Goal: Contribute content: Contribute content

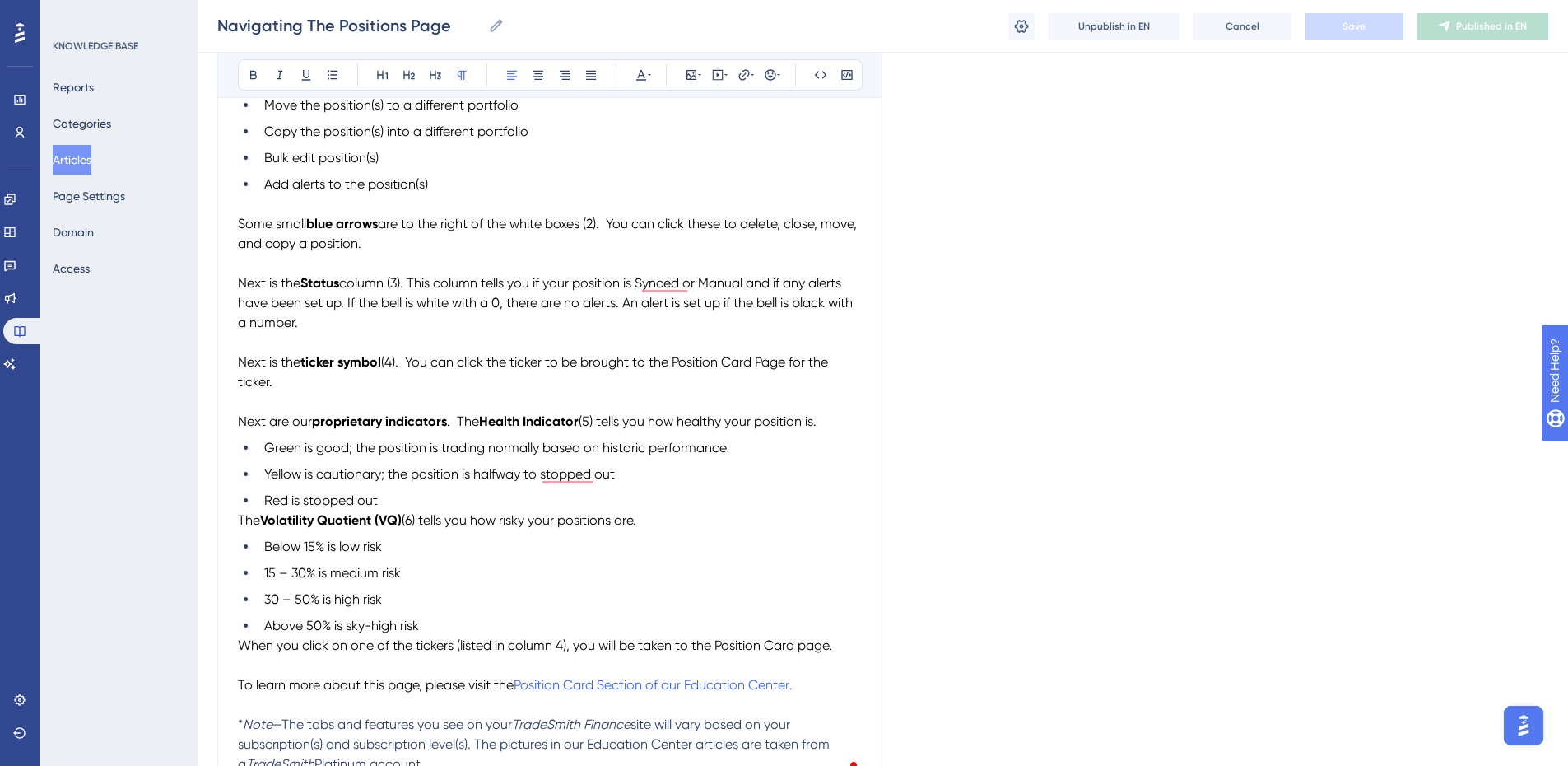
click at [91, 156] on button "Articles" at bounding box center [72, 160] width 39 height 30
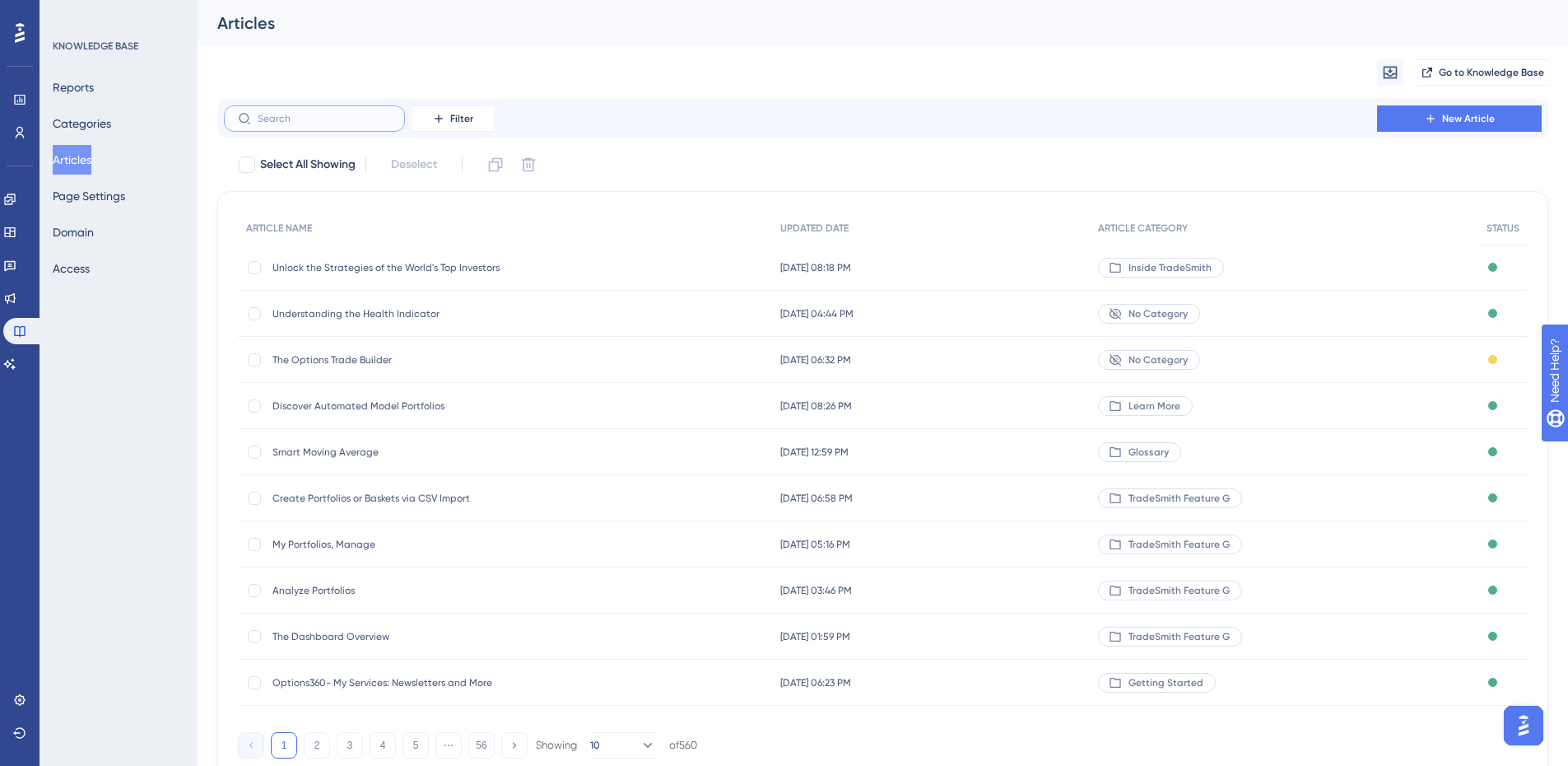
click at [304, 119] on input "text" at bounding box center [324, 119] width 133 height 12
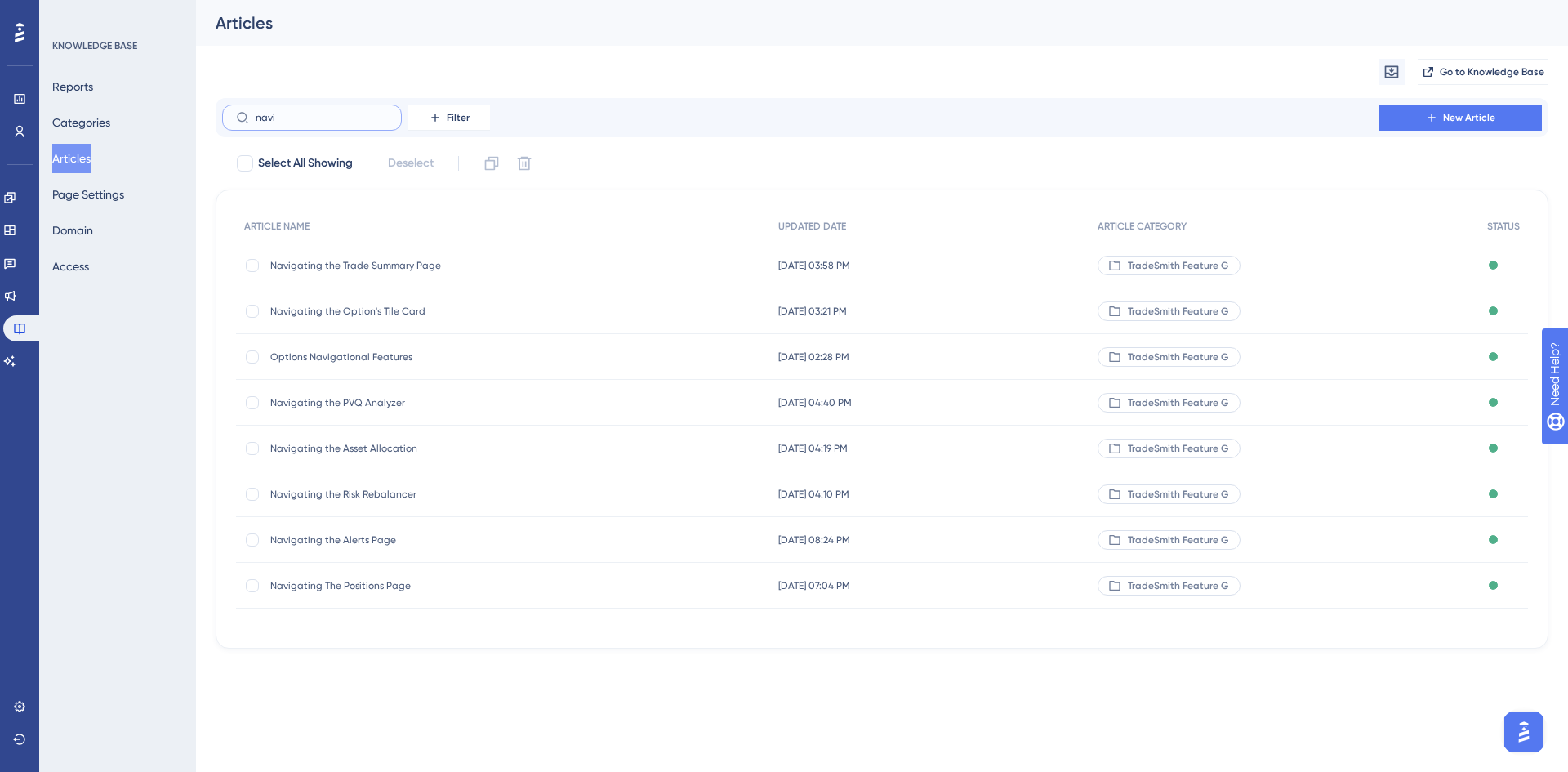
type input "navi"
click at [373, 583] on span "Navigating The Positions Page" at bounding box center [400, 585] width 261 height 13
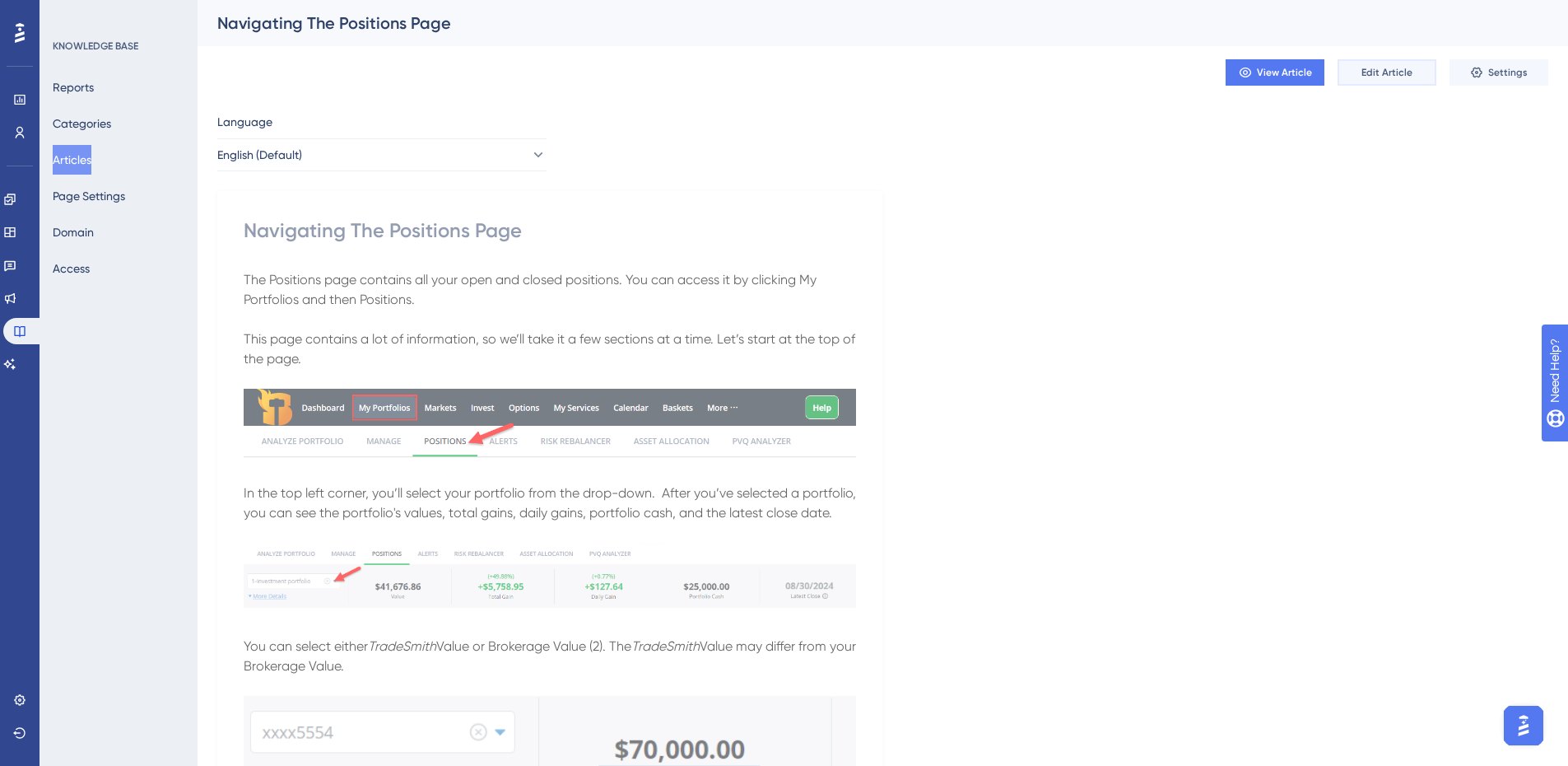
click at [1388, 76] on span "Edit Article" at bounding box center [1386, 72] width 51 height 13
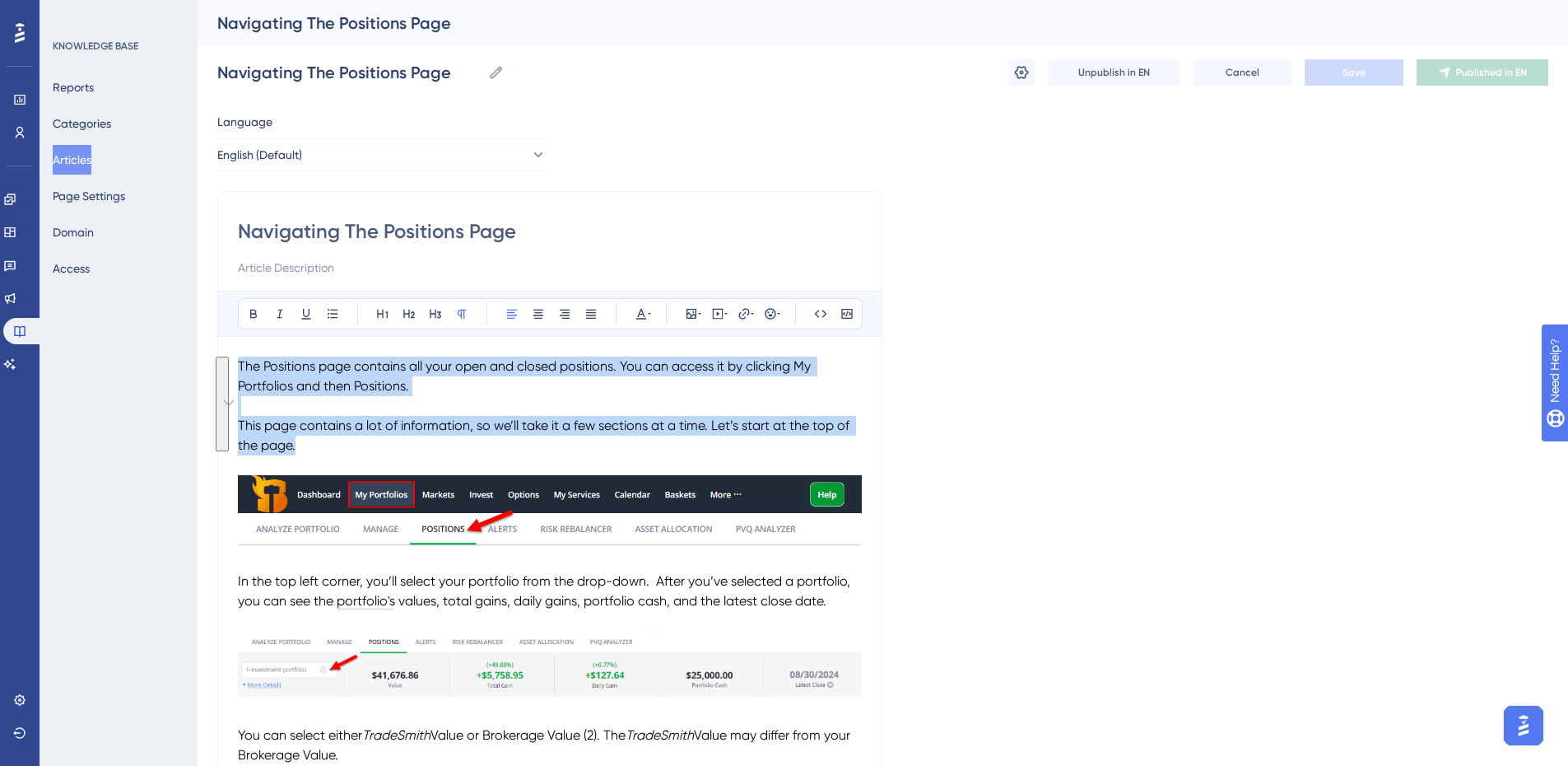
drag, startPoint x: 312, startPoint y: 444, endPoint x: 233, endPoint y: 361, distance: 115.3
copy div "The Positions page contains all your open and closed positions. You can access …"
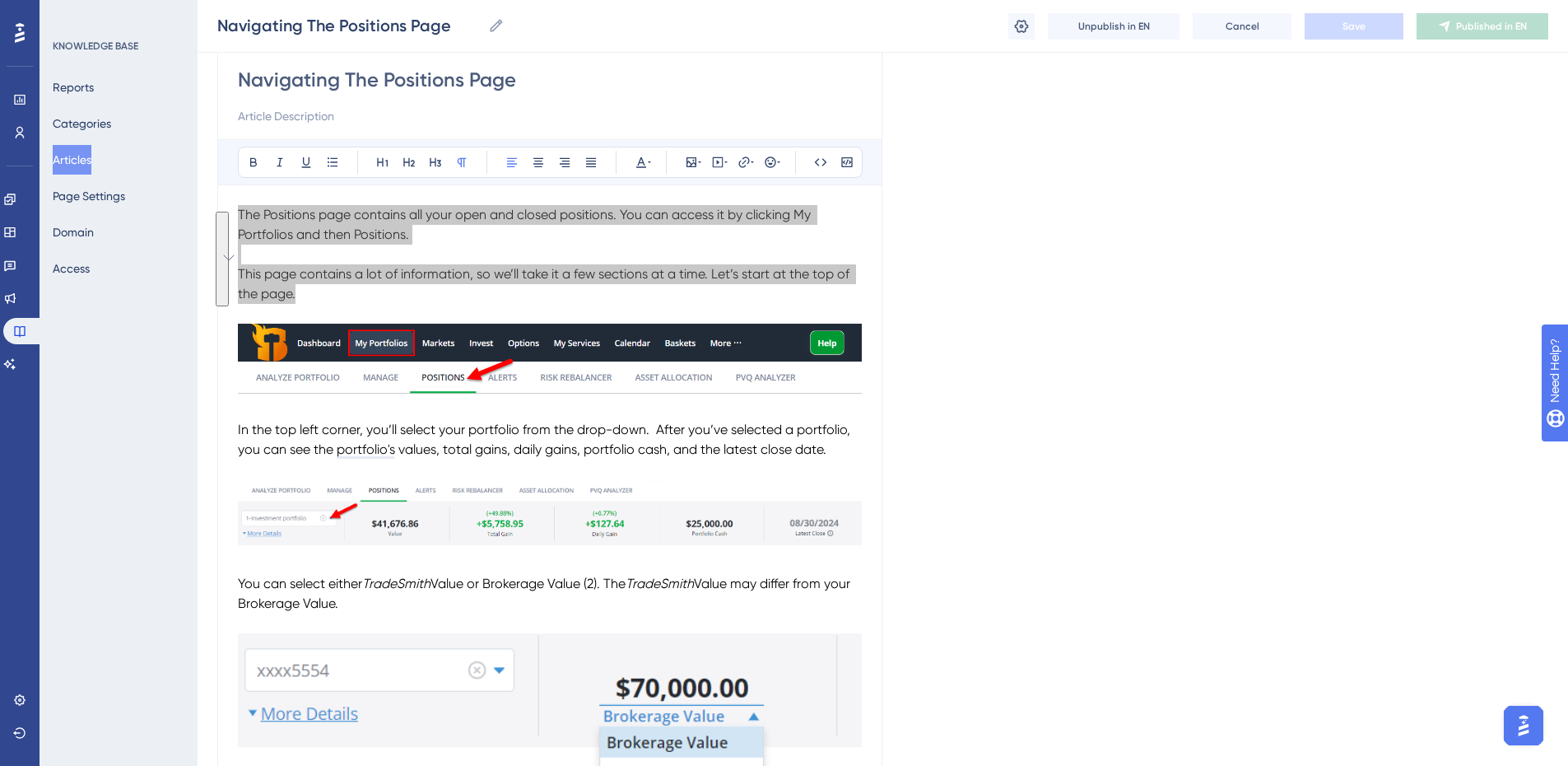
scroll to position [165, 0]
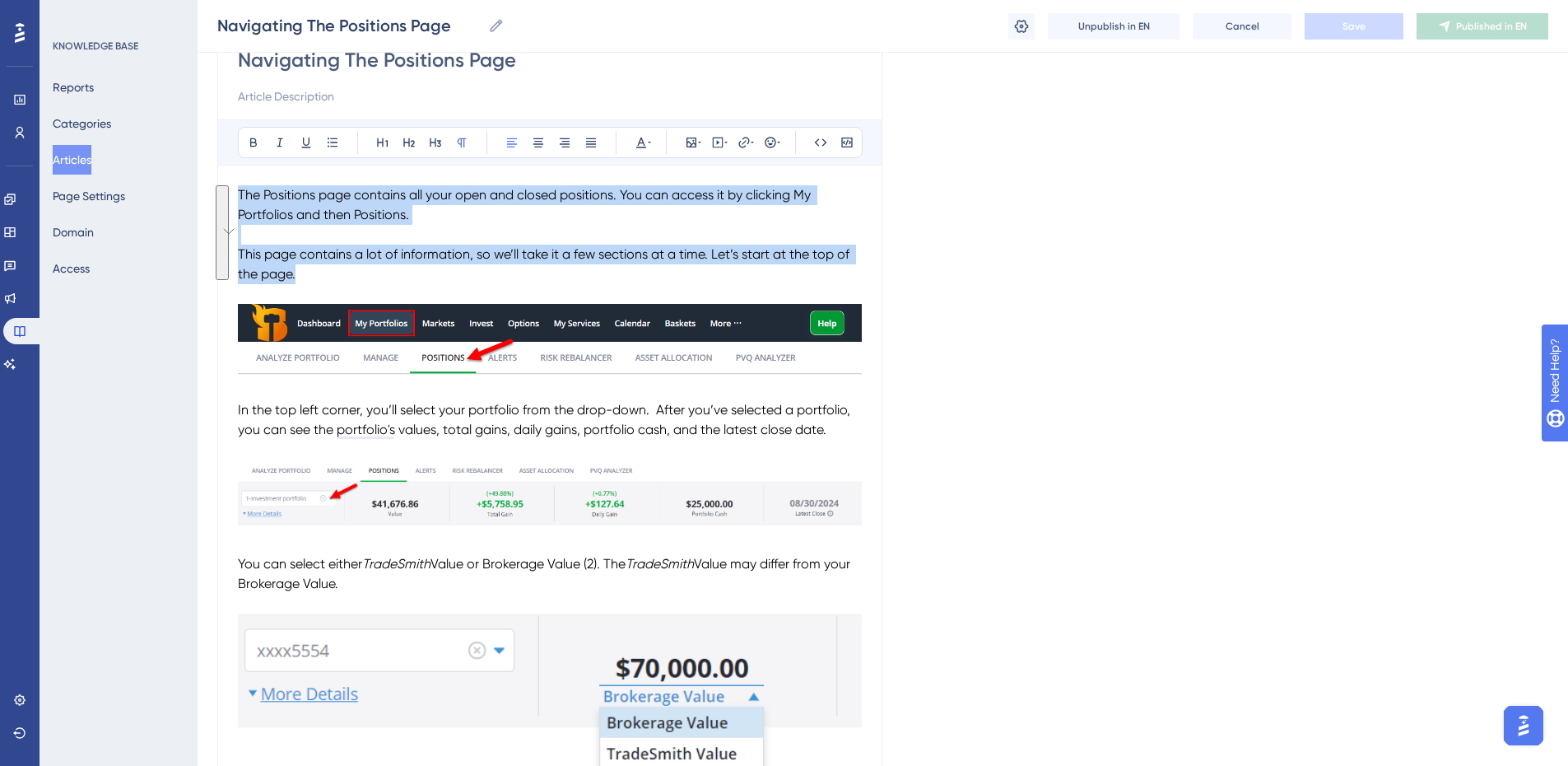
click at [345, 270] on p "This page contains a lot of information, so we’ll take it a few sections at a t…" at bounding box center [550, 264] width 624 height 40
drag, startPoint x: 316, startPoint y: 271, endPoint x: 235, endPoint y: 197, distance: 109.5
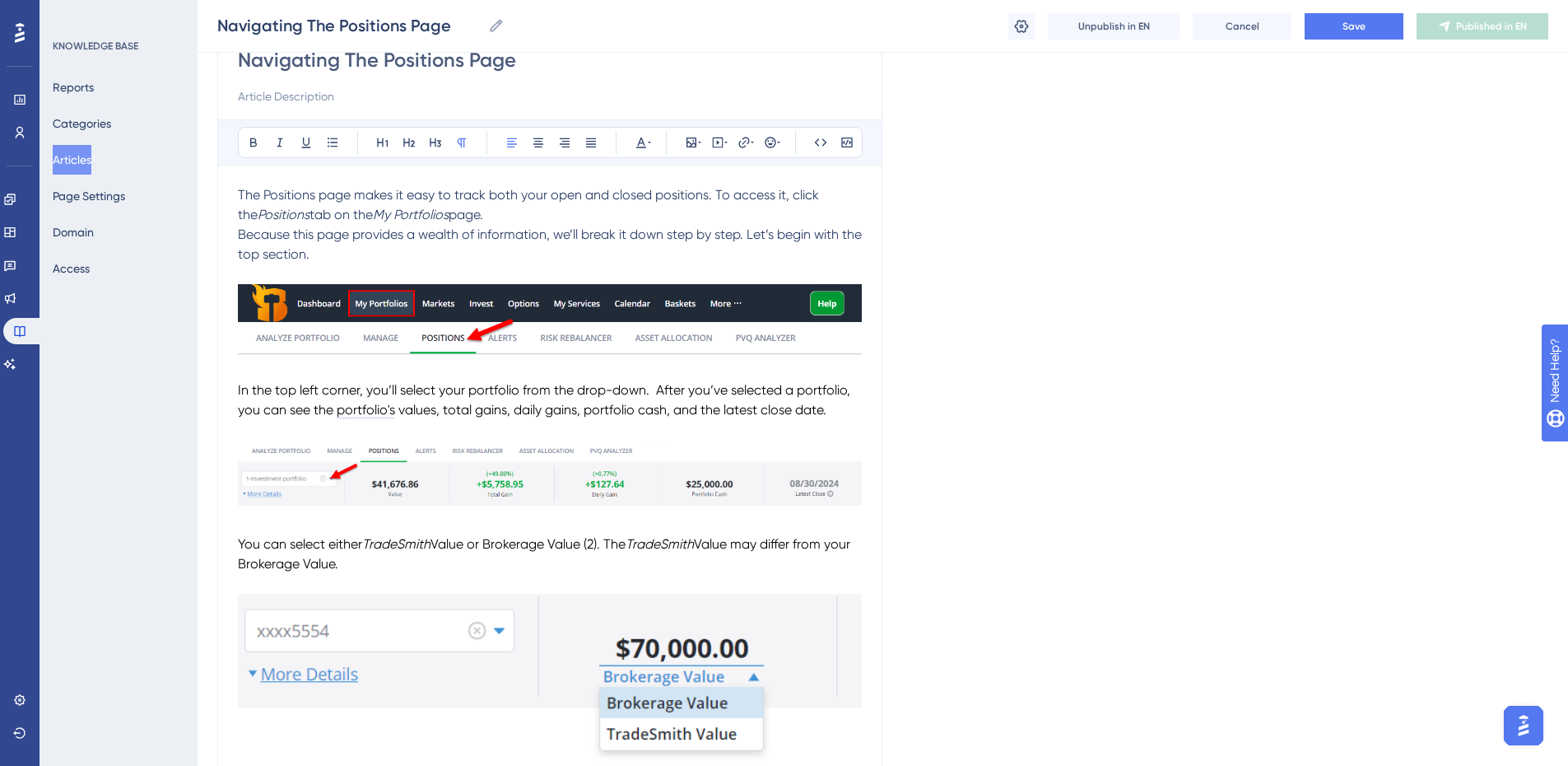
click at [239, 233] on span "Because this page provides a wealth of information, we’ll break it down step by…" at bounding box center [551, 243] width 627 height 35
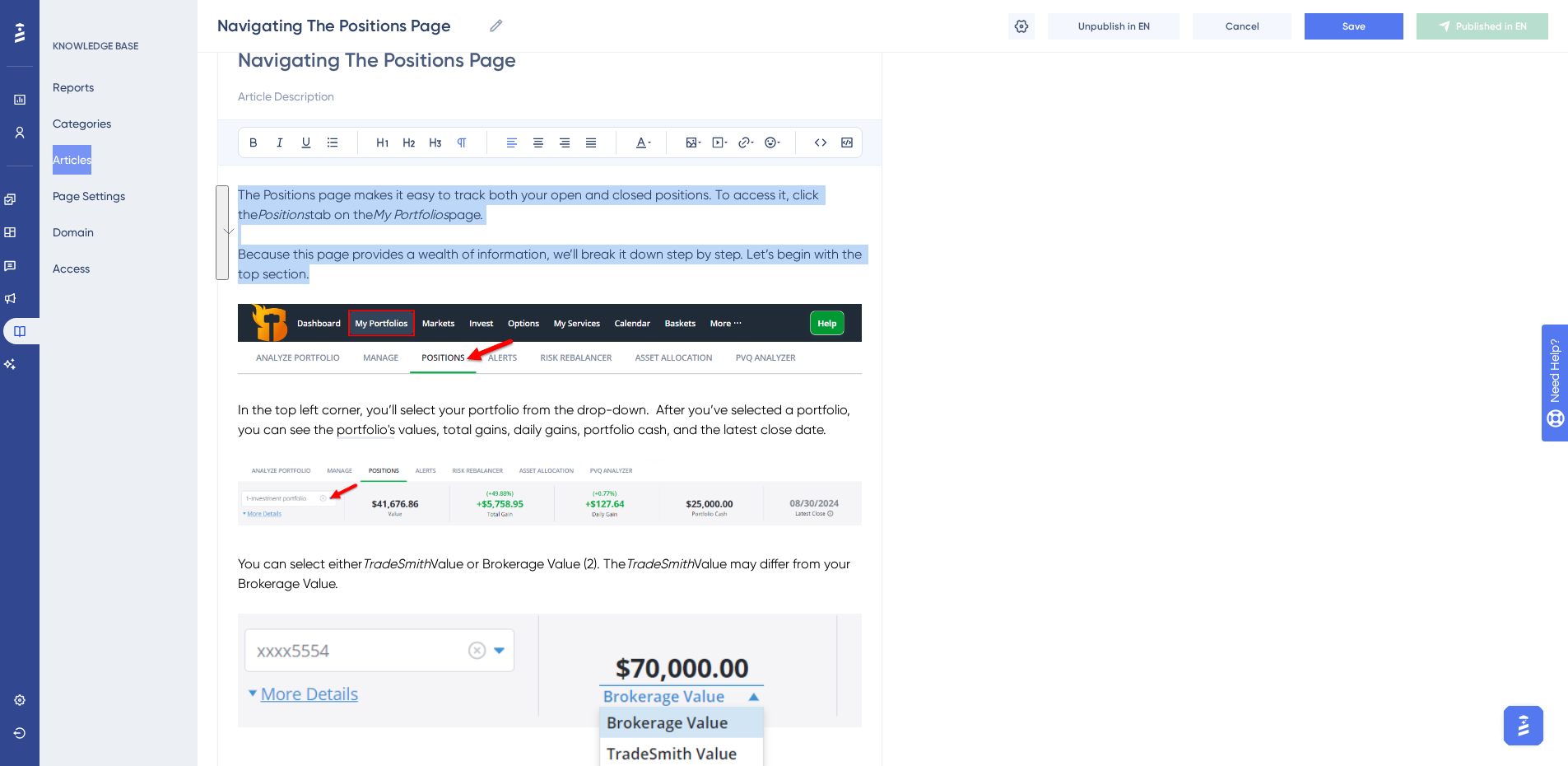
drag, startPoint x: 346, startPoint y: 274, endPoint x: 240, endPoint y: 199, distance: 129.9
click at [643, 140] on icon at bounding box center [641, 142] width 13 height 13
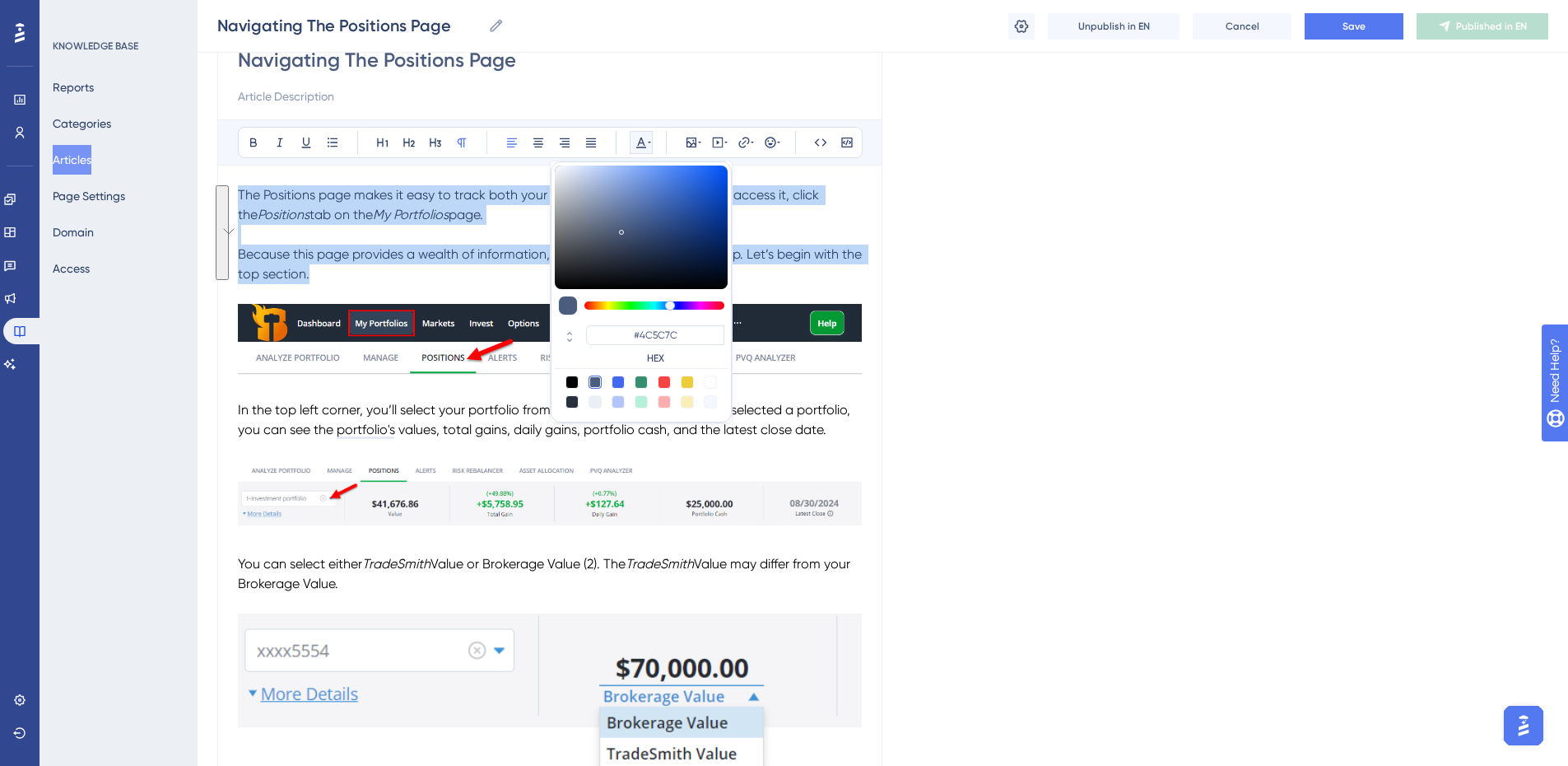
click at [571, 379] on div at bounding box center [571, 381] width 13 height 13
type input "#000000"
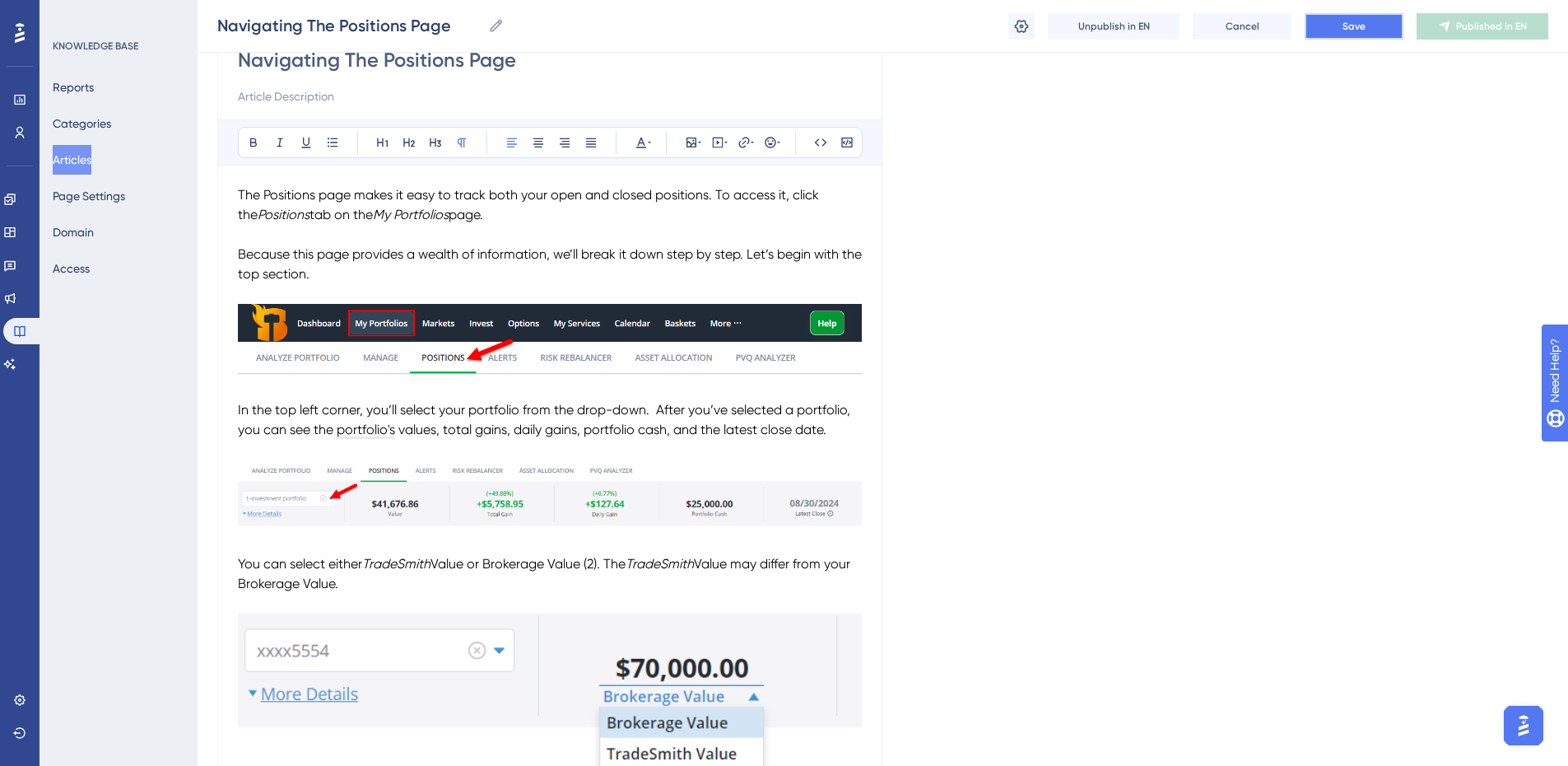
click at [1357, 24] on span "Save" at bounding box center [1354, 26] width 23 height 13
click at [595, 330] on img "To enrich screen reader interactions, please activate Accessibility in Grammarl…" at bounding box center [550, 339] width 624 height 71
click at [597, 330] on img "To enrich screen reader interactions, please activate Accessibility in Grammarl…" at bounding box center [550, 339] width 624 height 71
click at [703, 353] on img "To enrich screen reader interactions, please activate Accessibility in Grammarl…" at bounding box center [550, 339] width 624 height 71
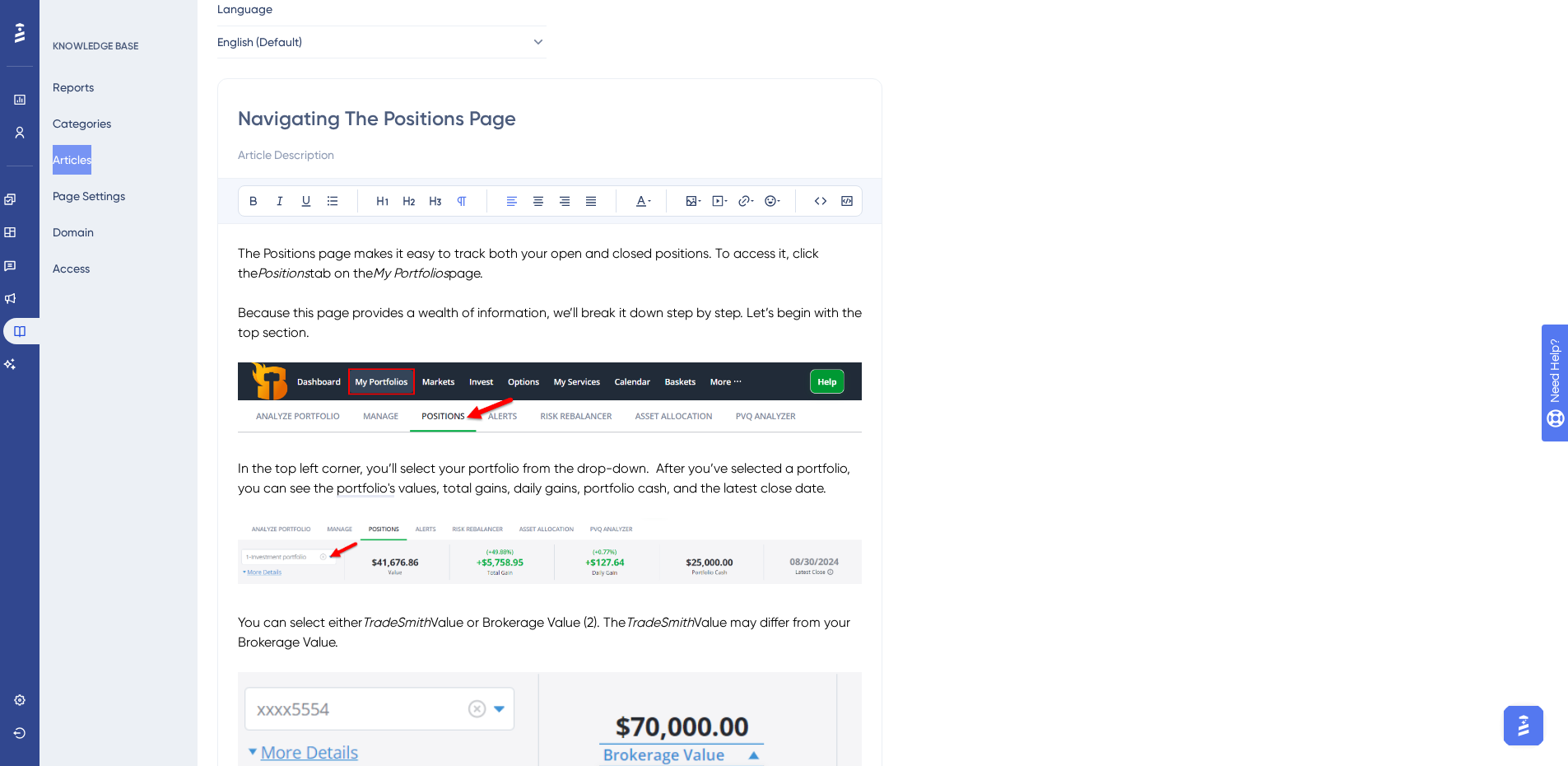
scroll to position [0, 0]
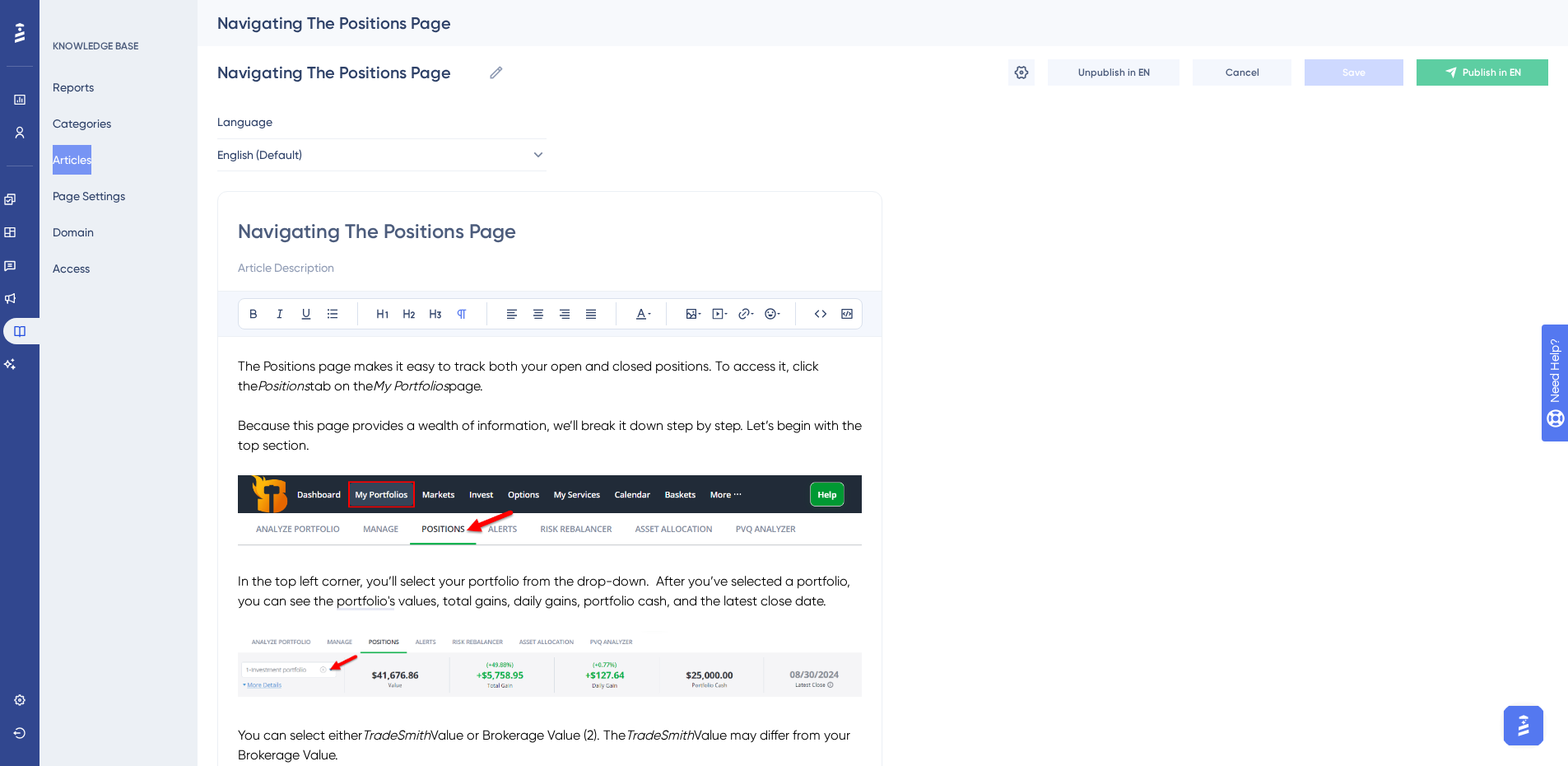
click at [586, 465] on p "To enrich screen reader interactions, please activate Accessibility in Grammarl…" at bounding box center [550, 465] width 624 height 20
click at [584, 491] on img "To enrich screen reader interactions, please activate Accessibility in Grammarl…" at bounding box center [550, 510] width 624 height 71
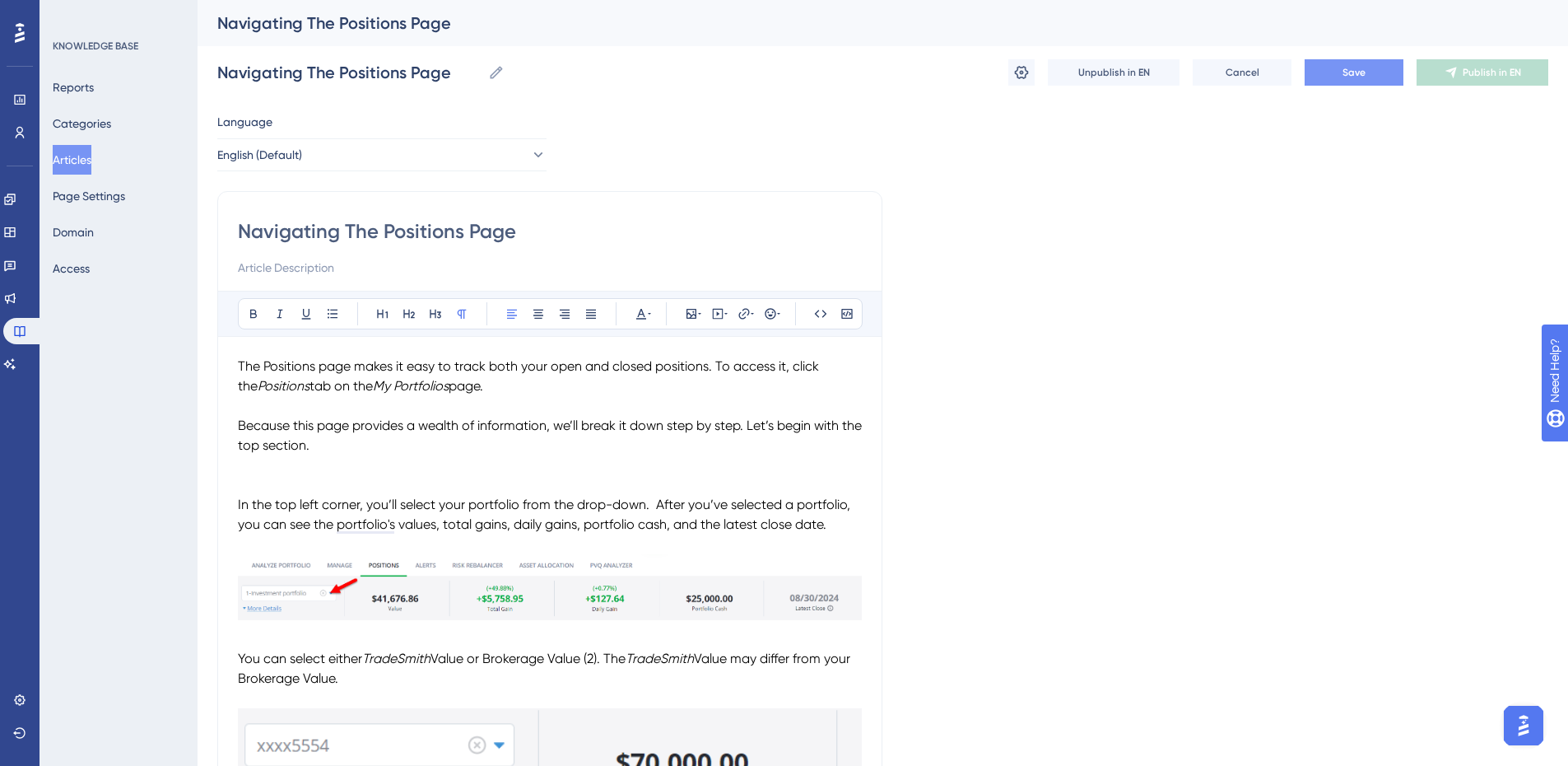
click at [255, 481] on p "To enrich screen reader interactions, please activate Accessibility in Grammarl…" at bounding box center [550, 485] width 624 height 20
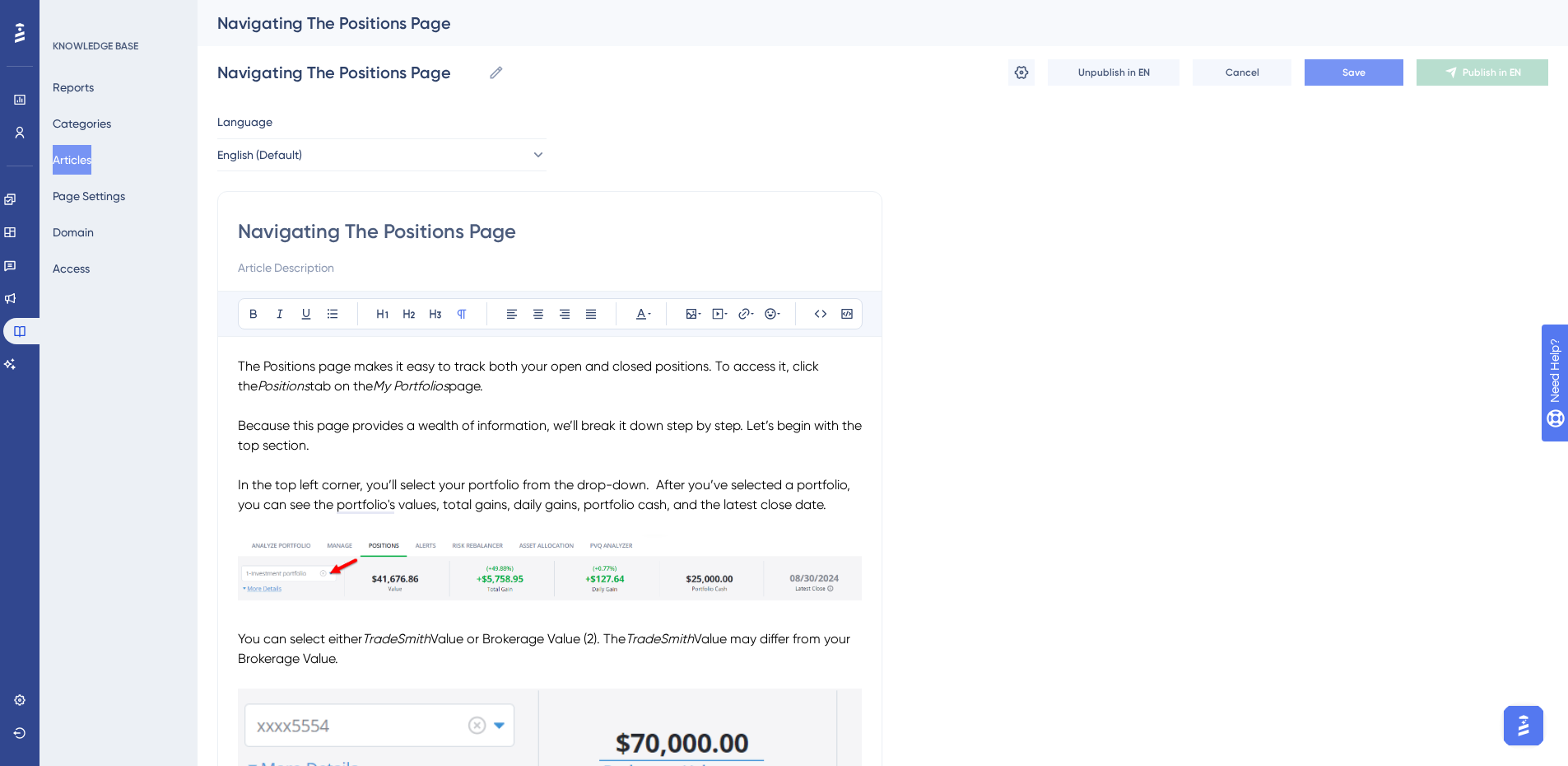
click at [490, 391] on p "The Positions page makes it easy to track both your open and closed positions. …" at bounding box center [550, 376] width 624 height 40
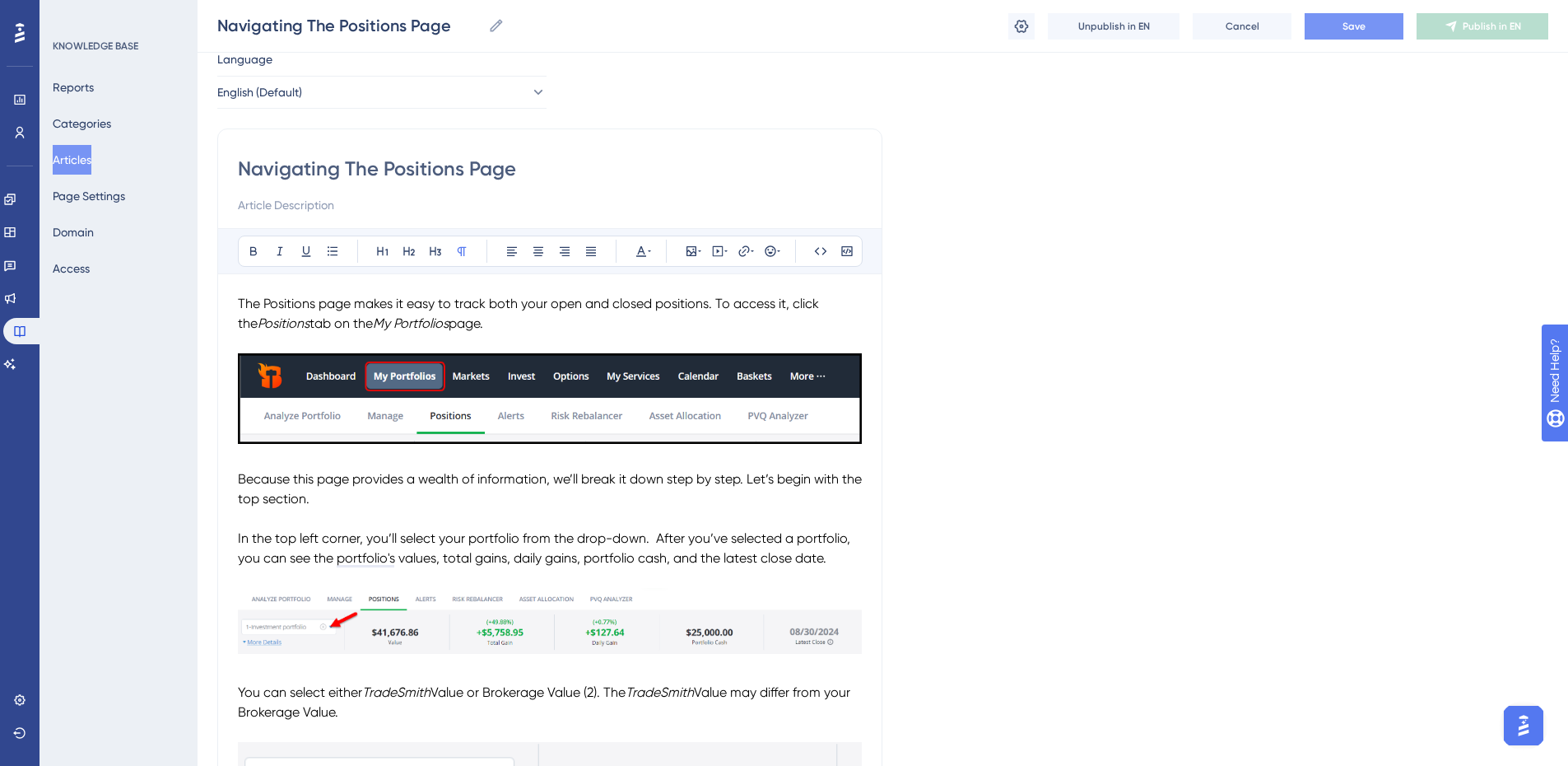
scroll to position [82, 0]
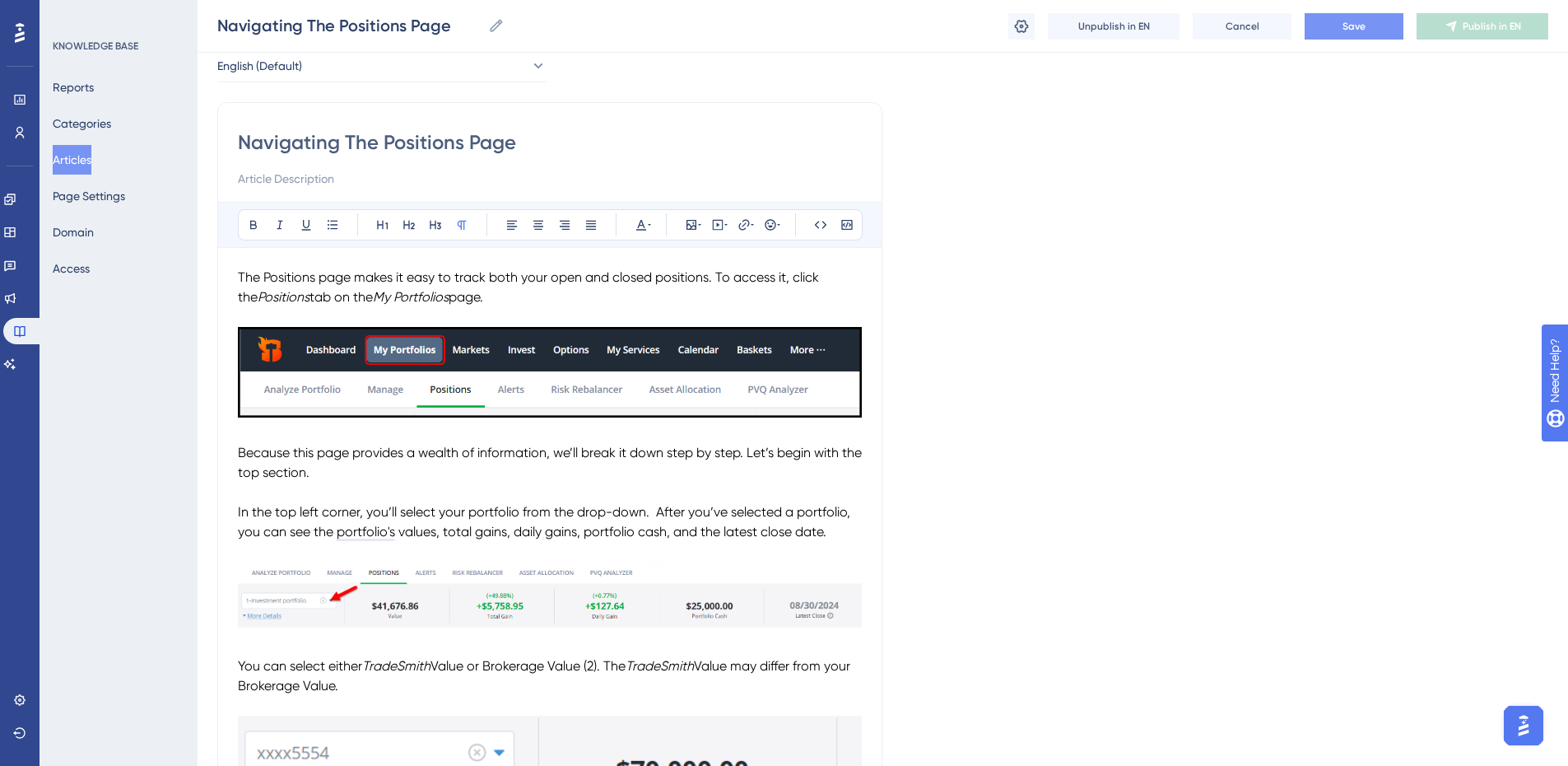
click at [1367, 27] on button "Save" at bounding box center [1354, 26] width 99 height 26
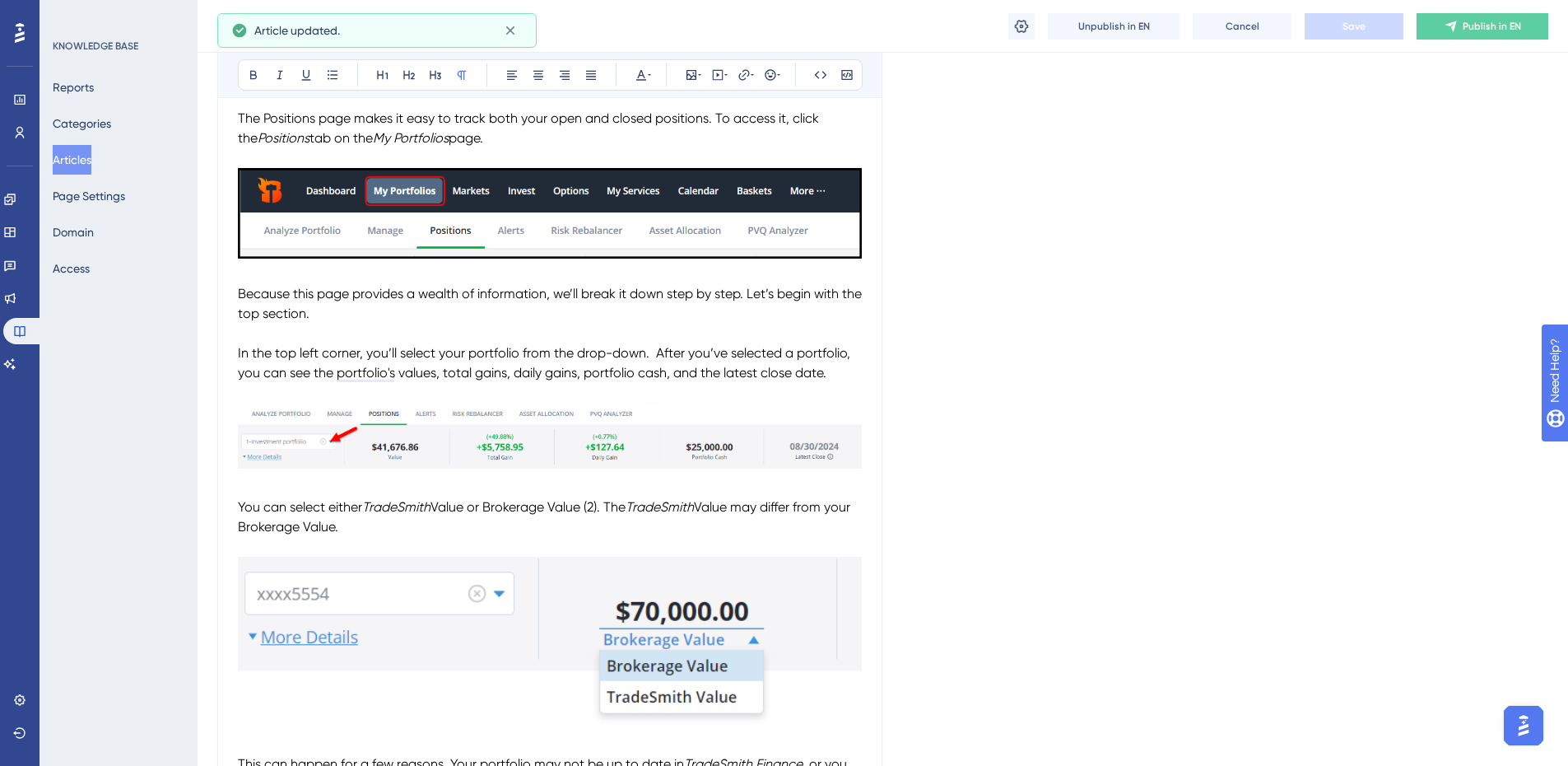
scroll to position [247, 0]
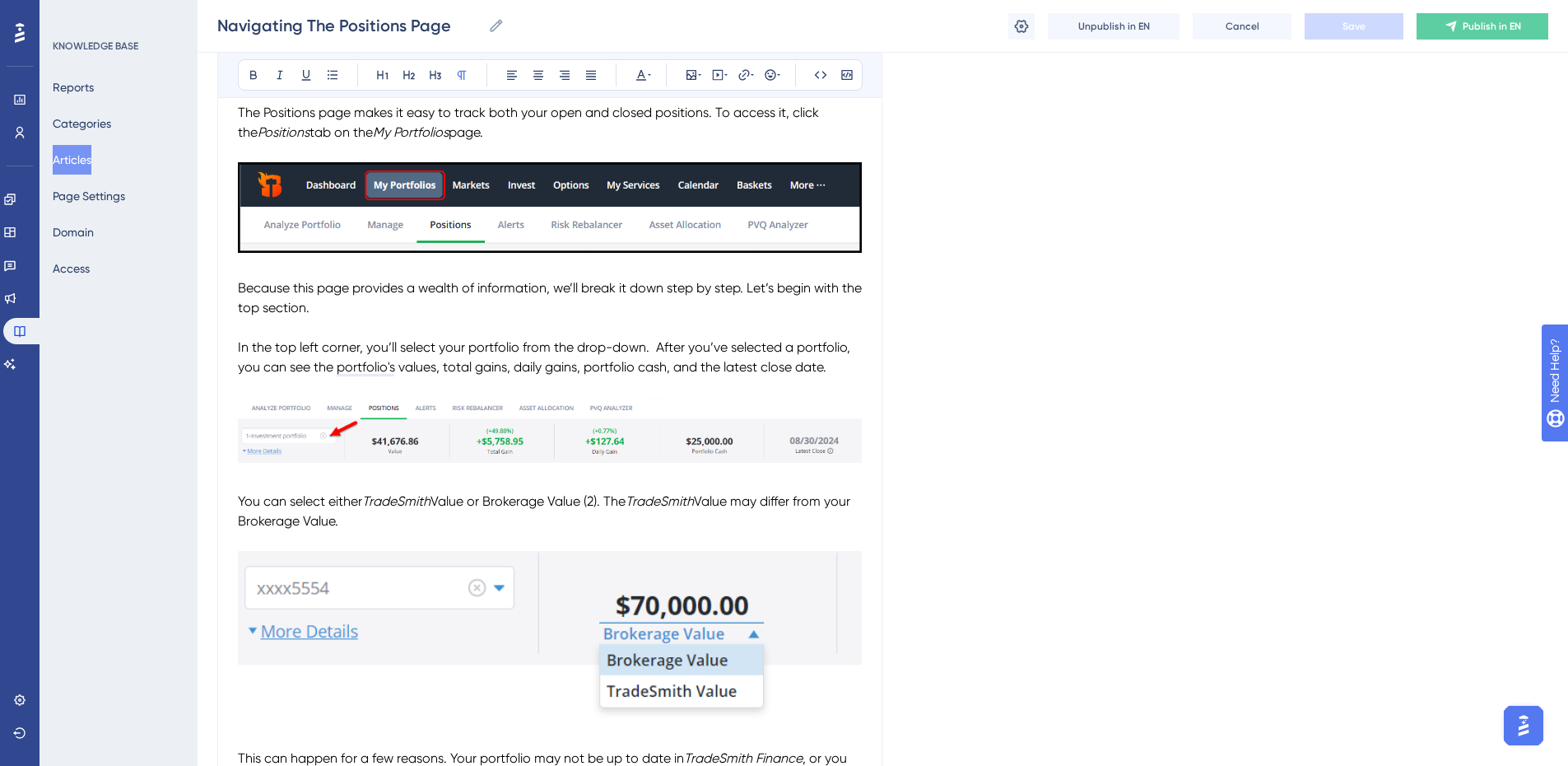
click at [524, 437] on img "To enrich screen reader interactions, please activate Accessibility in Grammarl…" at bounding box center [550, 431] width 624 height 69
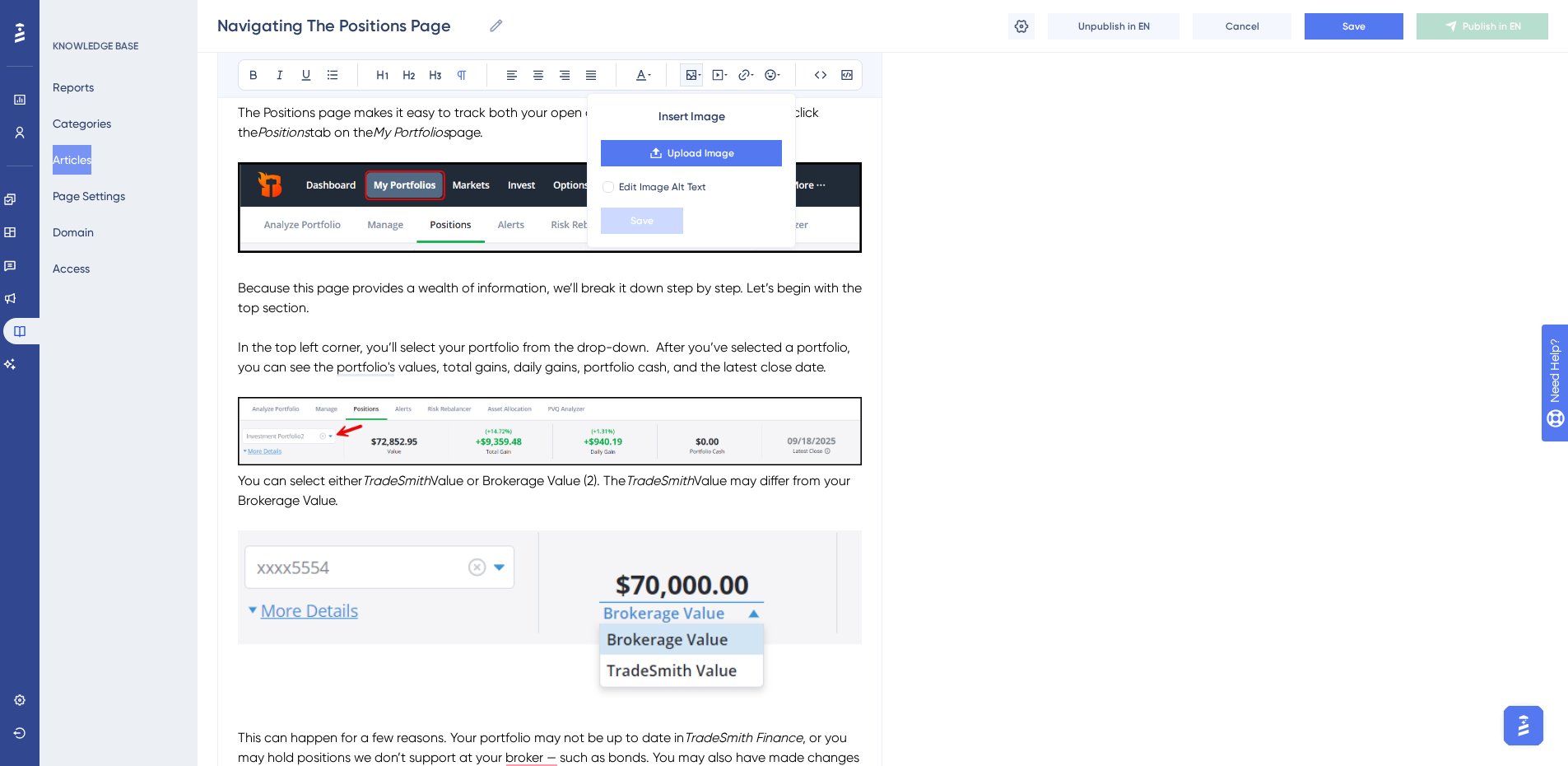
scroll to position [329, 0]
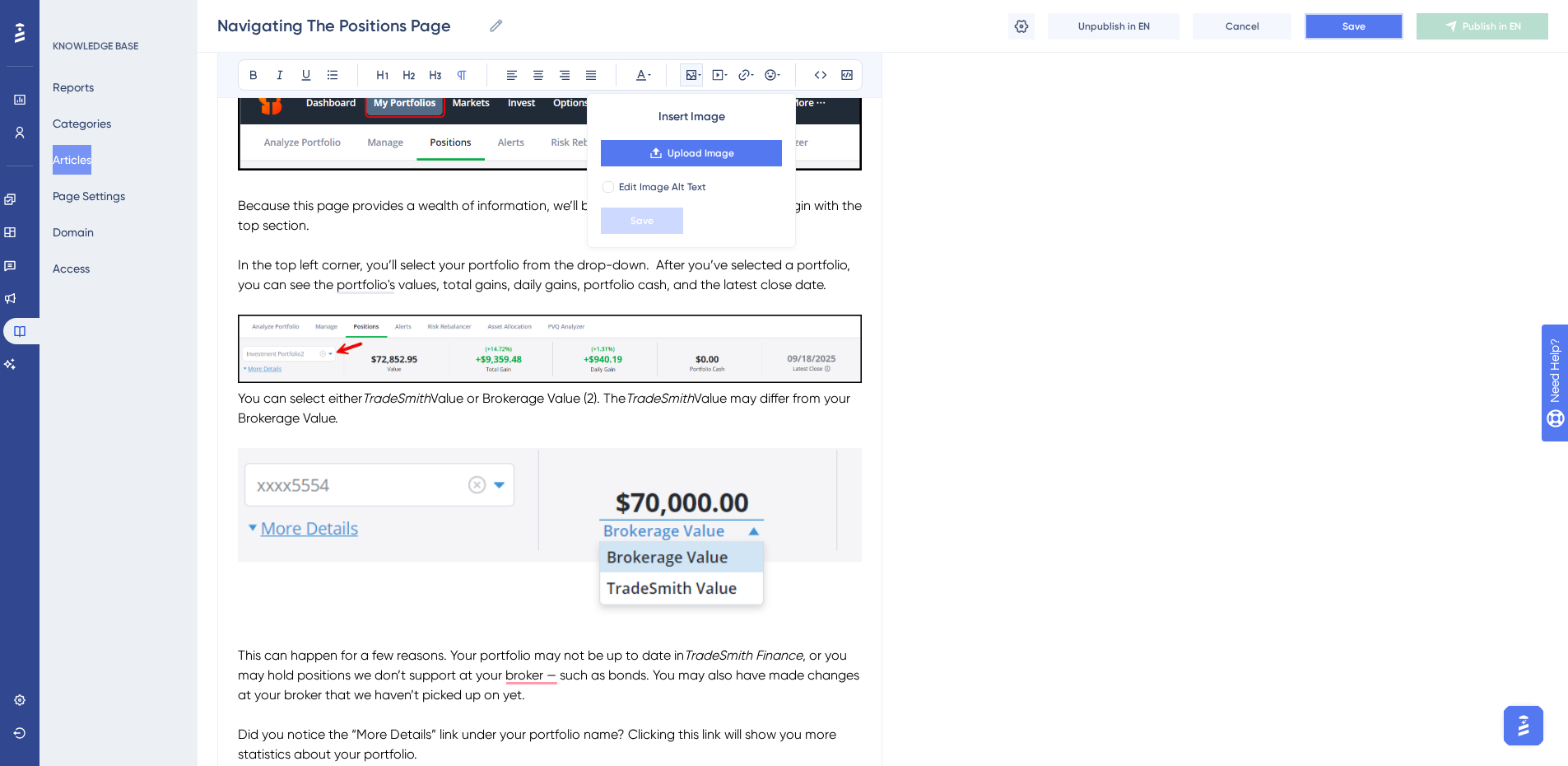
click at [1344, 27] on span "Save" at bounding box center [1354, 26] width 23 height 13
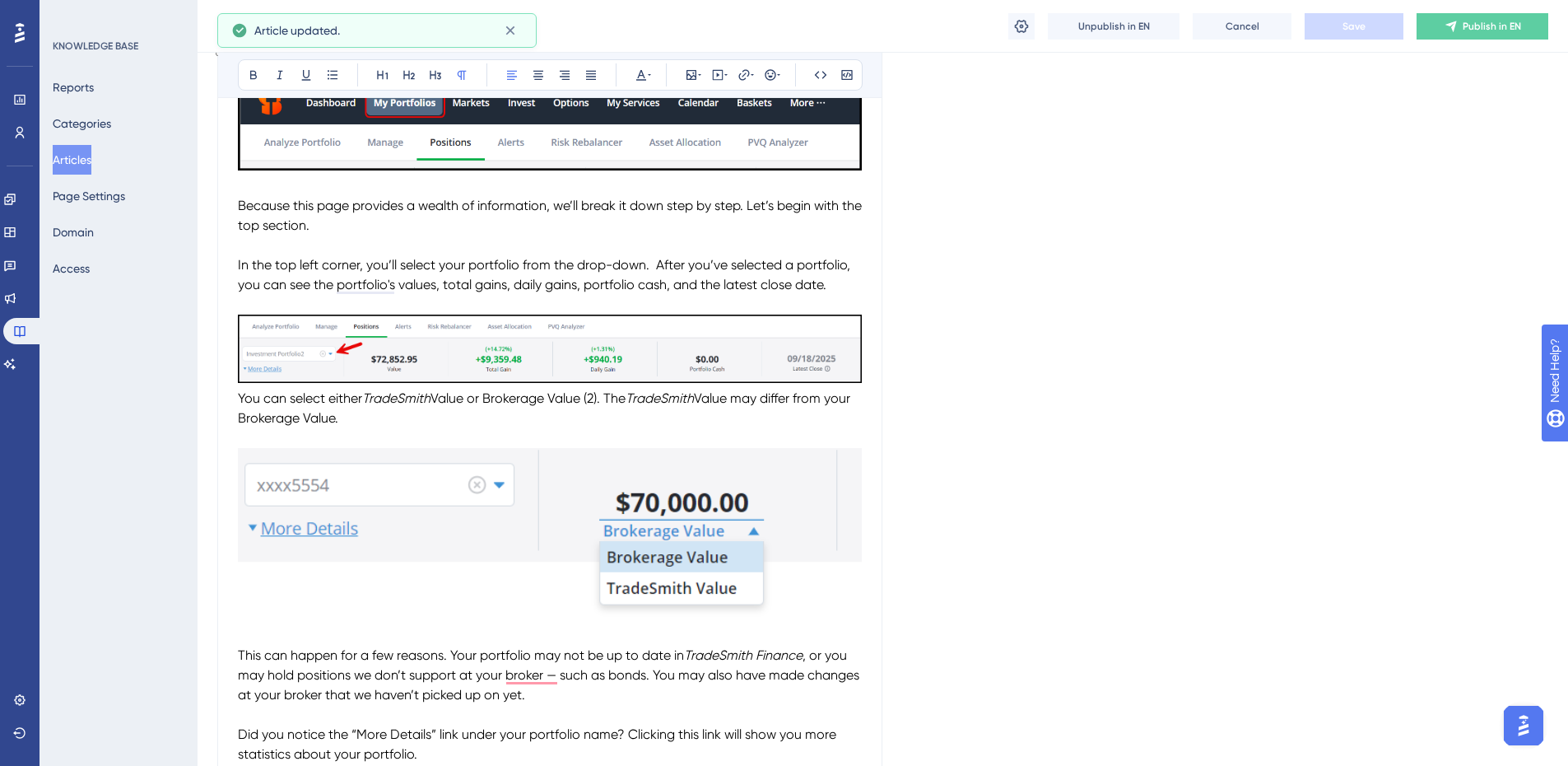
drag, startPoint x: 384, startPoint y: 426, endPoint x: 235, endPoint y: 404, distance: 149.8
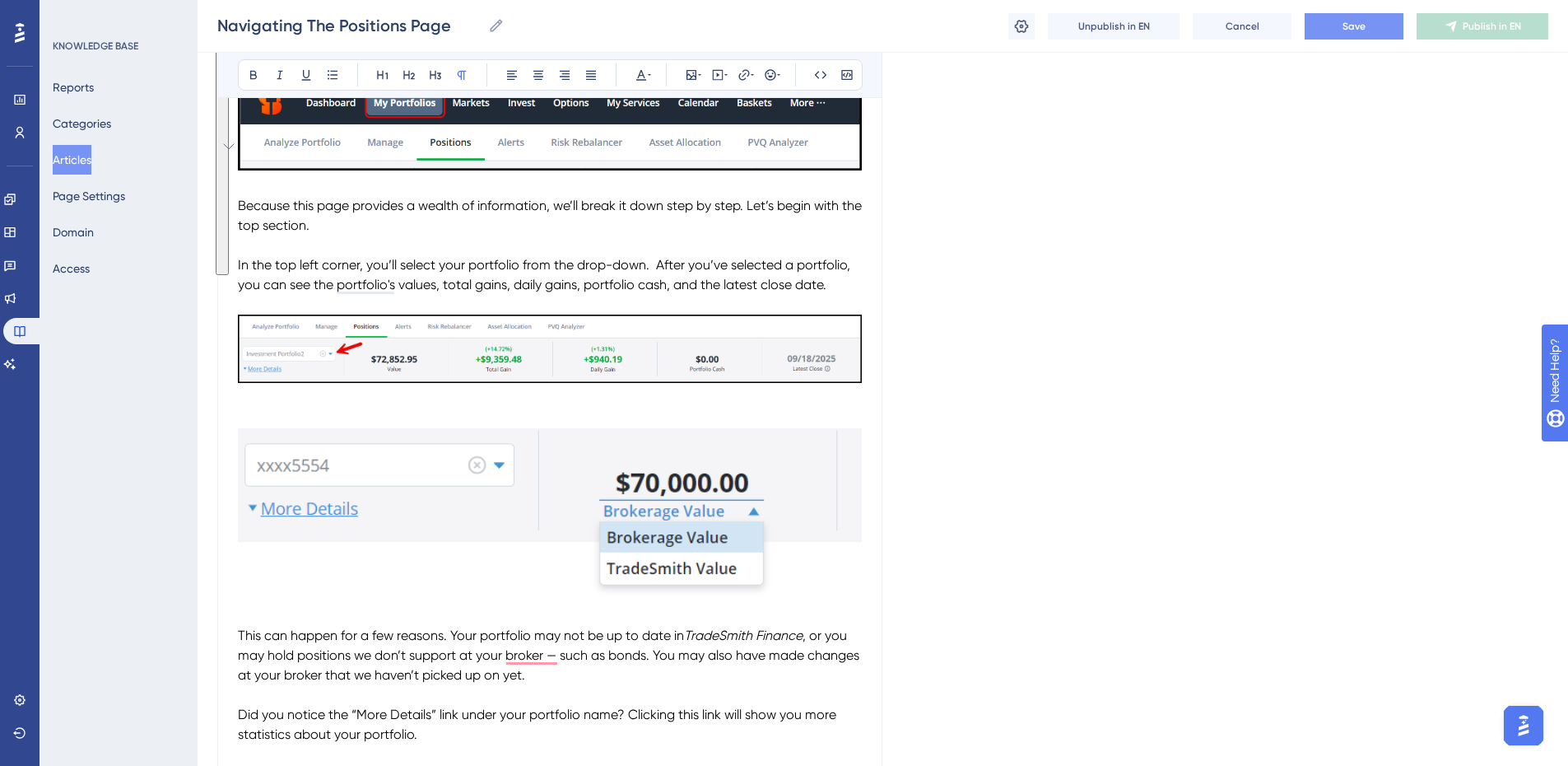
click at [747, 512] on img "To enrich screen reader interactions, please activate Accessibility in Grammarl…" at bounding box center [550, 514] width 624 height 172
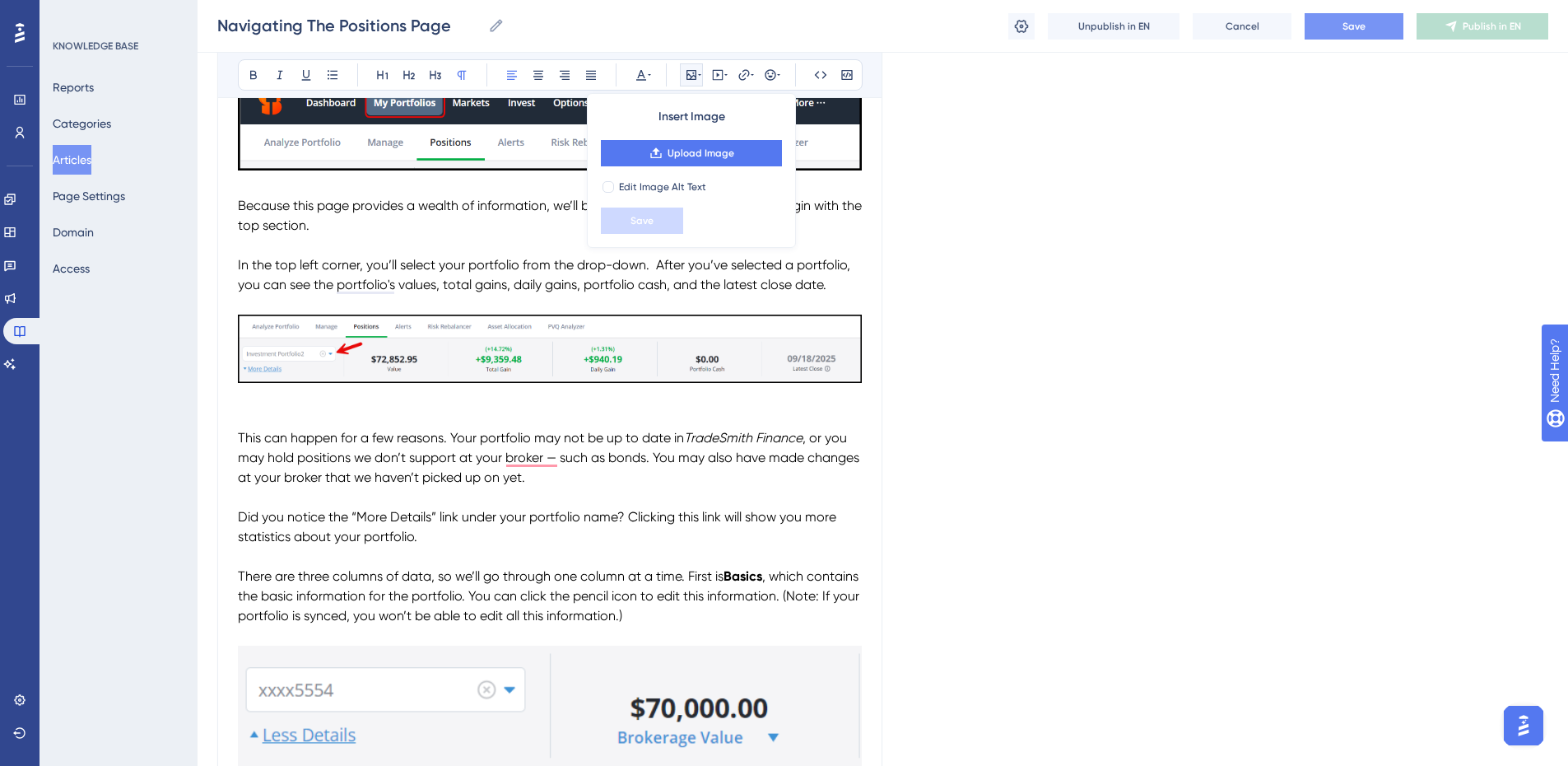
click at [240, 435] on span "This can happen for a few reasons. Your portfolio may not be up to date in" at bounding box center [461, 438] width 446 height 16
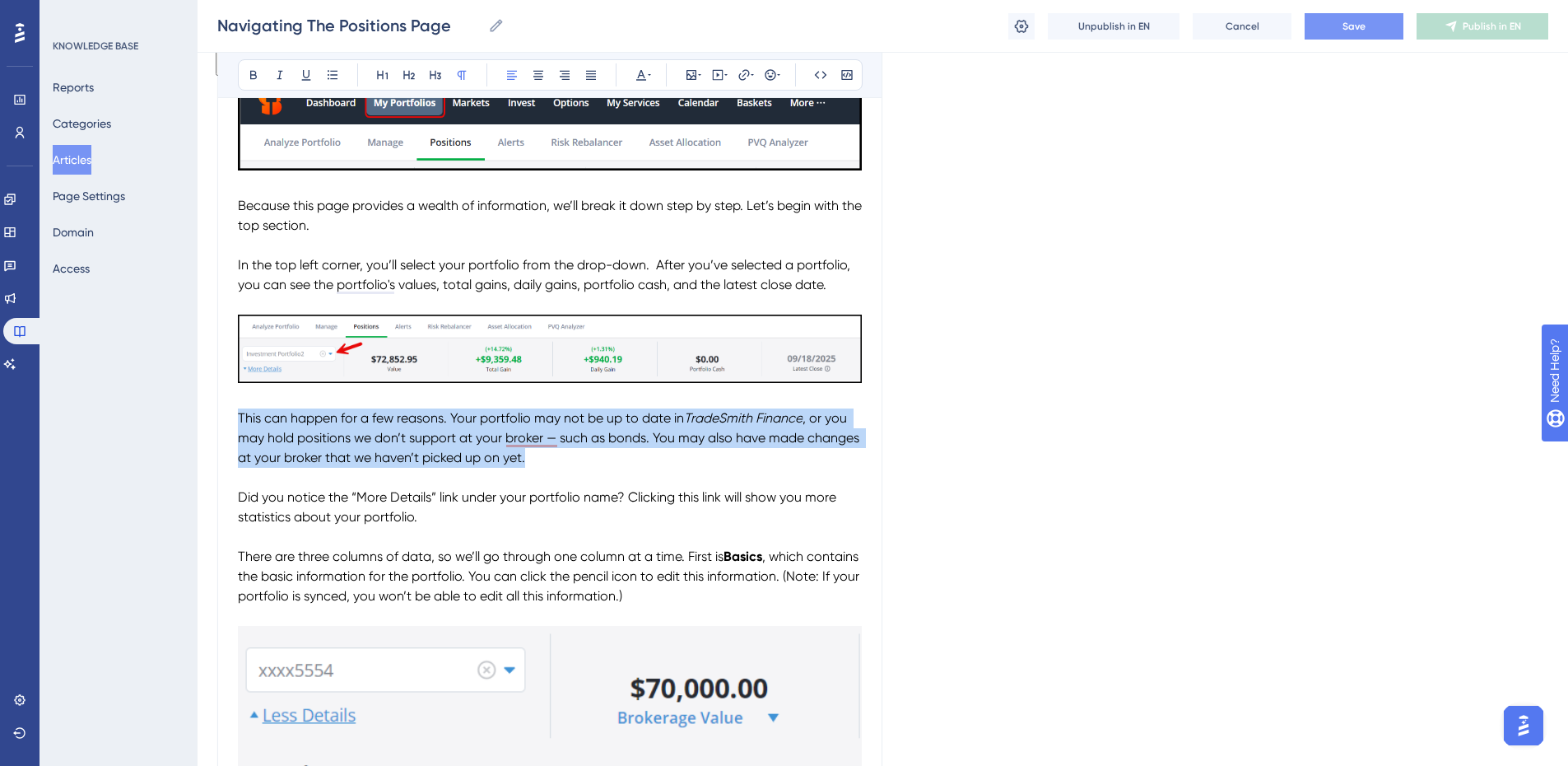
drag, startPoint x: 533, startPoint y: 457, endPoint x: 241, endPoint y: 419, distance: 293.8
click at [241, 419] on p "This can happen for a few reasons. Your portfolio may not be up to date in Trad…" at bounding box center [550, 437] width 624 height 59
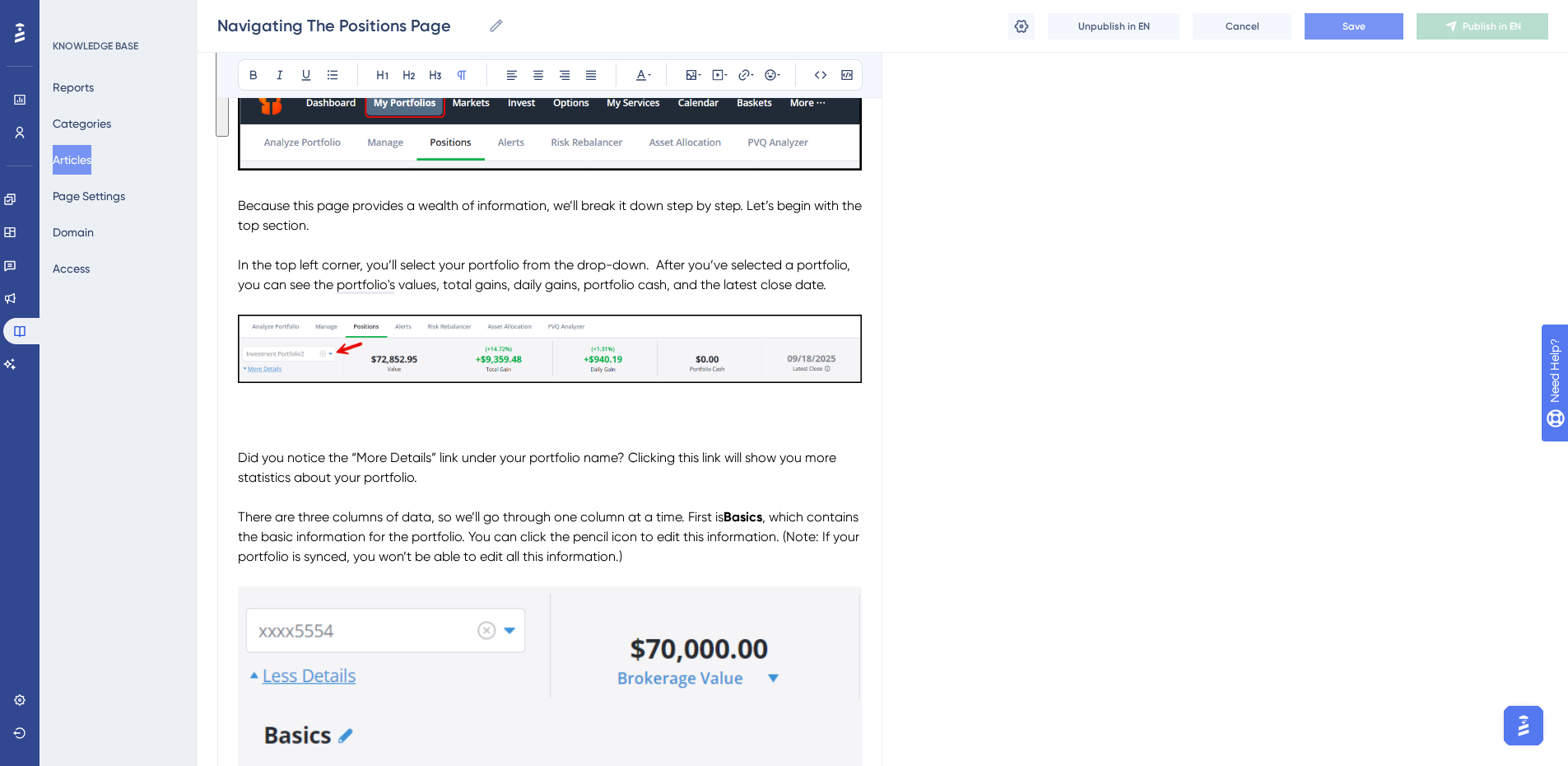
click at [241, 452] on span "Did you notice the “More Details” link under your portfolio name? Clicking this…" at bounding box center [539, 466] width 602 height 35
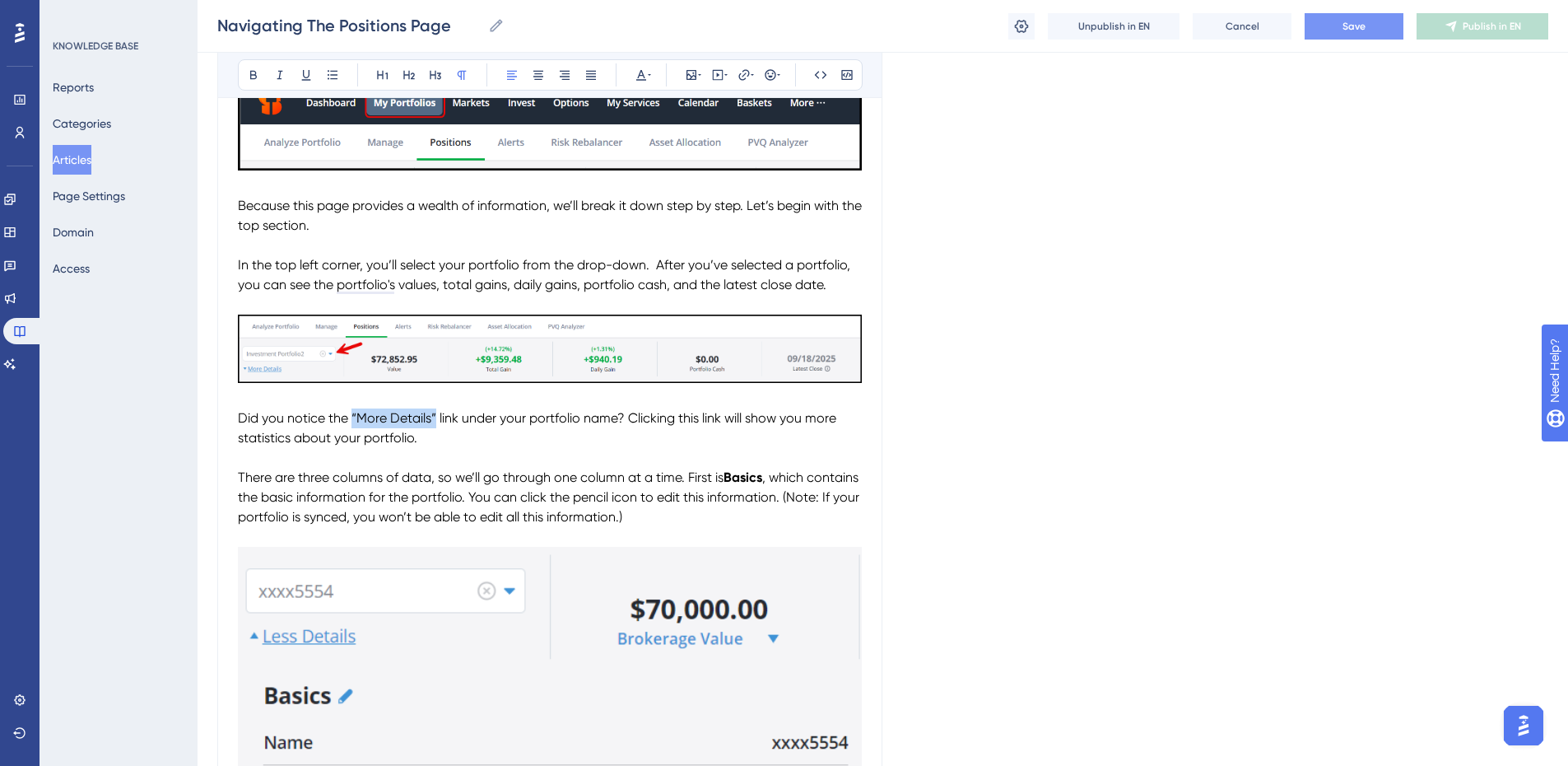
drag, startPoint x: 351, startPoint y: 416, endPoint x: 434, endPoint y: 413, distance: 82.4
click at [434, 413] on span "Did you notice the “More Details” link under your portfolio name? Clicking this…" at bounding box center [539, 427] width 602 height 35
click at [251, 76] on icon at bounding box center [253, 75] width 7 height 9
click at [498, 398] on p "To enrich screen reader interactions, please activate Accessibility in Grammarl…" at bounding box center [550, 399] width 624 height 20
drag, startPoint x: 435, startPoint y: 440, endPoint x: 239, endPoint y: 421, distance: 196.9
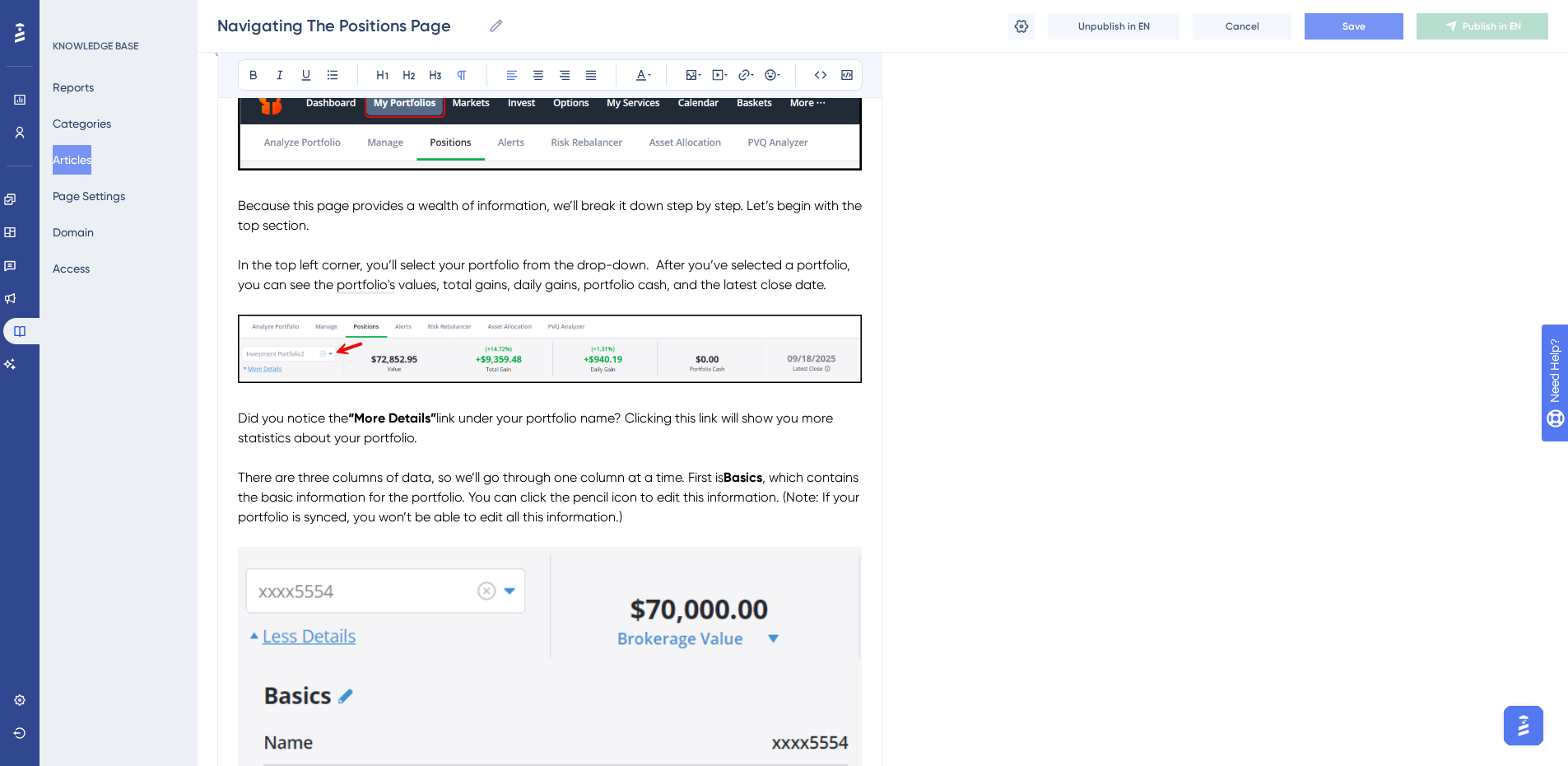
click at [239, 421] on p "Did you notice the “More Details” link under your portfolio name? Clicking this…" at bounding box center [550, 428] width 624 height 40
copy p "Did you notice the “More Details” link under your portfolio name? Clicking this…"
drag, startPoint x: 462, startPoint y: 440, endPoint x: 472, endPoint y: 439, distance: 10.7
click at [462, 440] on p "Did you notice the “More Details” link under your portfolio name? Clicking this…" at bounding box center [550, 428] width 624 height 40
drag, startPoint x: 417, startPoint y: 438, endPoint x: 240, endPoint y: 422, distance: 178.5
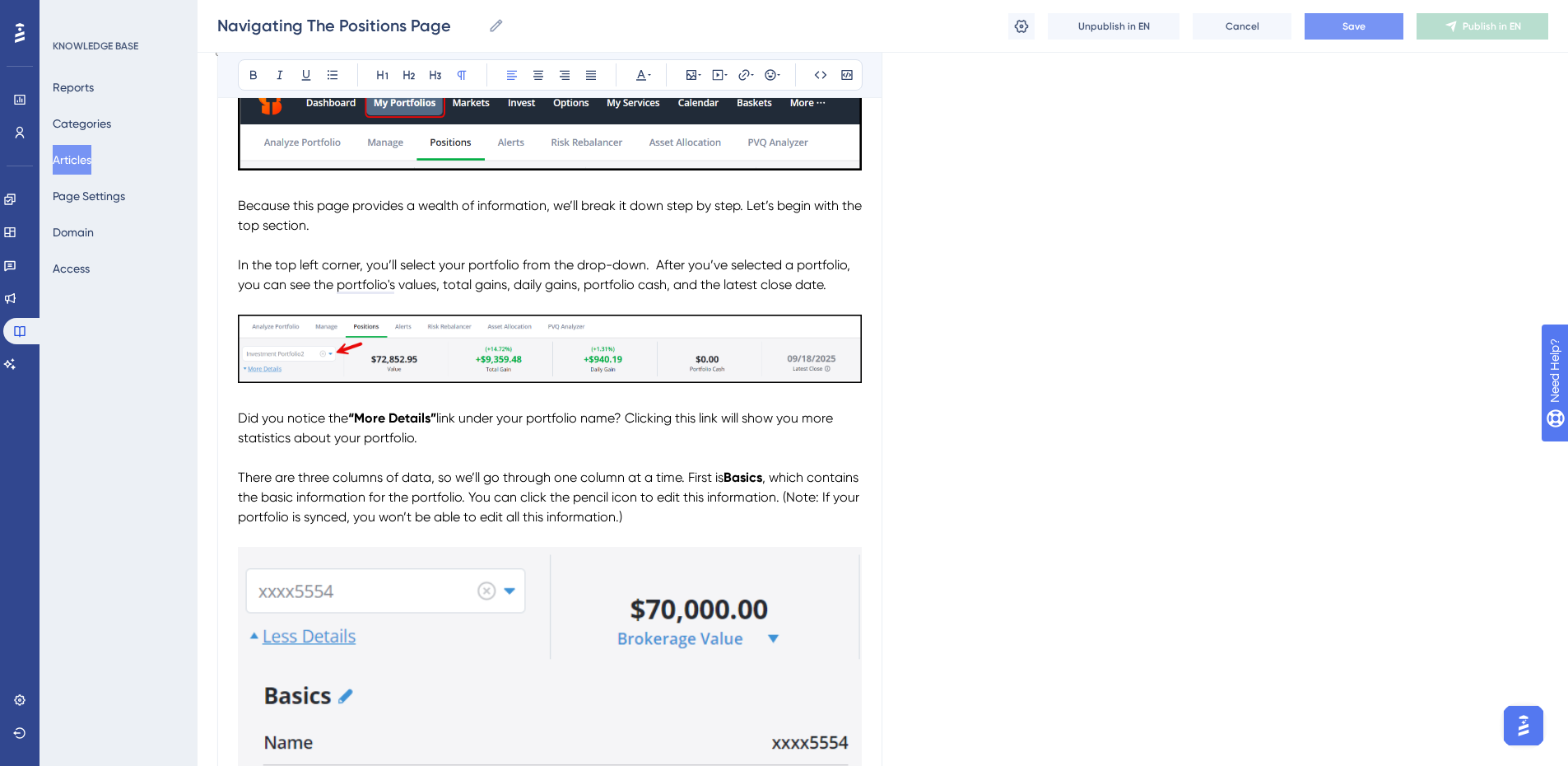
click at [240, 422] on p "Did you notice the “More Details” link under your portfolio name? Clicking this…" at bounding box center [550, 428] width 624 height 40
drag, startPoint x: 504, startPoint y: 436, endPoint x: 221, endPoint y: 422, distance: 282.7
click at [639, 75] on icon at bounding box center [641, 75] width 10 height 11
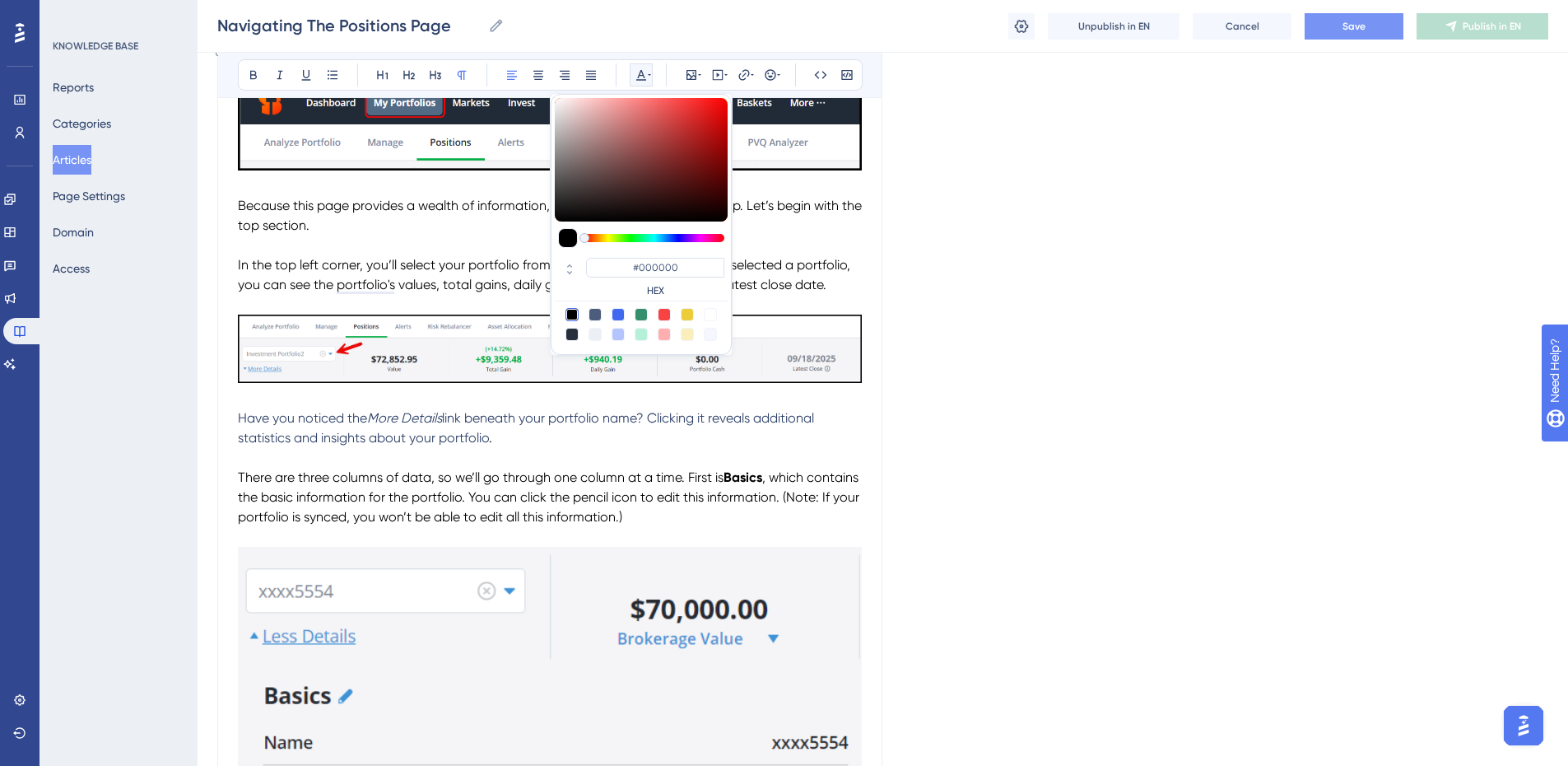
click at [574, 312] on div at bounding box center [571, 314] width 13 height 13
click at [608, 453] on p "To enrich screen reader interactions, please activate Accessibility in Grammarl…" at bounding box center [550, 458] width 624 height 20
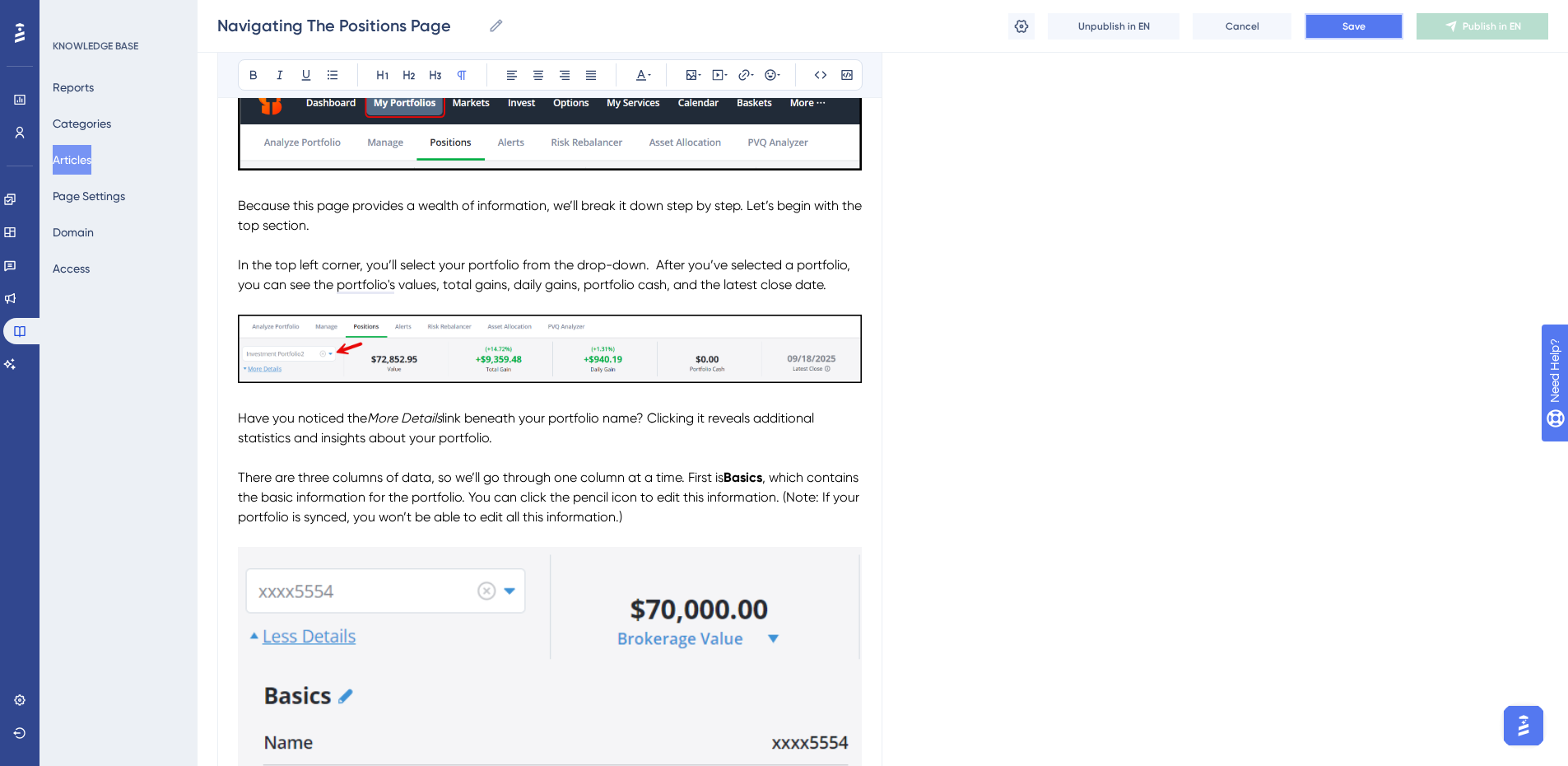
click at [1336, 24] on button "Save" at bounding box center [1354, 26] width 99 height 26
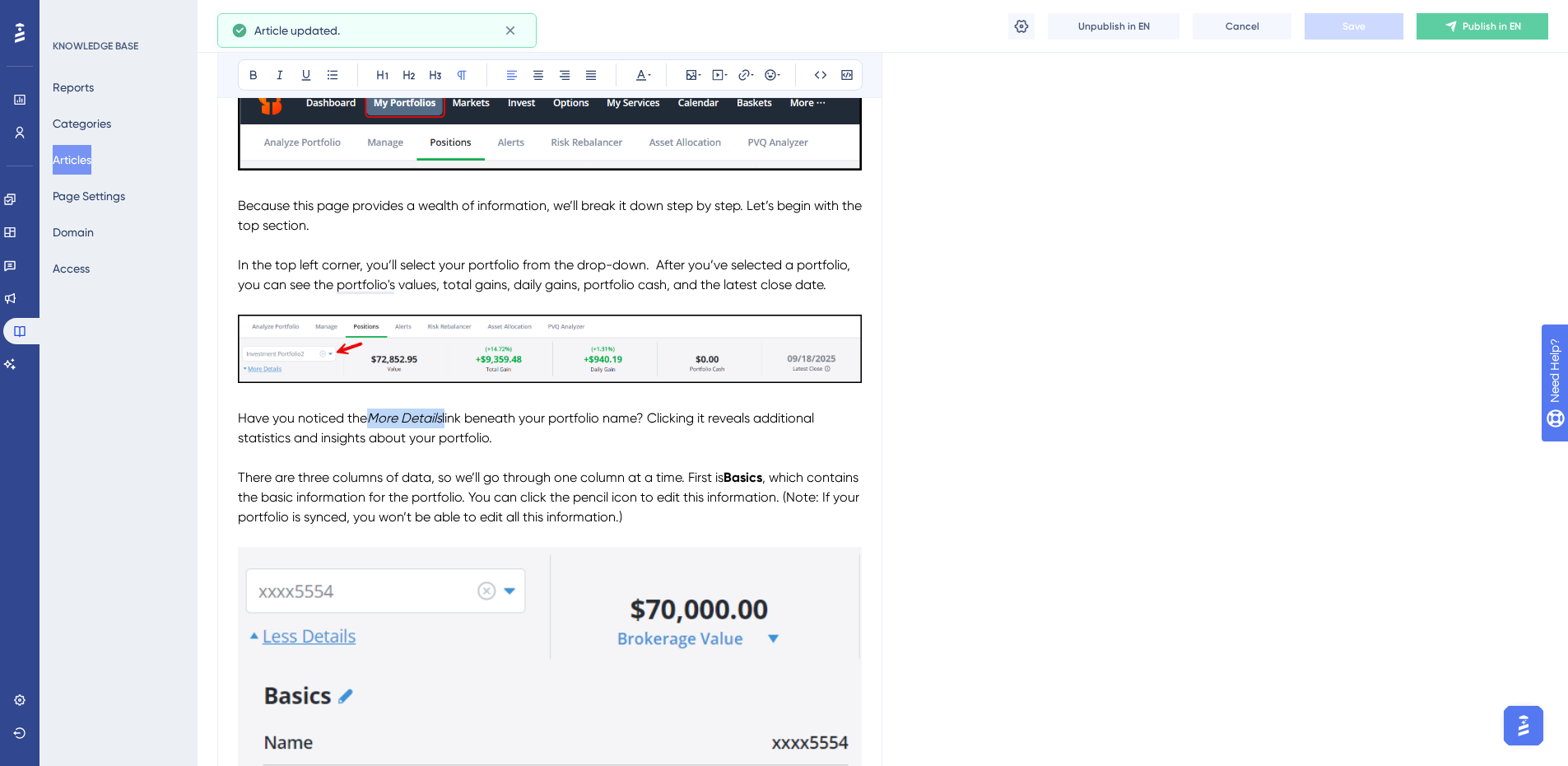
drag, startPoint x: 447, startPoint y: 416, endPoint x: 372, endPoint y: 415, distance: 74.9
click at [372, 415] on p "Have you noticed the More Details link beneath your portfolio name? Clicking it…" at bounding box center [550, 428] width 624 height 40
click at [258, 76] on icon at bounding box center [253, 74] width 13 height 13
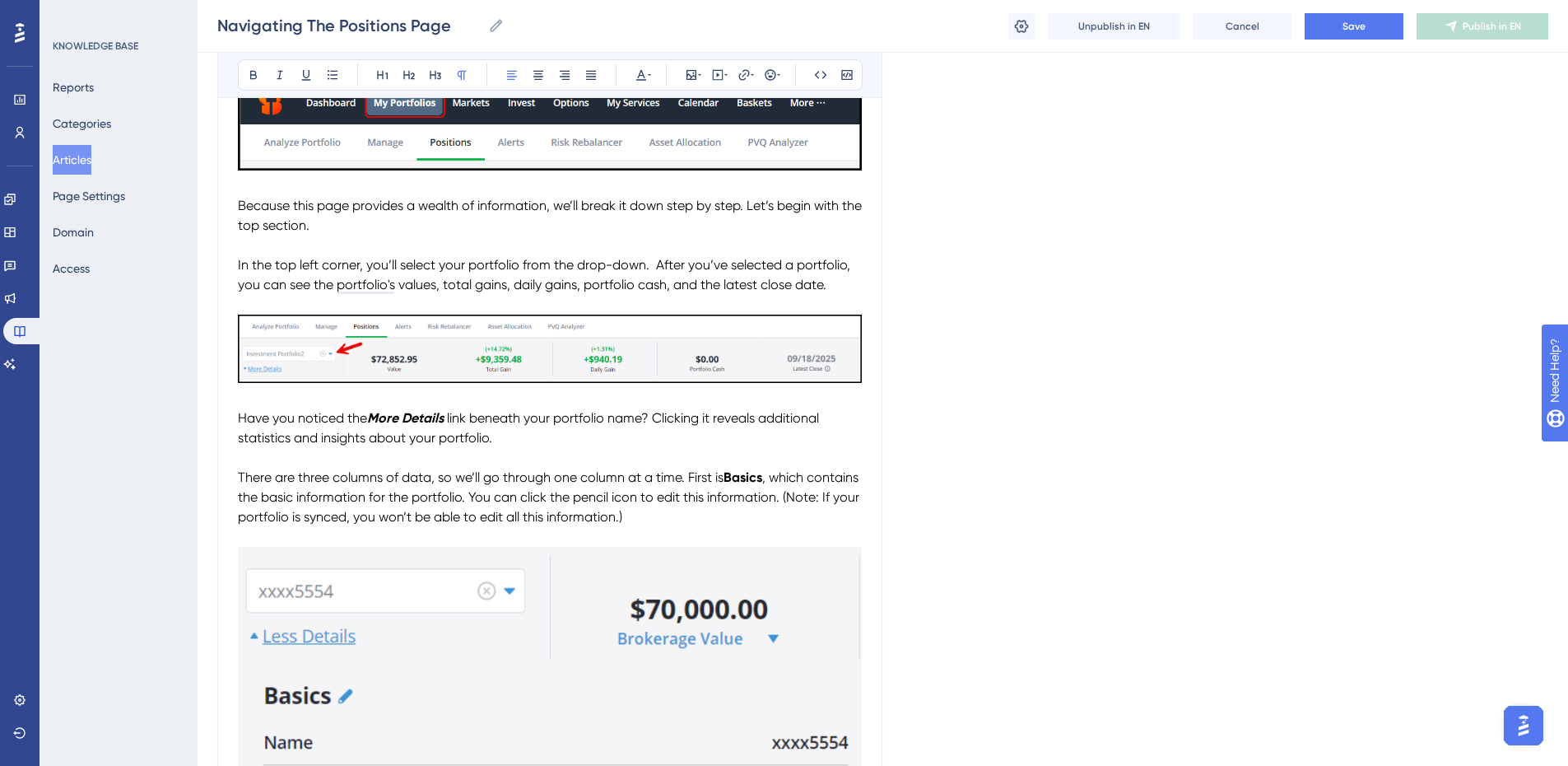
click at [517, 423] on span "link beneath your portfolio name? Clicking it reveals additional statistics and…" at bounding box center [530, 427] width 584 height 35
drag, startPoint x: 449, startPoint y: 417, endPoint x: 375, endPoint y: 417, distance: 74.9
click at [375, 417] on p "Have you noticed the More Details link beneath your portfolio name? Clicking it…" at bounding box center [550, 428] width 624 height 40
click at [282, 75] on icon at bounding box center [279, 74] width 13 height 13
click at [561, 408] on p "Have you noticed the More Details link beneath your portfolio name? Clicking it…" at bounding box center [550, 428] width 624 height 40
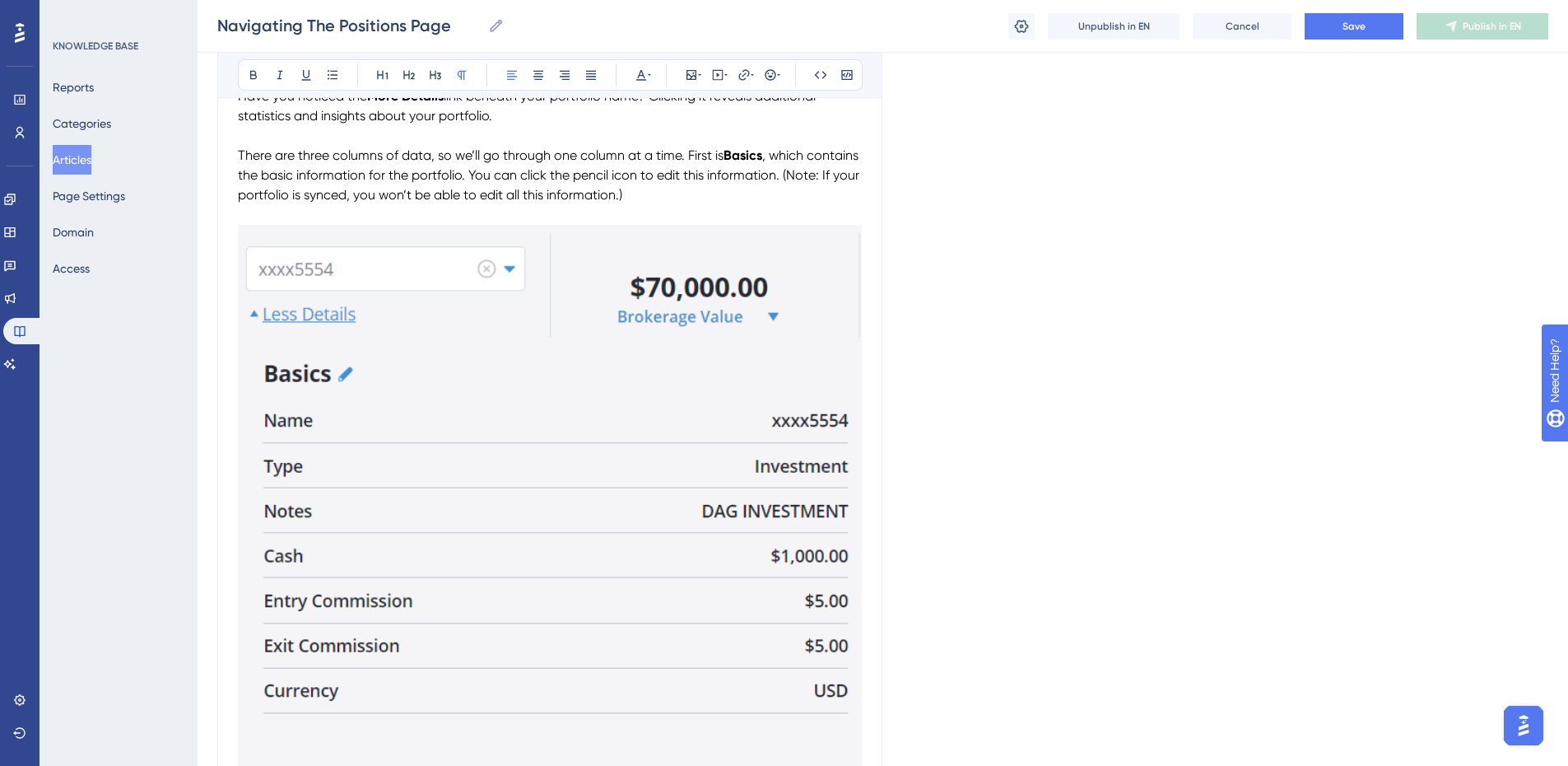
scroll to position [659, 0]
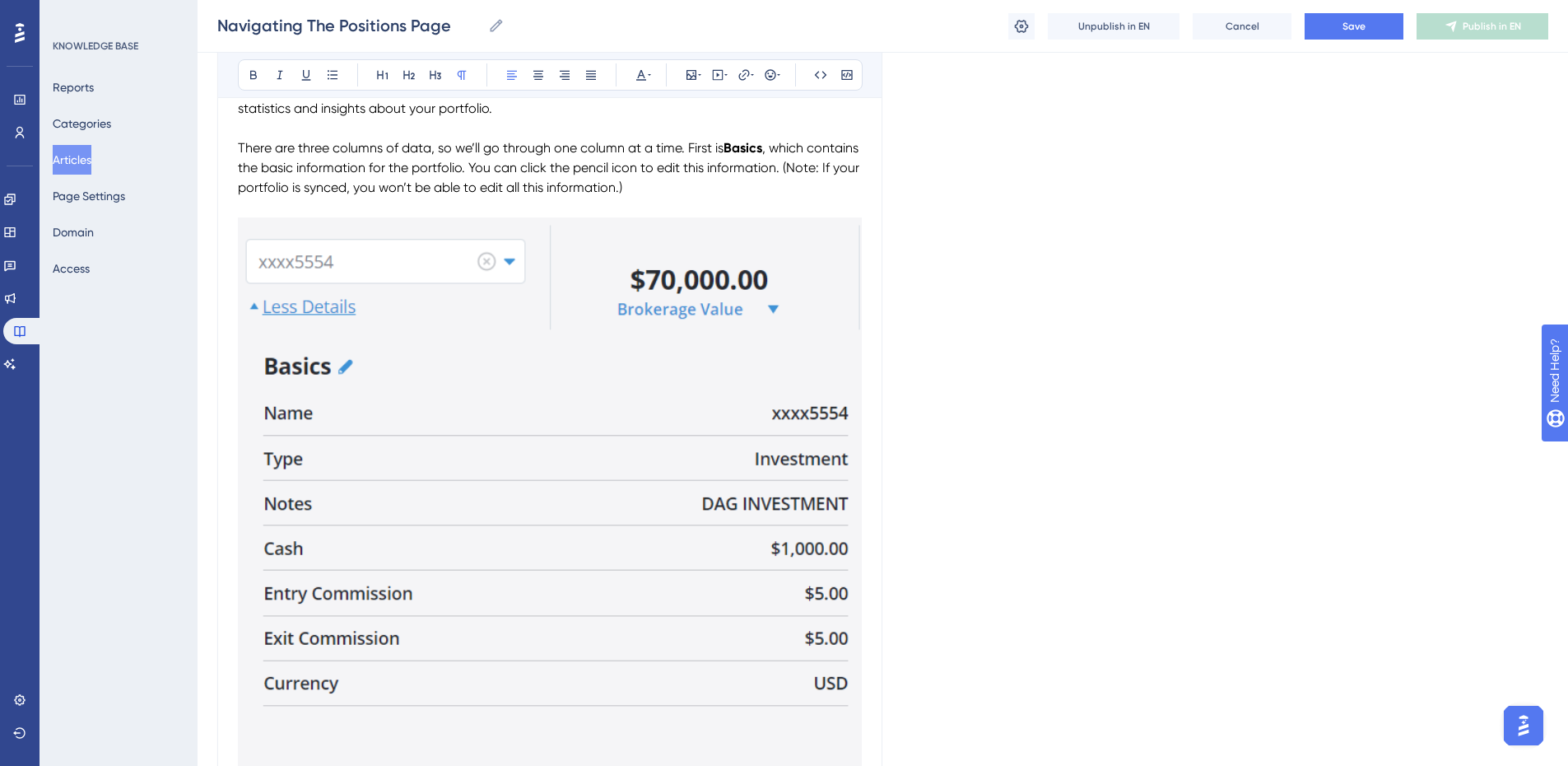
click at [593, 325] on img "To enrich screen reader interactions, please activate Accessibility in Grammarl…" at bounding box center [550, 553] width 624 height 672
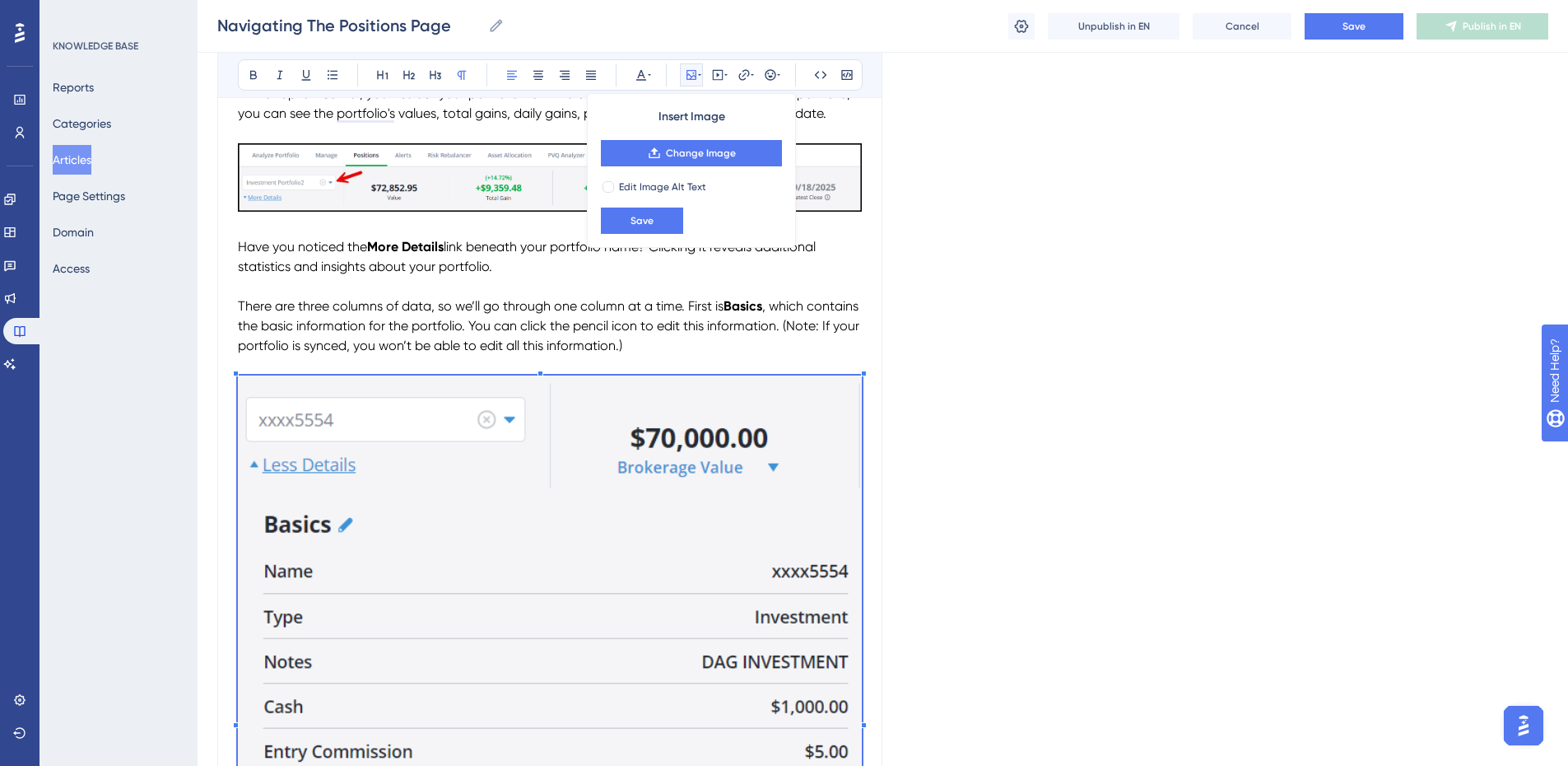
scroll to position [494, 0]
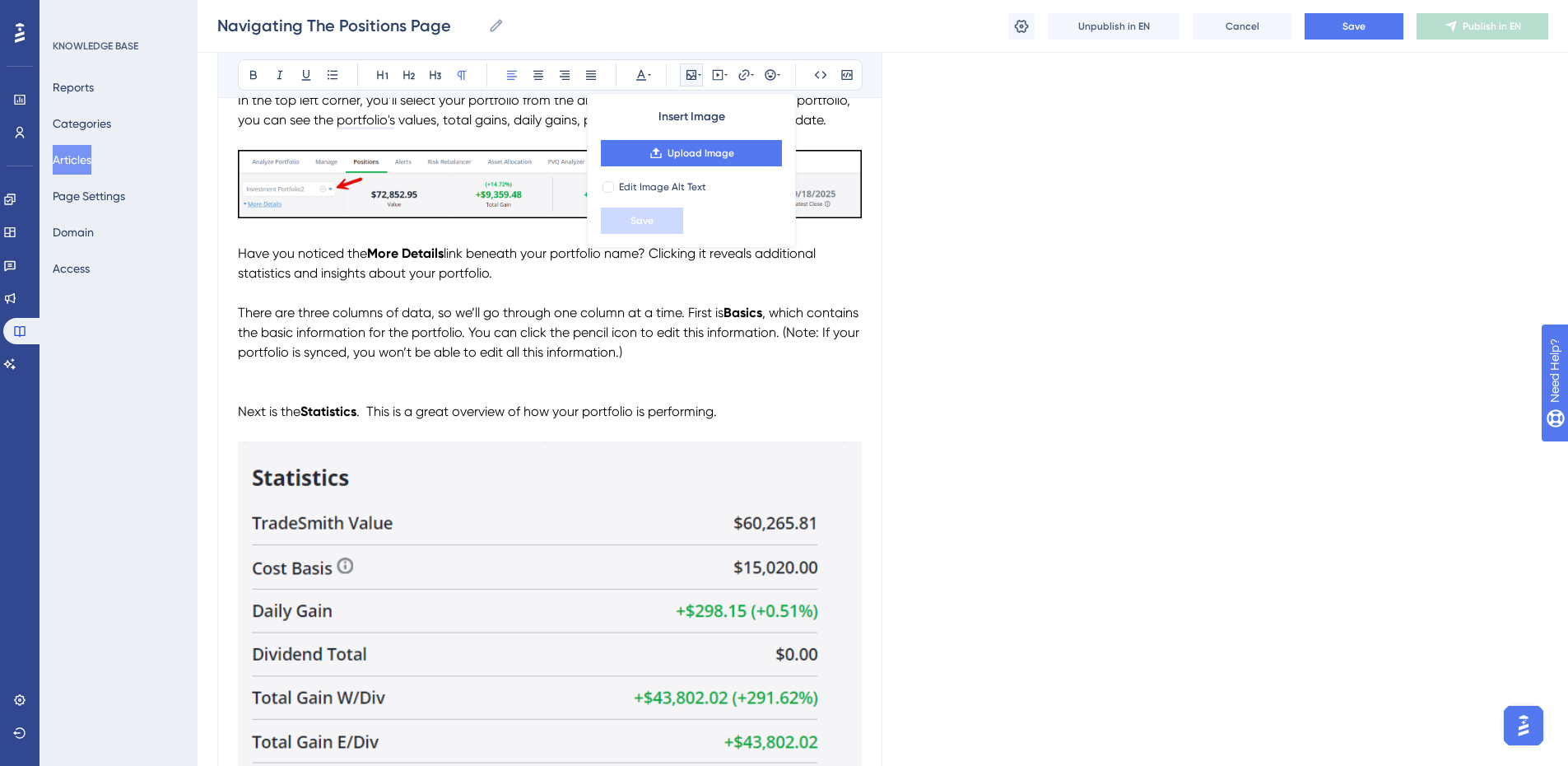
click at [687, 308] on span "There are three columns of data, so we’ll go through one column at a time. Firs…" at bounding box center [481, 313] width 486 height 16
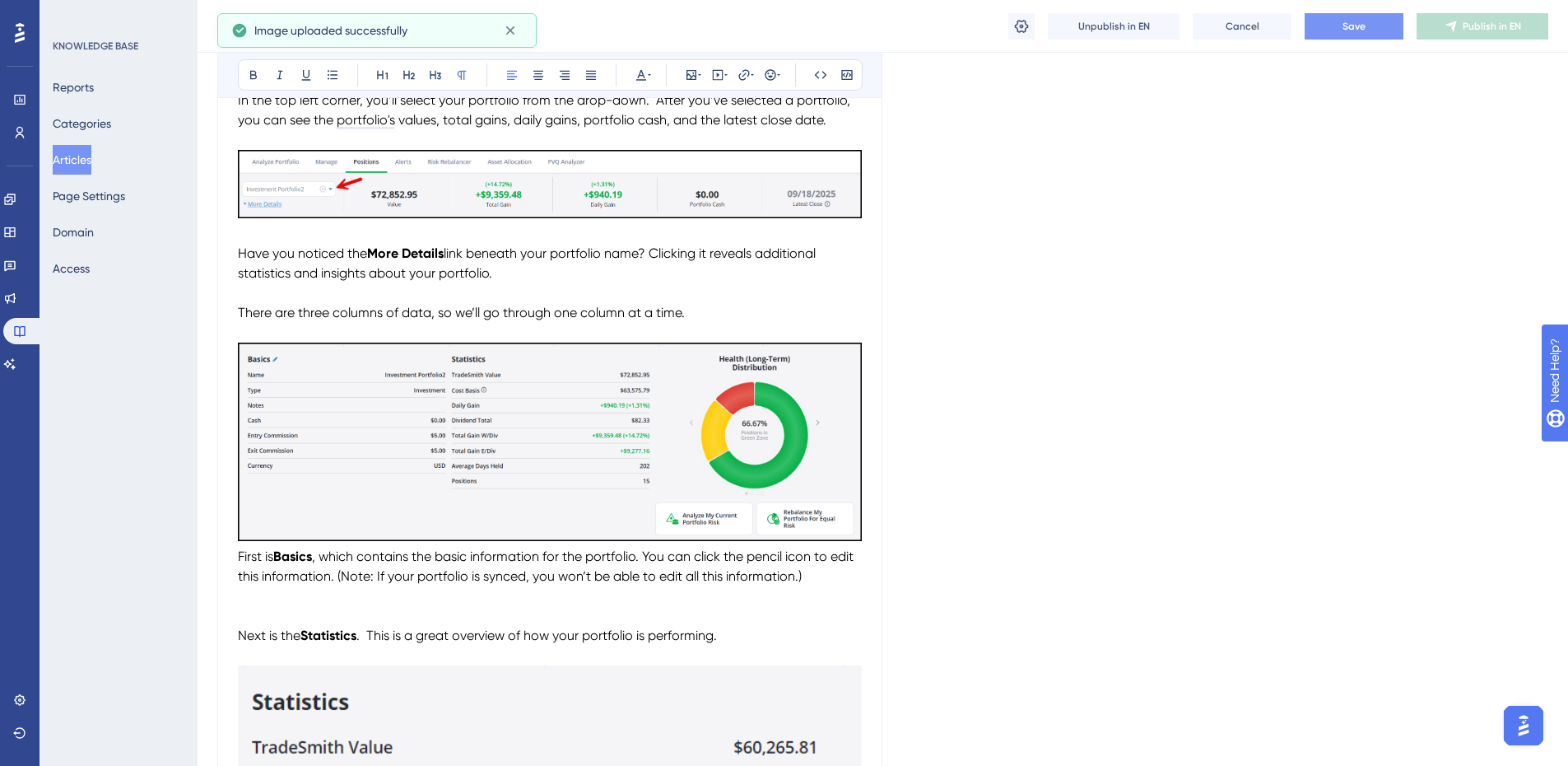
click at [1325, 19] on button "Save" at bounding box center [1354, 26] width 99 height 26
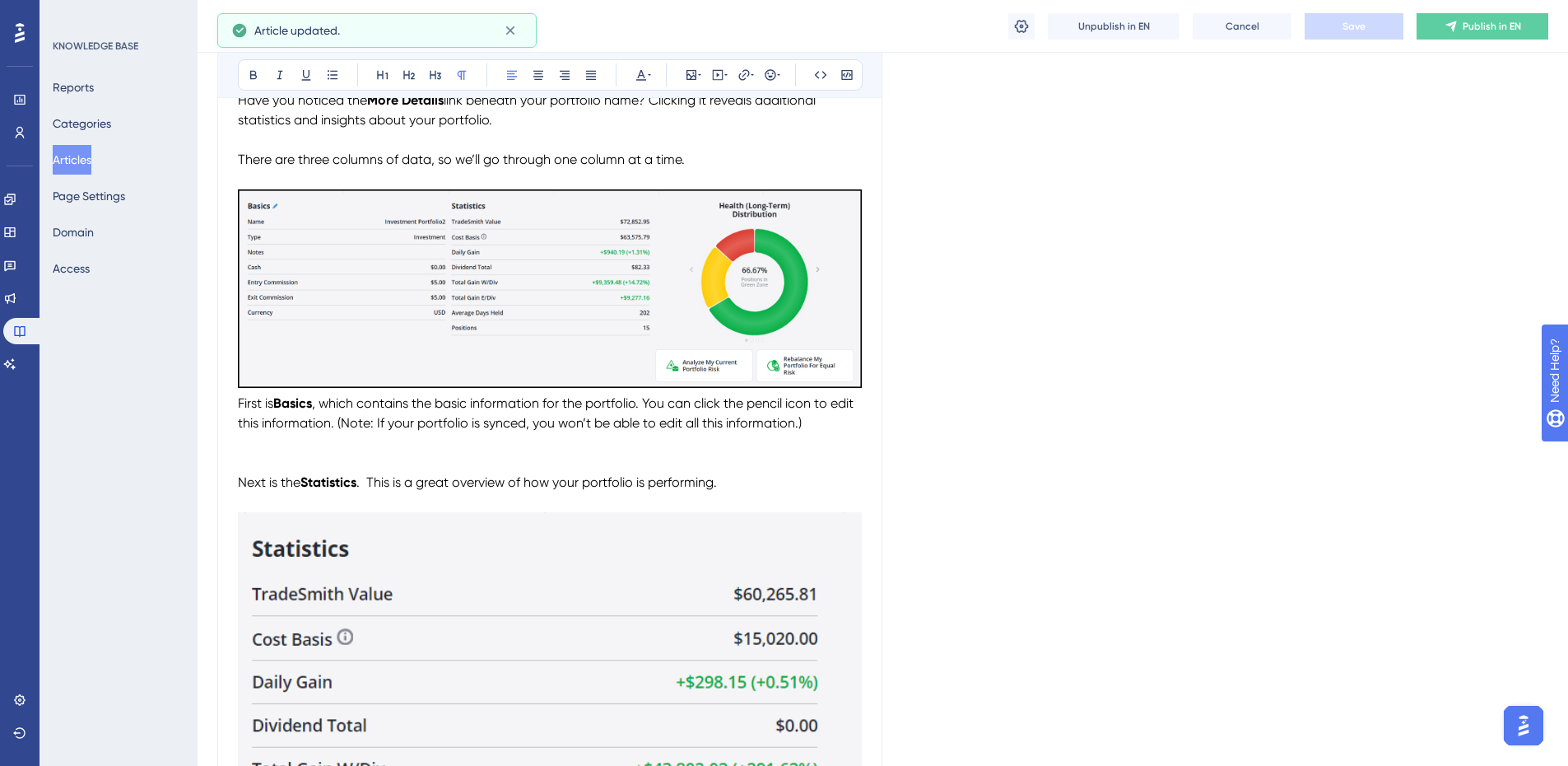
scroll to position [659, 0]
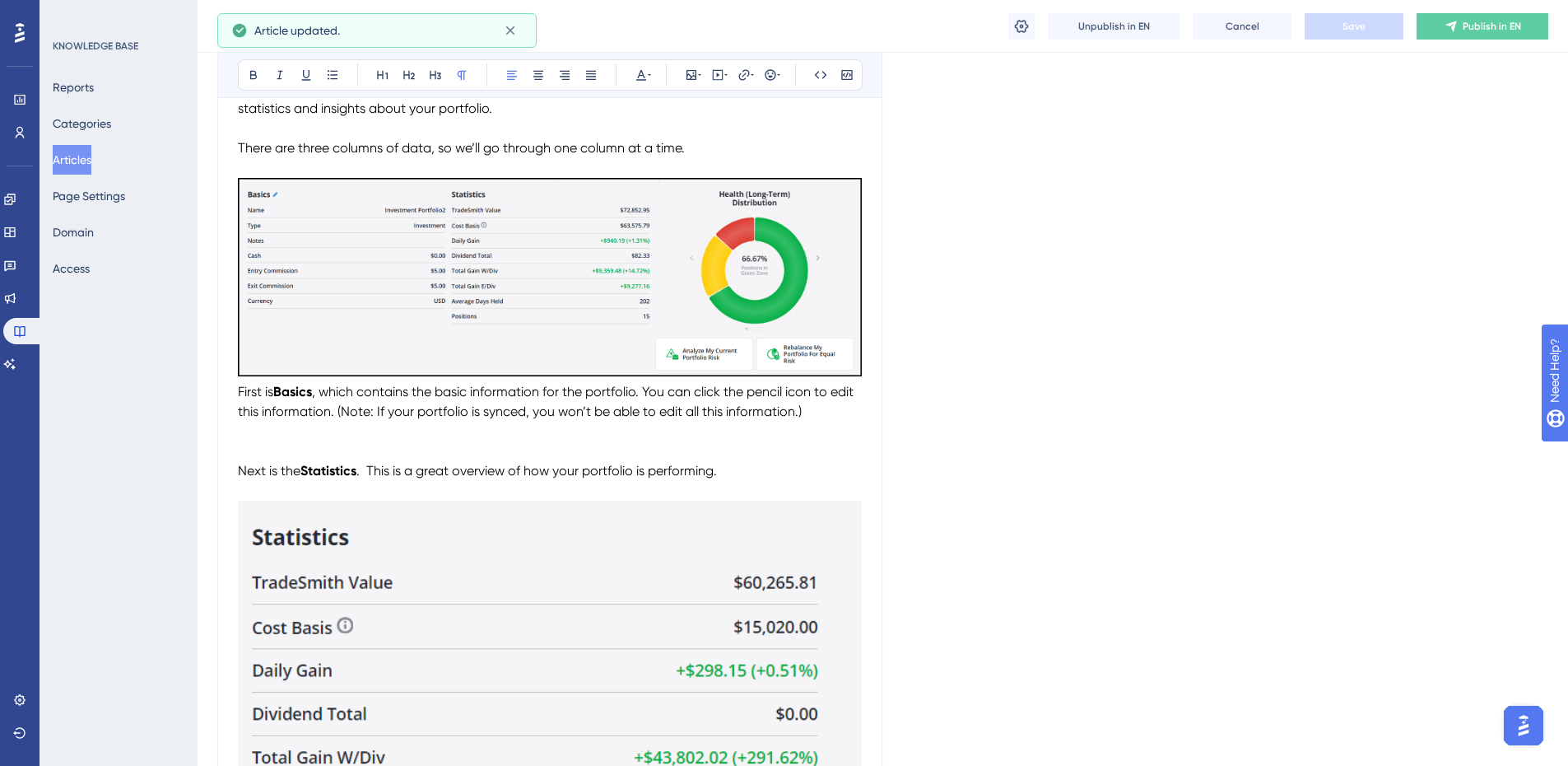
click at [239, 389] on span "First is" at bounding box center [255, 392] width 35 height 16
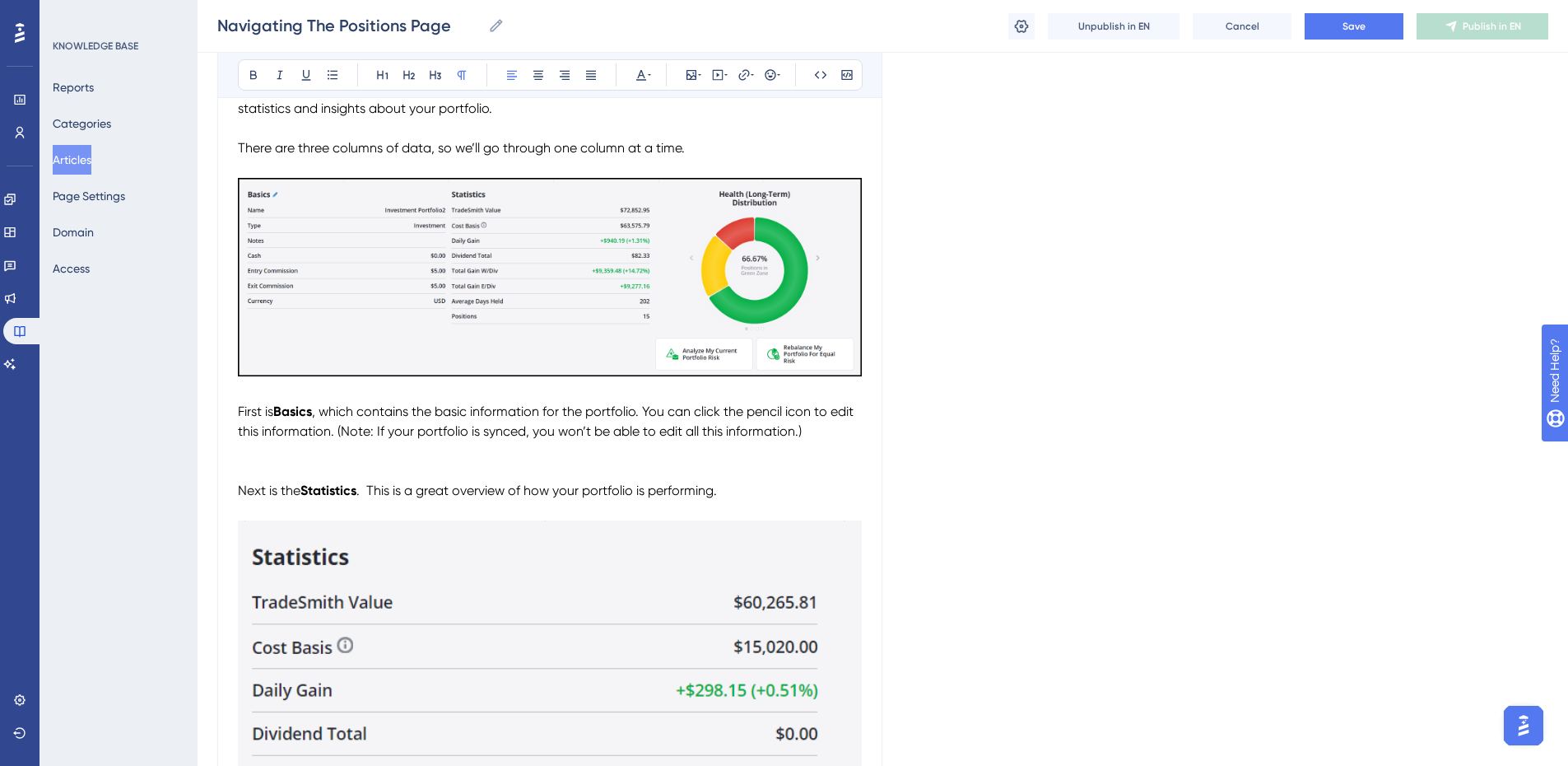
click at [240, 486] on span "Next is the" at bounding box center [269, 490] width 63 height 16
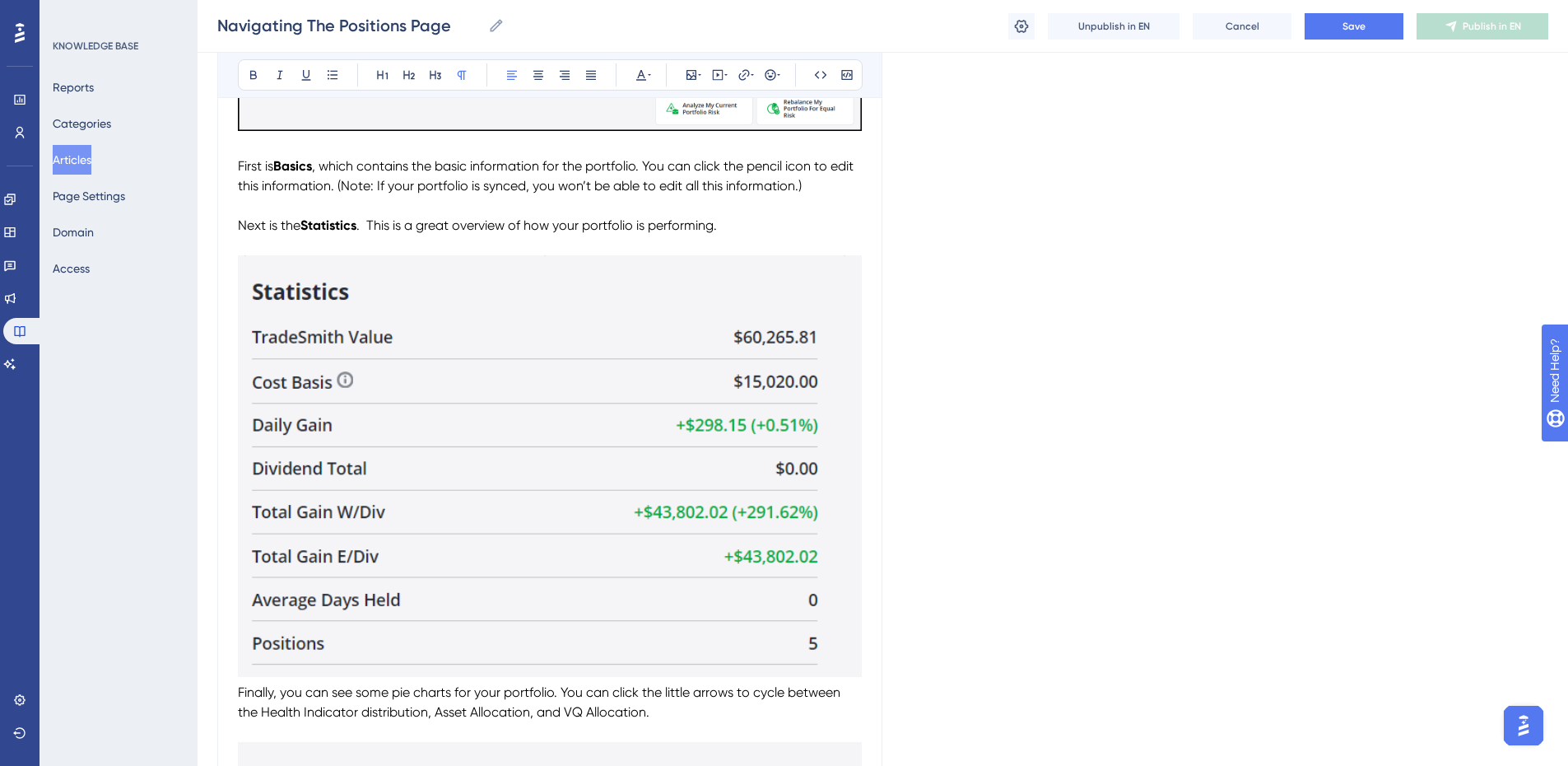
scroll to position [905, 0]
click at [703, 454] on img "To enrich screen reader interactions, please activate Accessibility in Grammarl…" at bounding box center [550, 464] width 624 height 421
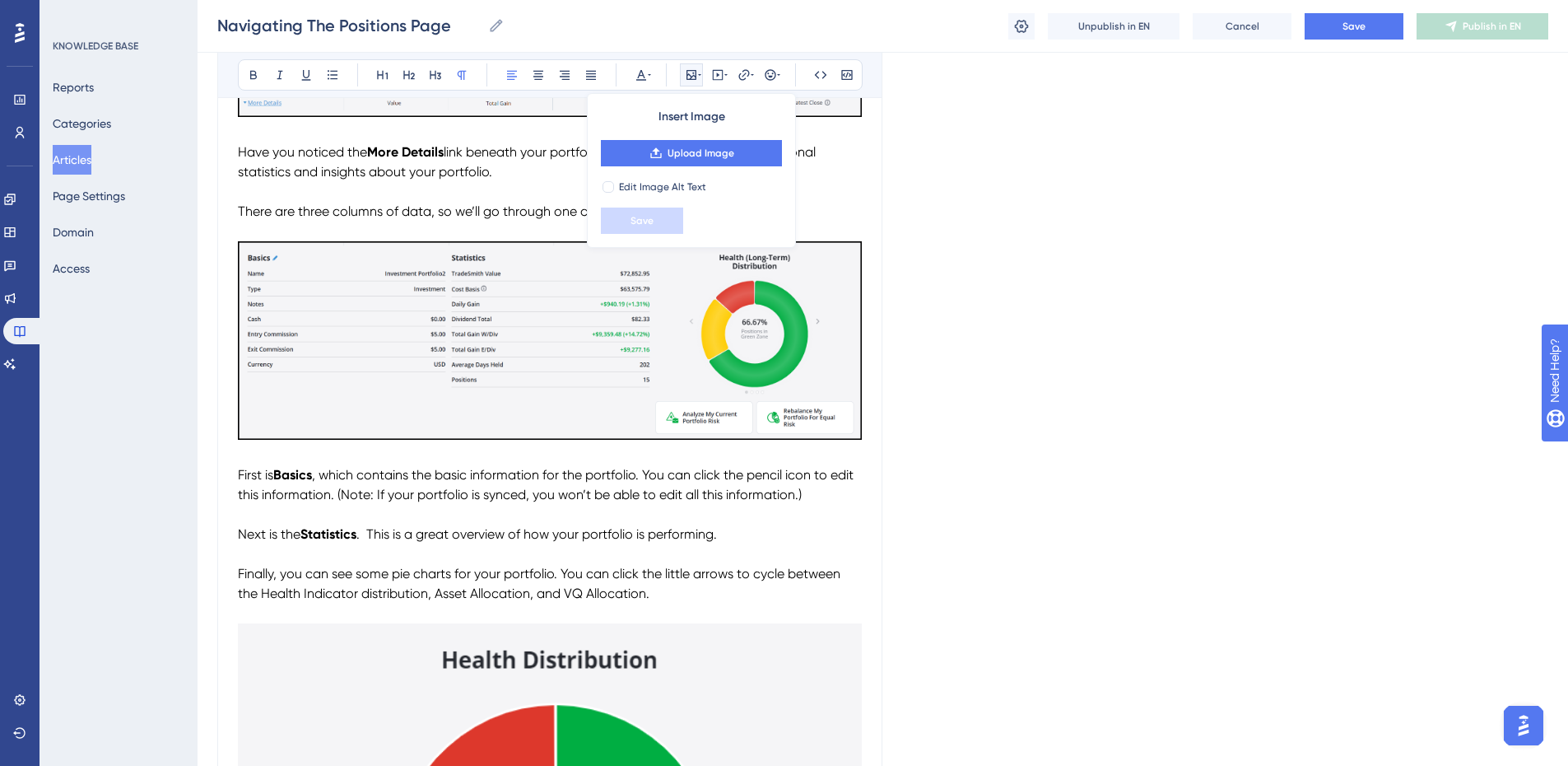
scroll to position [576, 0]
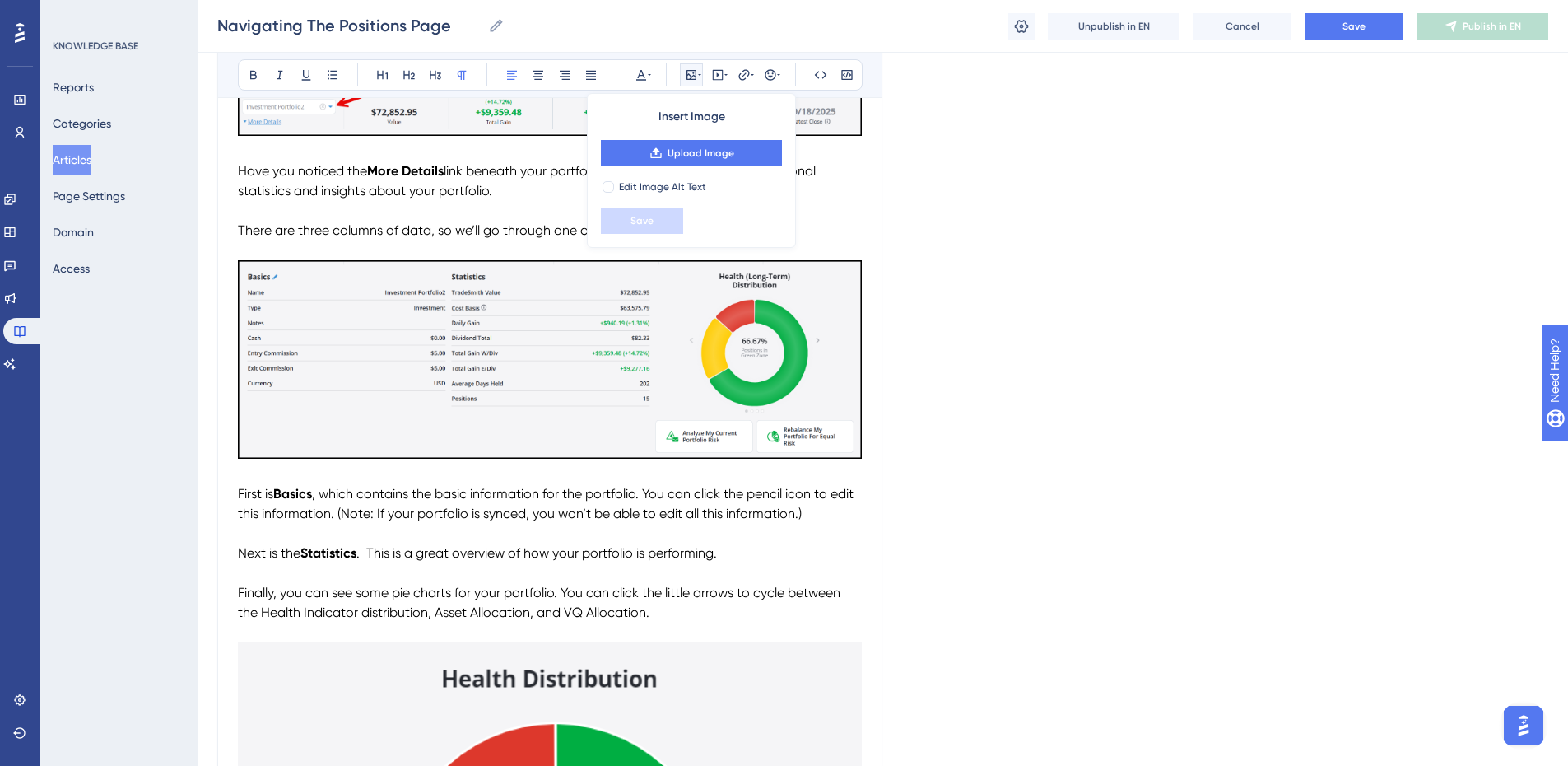
click at [734, 553] on p "Next is the Statistics . This is a great overview of how your portfolio is perf…" at bounding box center [550, 553] width 624 height 20
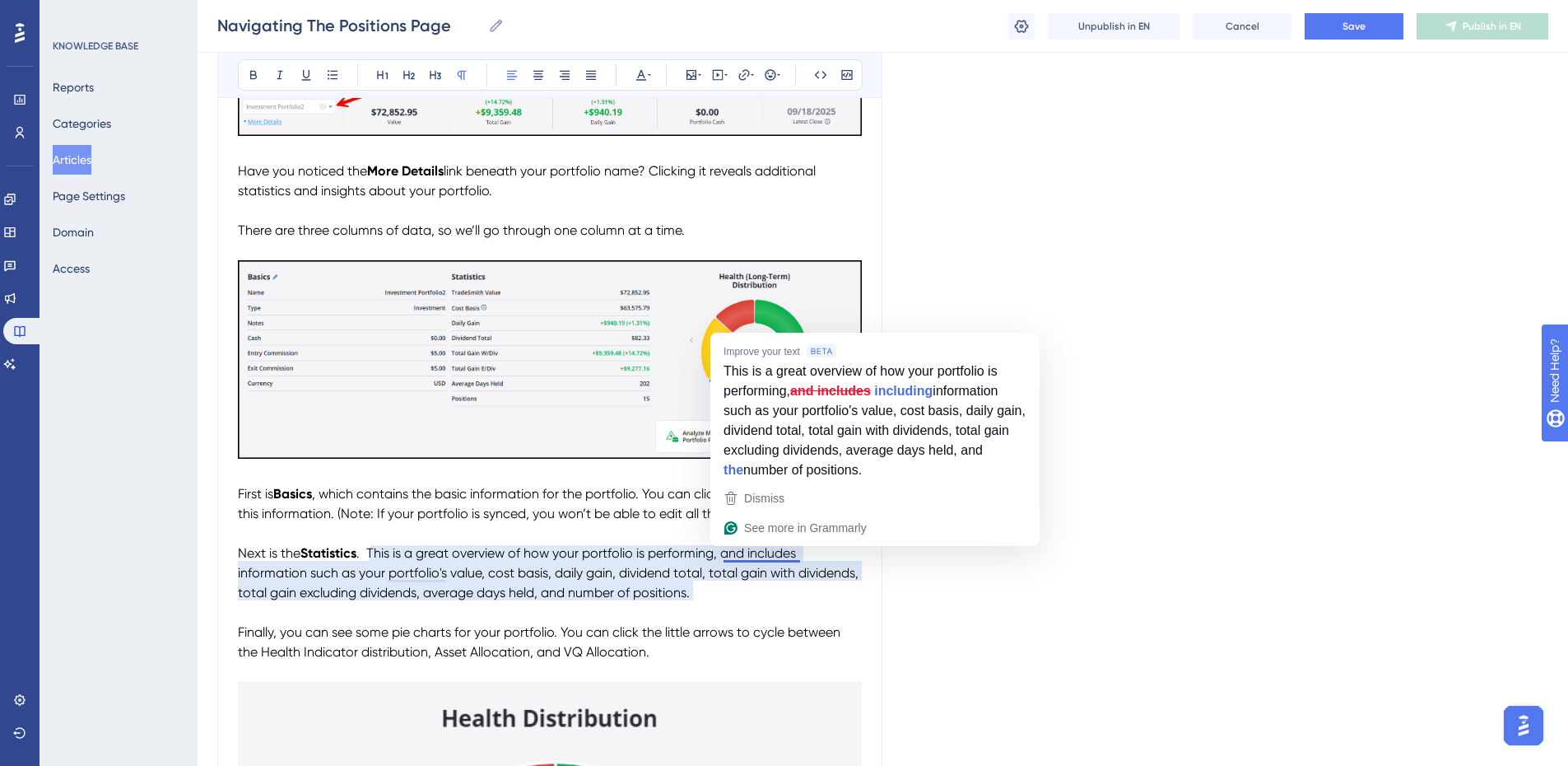
click at [751, 555] on span ". This is a great overview of how your portfolio is performing, and includes in…" at bounding box center [550, 572] width 624 height 55
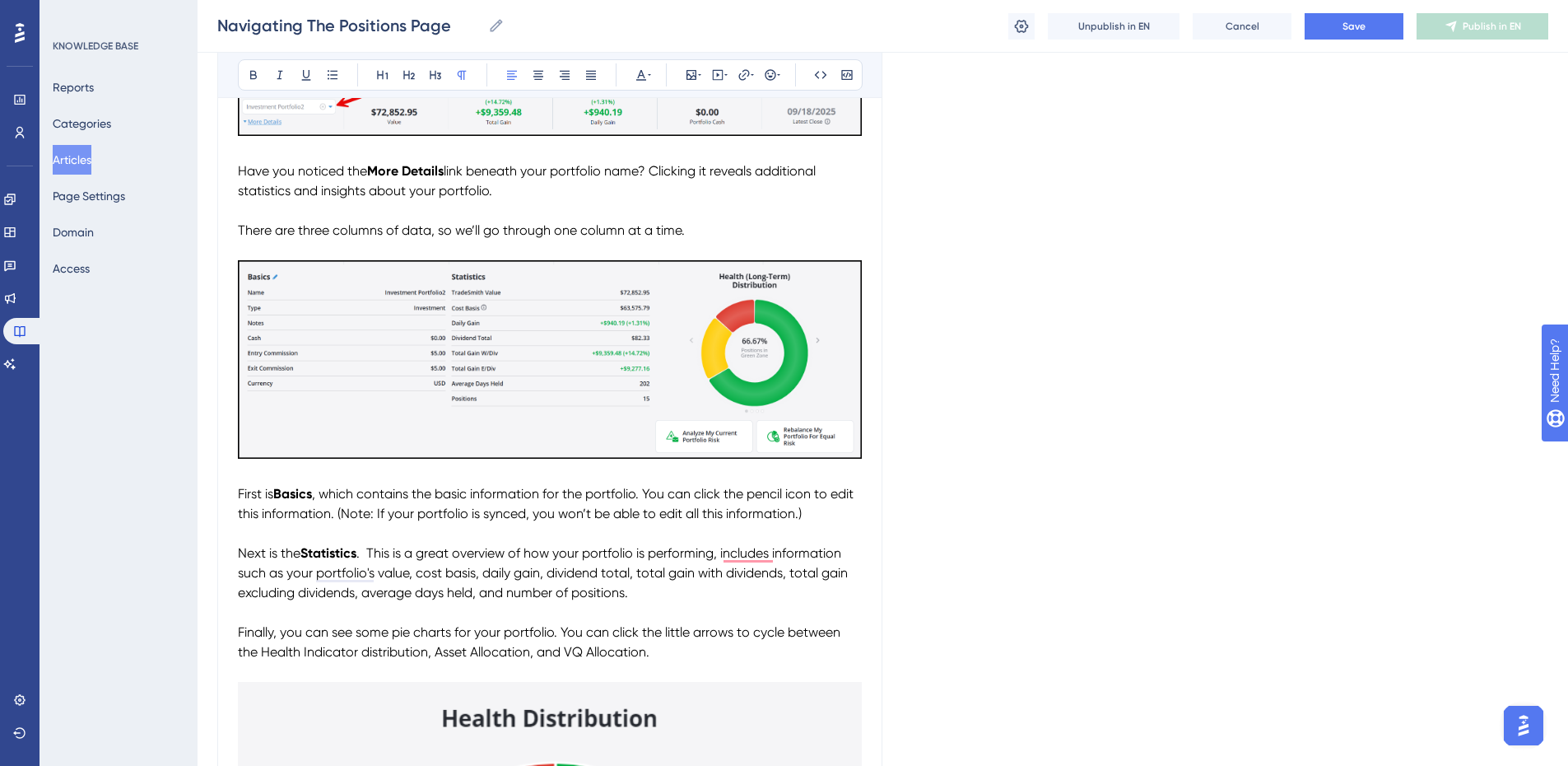
click at [774, 552] on span ". This is a great overview of how your portfolio is performing, includes inform…" at bounding box center [544, 572] width 613 height 55
click at [1348, 26] on span "Save" at bounding box center [1354, 26] width 23 height 13
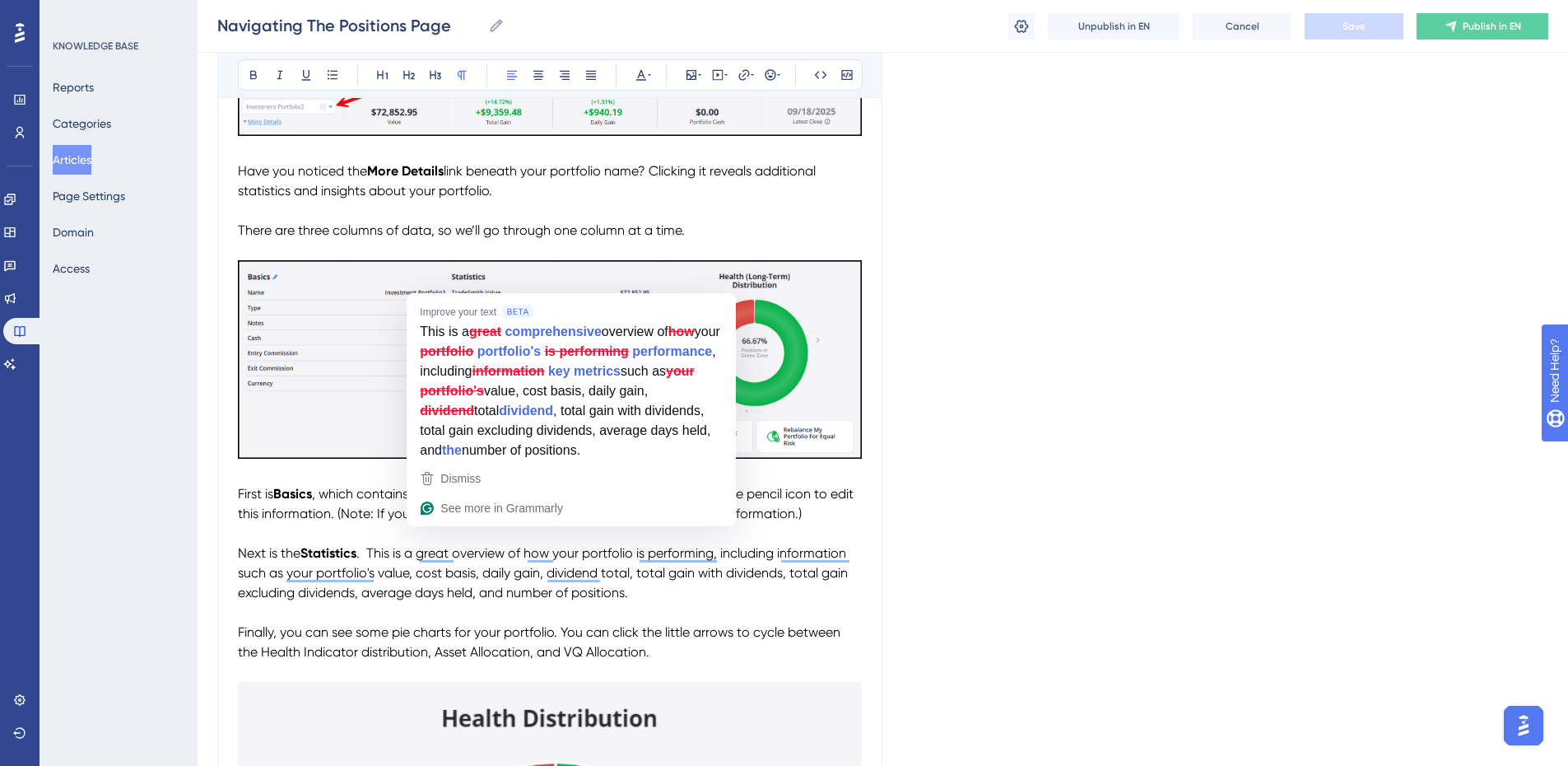
click at [456, 555] on span ". This is a great overview of how your portfolio is performing, including infor…" at bounding box center [544, 572] width 613 height 55
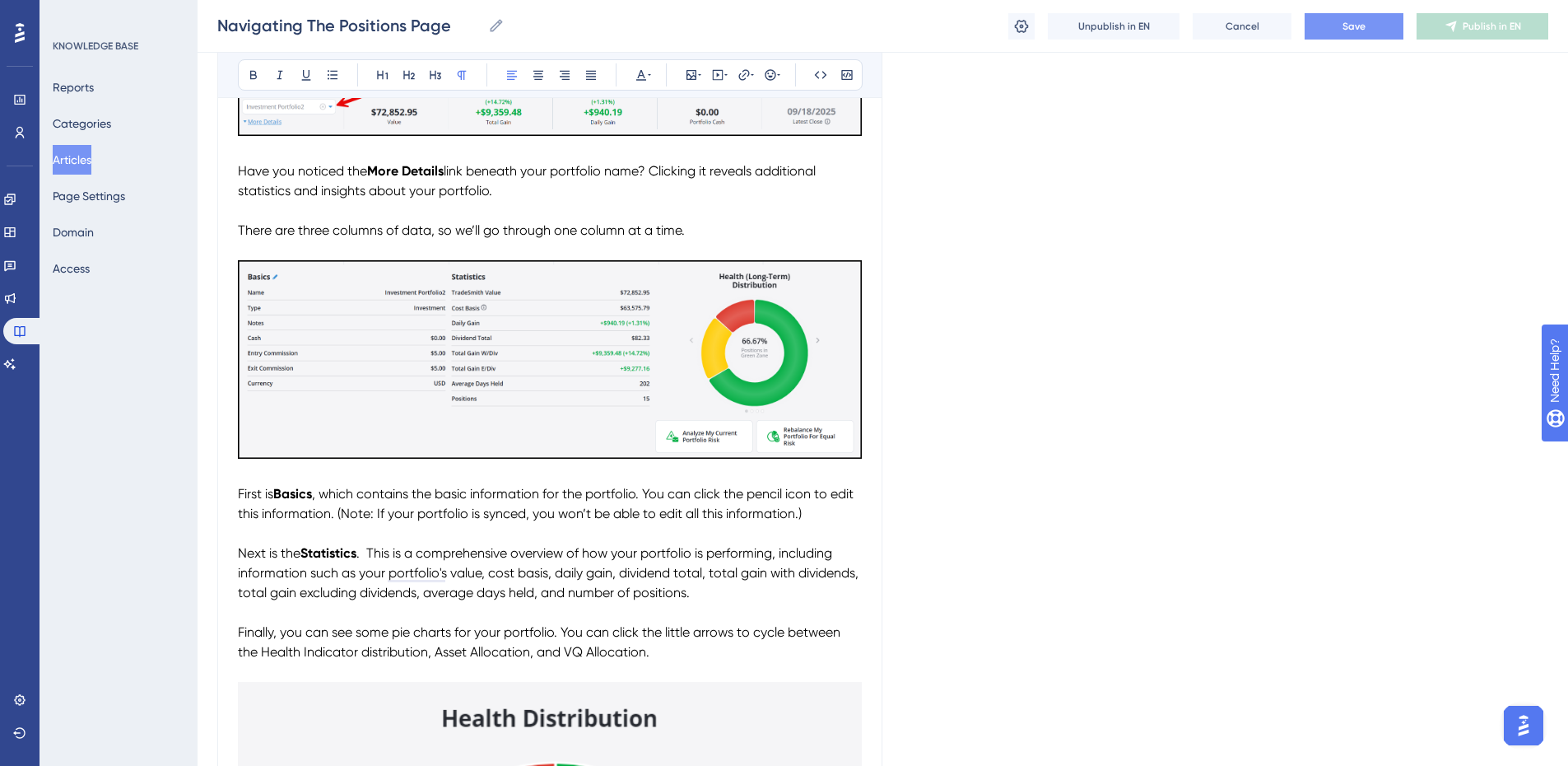
click at [691, 584] on span ". This is a comprehensive overview of how your portfolio is performing, includi…" at bounding box center [550, 572] width 624 height 55
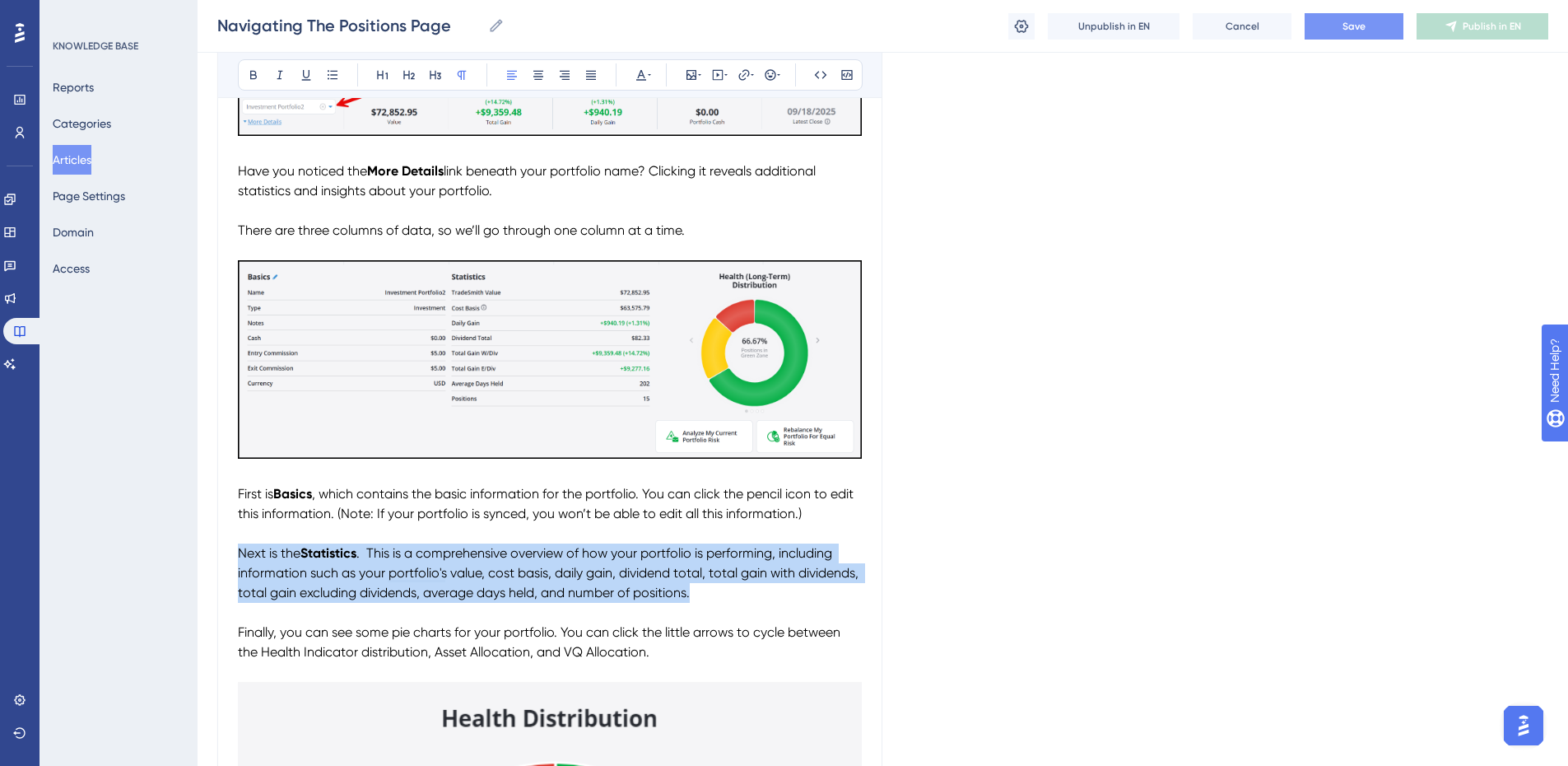
drag, startPoint x: 704, startPoint y: 591, endPoint x: 235, endPoint y: 556, distance: 469.6
copy p "Next is the Statistics . This is a comprehensive overview of how your portfolio…"
click at [707, 599] on p "Next is the Statistics . This is a comprehensive overview of how your portfolio…" at bounding box center [550, 572] width 624 height 59
drag, startPoint x: 703, startPoint y: 595, endPoint x: 240, endPoint y: 555, distance: 464.4
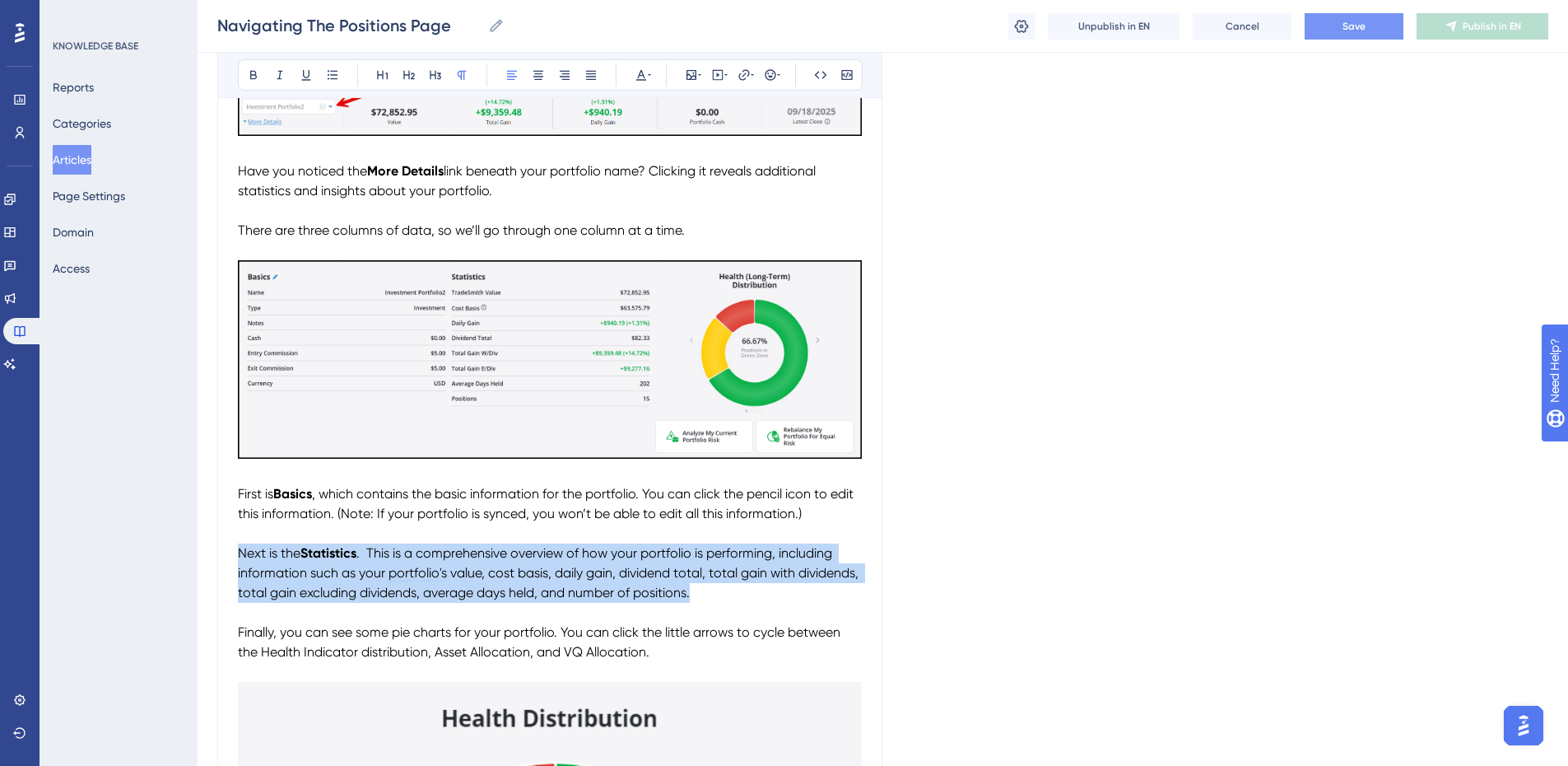
click at [240, 555] on p "Next is the Statistics . This is a comprehensive overview of how your portfolio…" at bounding box center [550, 572] width 624 height 59
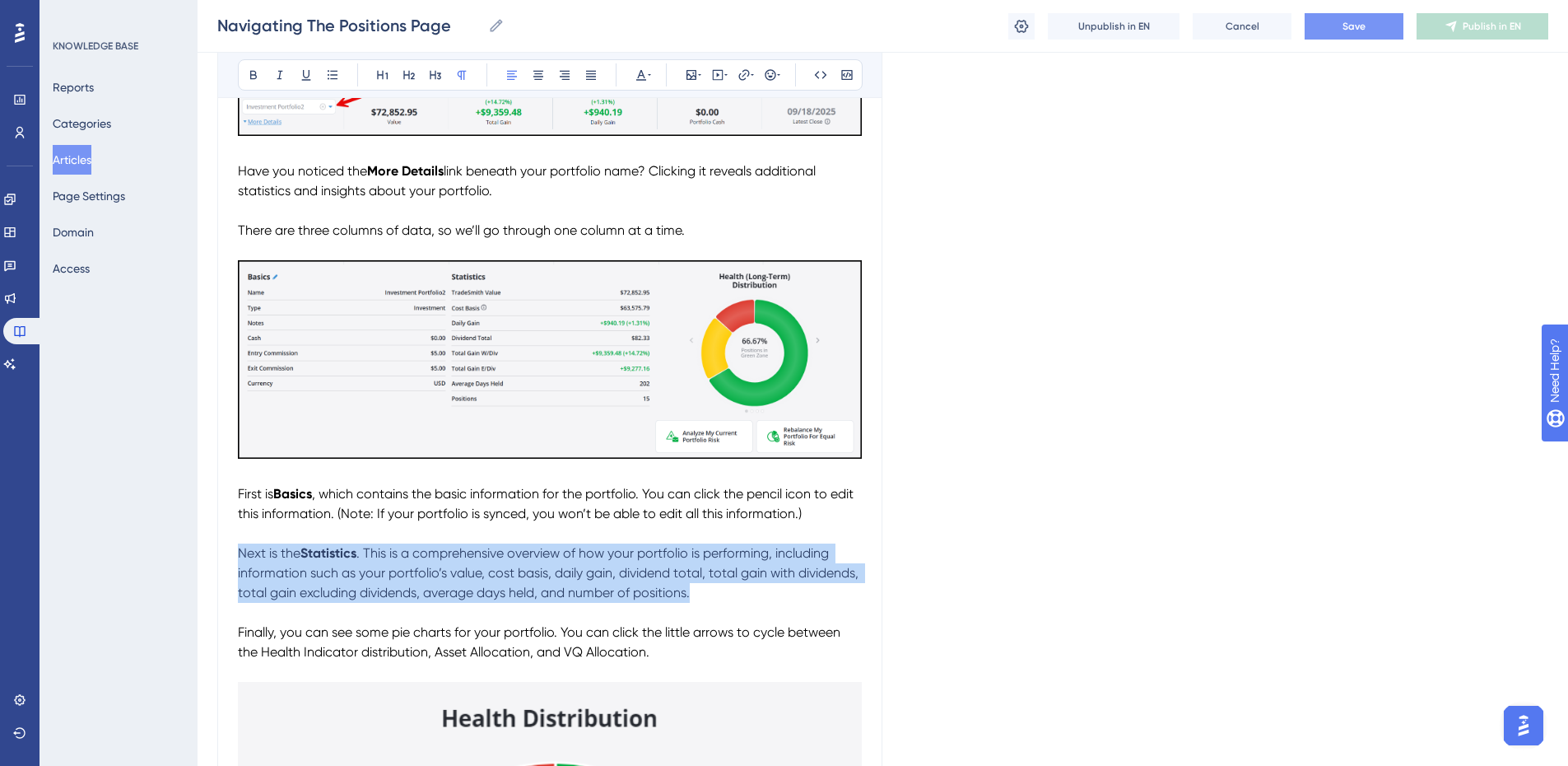
drag, startPoint x: 690, startPoint y: 595, endPoint x: 238, endPoint y: 557, distance: 453.5
click at [238, 557] on p "Next is the Statistics . This is a comprehensive overview of how your portfolio…" at bounding box center [550, 572] width 624 height 59
click at [640, 72] on icon at bounding box center [641, 74] width 13 height 13
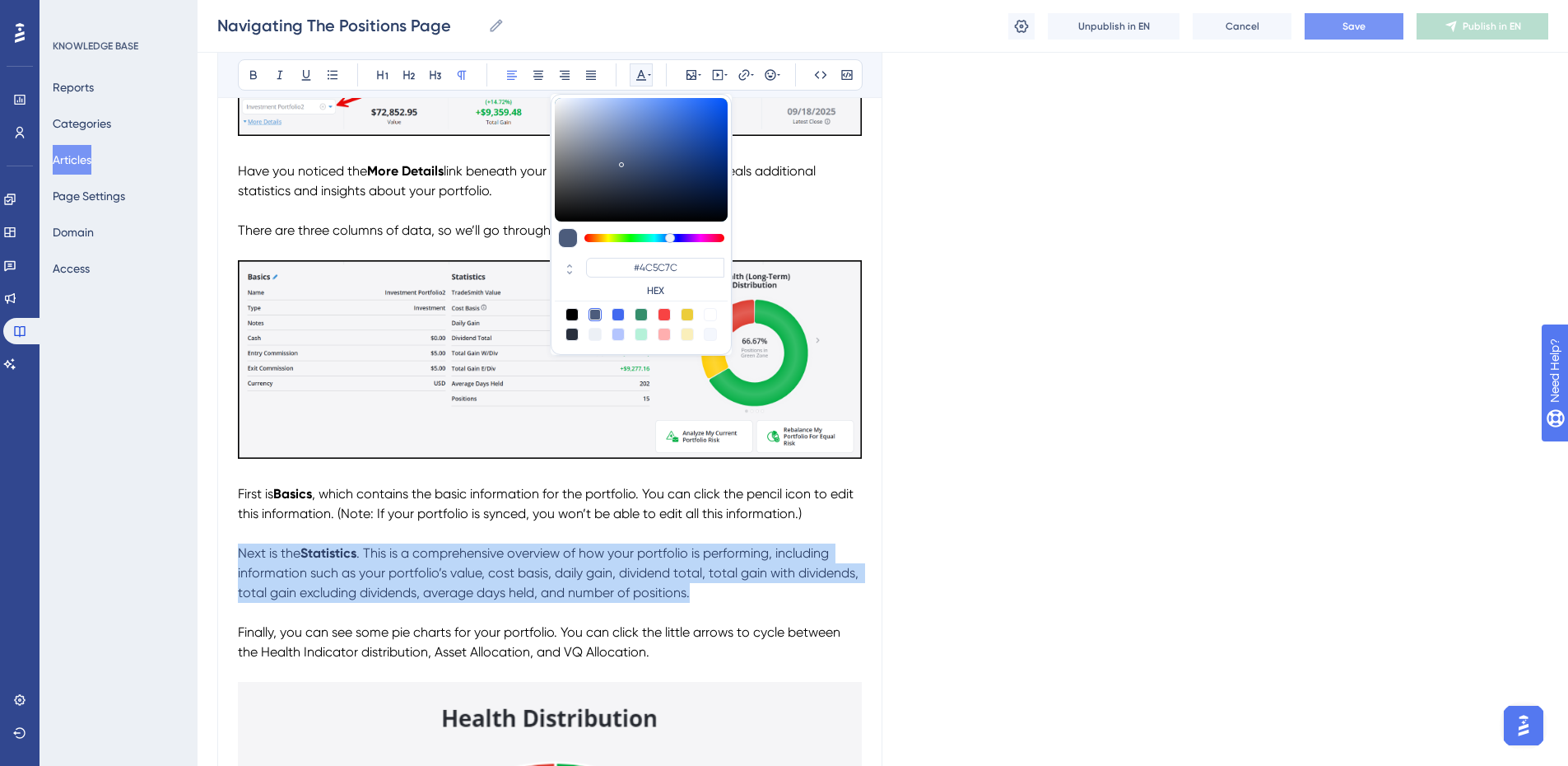
click at [573, 311] on div at bounding box center [571, 314] width 13 height 13
type input "#000000"
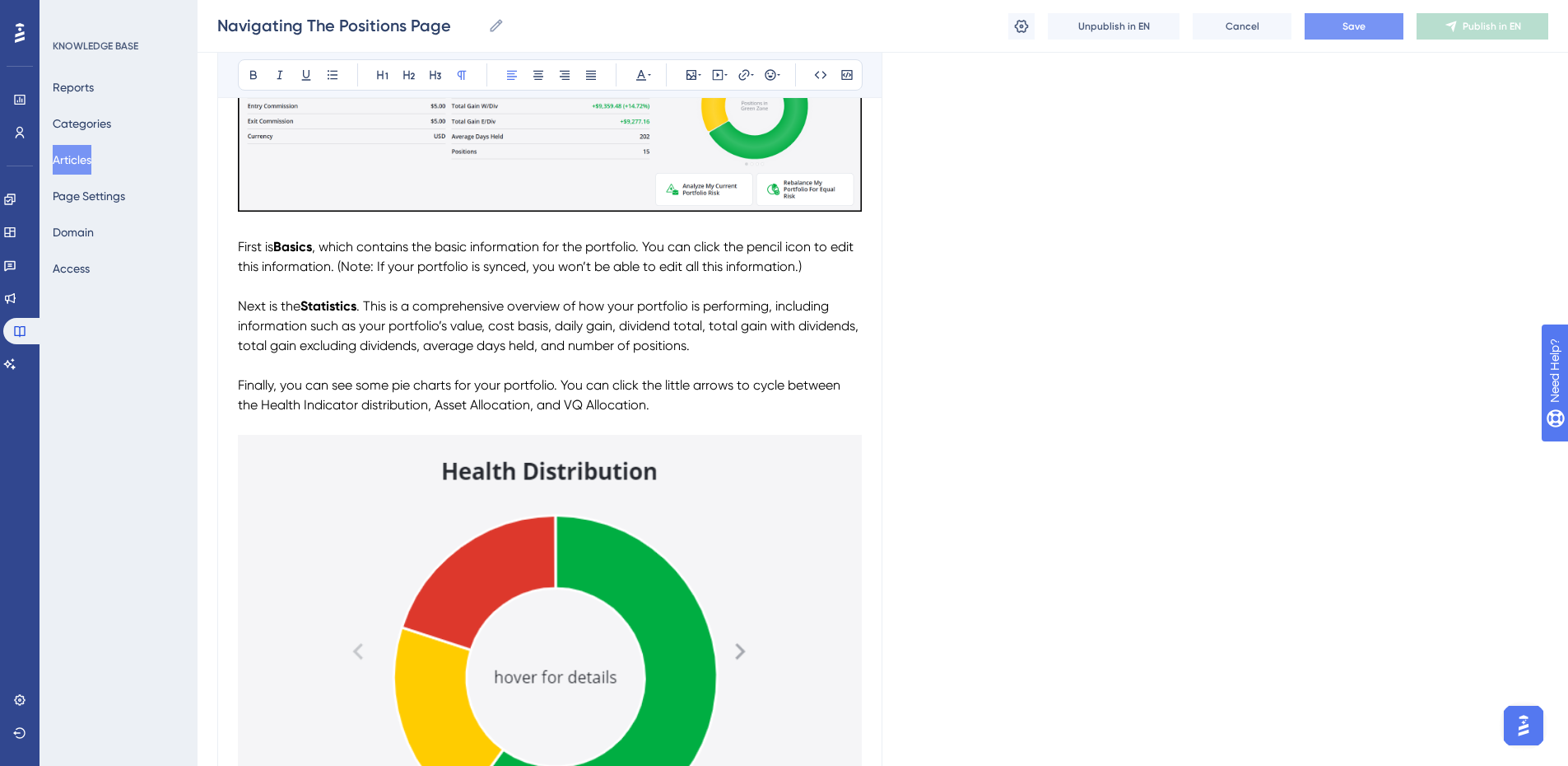
scroll to position [905, 0]
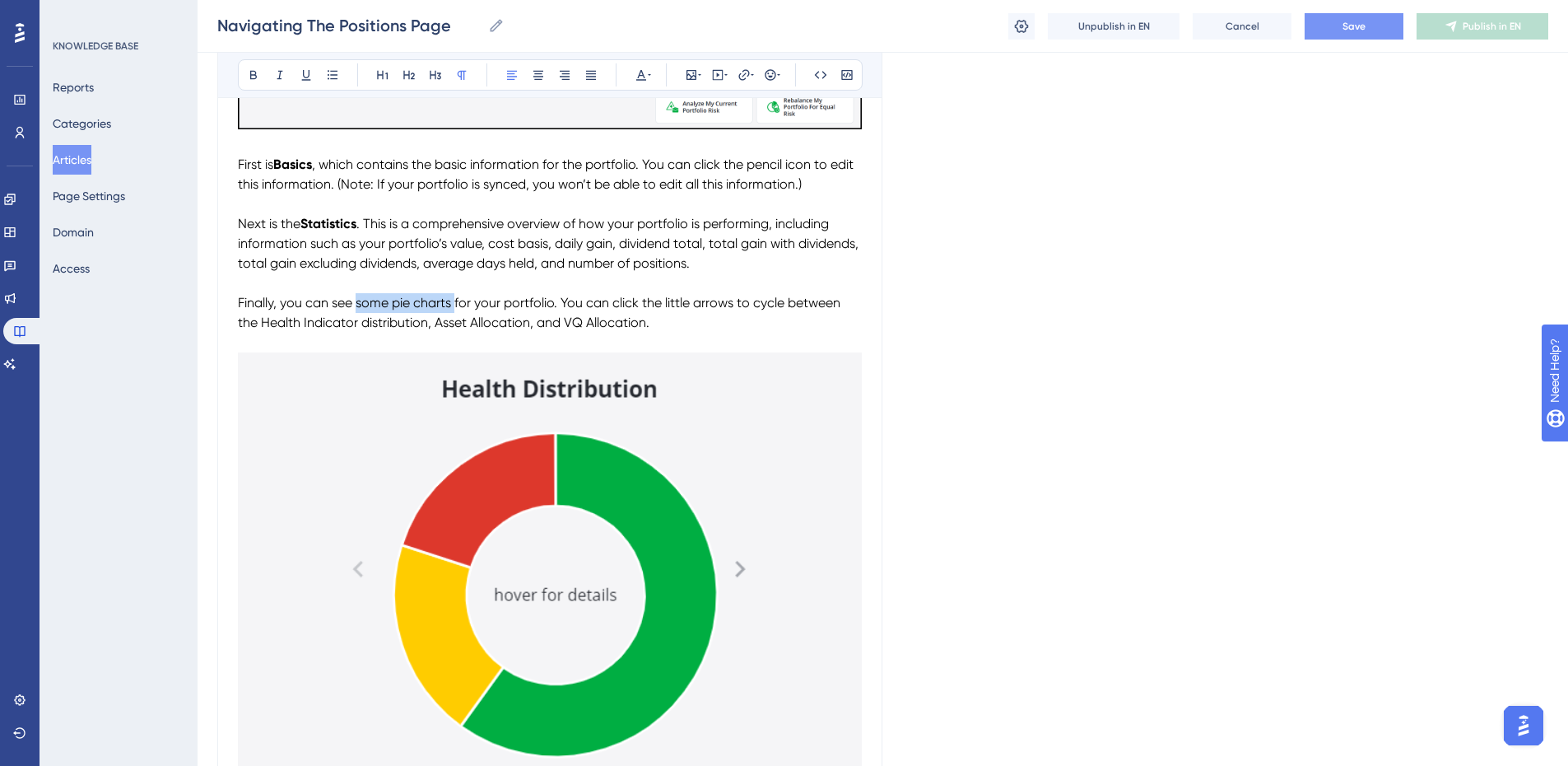
drag, startPoint x: 454, startPoint y: 300, endPoint x: 359, endPoint y: 301, distance: 95.5
click at [359, 301] on span "Finally, you can see some pie charts for your portfolio. You can click the litt…" at bounding box center [541, 312] width 606 height 35
drag, startPoint x: 379, startPoint y: 301, endPoint x: 568, endPoint y: 299, distance: 189.3
click at [568, 299] on span "Finally, you can see the Health (Long-Term) Distribution for your portfolio. Yo…" at bounding box center [544, 312] width 613 height 35
click at [249, 73] on icon at bounding box center [253, 74] width 13 height 13
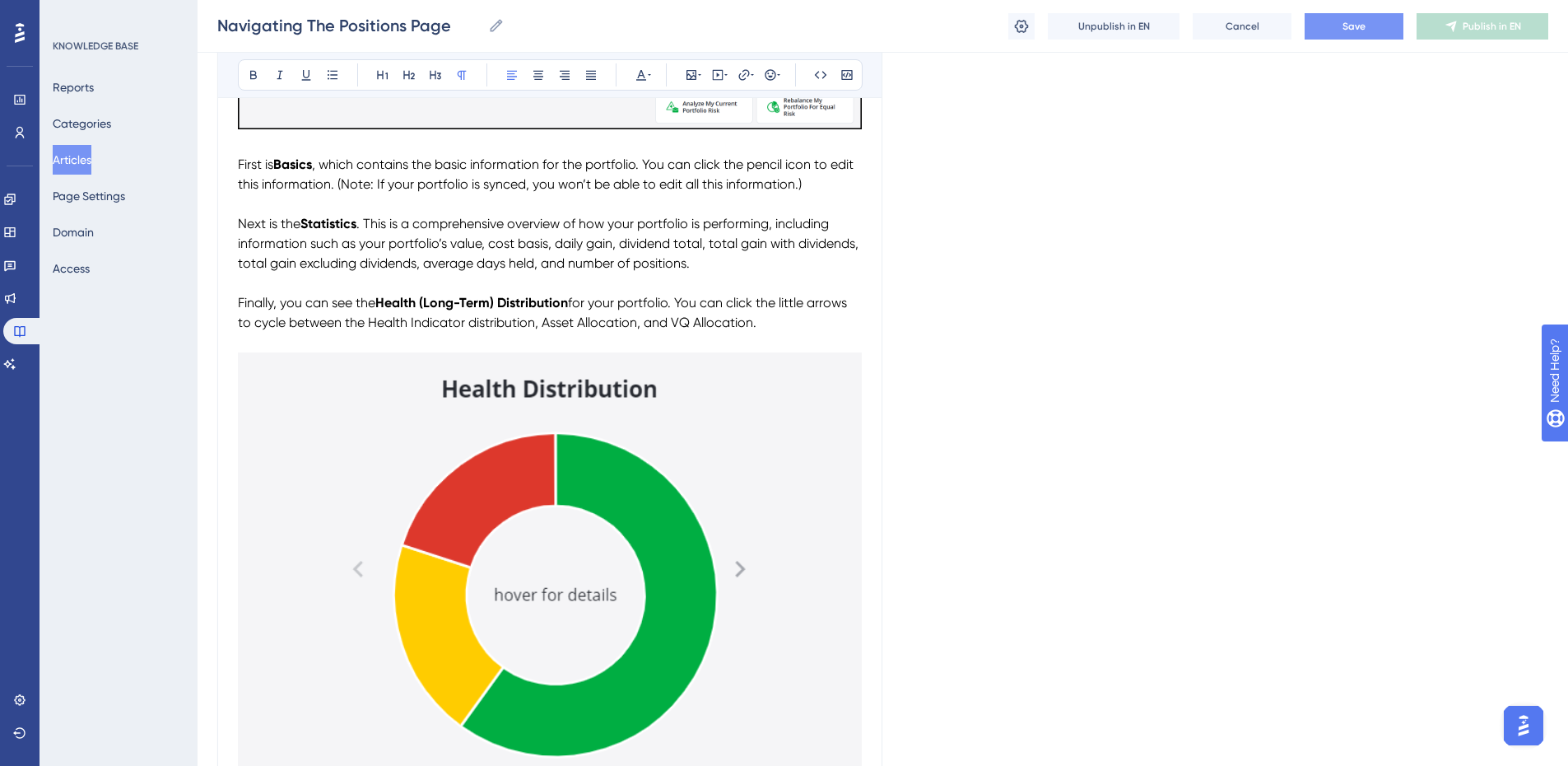
click at [575, 297] on span "for your portfolio. You can click the little arrows to cycle between the Health…" at bounding box center [544, 312] width 612 height 35
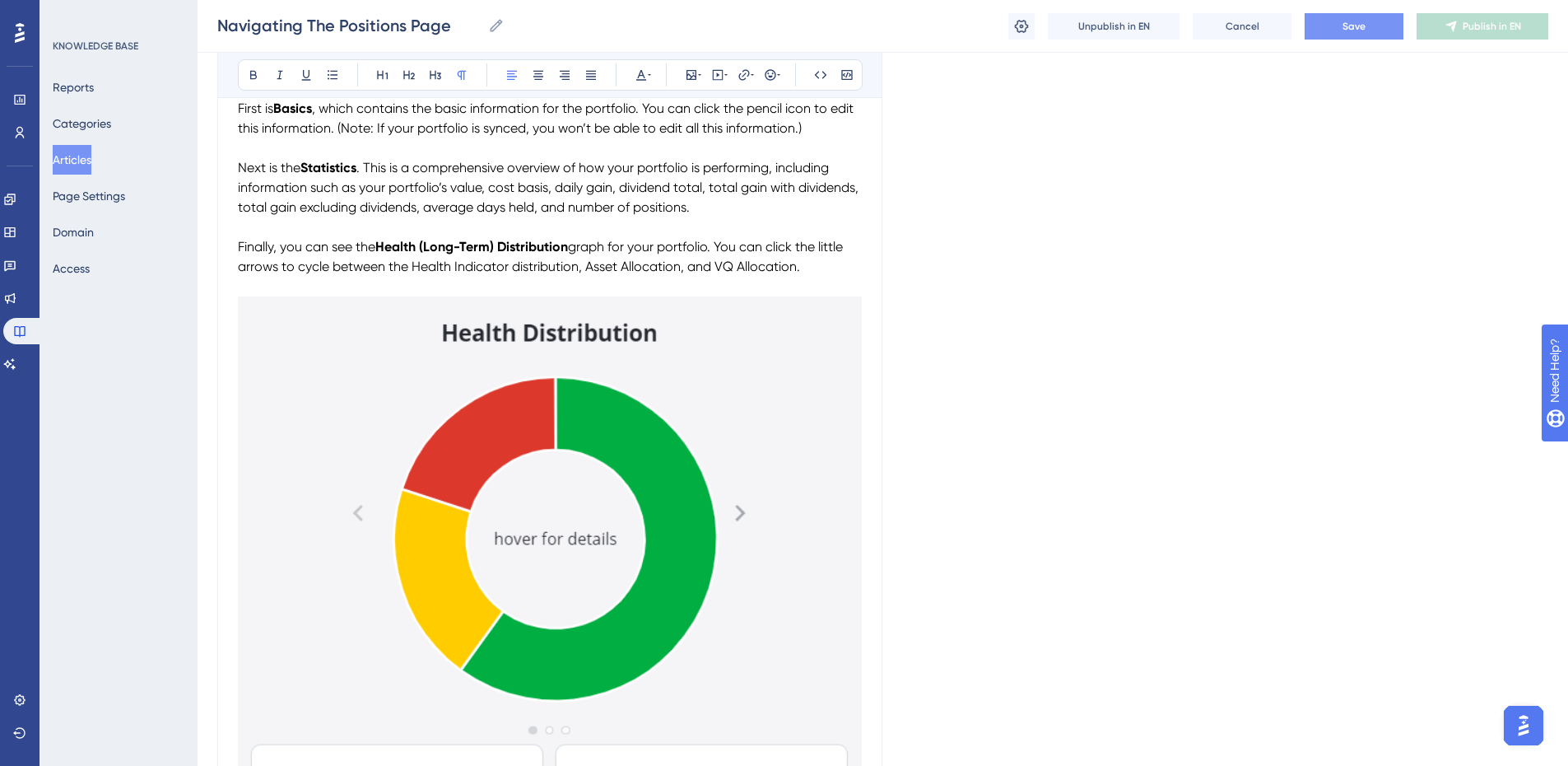
scroll to position [988, 0]
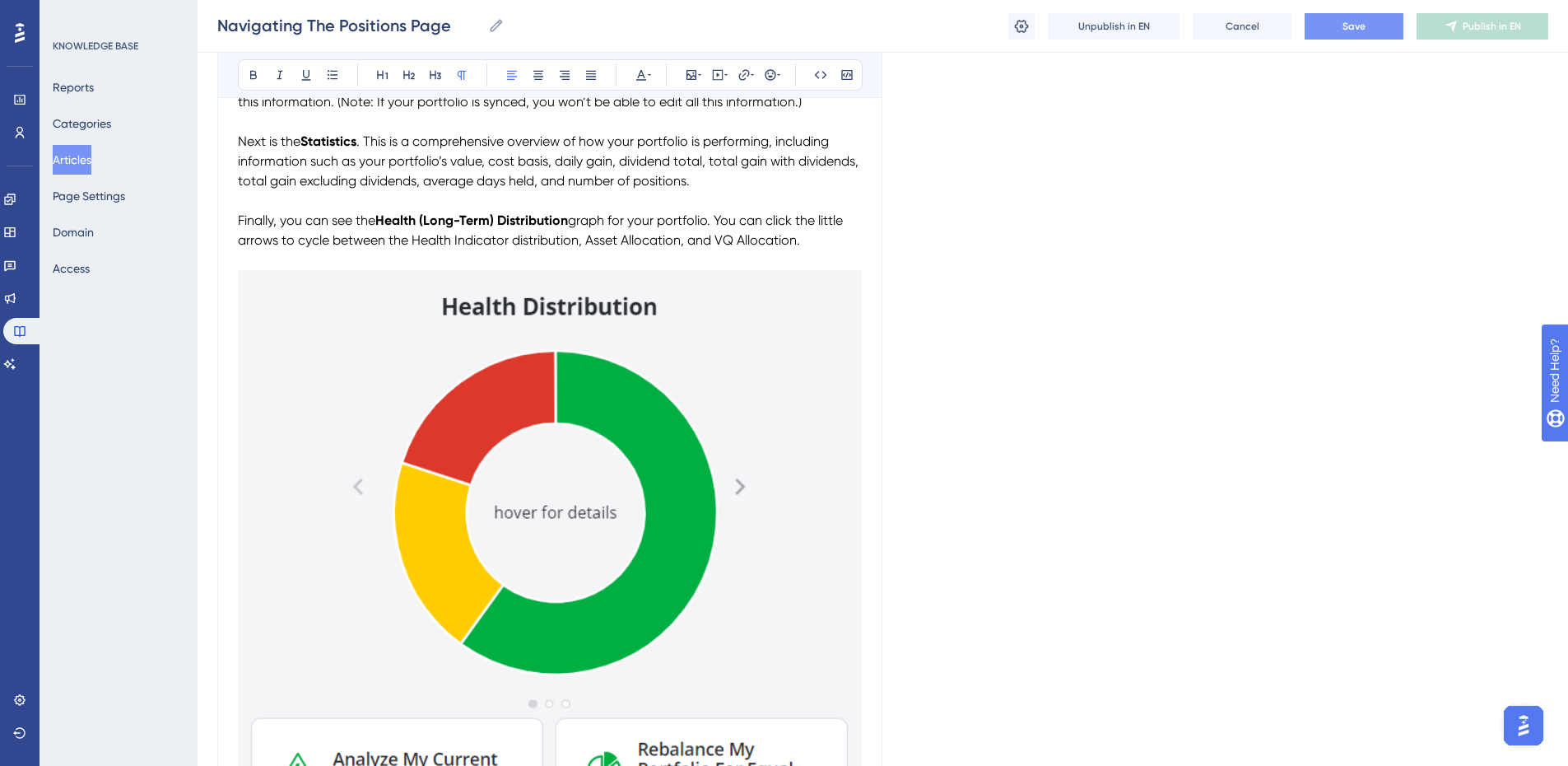
click at [650, 463] on img "To enrich screen reader interactions, please activate Accessibility in Grammarl…" at bounding box center [550, 553] width 624 height 567
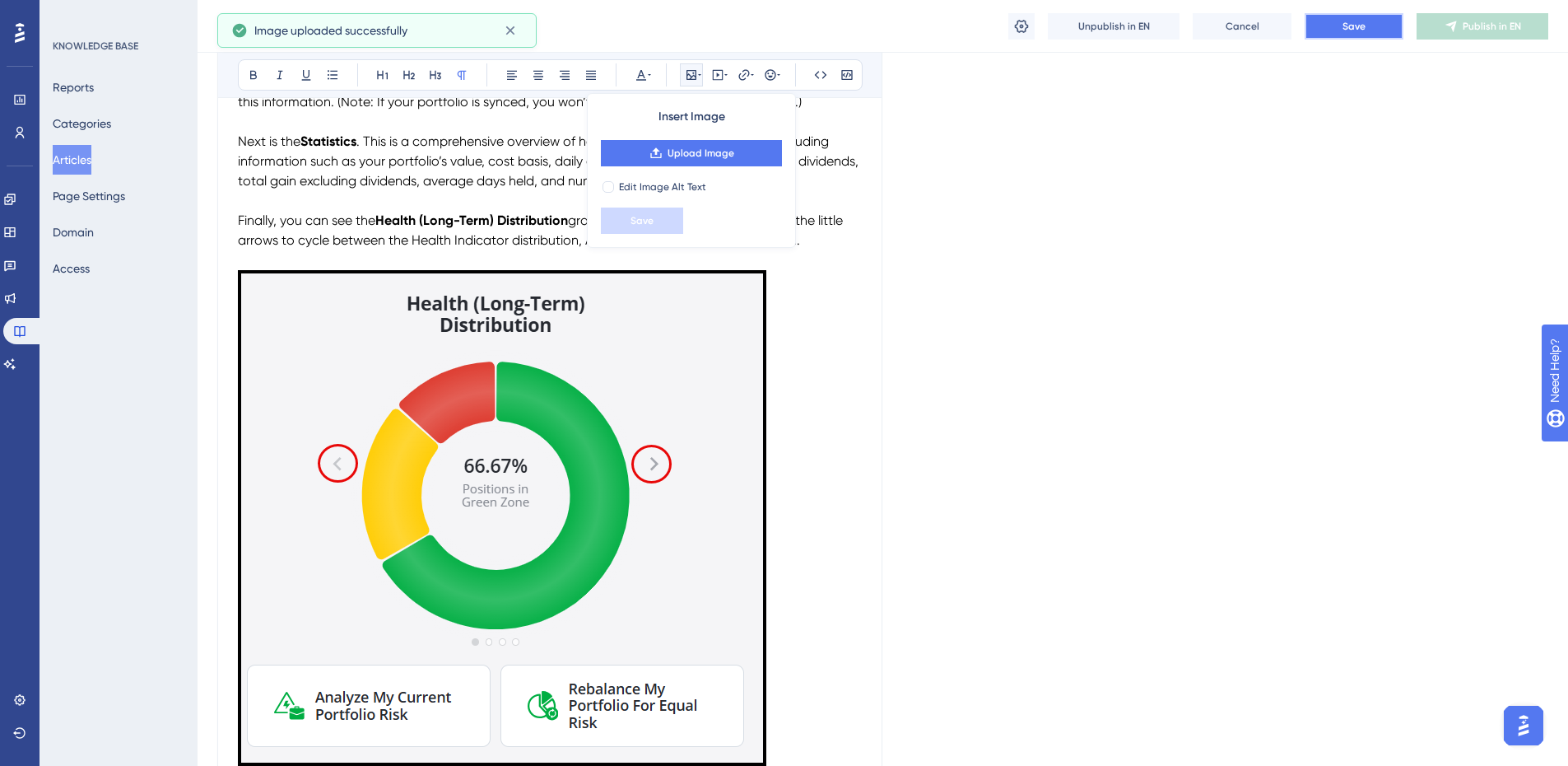
click at [1337, 28] on button "Save" at bounding box center [1354, 26] width 99 height 26
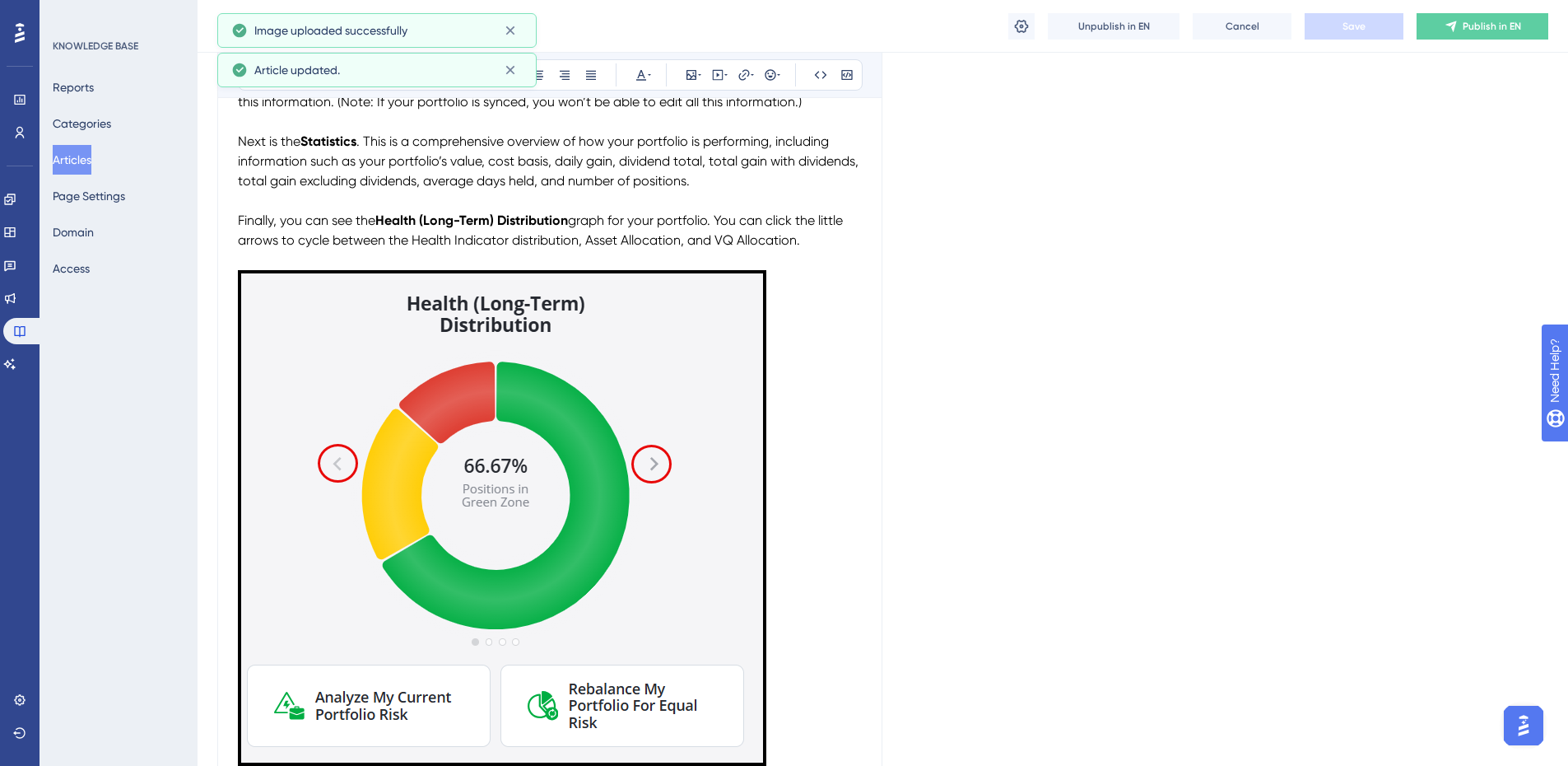
click at [839, 277] on p "To enrich screen reader interactions, please activate Accessibility in Grammarl…" at bounding box center [550, 520] width 624 height 501
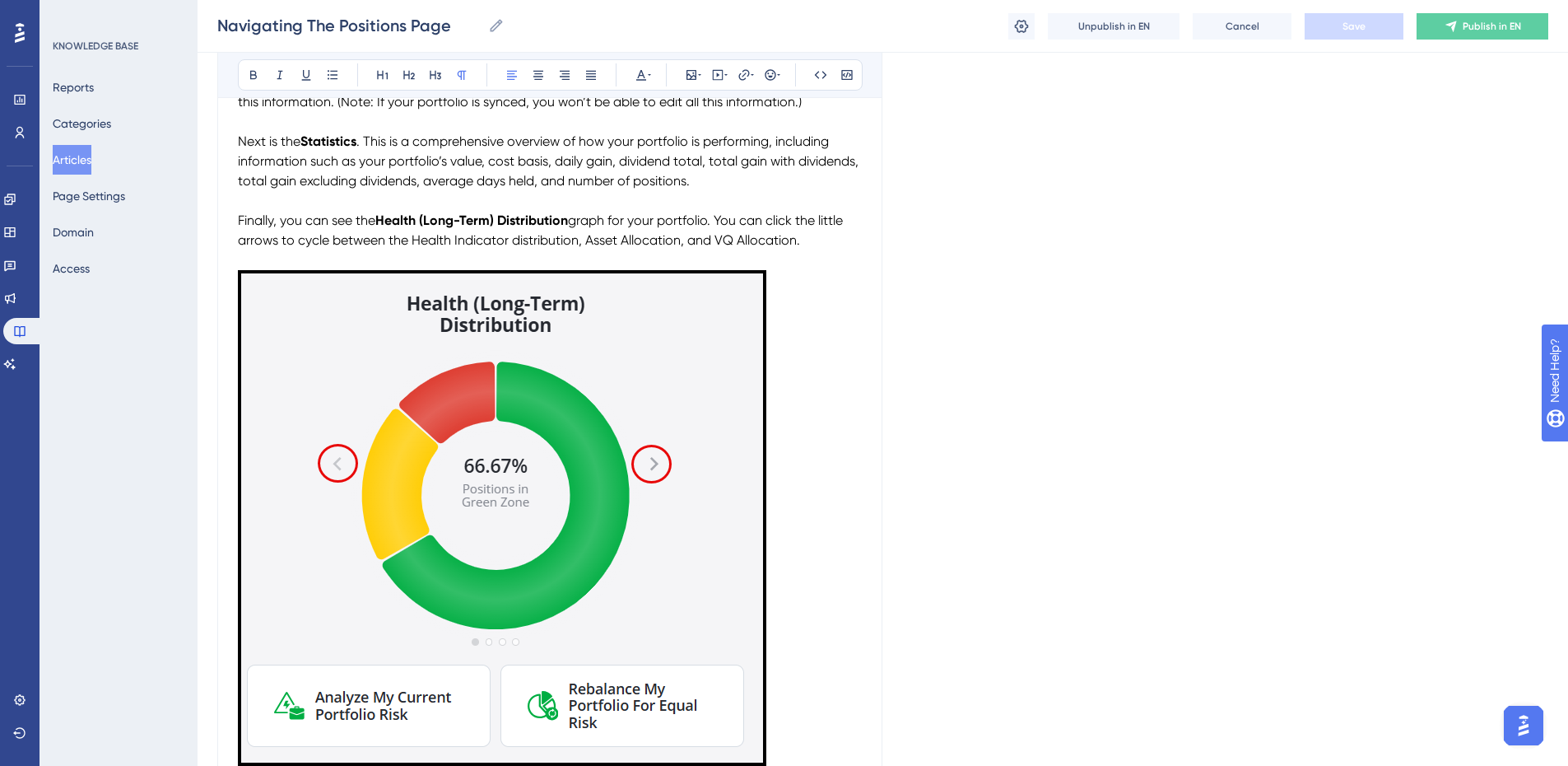
drag, startPoint x: 715, startPoint y: 235, endPoint x: 738, endPoint y: 232, distance: 22.4
click at [715, 235] on span "graph for your portfolio. You can click the little arrows to cycle between the …" at bounding box center [542, 229] width 608 height 35
click at [1340, 26] on button "Save" at bounding box center [1354, 26] width 99 height 26
click at [787, 235] on p "Finally, you can see the Health (Long-Term) Distribution graph for your portfol…" at bounding box center [550, 231] width 624 height 40
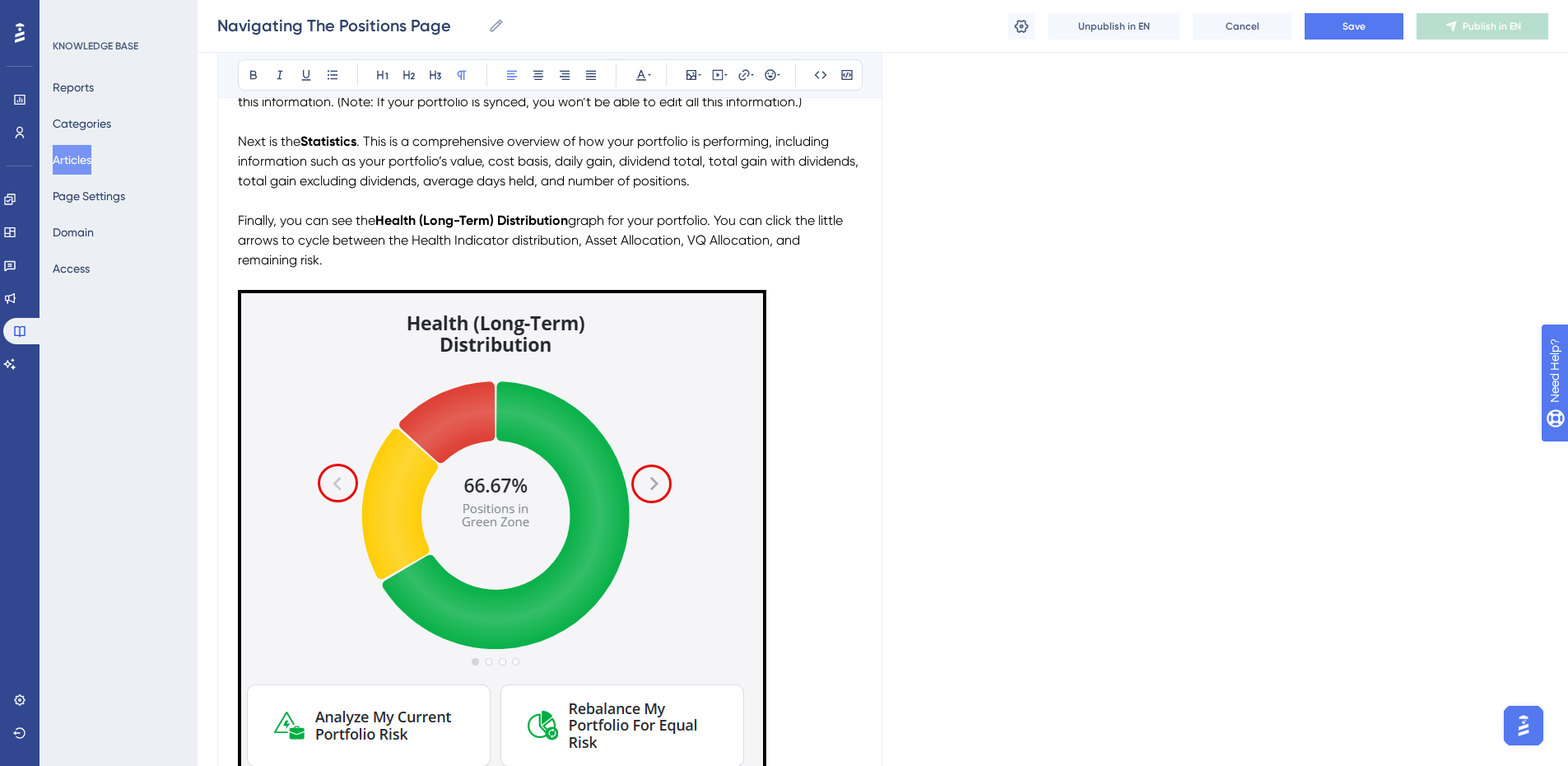
click at [340, 260] on p "Finally, you can see the Health (Long-Term) Distribution graph for your portfol…" at bounding box center [550, 240] width 624 height 59
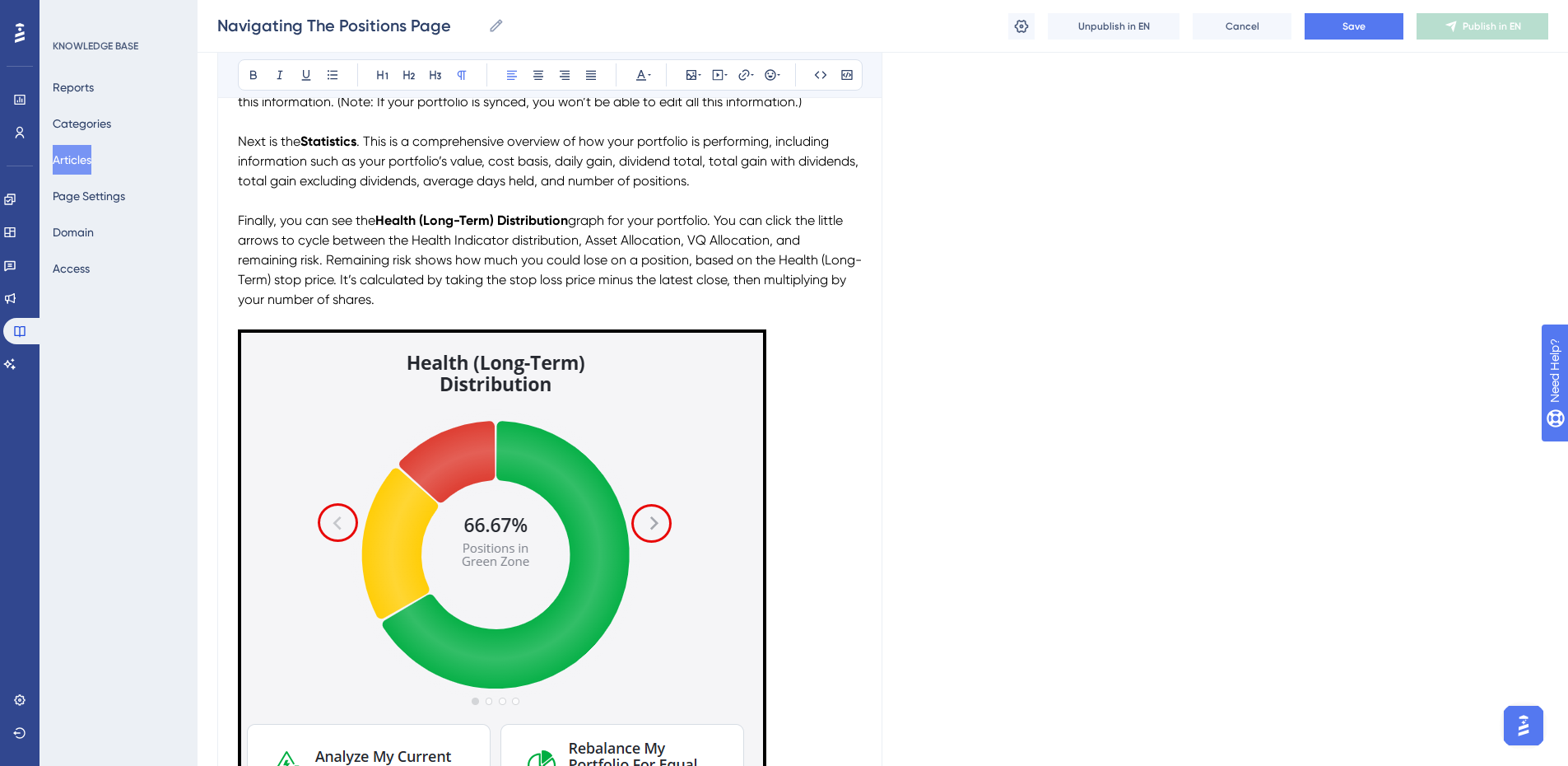
scroll to position [1152, 0]
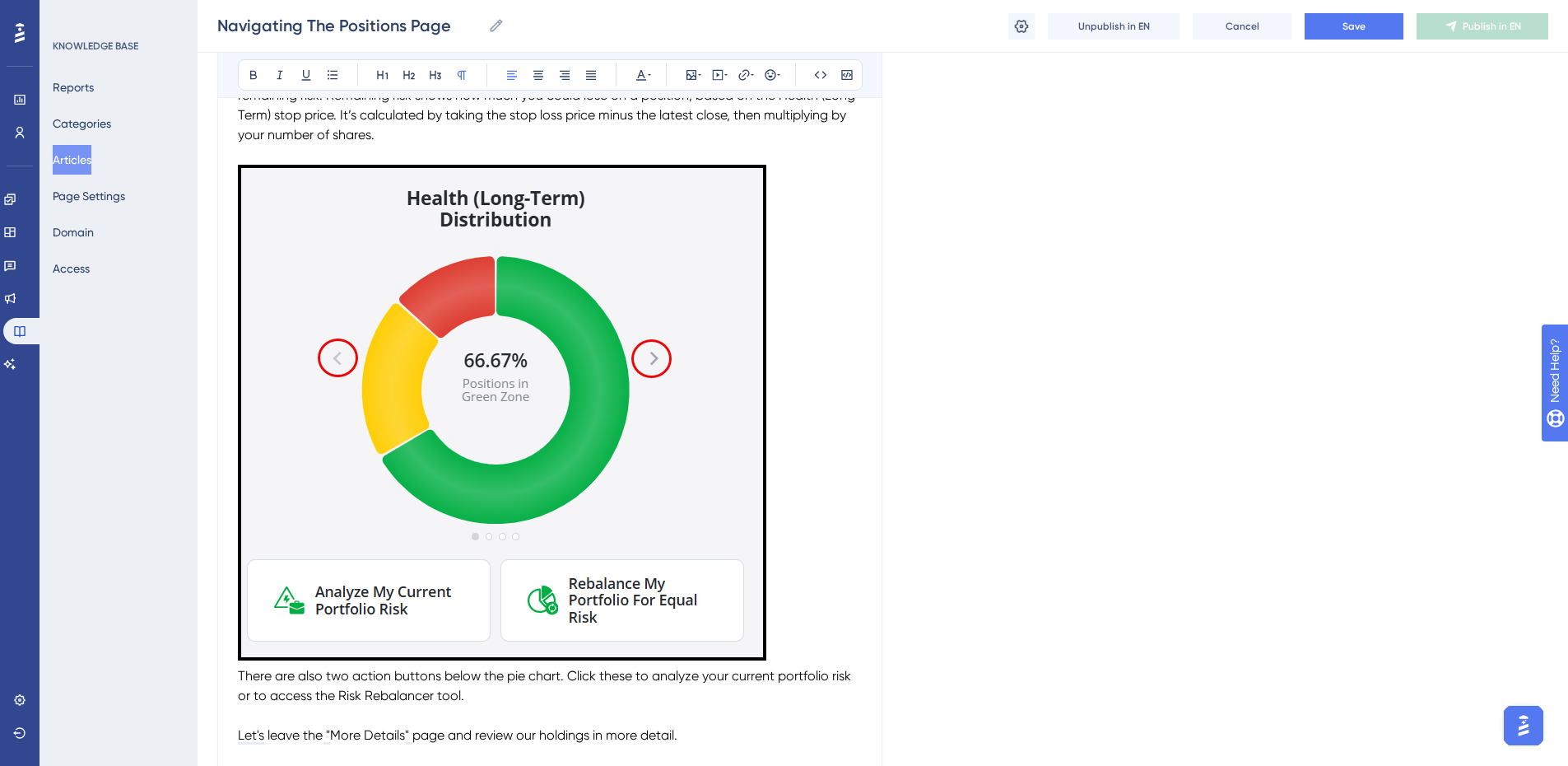
click at [711, 556] on img "To enrich screen reader interactions, please activate Accessibility in Grammarl…" at bounding box center [502, 413] width 528 height 496
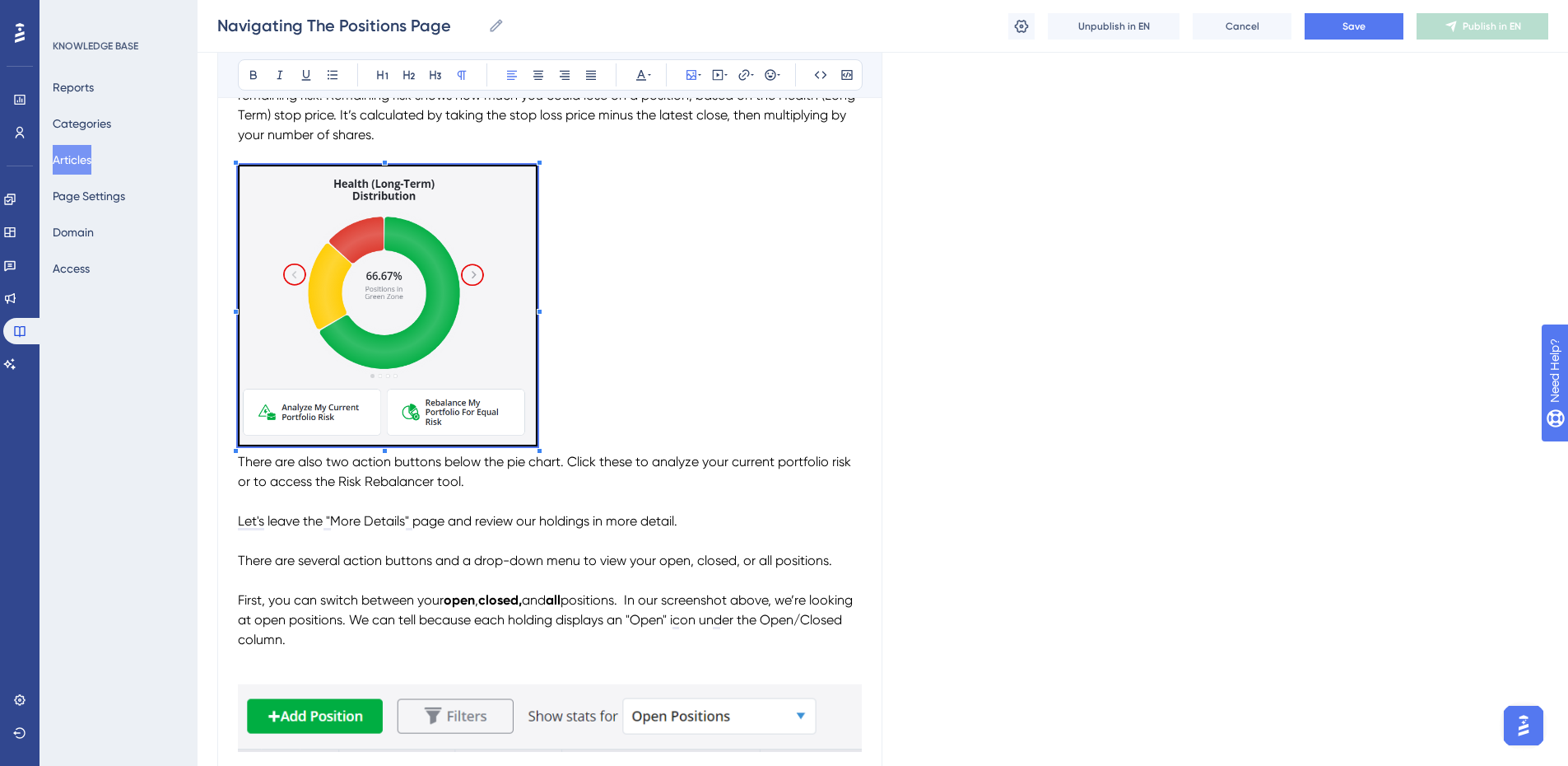
click at [613, 426] on p "To enrich screen reader interactions, please activate Accessibility in Grammarl…" at bounding box center [550, 308] width 624 height 286
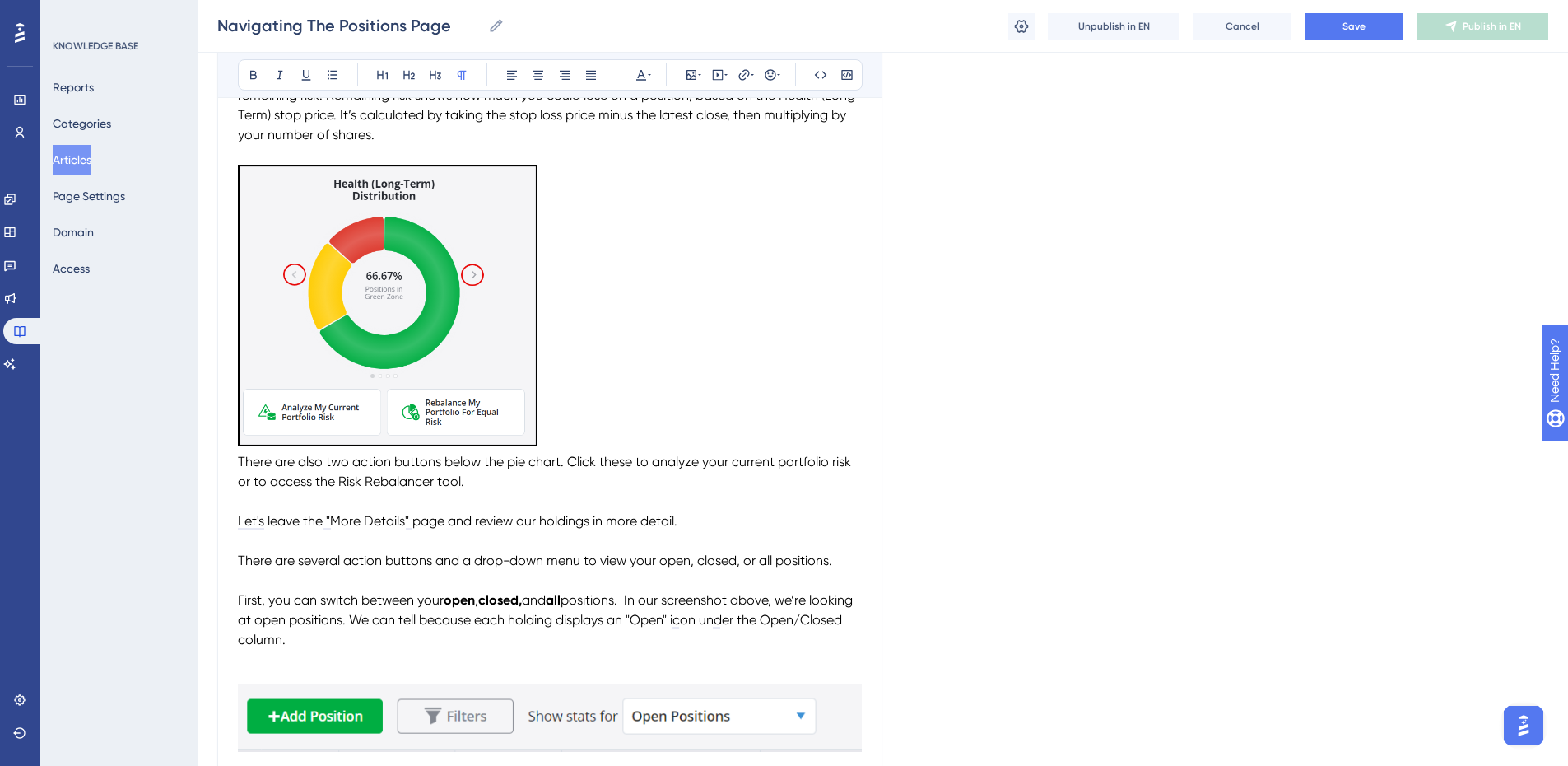
click at [611, 285] on p "To enrich screen reader interactions, please activate Accessibility in Grammarl…" at bounding box center [550, 308] width 624 height 286
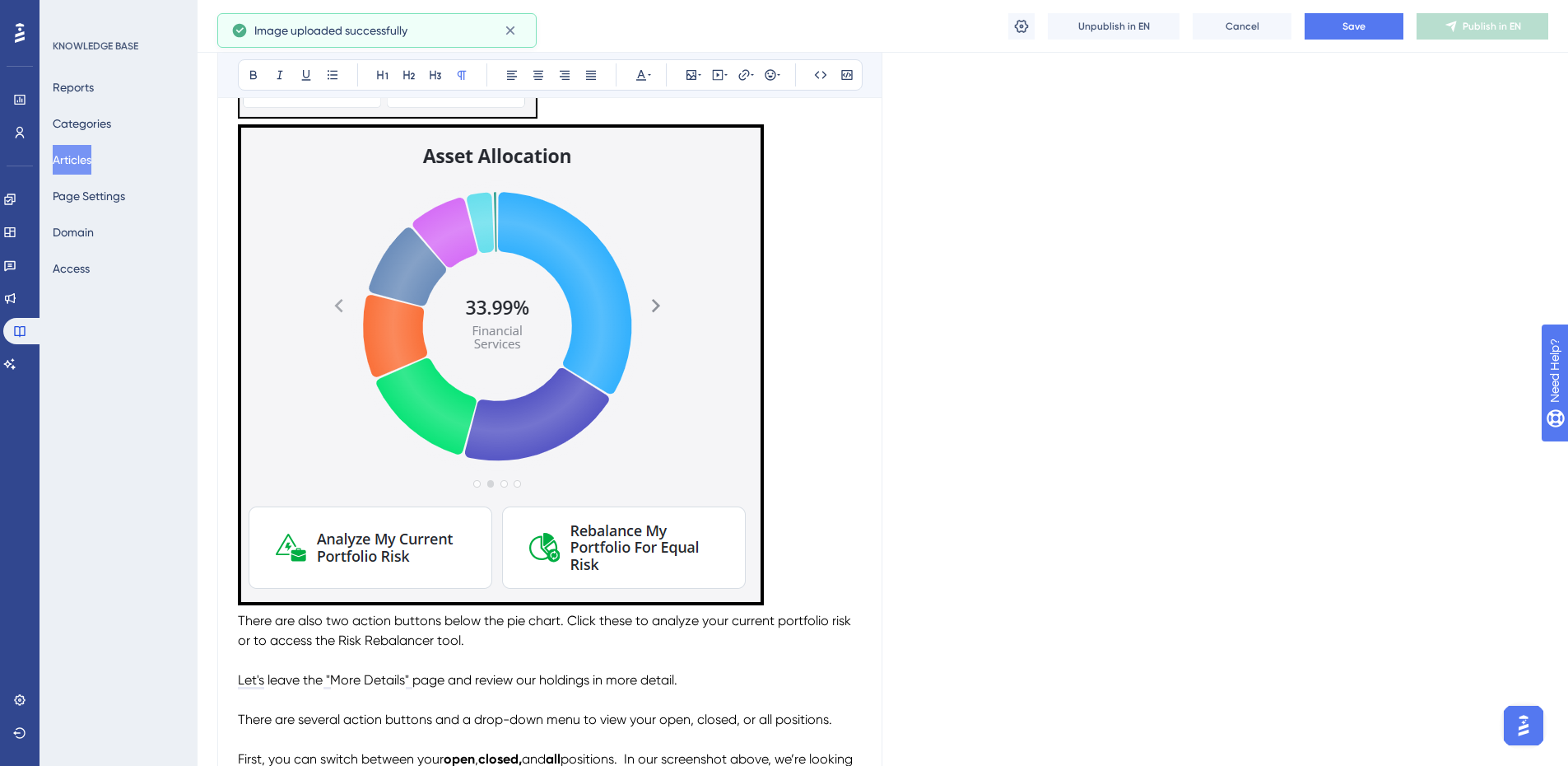
scroll to position [1482, 0]
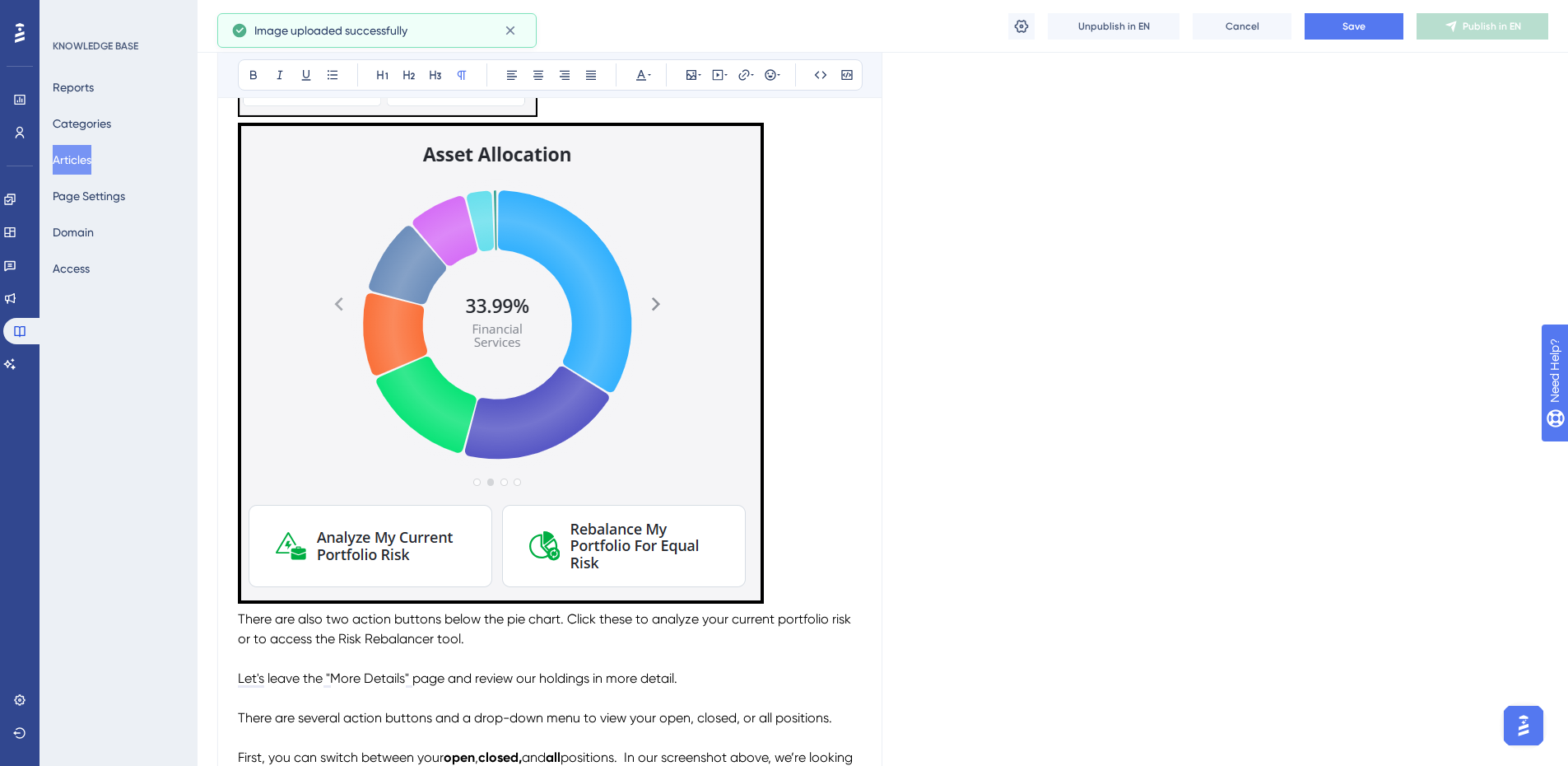
click at [710, 445] on img "To enrich screen reader interactions, please activate Accessibility in Grammarl…" at bounding box center [501, 363] width 526 height 481
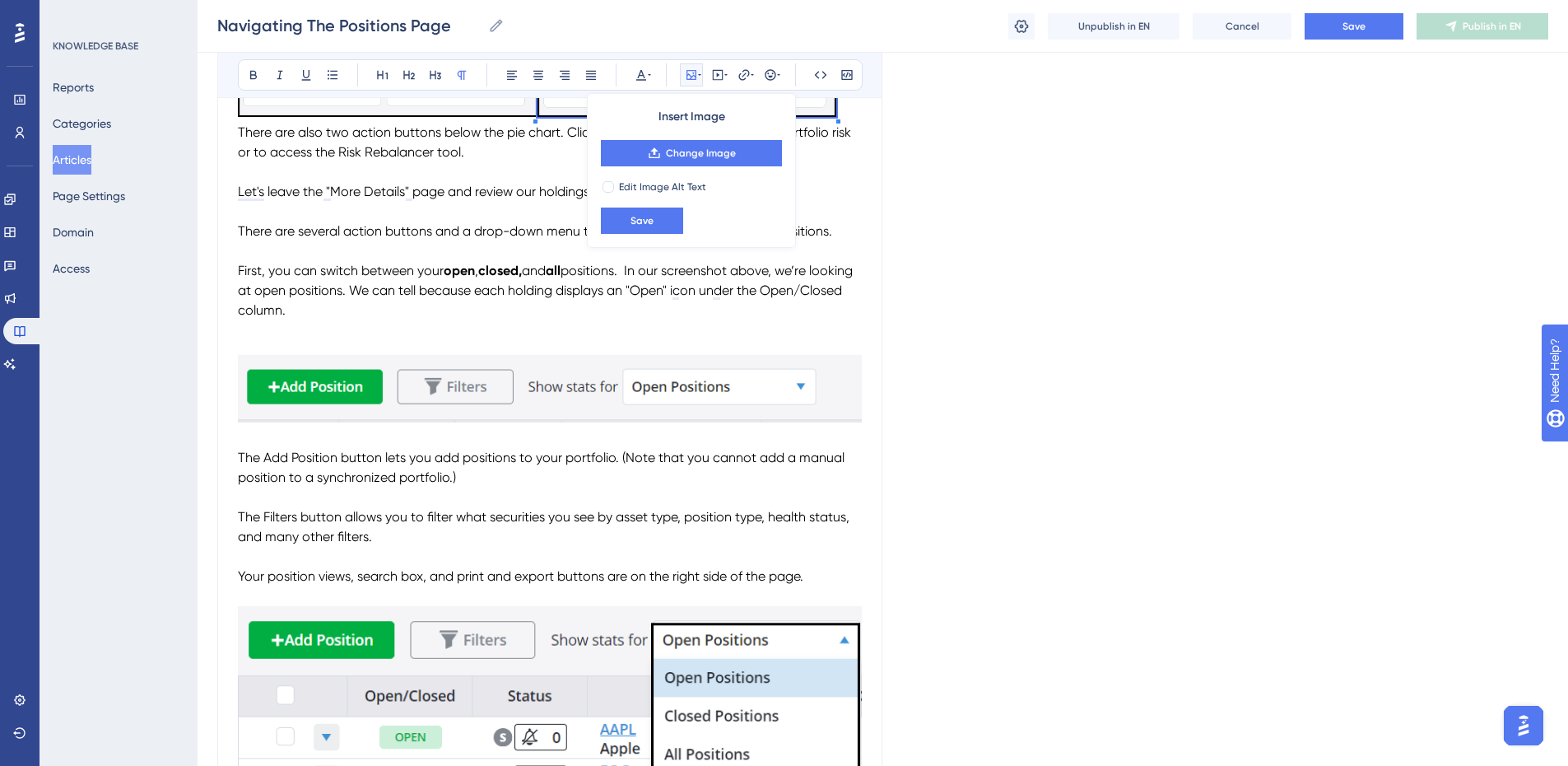
click at [536, 426] on div "The Positions page makes it easy to track both your open and closed positions. …" at bounding box center [550, 595] width 624 height 3454
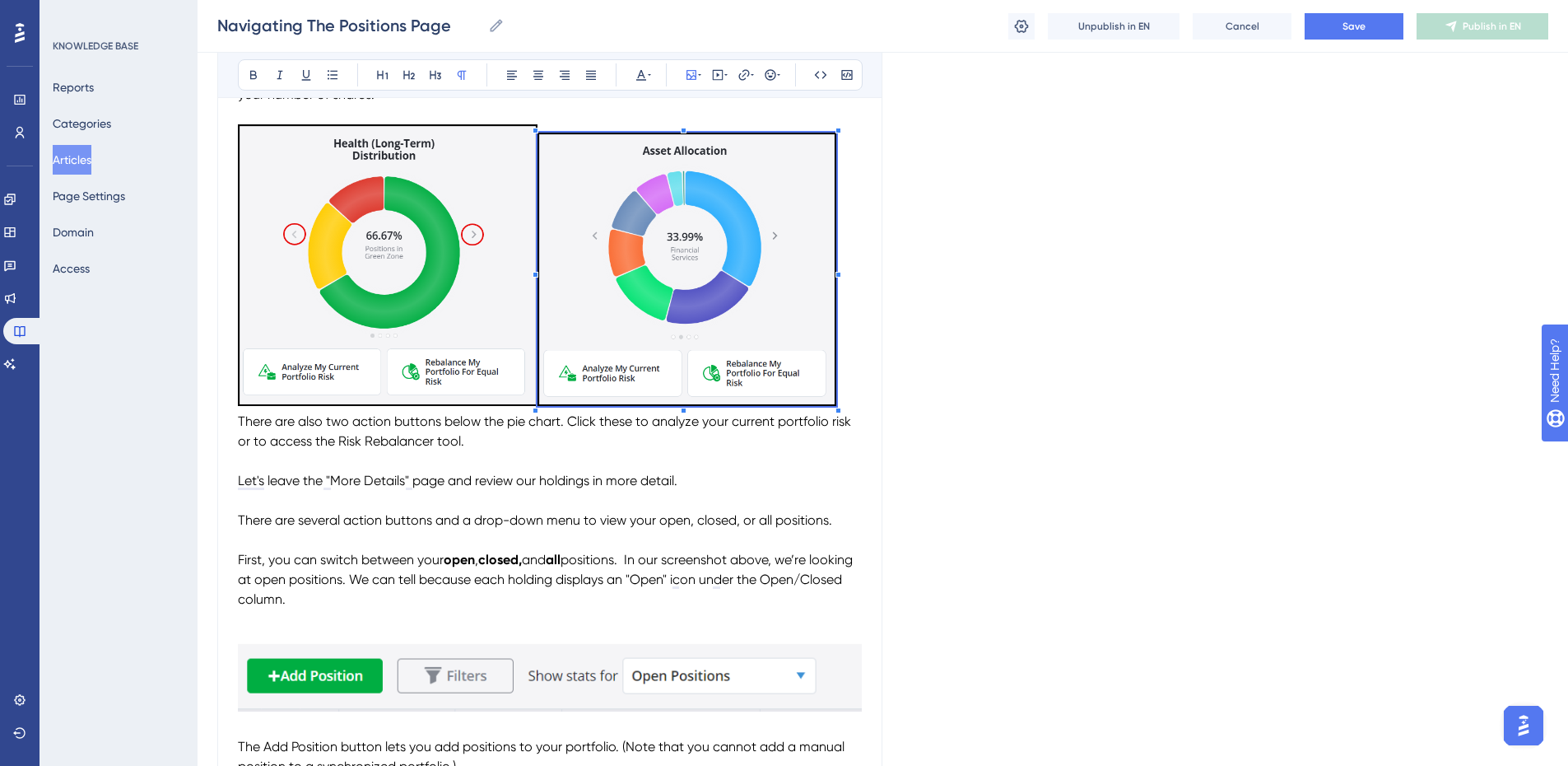
scroll to position [1152, 0]
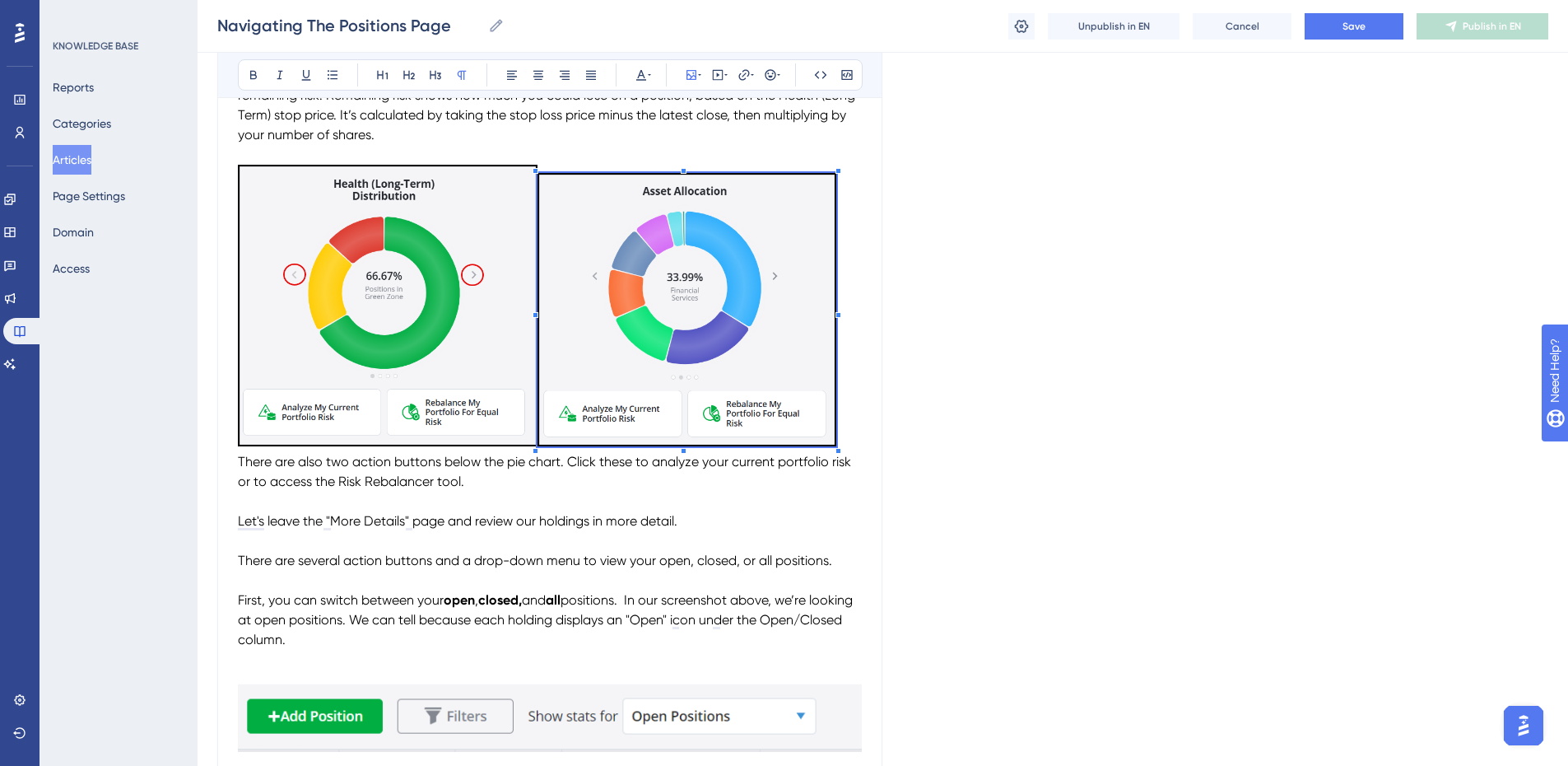
click at [780, 120] on span "graph for your portfolio. You can click the little arrows to cycle between the …" at bounding box center [550, 95] width 624 height 95
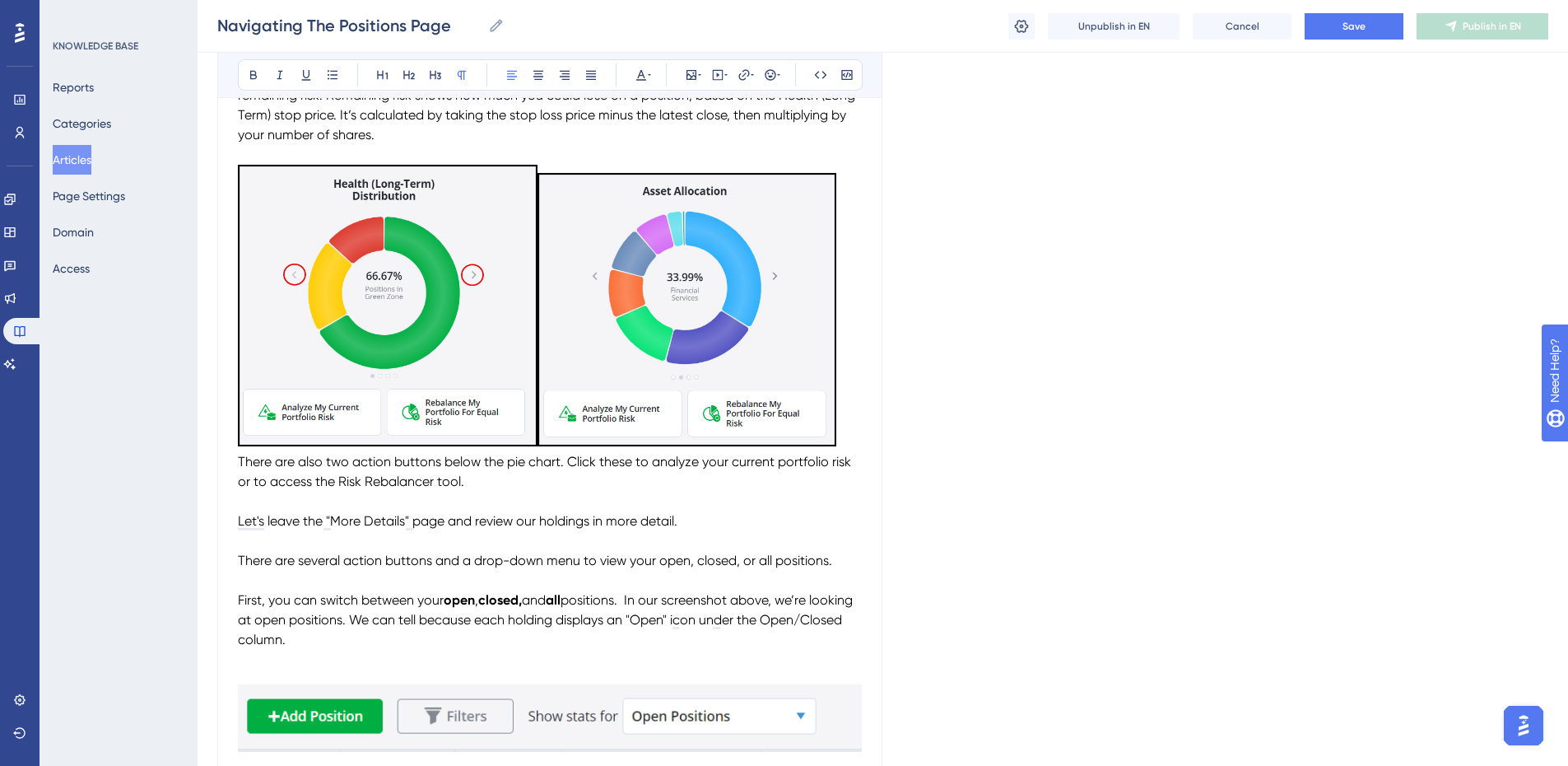
click at [509, 201] on img "To enrich screen reader interactions, please activate Accessibility in Grammarl…" at bounding box center [388, 305] width 300 height 281
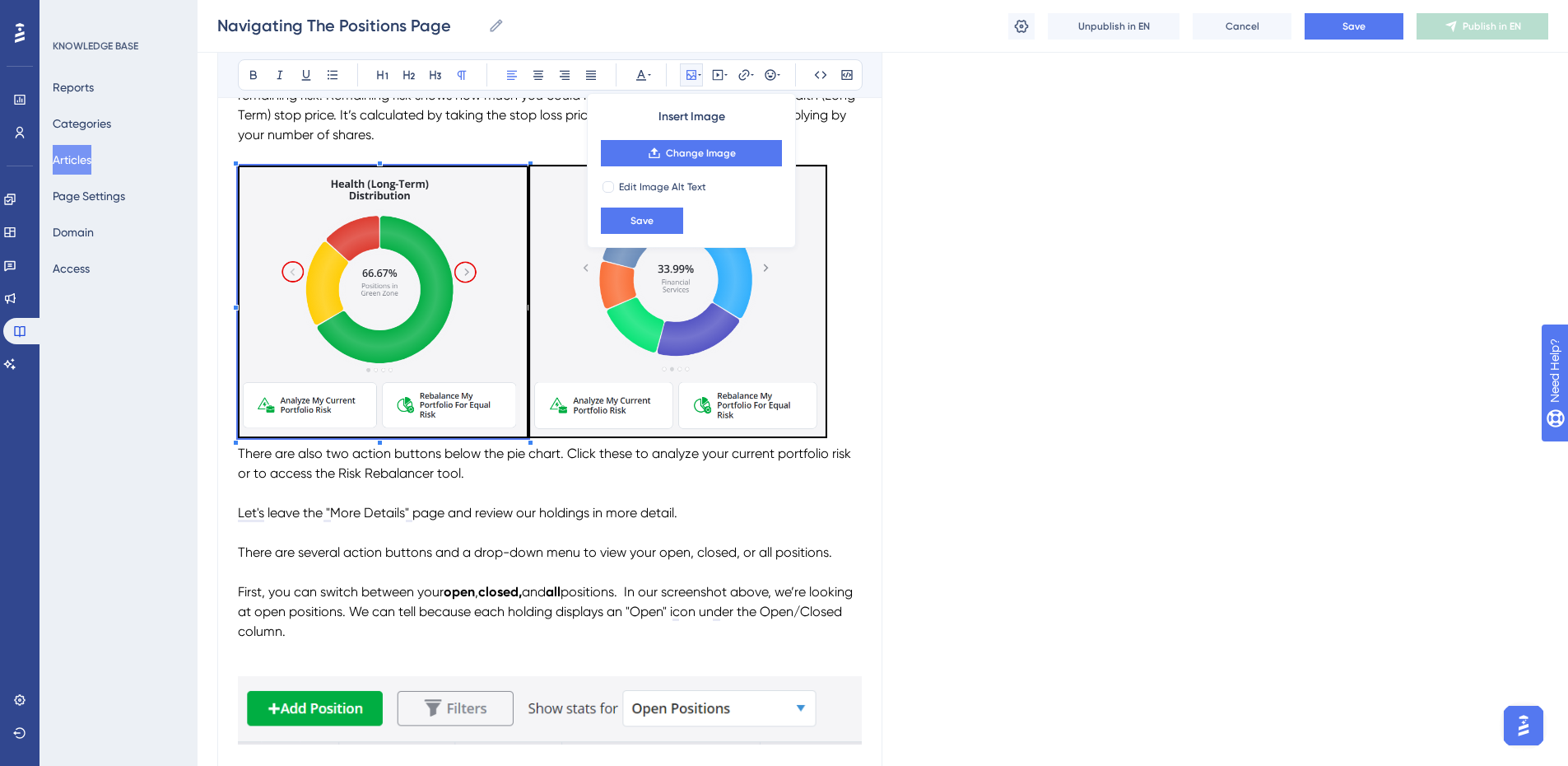
click at [528, 167] on p "To enrich screen reader interactions, please activate Accessibility in Grammarl…" at bounding box center [550, 304] width 624 height 279
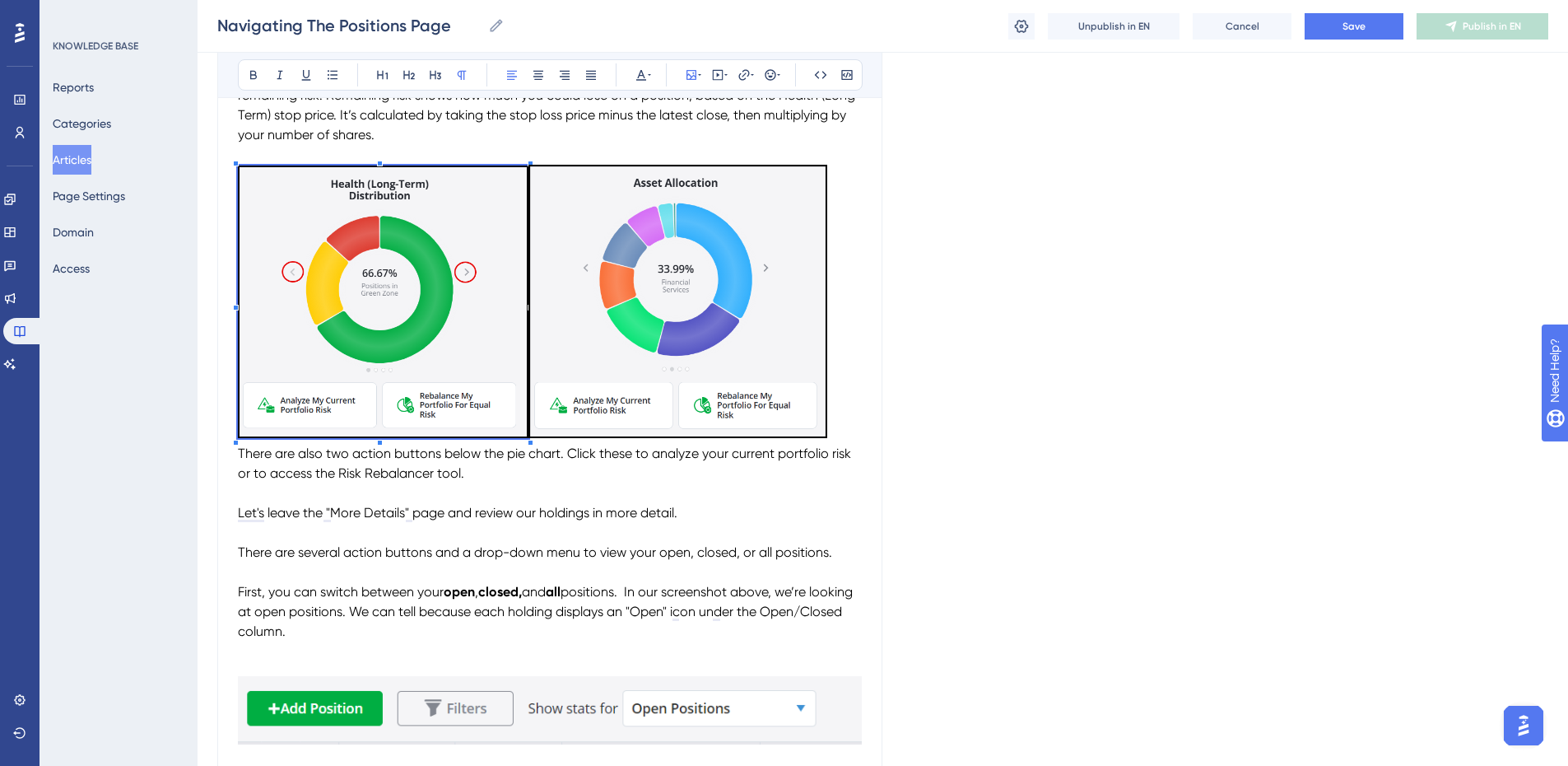
click at [856, 315] on p "To enrich screen reader interactions, please activate Accessibility in Grammarl…" at bounding box center [550, 304] width 624 height 279
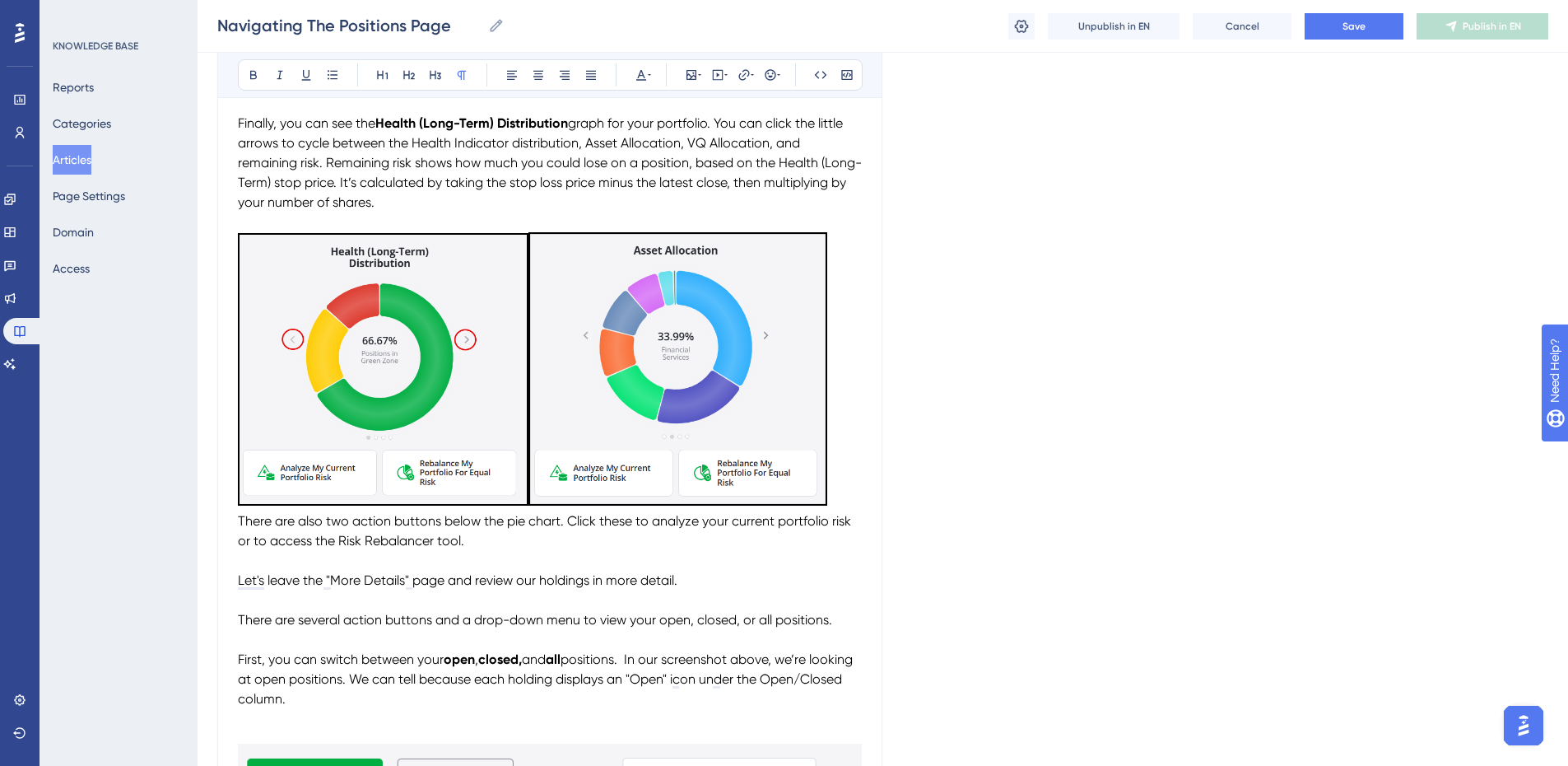
scroll to position [988, 0]
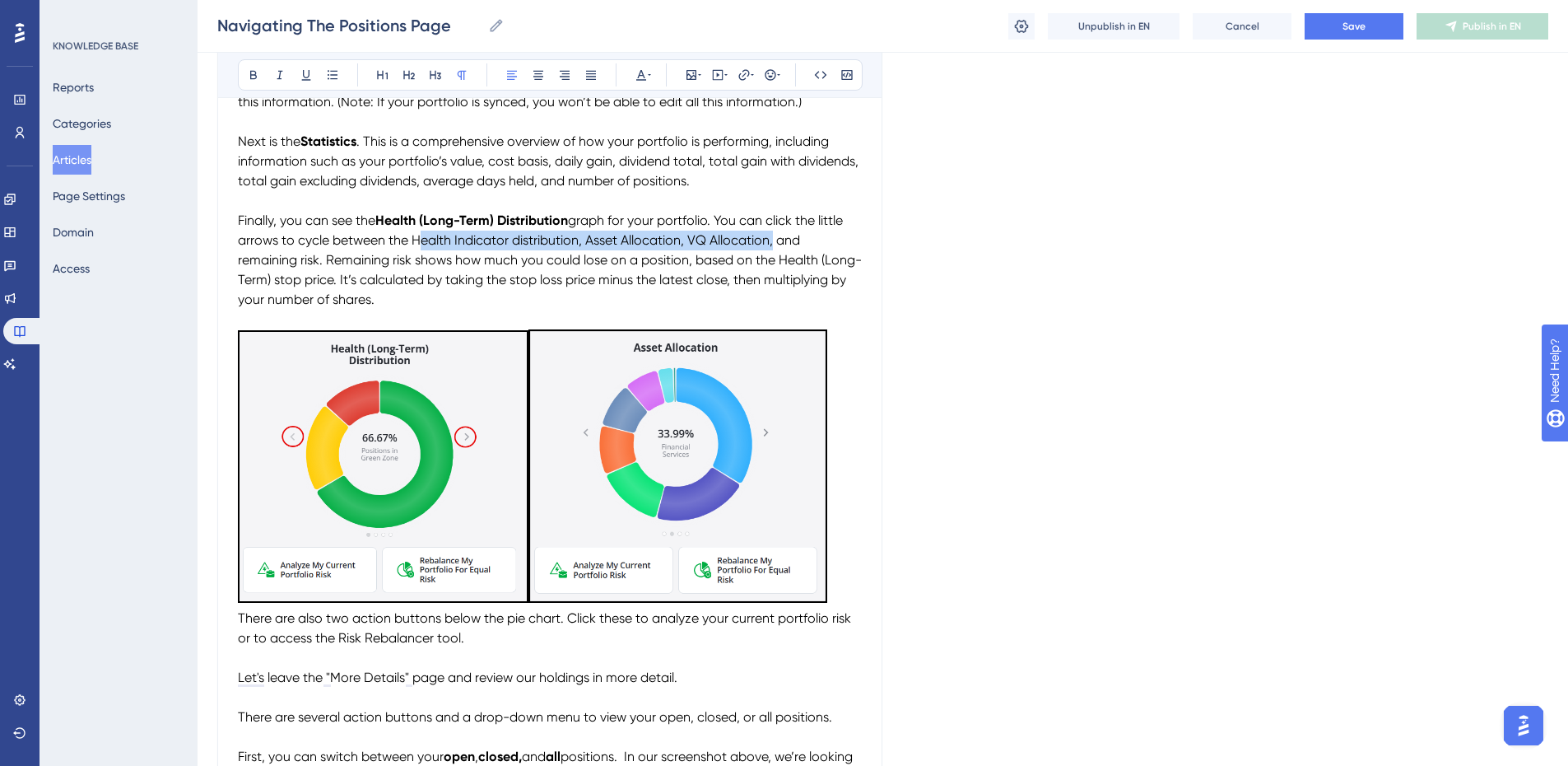
drag, startPoint x: 412, startPoint y: 235, endPoint x: 770, endPoint y: 239, distance: 358.1
click at [770, 239] on span "graph for your portfolio. You can click the little arrows to cycle between the …" at bounding box center [550, 259] width 624 height 95
click at [255, 71] on icon at bounding box center [253, 74] width 13 height 13
click at [328, 263] on span ", and remaining risk. Remaining risk shows how much you could lose on a positio…" at bounding box center [550, 269] width 624 height 75
click at [242, 258] on span ", and remaining risk. Remaining risk shows how much you could lose on a positio…" at bounding box center [550, 269] width 624 height 75
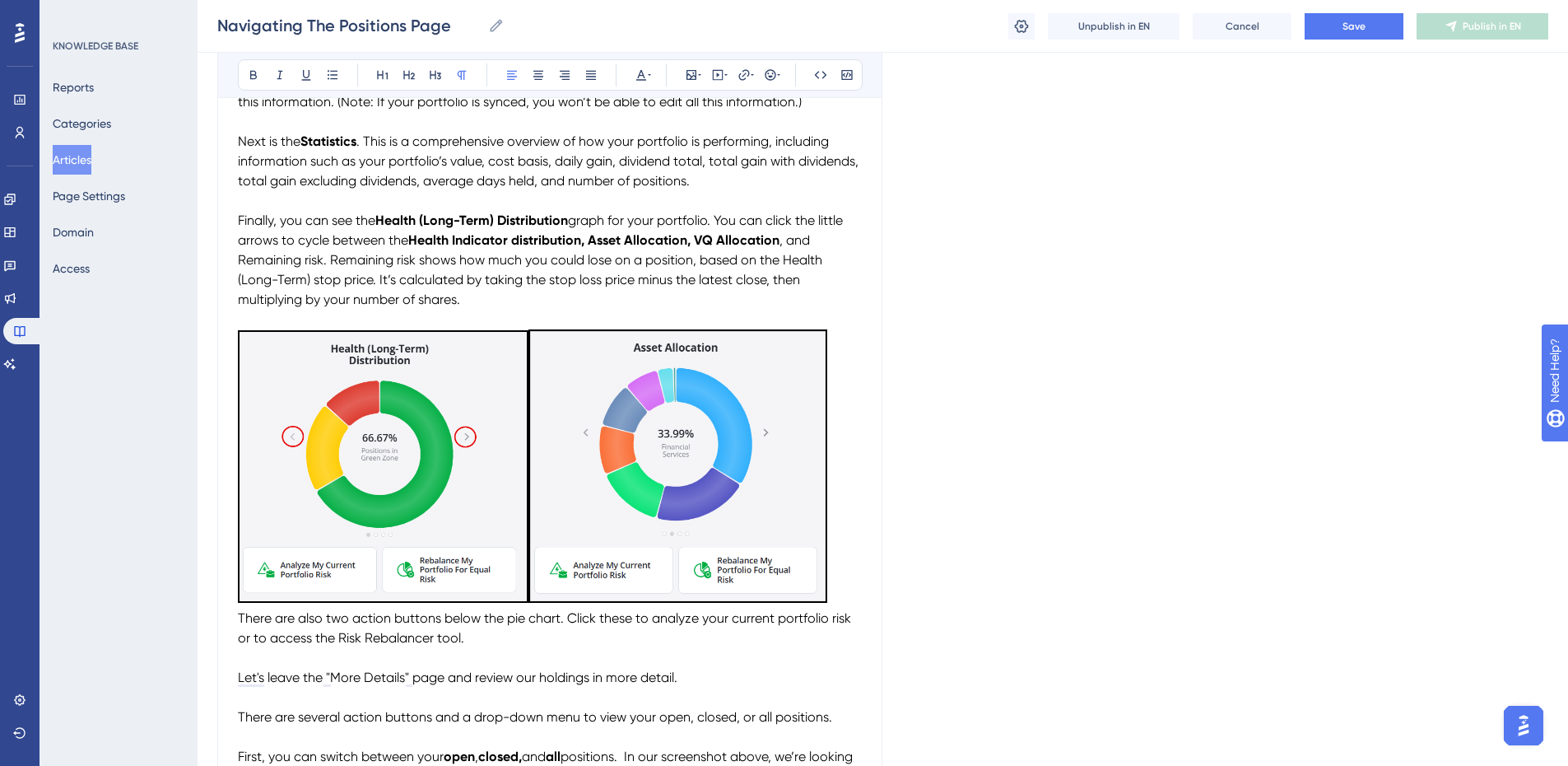
click at [305, 259] on span ", and Remaining risk. Remaining risk shows how much you could lose on a positio…" at bounding box center [532, 269] width 588 height 75
drag, startPoint x: 327, startPoint y: 258, endPoint x: 221, endPoint y: 264, distance: 106.3
click at [249, 71] on icon at bounding box center [253, 74] width 13 height 13
click at [399, 267] on span ". Remaining risk shows how much you could lose on a position, based on the Heal…" at bounding box center [547, 279] width 618 height 55
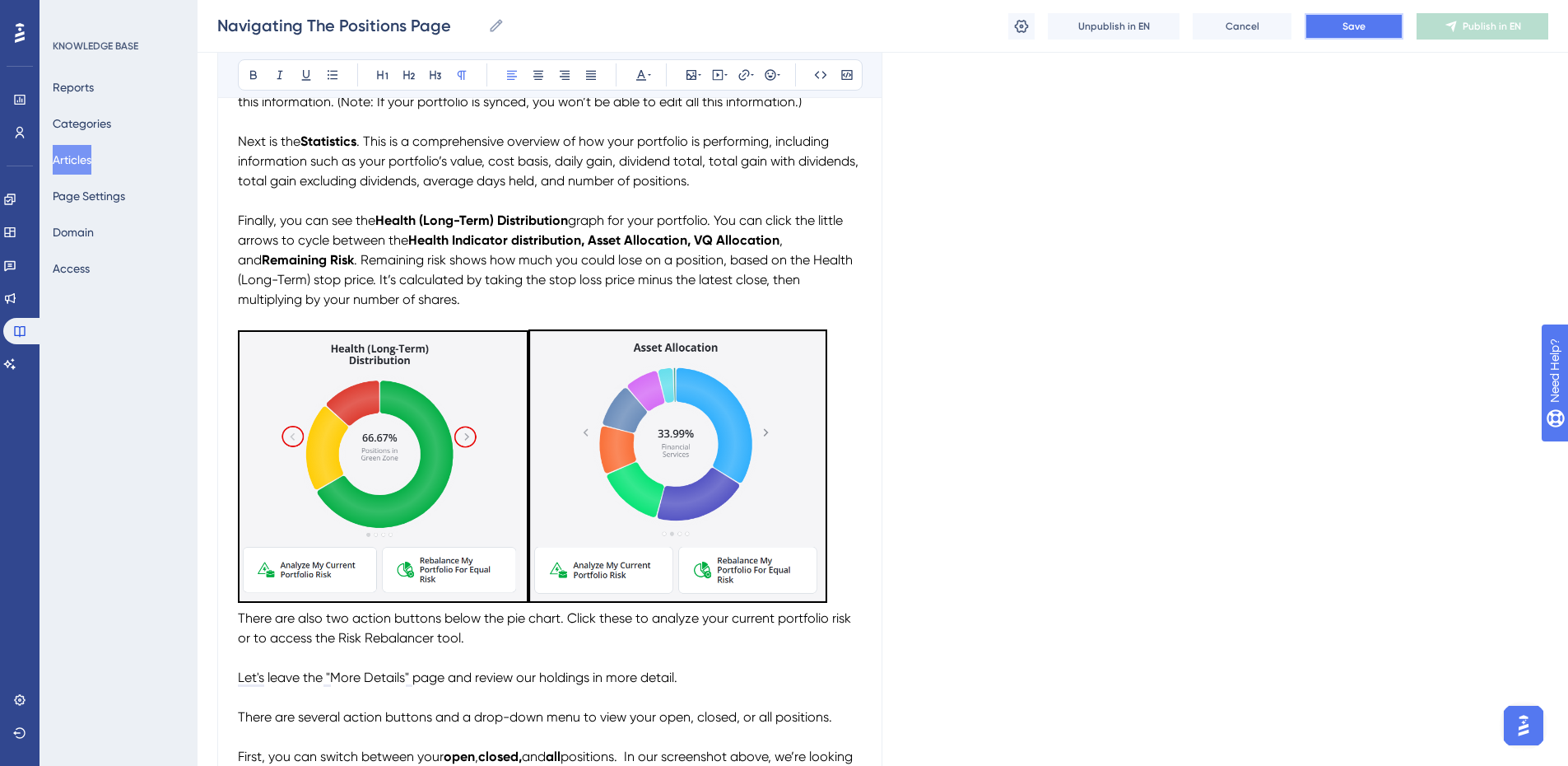
click at [1346, 25] on span "Save" at bounding box center [1354, 26] width 23 height 13
click at [835, 565] on p "To enrich screen reader interactions, please activate Accessibility in Grammarl…" at bounding box center [550, 468] width 624 height 279
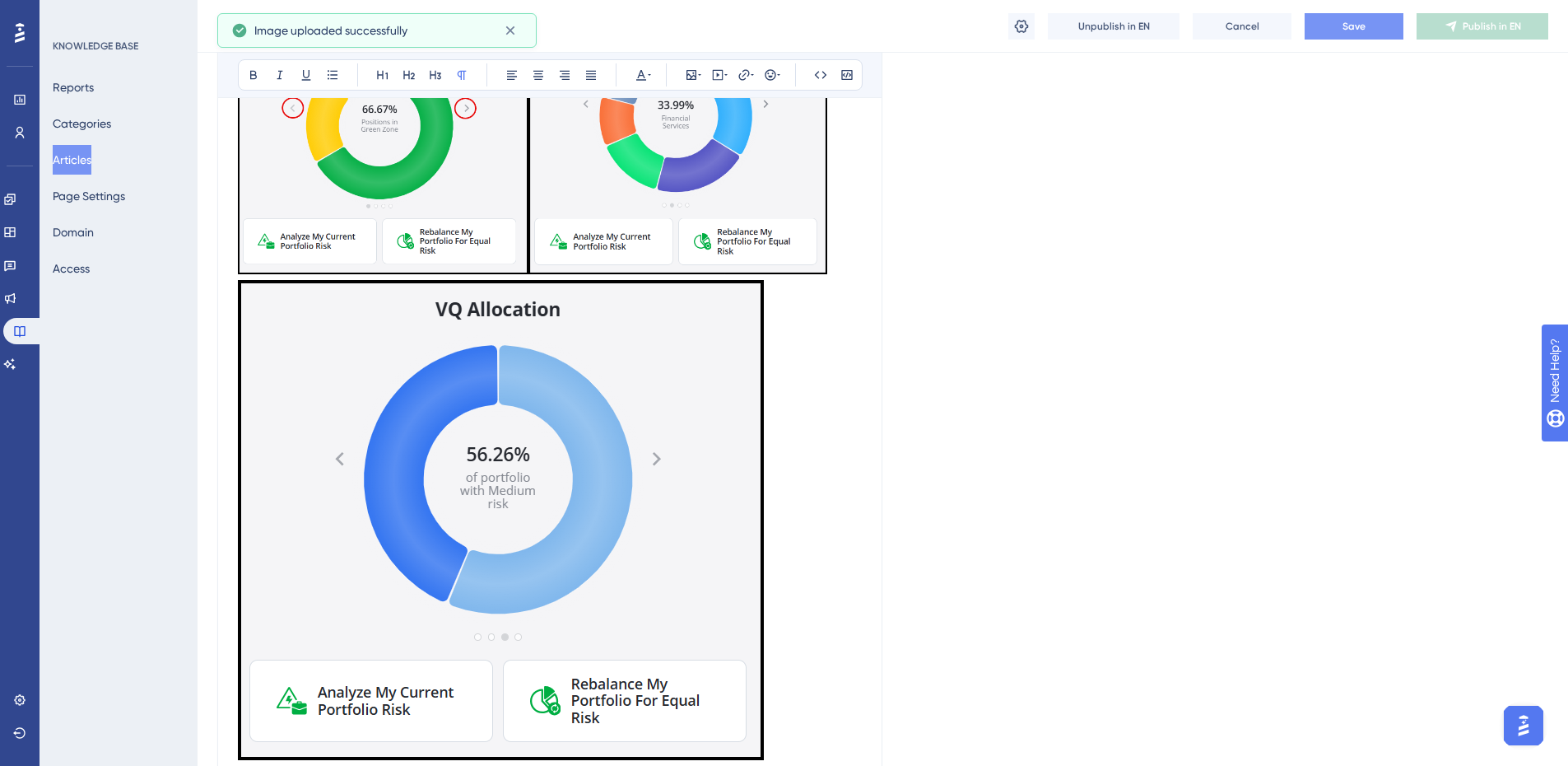
scroll to position [1317, 0]
click at [603, 480] on img "To enrich screen reader interactions, please activate Accessibility in Grammarl…" at bounding box center [501, 519] width 526 height 480
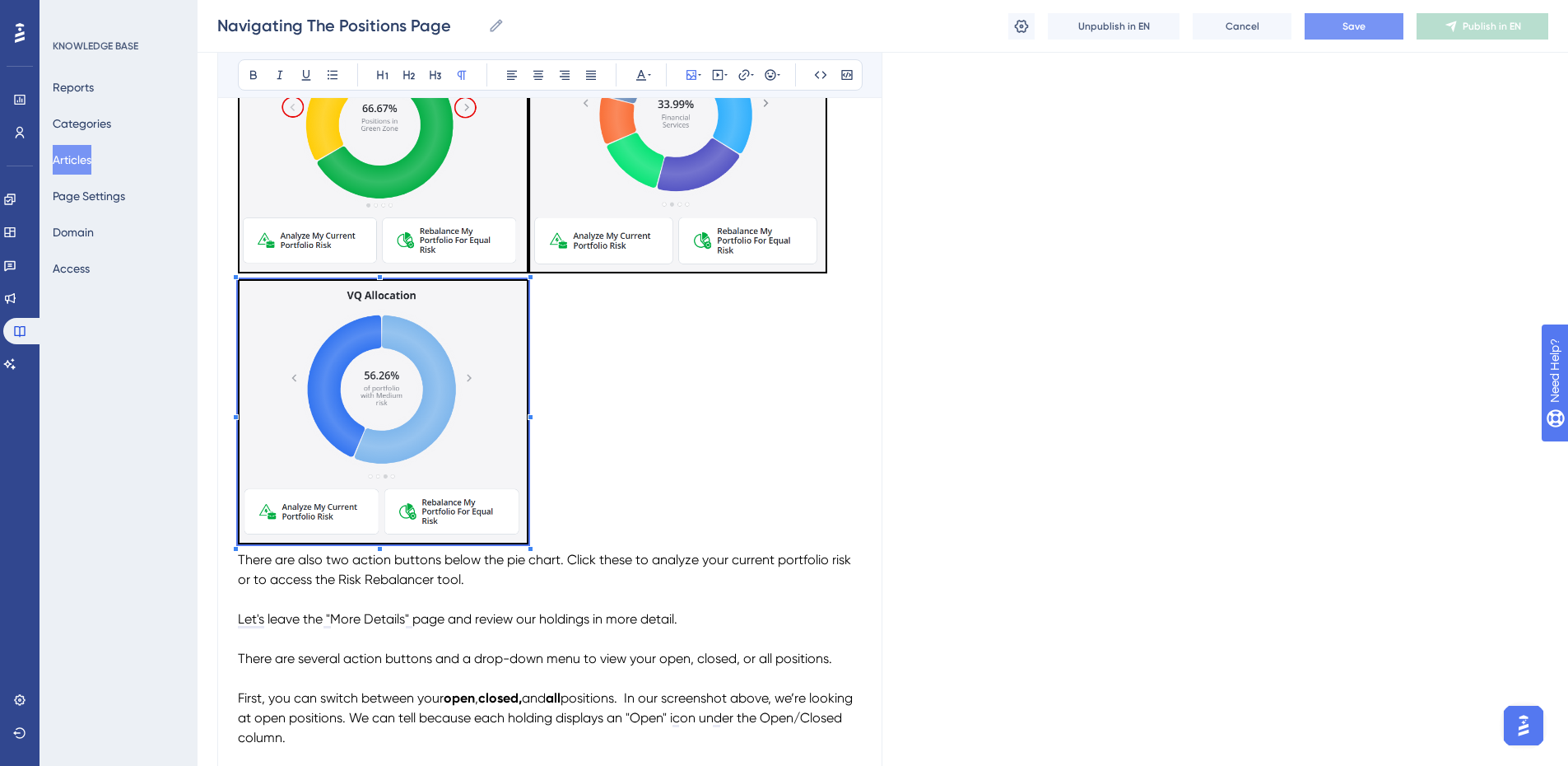
click at [629, 514] on p "To enrich screen reader interactions, please activate Accessibility in Grammarl…" at bounding box center [550, 414] width 624 height 271
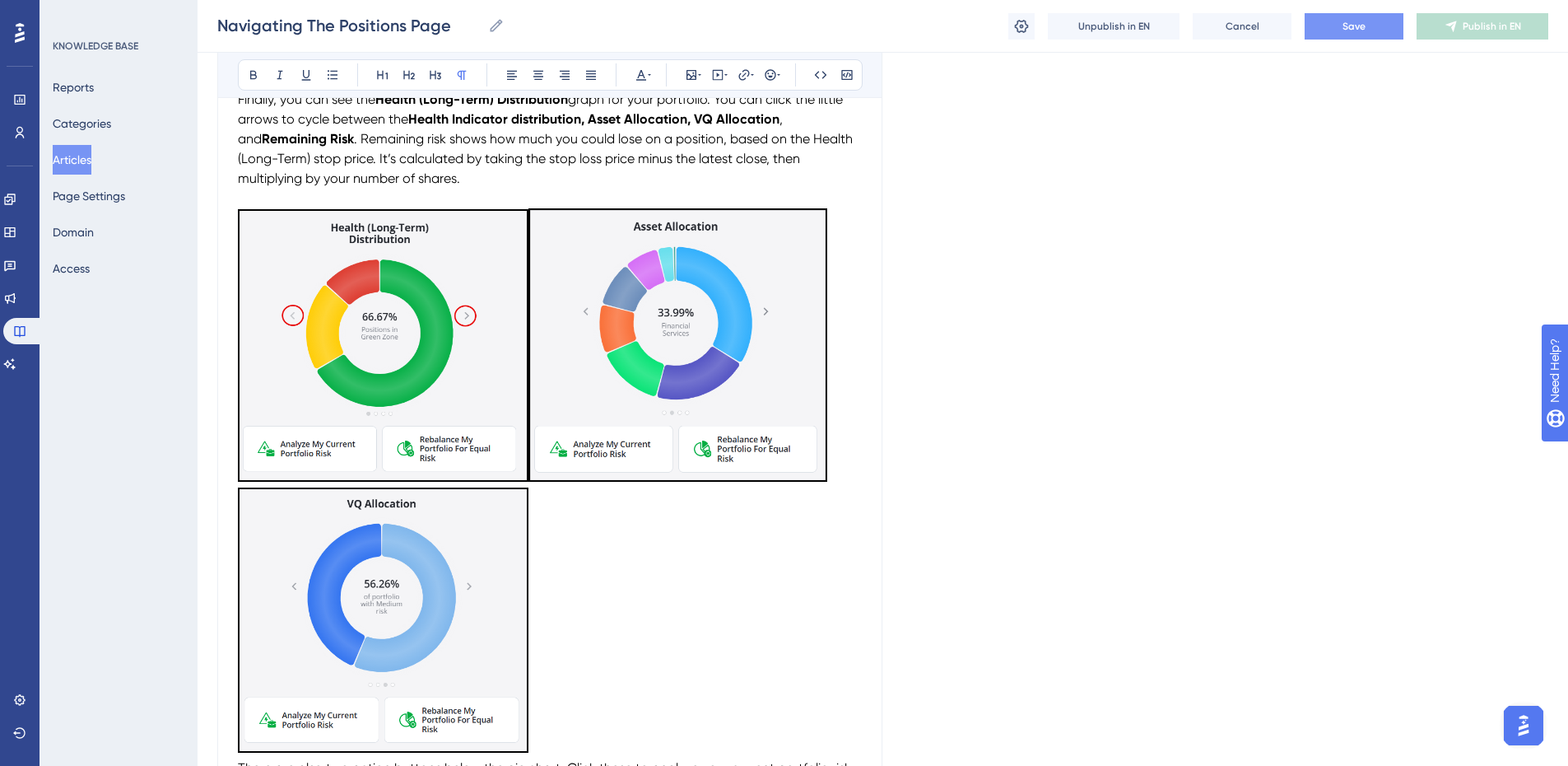
scroll to position [1070, 0]
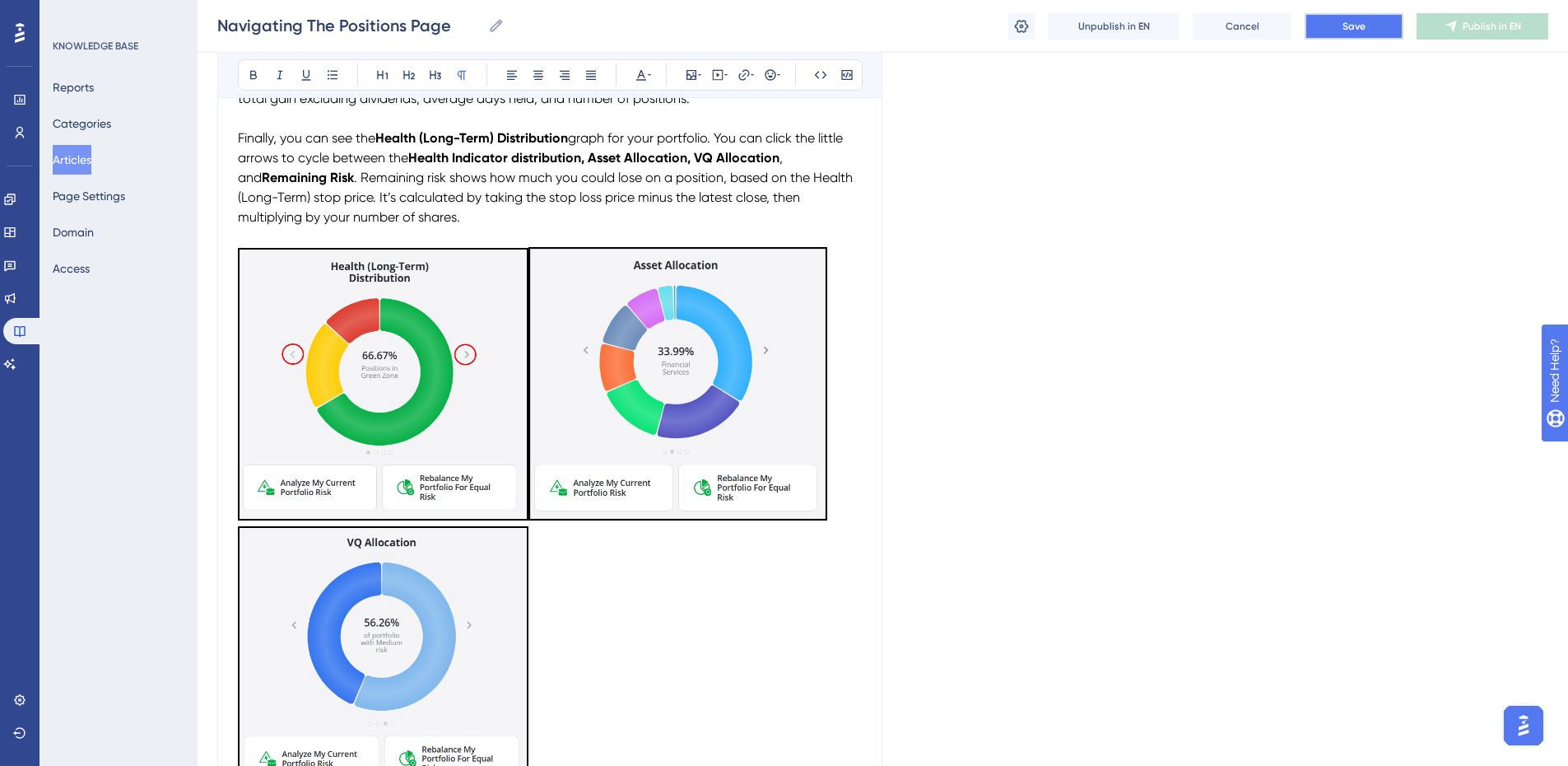
click at [1329, 22] on button "Save" at bounding box center [1354, 26] width 99 height 26
click at [640, 602] on p "To enrich screen reader interactions, please activate Accessibility in Grammarl…" at bounding box center [550, 661] width 624 height 271
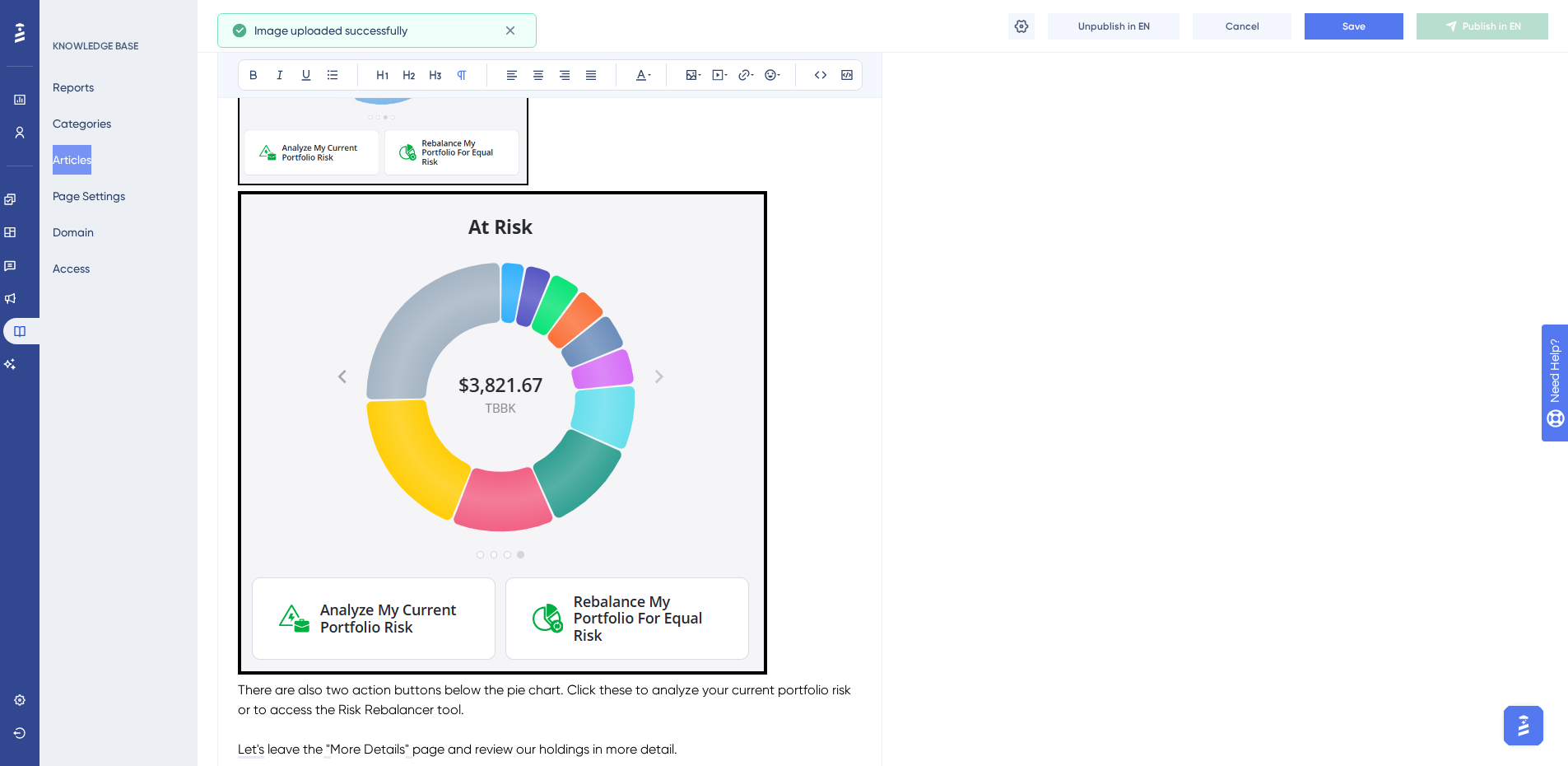
scroll to position [1729, 0]
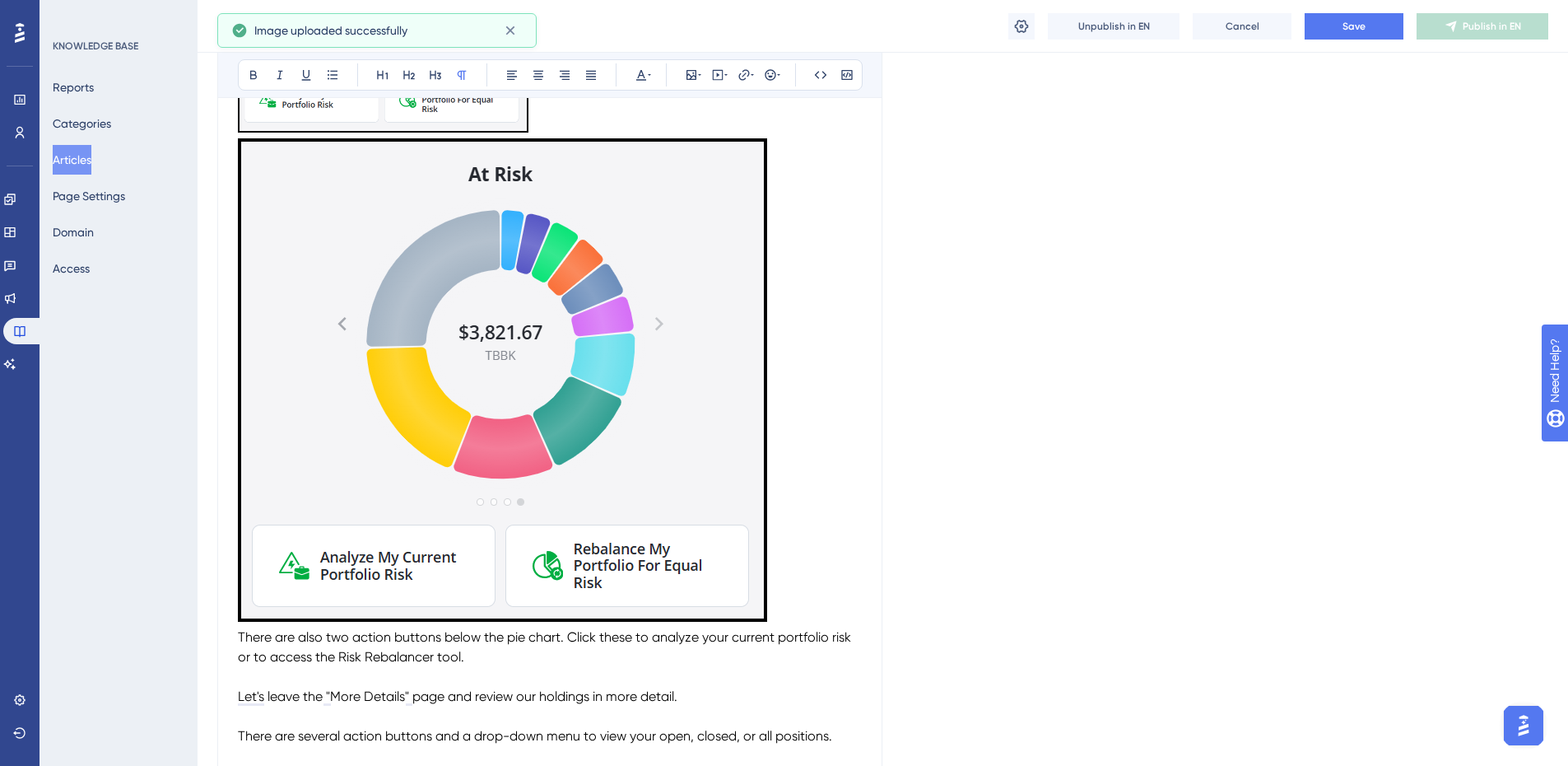
click at [794, 579] on p "To enrich screen reader interactions, please activate Accessibility in Grammarl…" at bounding box center [550, 247] width 624 height 760
drag, startPoint x: 746, startPoint y: 580, endPoint x: 756, endPoint y: 602, distance: 23.9
click at [745, 580] on img "To enrich screen reader interactions, please activate Accessibility in Grammarl…" at bounding box center [502, 379] width 529 height 483
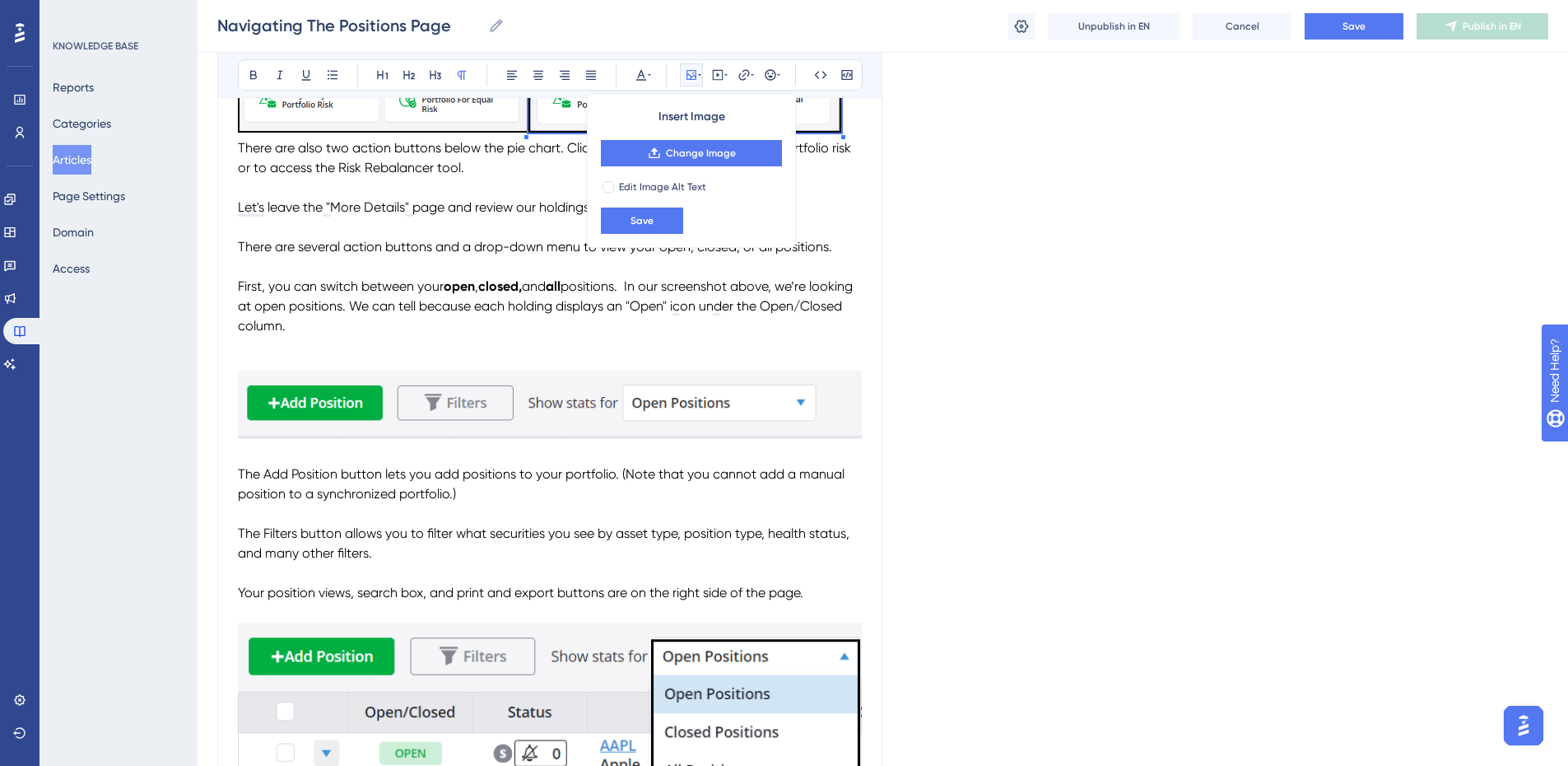
click at [550, 473] on div "The Positions page makes it easy to track both your open and closed positions. …" at bounding box center [550, 469] width 624 height 3737
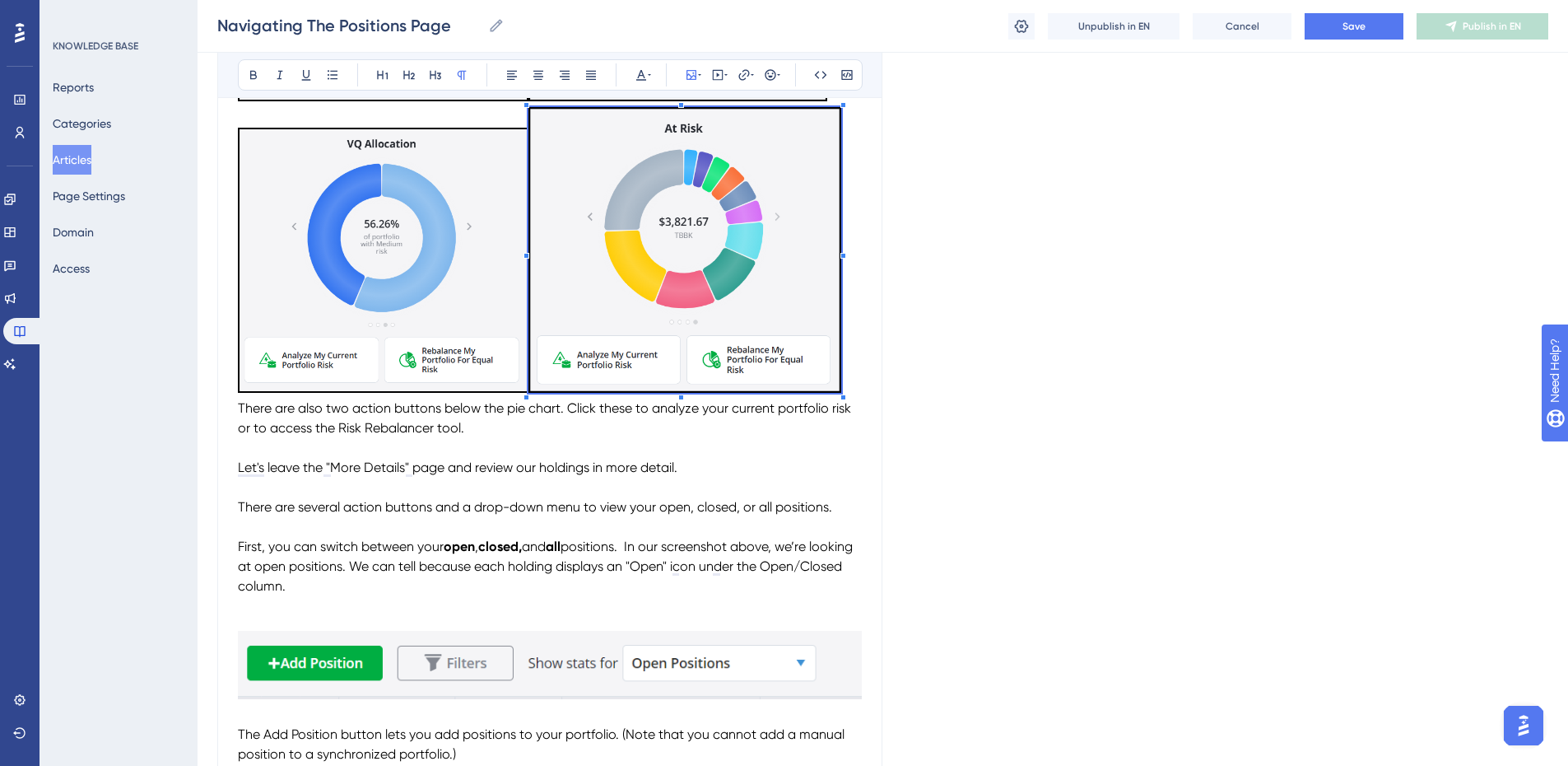
scroll to position [1420, 0]
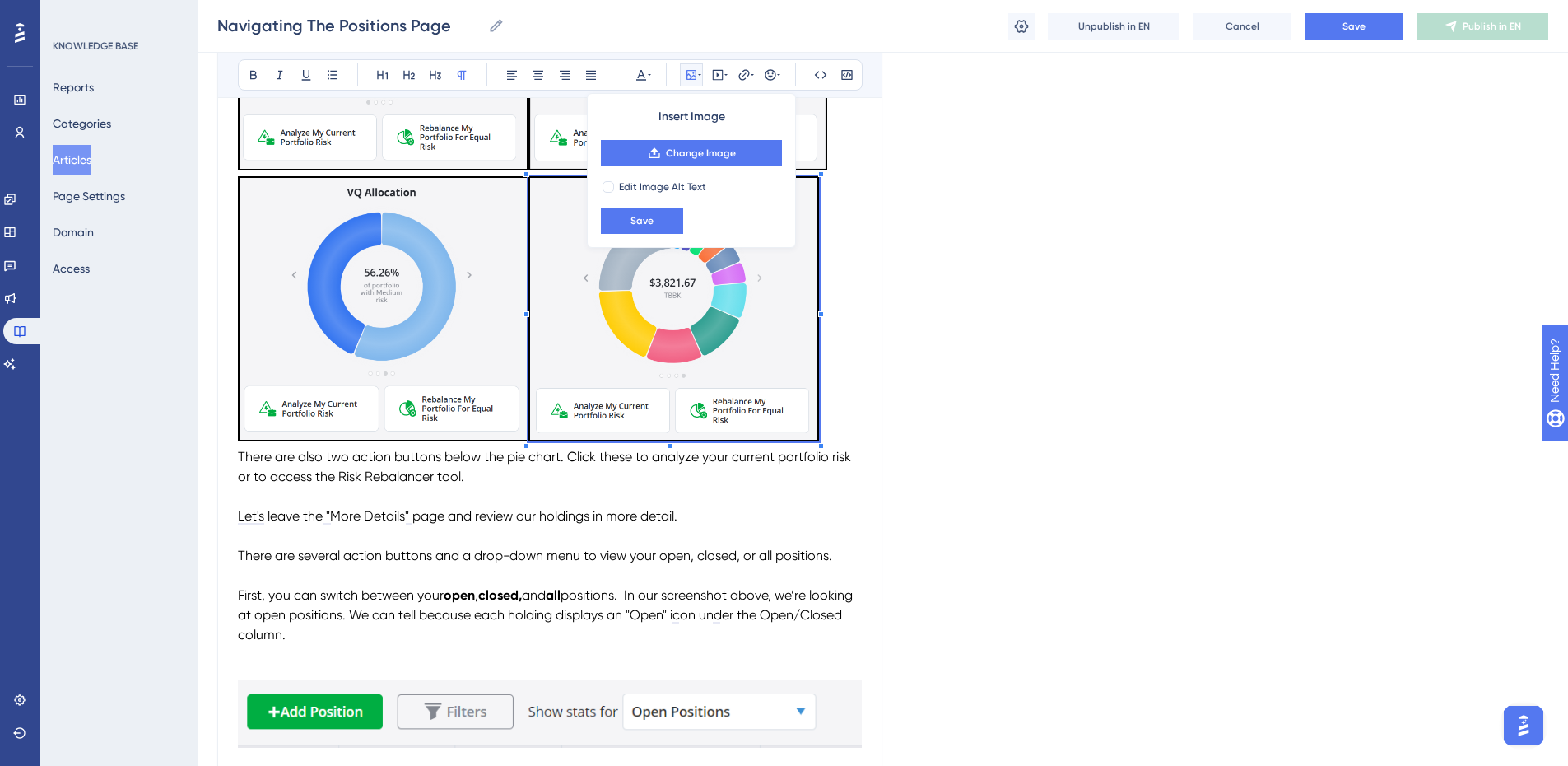
click at [777, 511] on p "Let's leave the "More Details" page and review our holdings in more detail." at bounding box center [550, 516] width 624 height 20
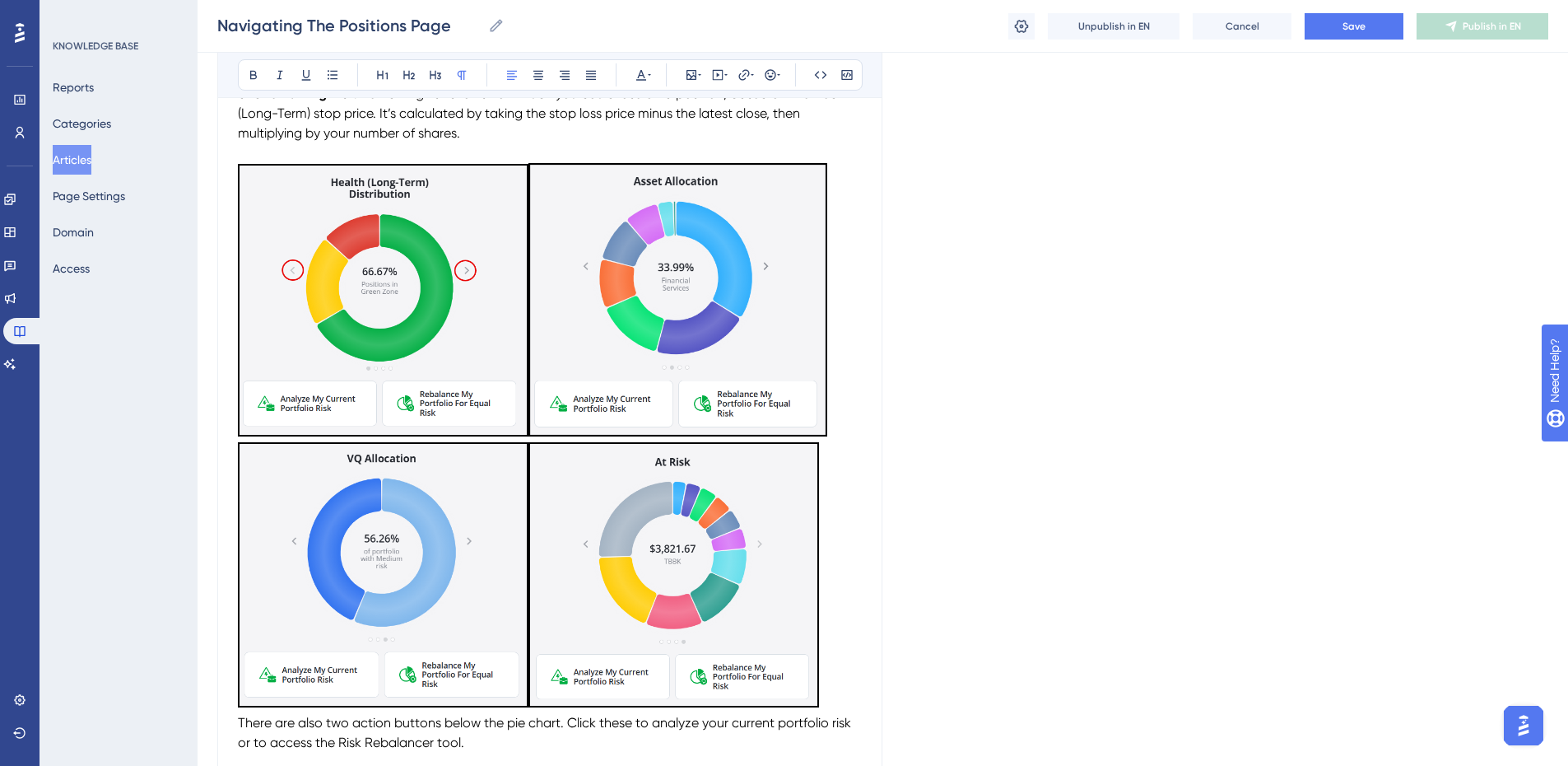
scroll to position [1173, 0]
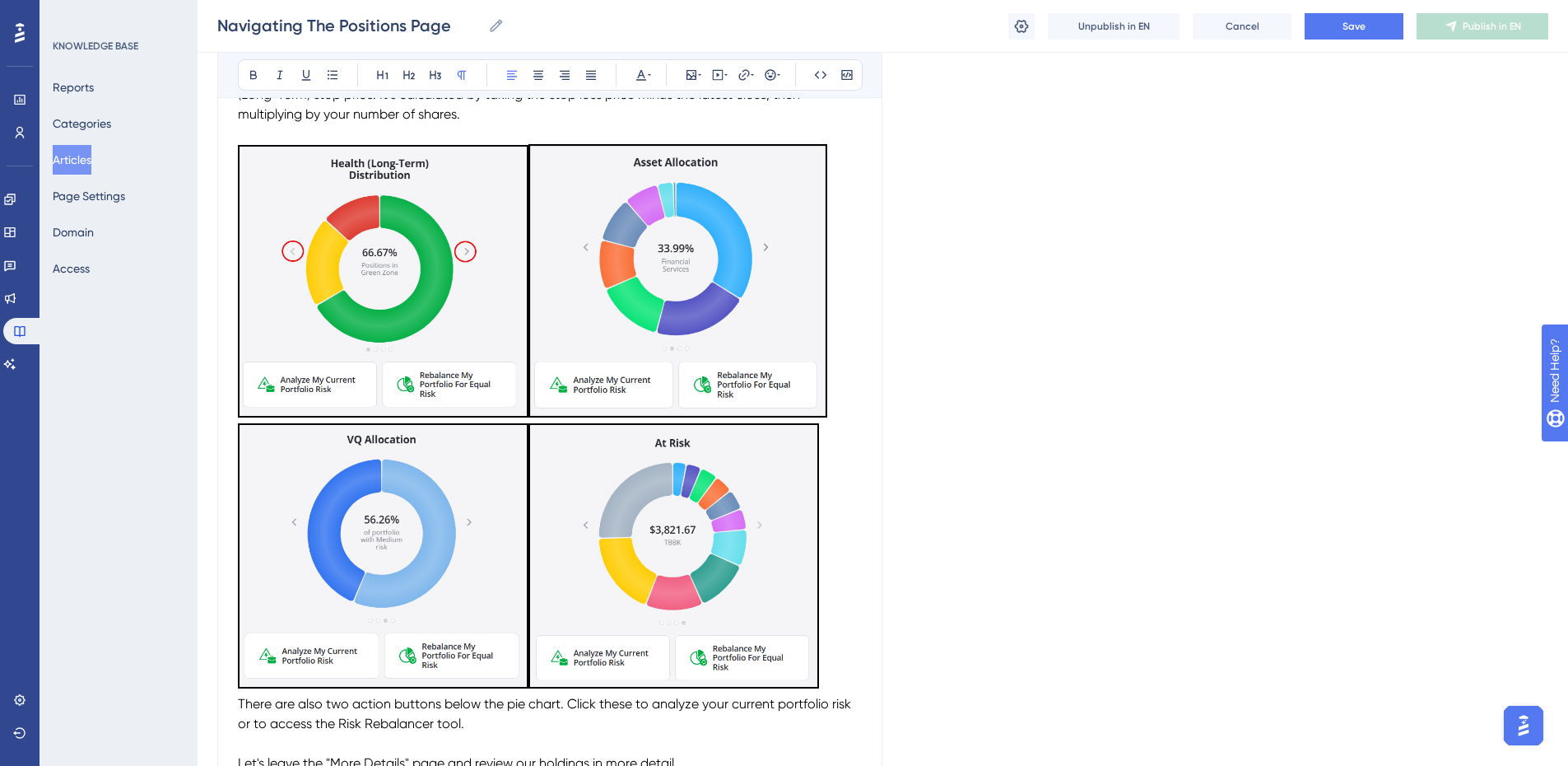
click at [798, 336] on img "To enrich screen reader interactions, please activate Accessibility in Grammarl…" at bounding box center [677, 280] width 299 height 273
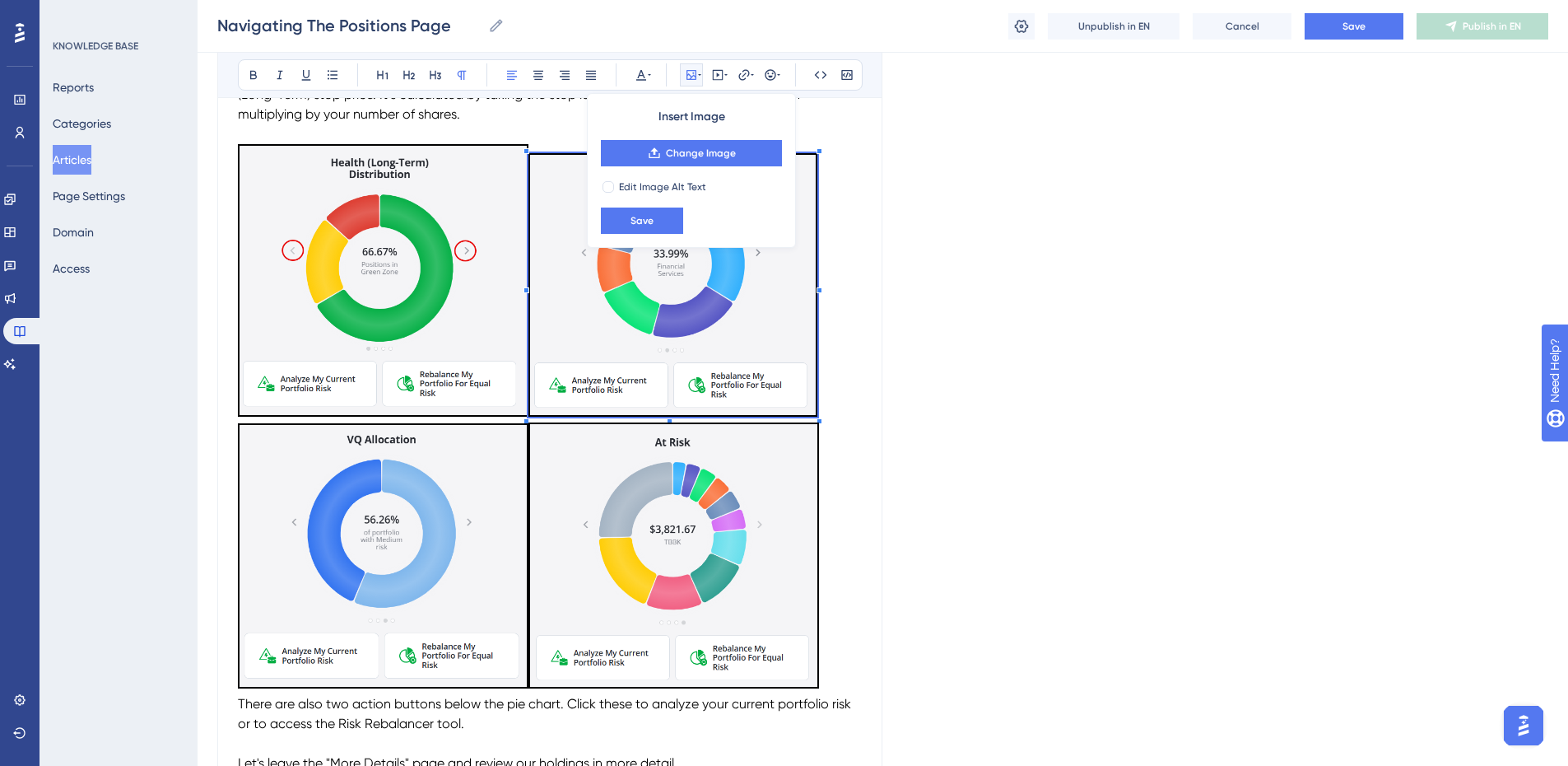
click at [820, 414] on p "To enrich screen reader interactions, please activate Accessibility in Grammarl…" at bounding box center [550, 283] width 624 height 278
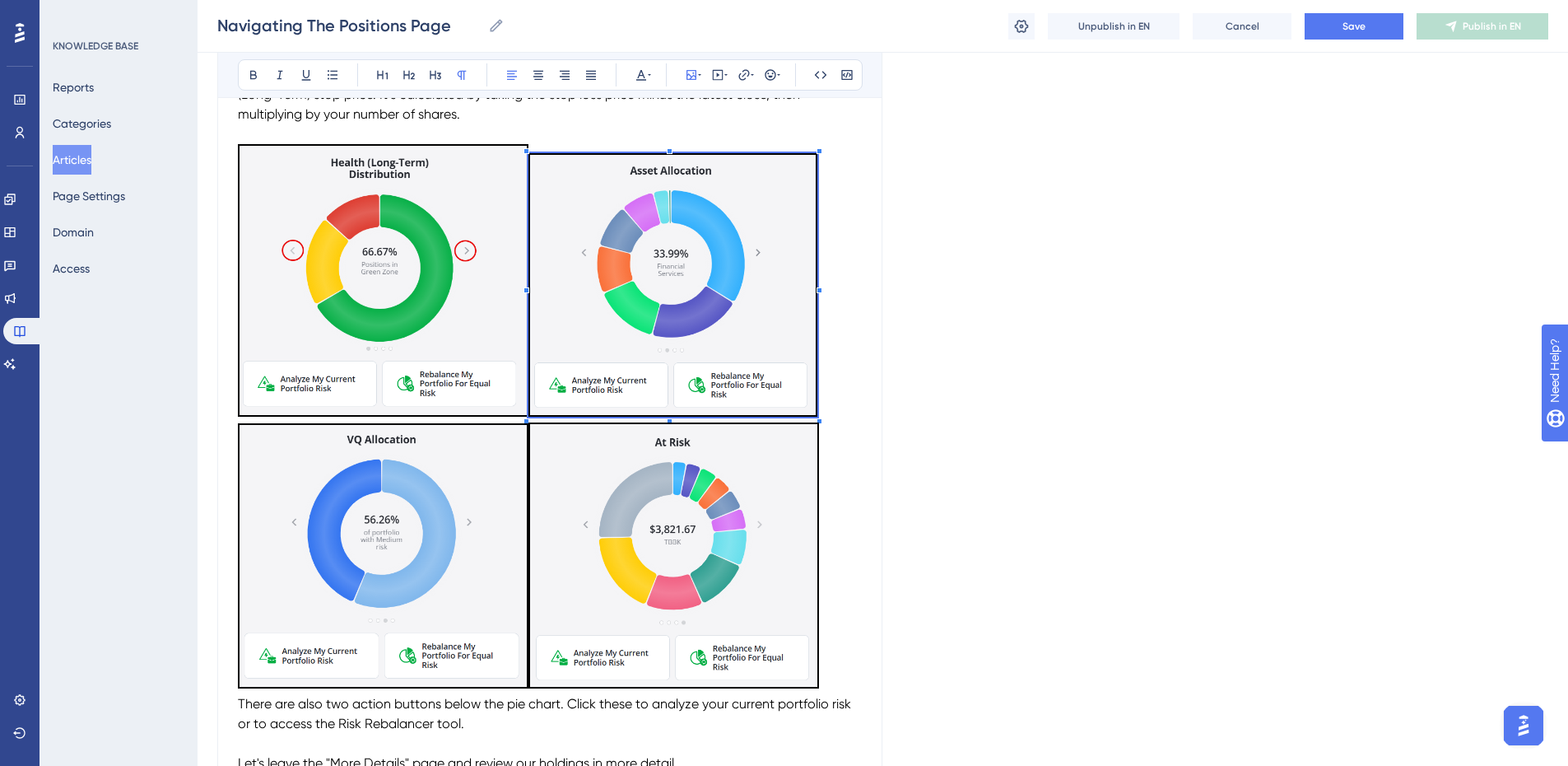
click at [859, 388] on p "To enrich screen reader interactions, please activate Accessibility in Grammarl…" at bounding box center [550, 283] width 624 height 278
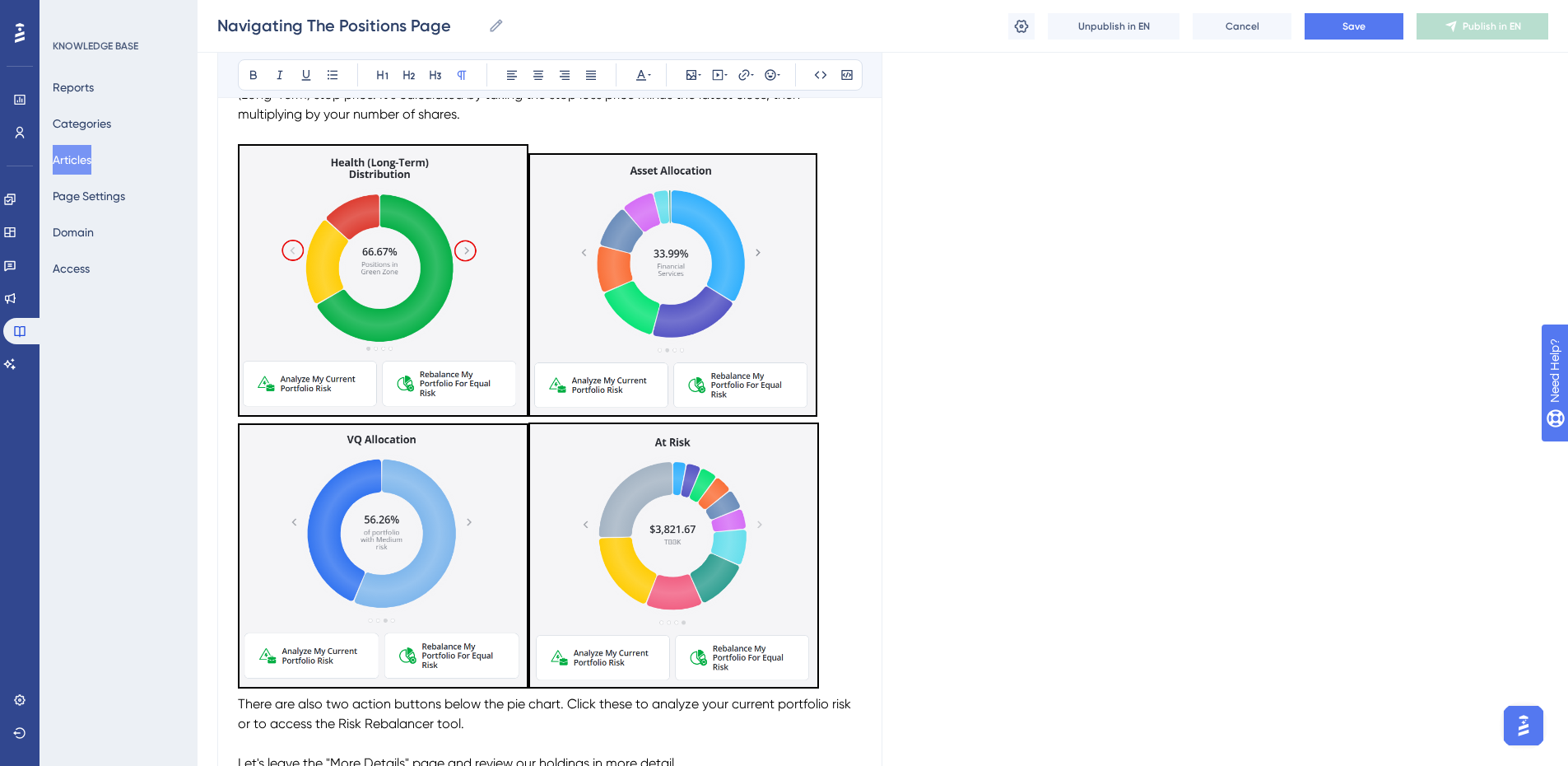
click at [496, 348] on img "To enrich screen reader interactions, please activate Accessibility in Grammarl…" at bounding box center [383, 280] width 291 height 272
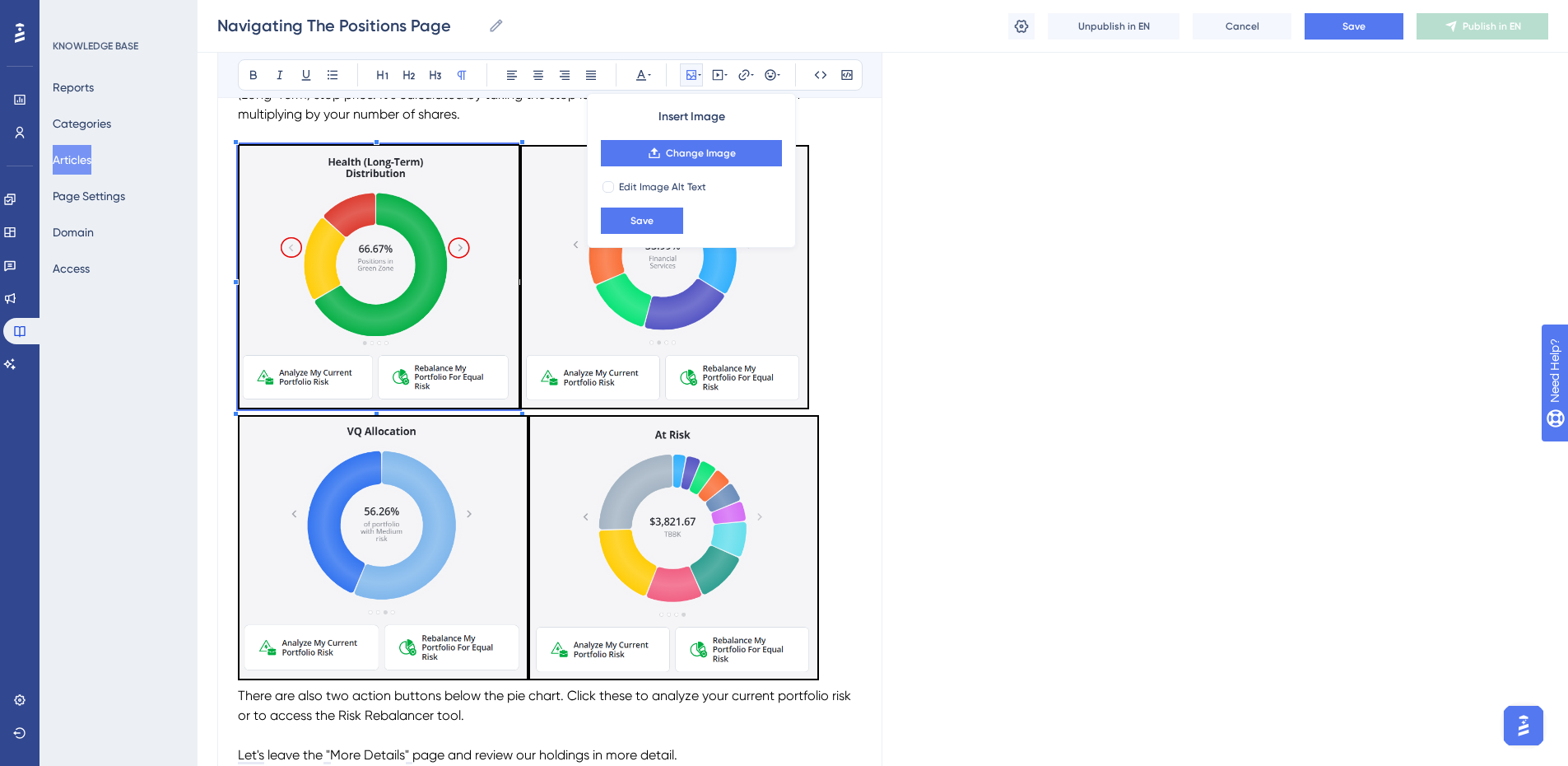
click at [522, 146] on p "To enrich screen reader interactions, please activate Accessibility in Grammarl…" at bounding box center [550, 279] width 624 height 271
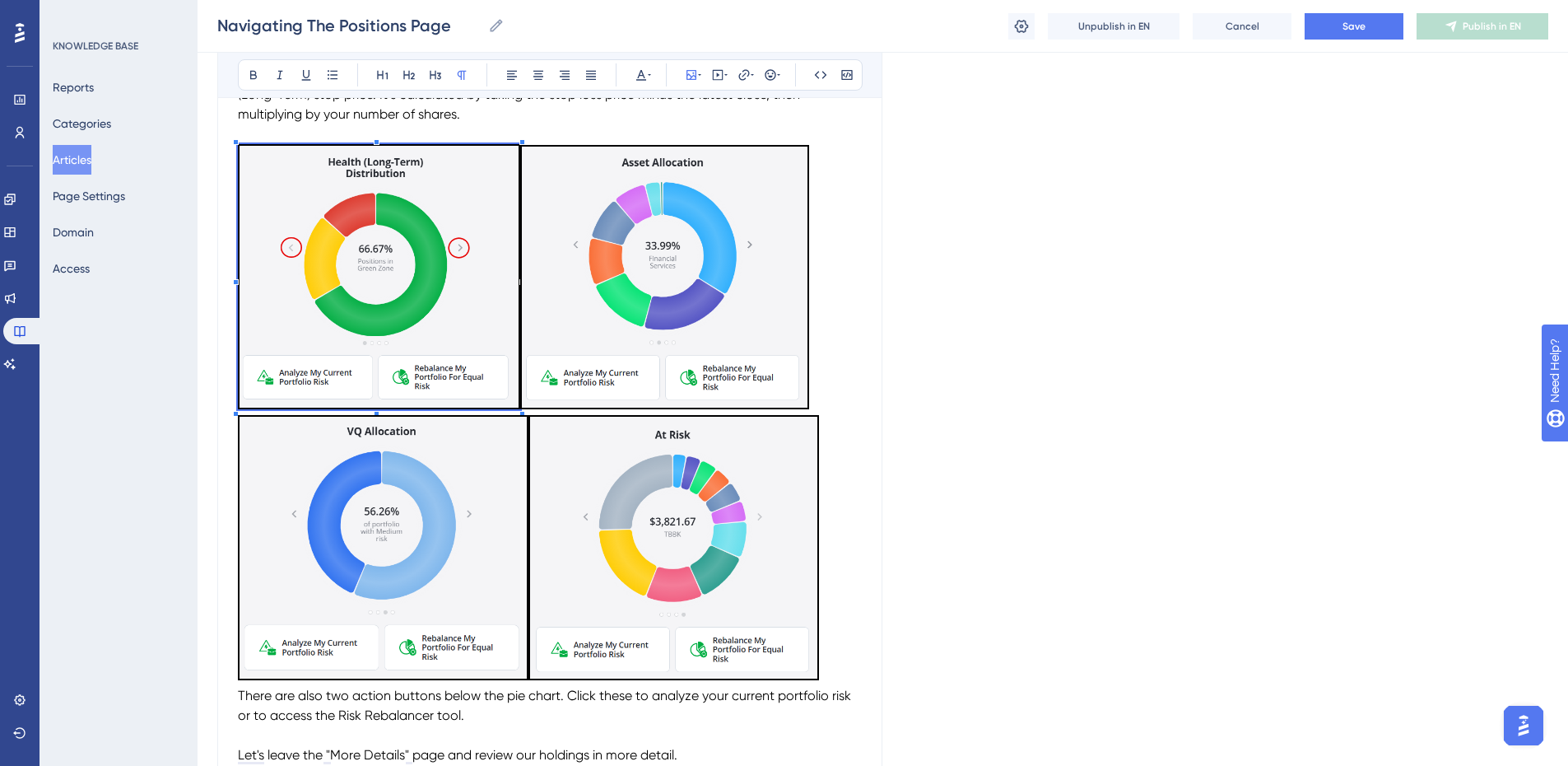
click at [855, 258] on p "To enrich screen reader interactions, please activate Accessibility in Grammarl…" at bounding box center [550, 279] width 624 height 271
click at [502, 571] on img "To enrich screen reader interactions, please activate Accessibility in Grammarl…" at bounding box center [383, 547] width 291 height 265
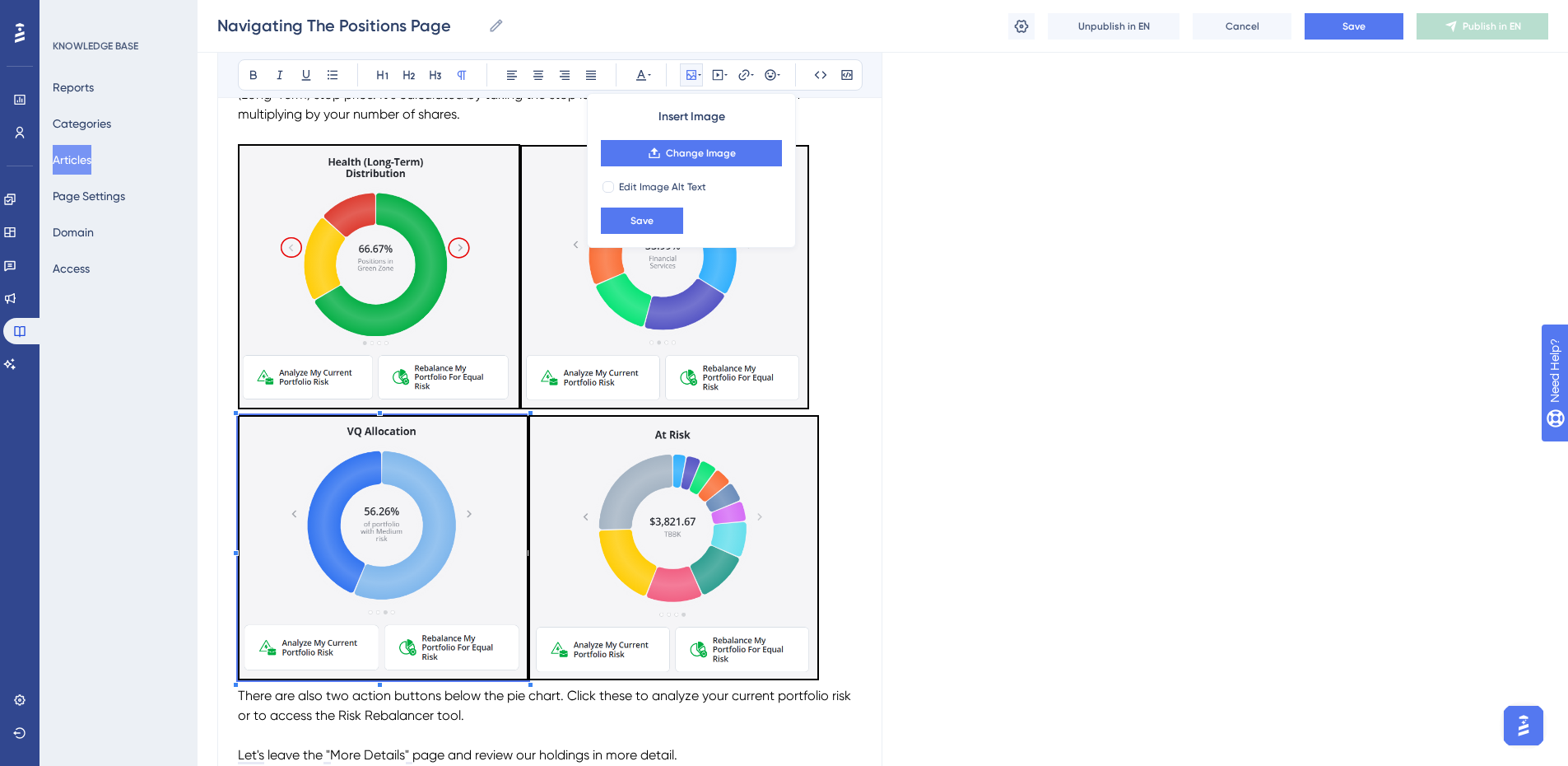
click at [527, 683] on div "To enrich screen reader interactions, please activate Accessibility in Grammarl…" at bounding box center [383, 550] width 291 height 271
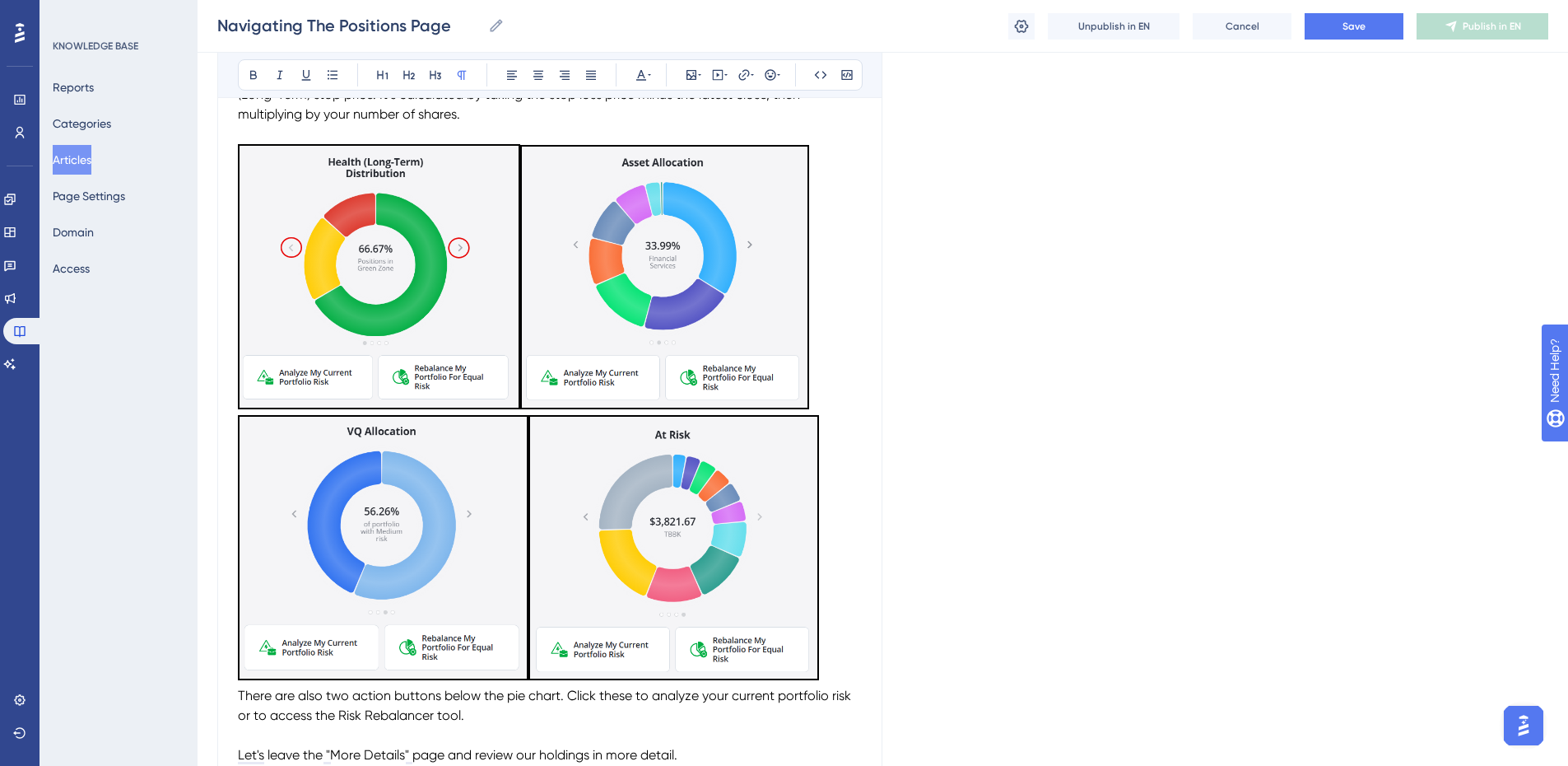
click at [514, 665] on img "To enrich screen reader interactions, please activate Accessibility in Grammarl…" at bounding box center [383, 547] width 291 height 265
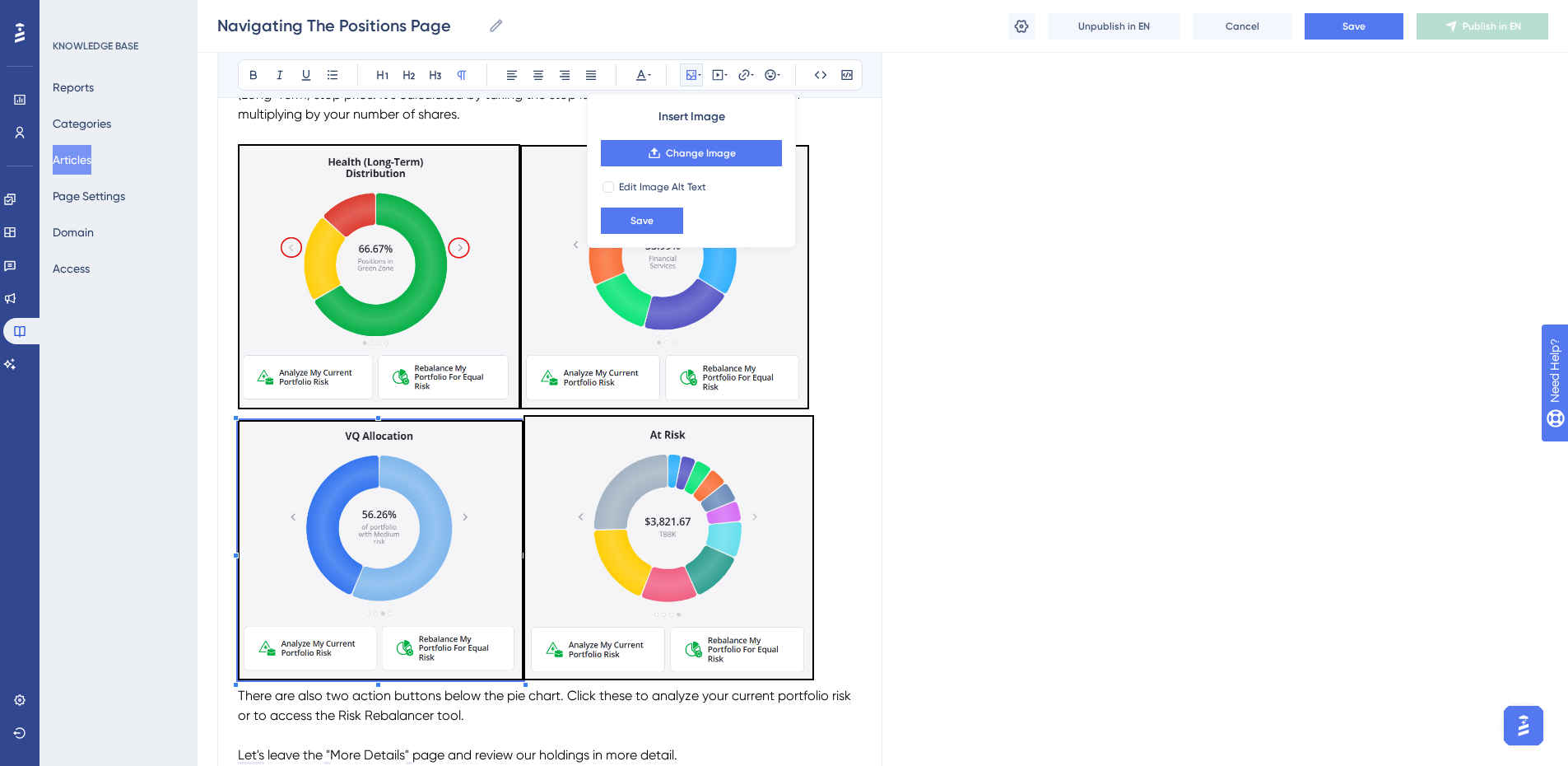
click at [525, 416] on p "To enrich screen reader interactions, please activate Accessibility in Grammarl…" at bounding box center [550, 550] width 624 height 271
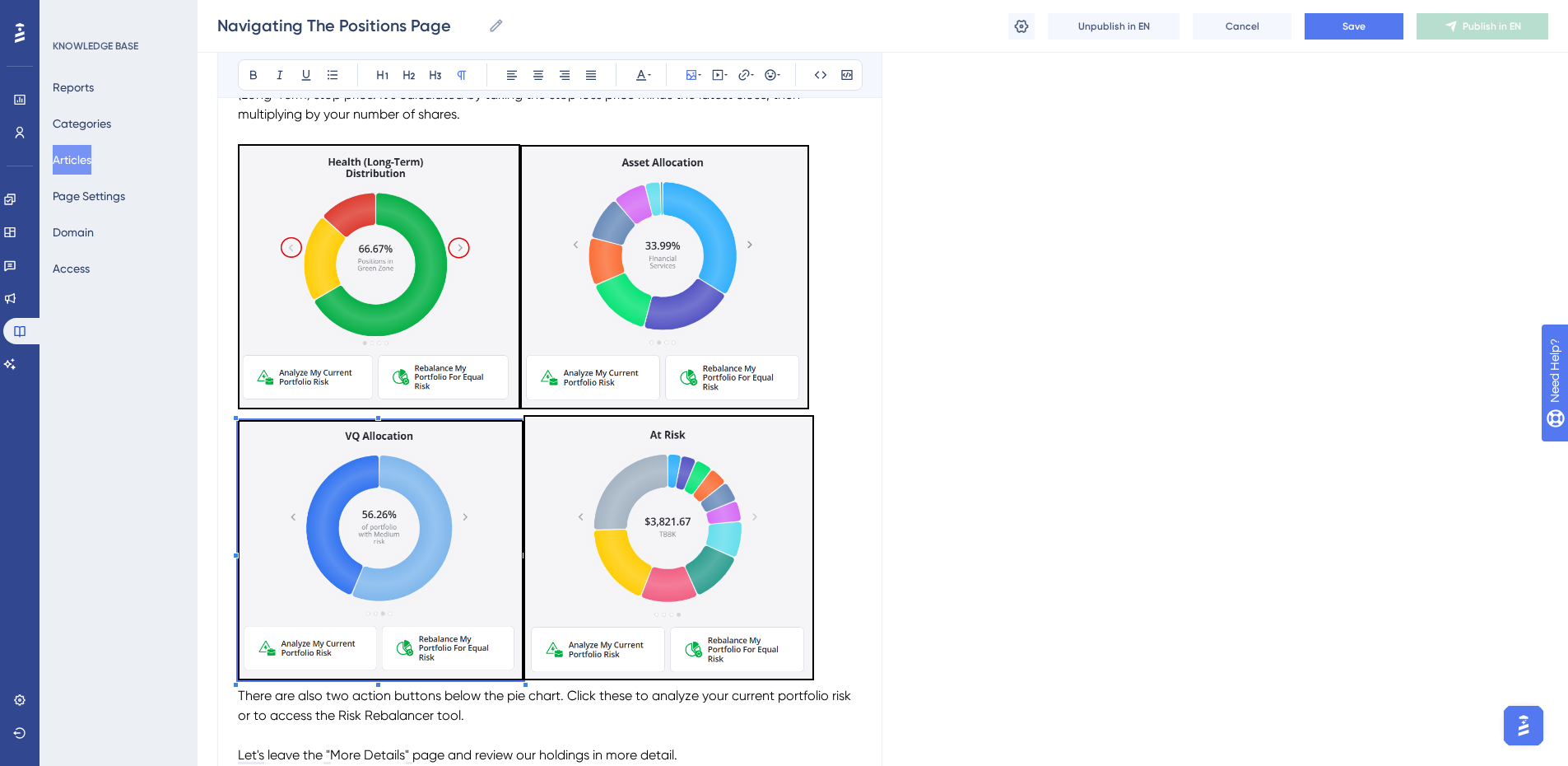
click at [767, 453] on img "To enrich screen reader interactions, please activate Accessibility in Grammarl…" at bounding box center [669, 547] width 291 height 265
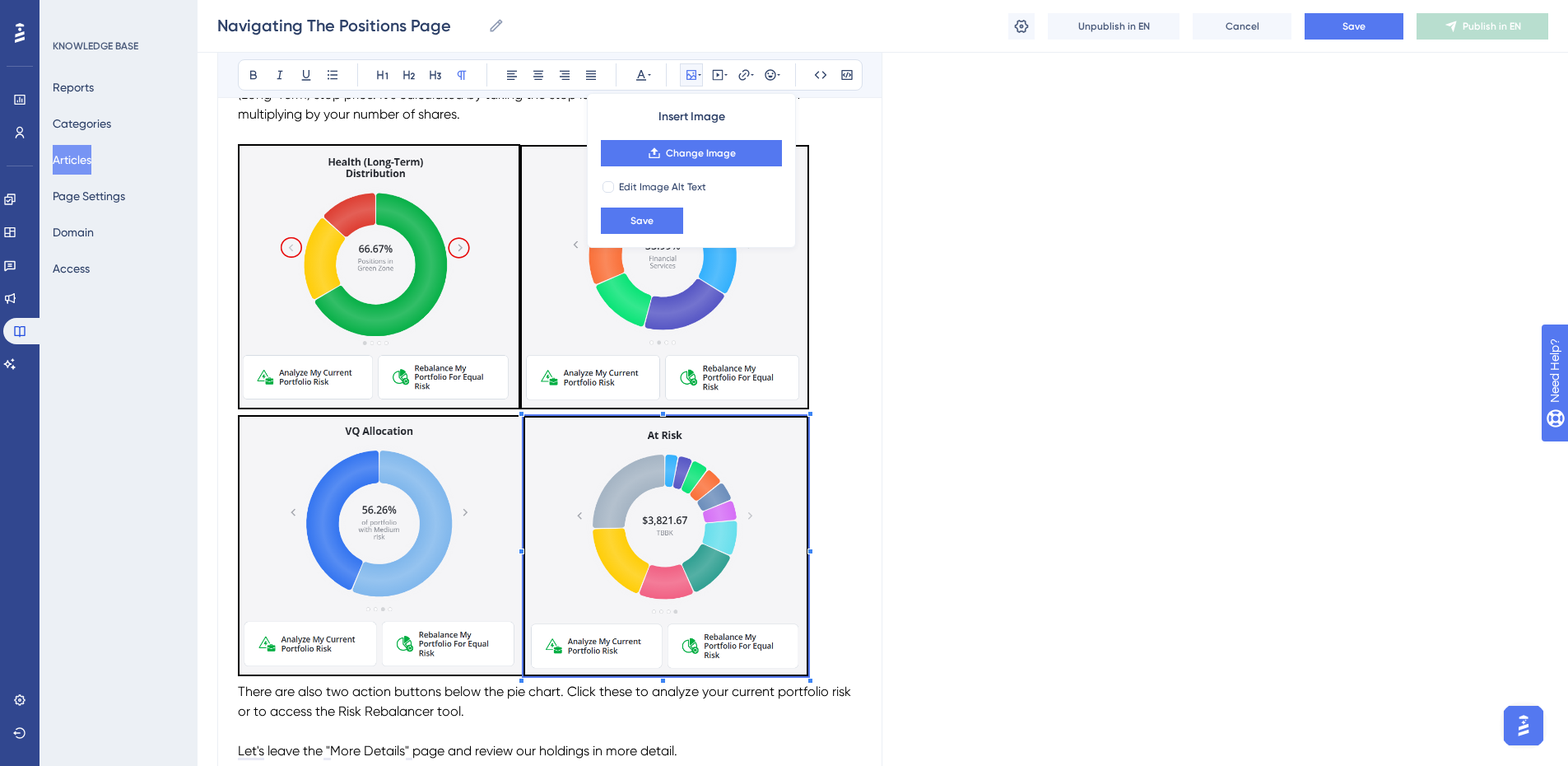
click at [808, 415] on div "To enrich screen reader interactions, please activate Accessibility in Grammarl…" at bounding box center [811, 414] width 6 height 6
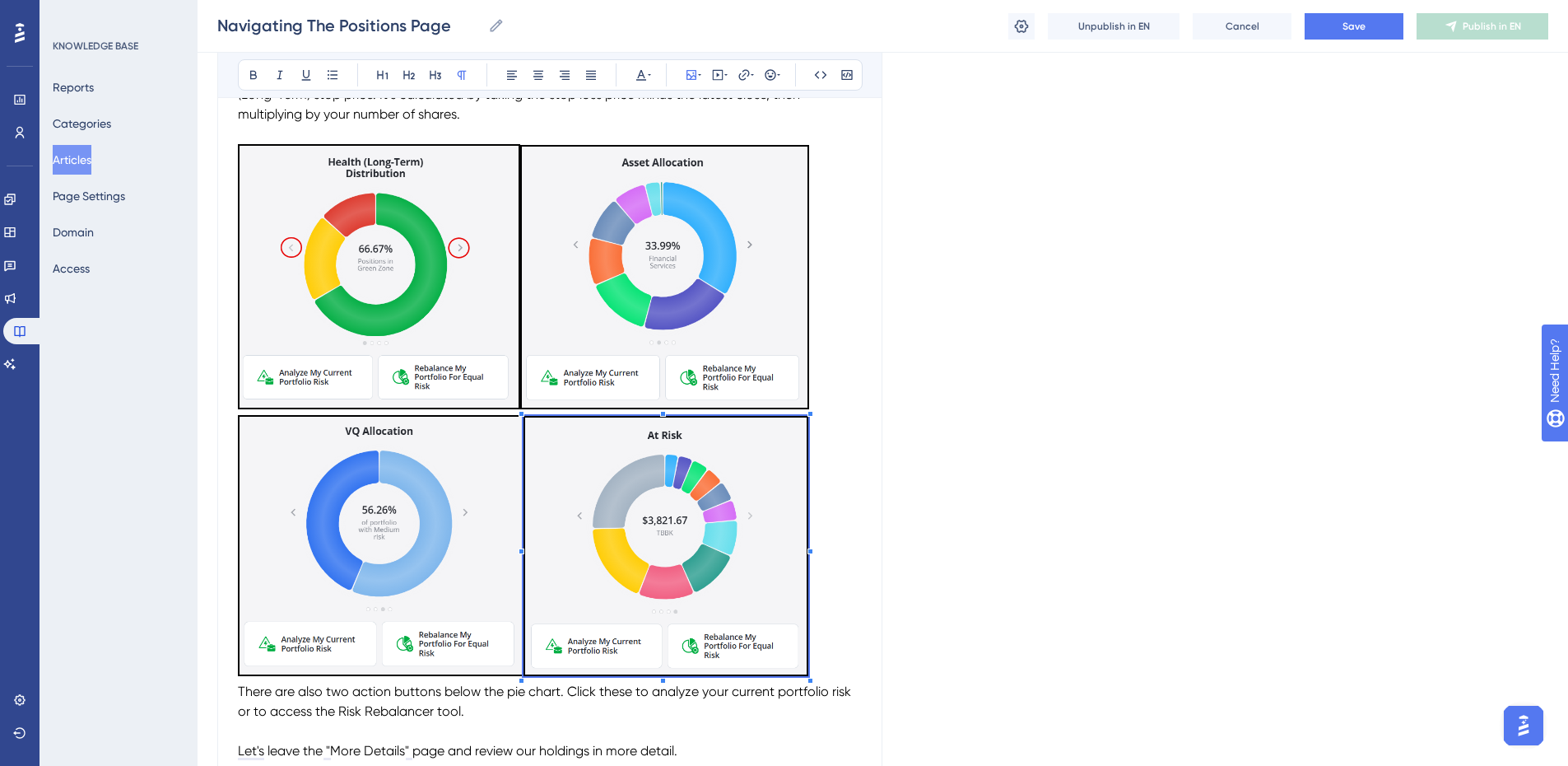
click at [857, 407] on p "To enrich screen reader interactions, please activate Accessibility in Grammarl…" at bounding box center [550, 279] width 624 height 271
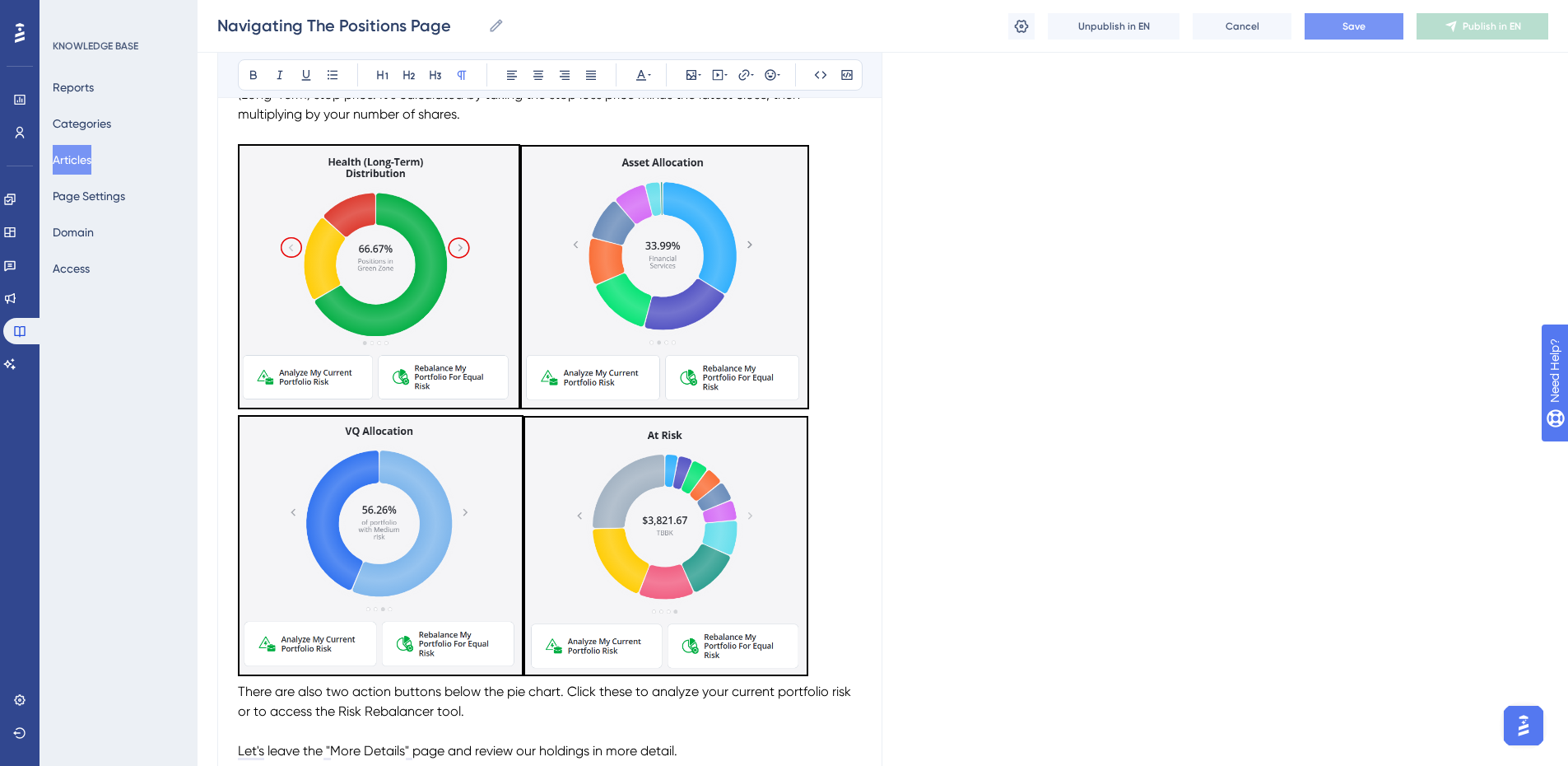
click at [1349, 21] on span "Save" at bounding box center [1354, 26] width 23 height 13
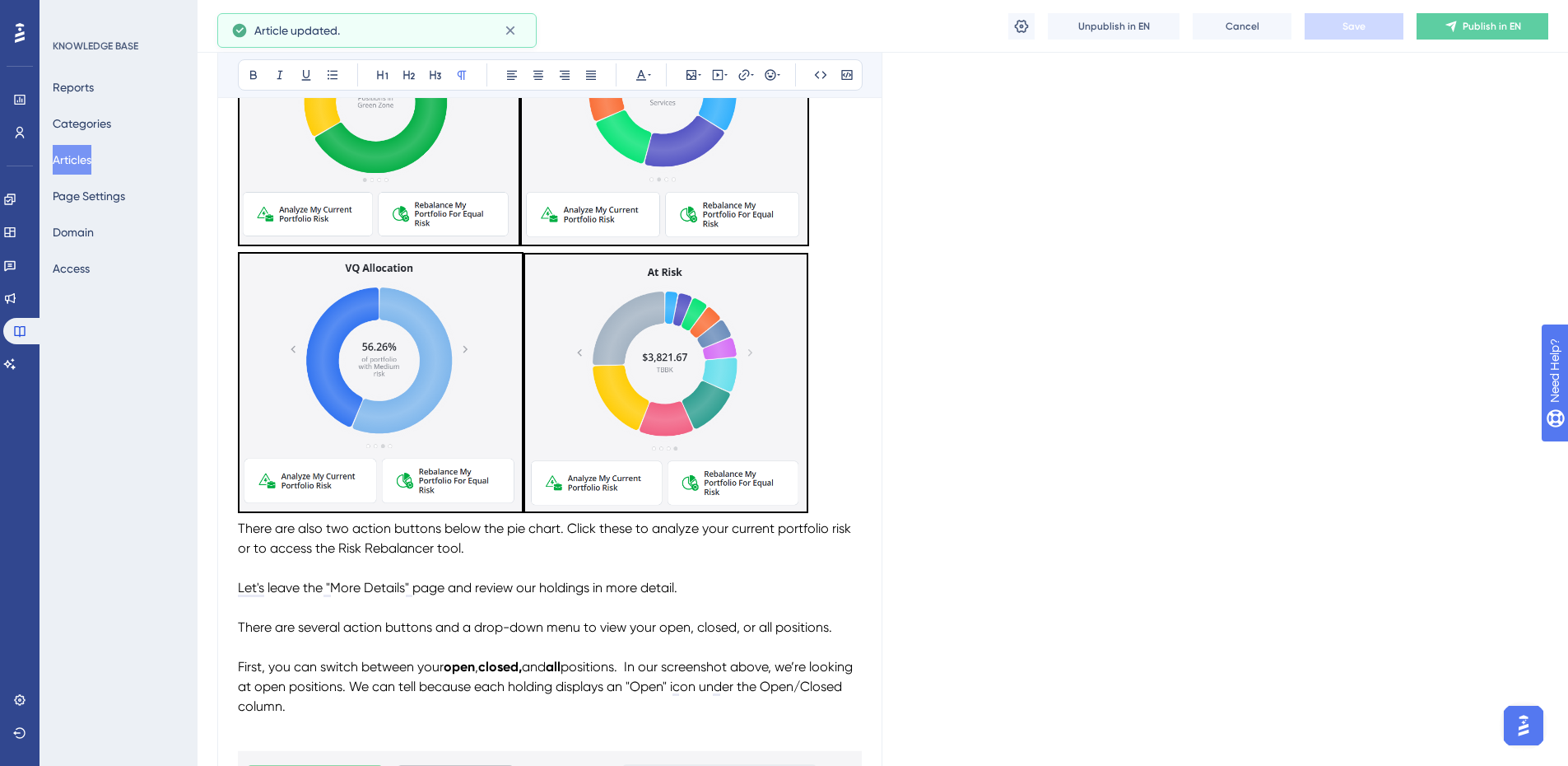
scroll to position [1338, 0]
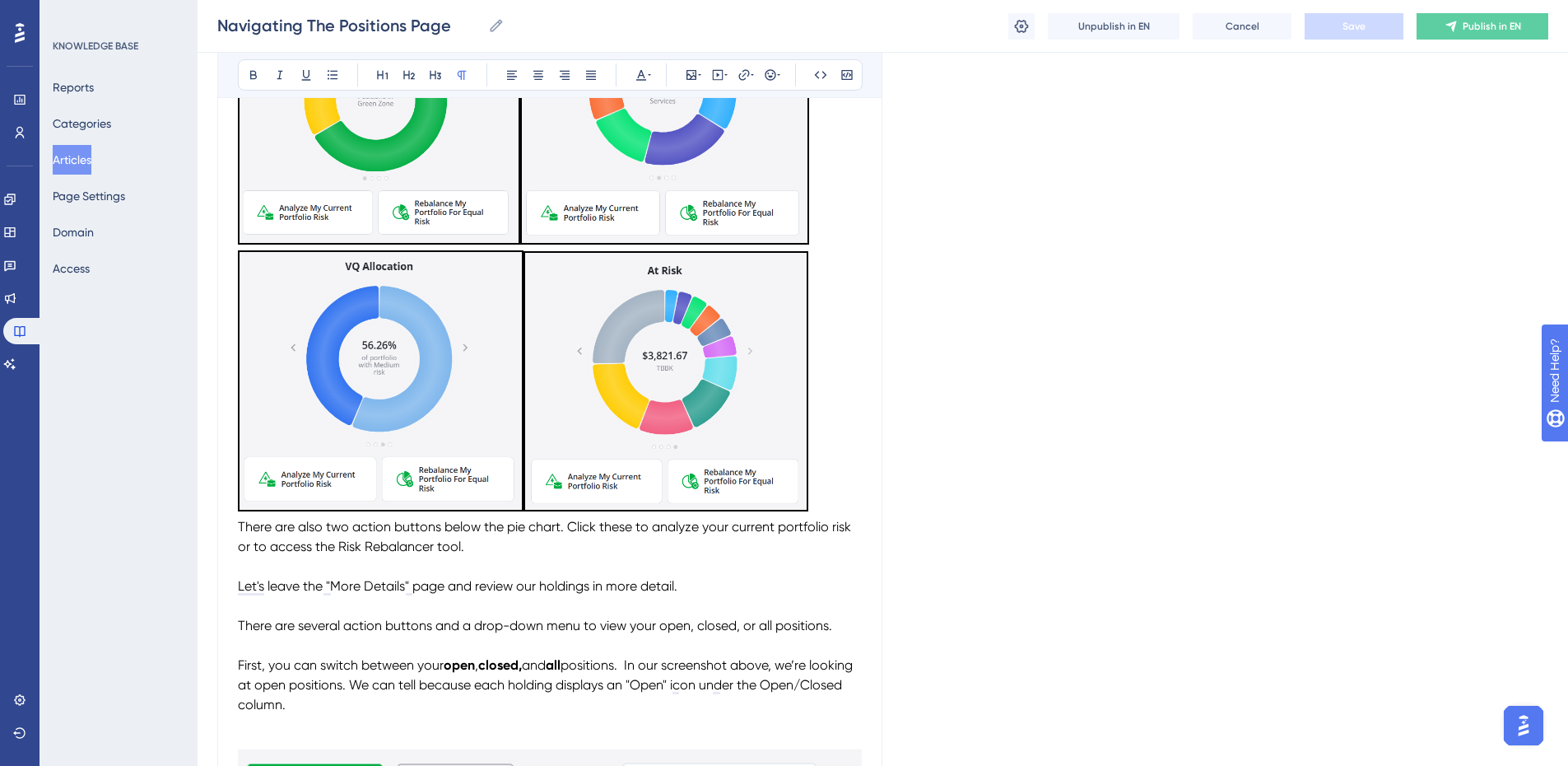
click at [240, 521] on span "There are also two action buttons below the pie chart. Click these to analyze y…" at bounding box center [546, 536] width 617 height 35
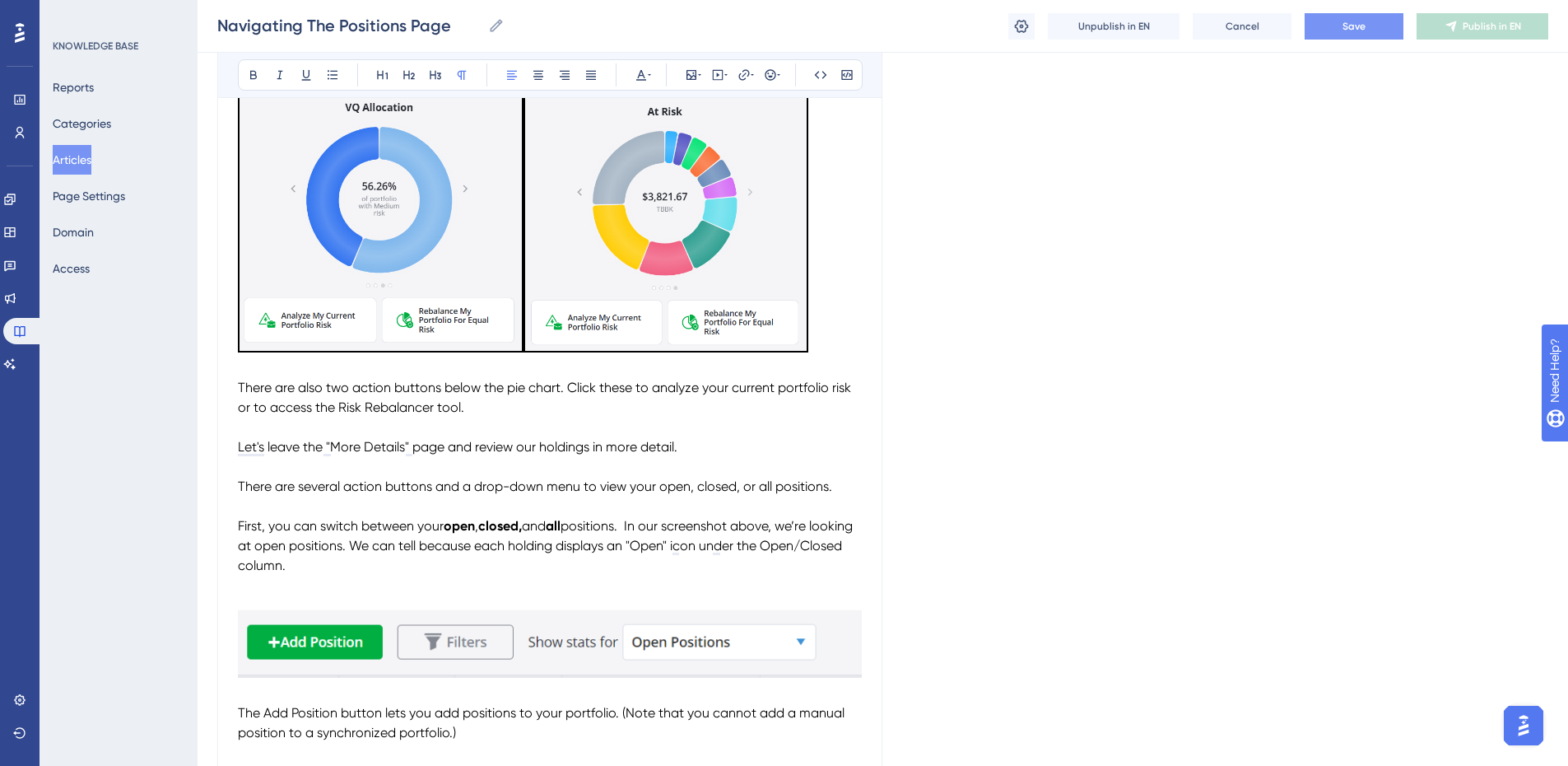
scroll to position [1502, 0]
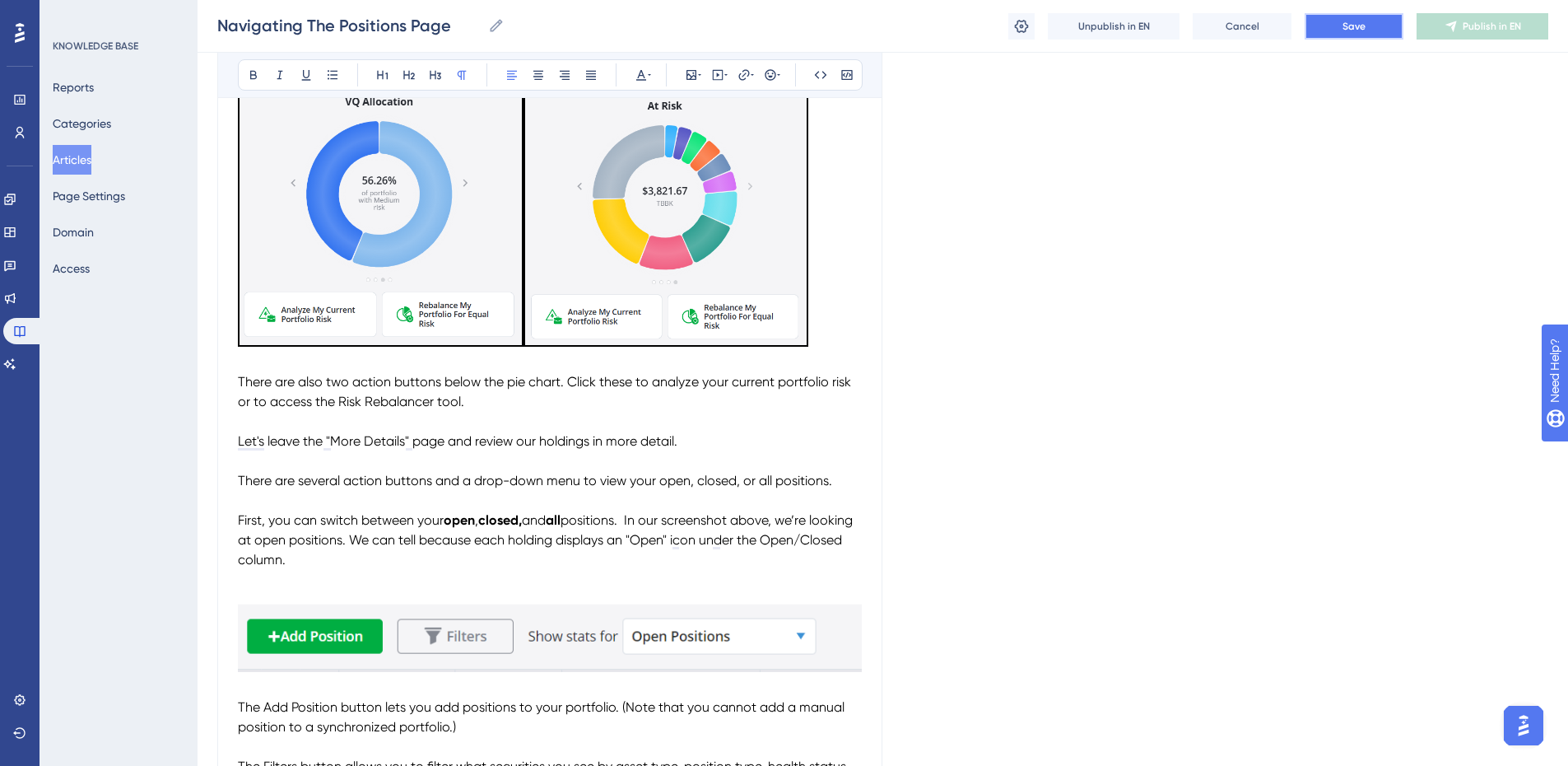
click at [1329, 21] on button "Save" at bounding box center [1354, 26] width 99 height 26
click at [1352, 30] on span "Save" at bounding box center [1354, 26] width 23 height 13
click at [691, 438] on p "Let’s leave the "More Details" page and review our holdings in more detail." at bounding box center [550, 441] width 624 height 20
drag, startPoint x: 382, startPoint y: 563, endPoint x: 230, endPoint y: 389, distance: 230.4
click at [230, 389] on div "Performance Users Engagement Widgets Feedback Product Updates Knowledge Base AI…" at bounding box center [784, 621] width 1568 height 4246
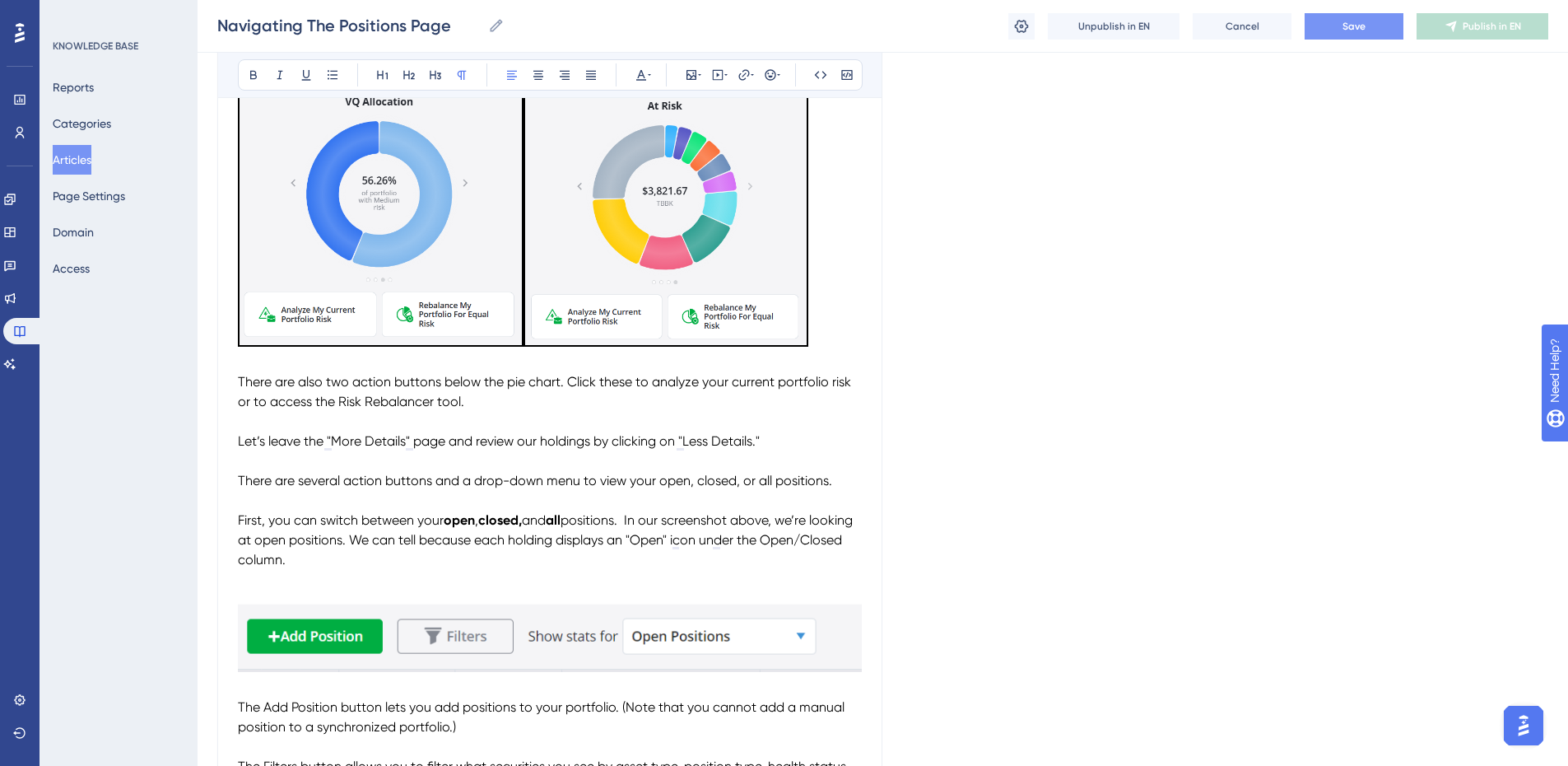
copy div "There are also two action buttons below the pie chart. Click these to analyze y…"
click at [404, 570] on p "To enrich screen reader interactions, please activate Accessibility in Grammarl…" at bounding box center [550, 580] width 624 height 20
drag, startPoint x: 384, startPoint y: 562, endPoint x: 229, endPoint y: 387, distance: 234.4
click at [229, 386] on div "Performance Users Engagement Widgets Feedback Product Updates Knowledge Base AI…" at bounding box center [784, 621] width 1568 height 4246
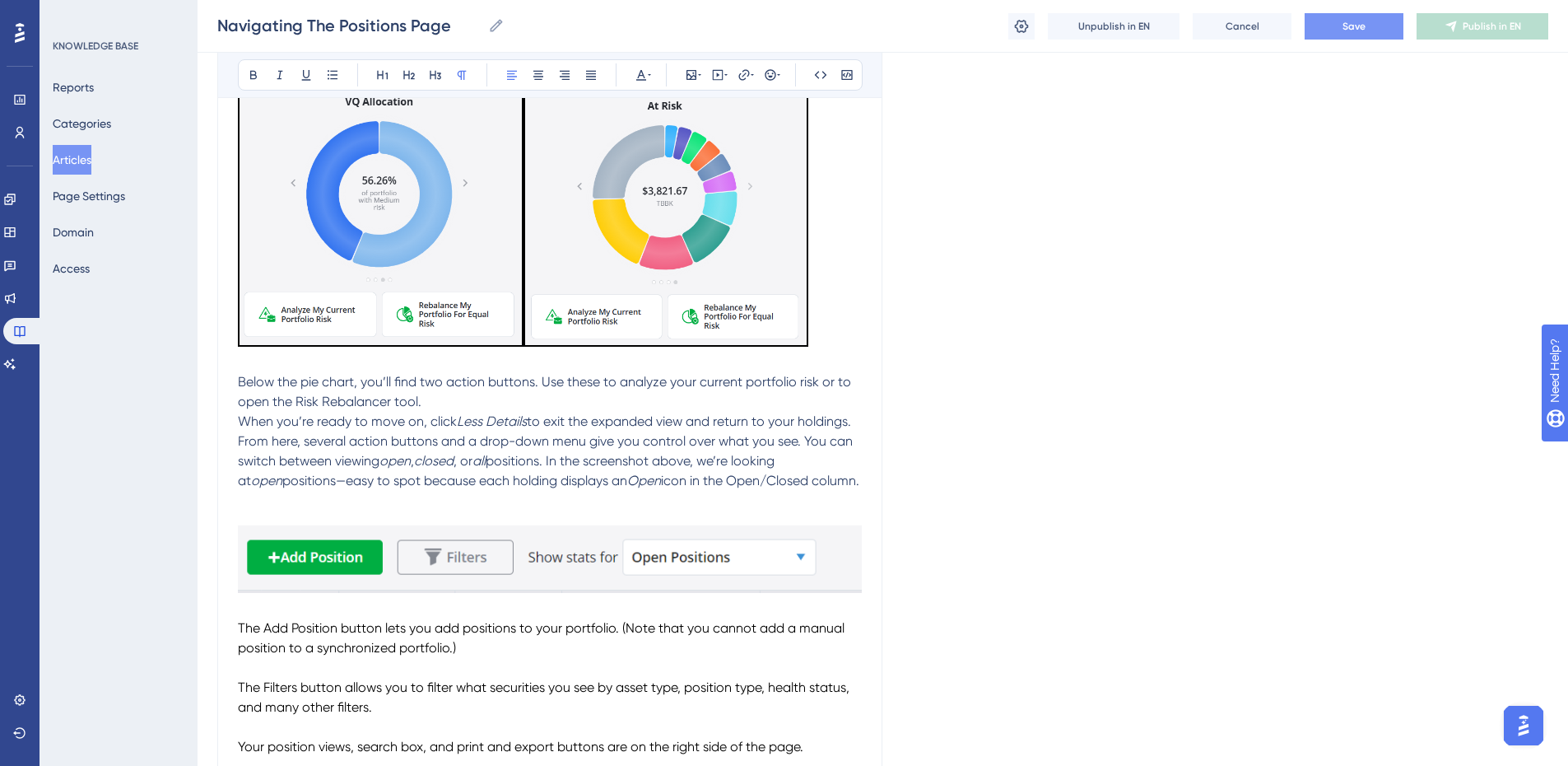
click at [241, 417] on span "When you’re ready to move on, click" at bounding box center [347, 421] width 219 height 16
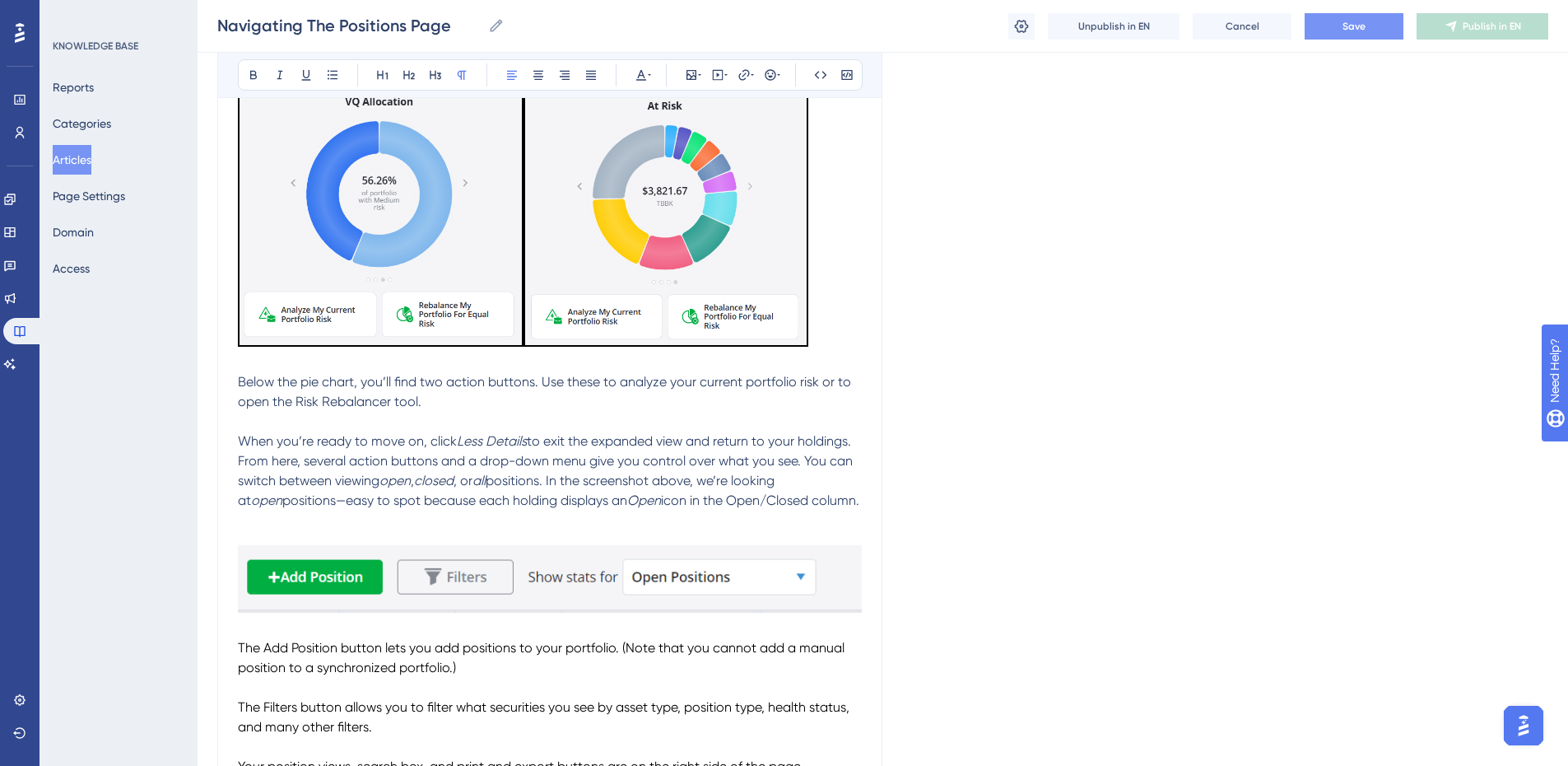
click at [240, 460] on span "From here, several action buttons and a drop-down menu give you control over wh…" at bounding box center [547, 470] width 618 height 35
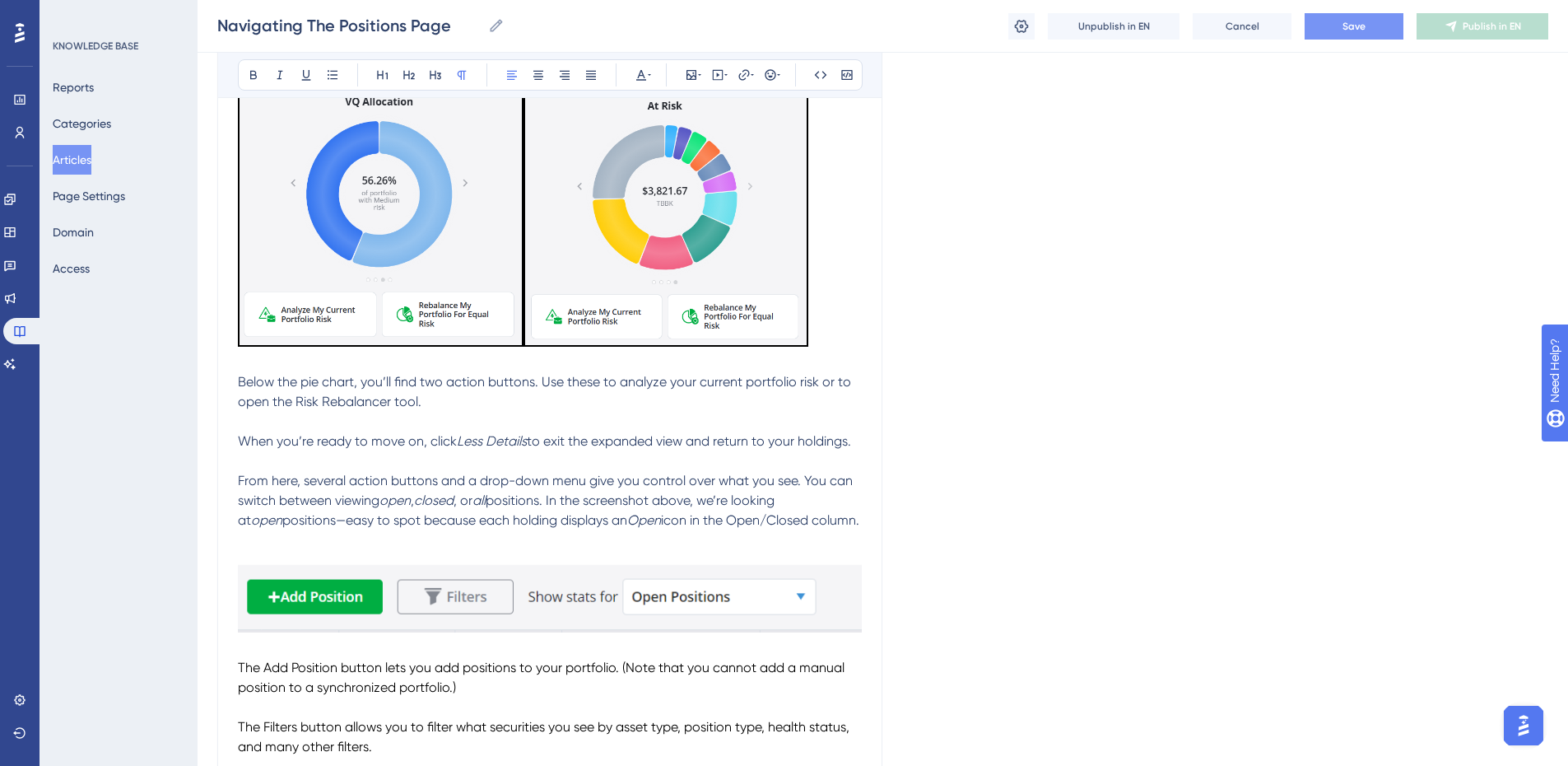
drag, startPoint x: 852, startPoint y: 526, endPoint x: 239, endPoint y: 384, distance: 629.6
click at [239, 384] on div "The Positions page makes it easy to track both your open and closed positions. …" at bounding box center [550, 690] width 624 height 3684
click at [641, 74] on icon at bounding box center [641, 74] width 13 height 13
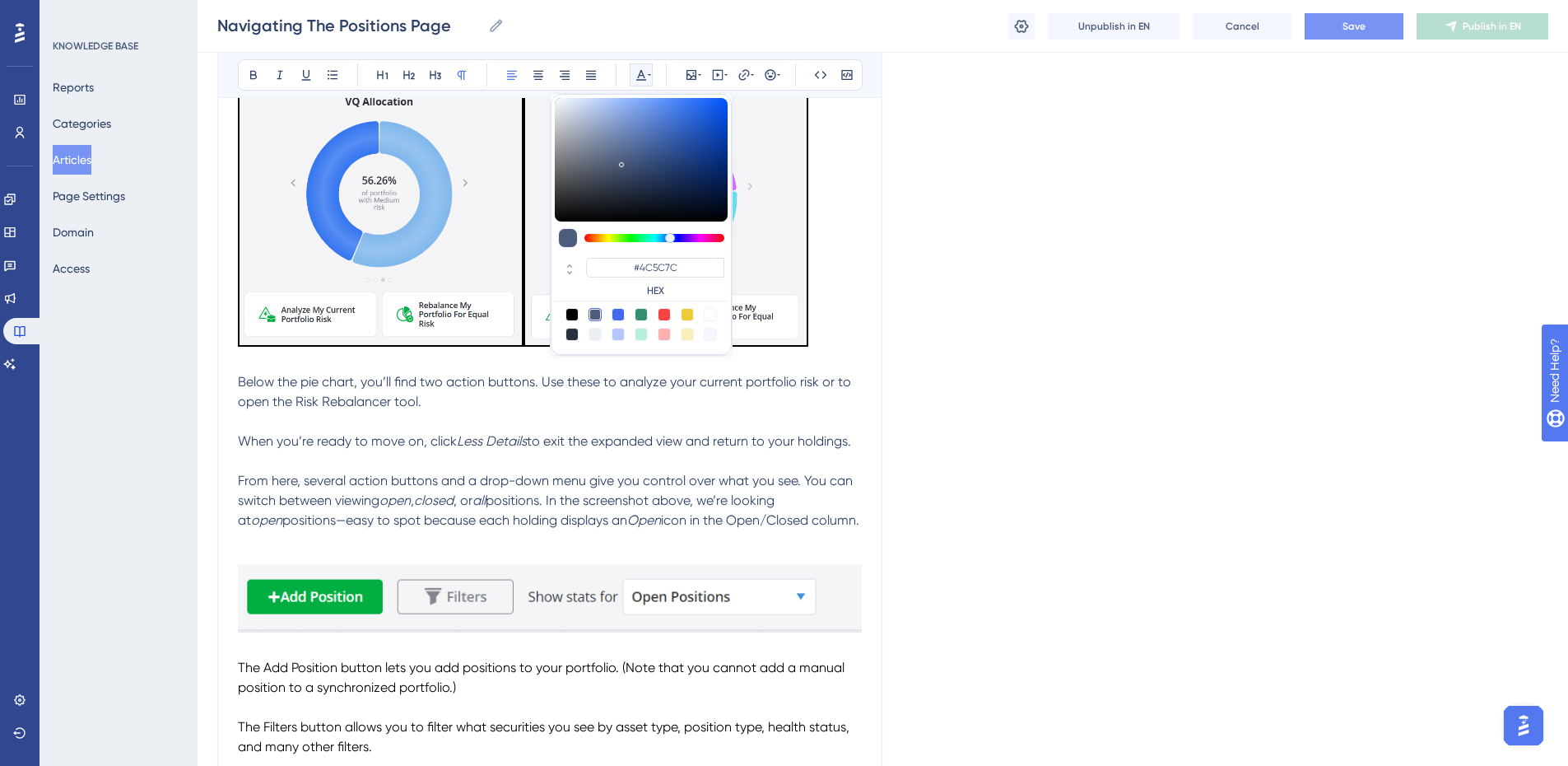
click at [572, 315] on div at bounding box center [571, 314] width 13 height 13
type input "#000000"
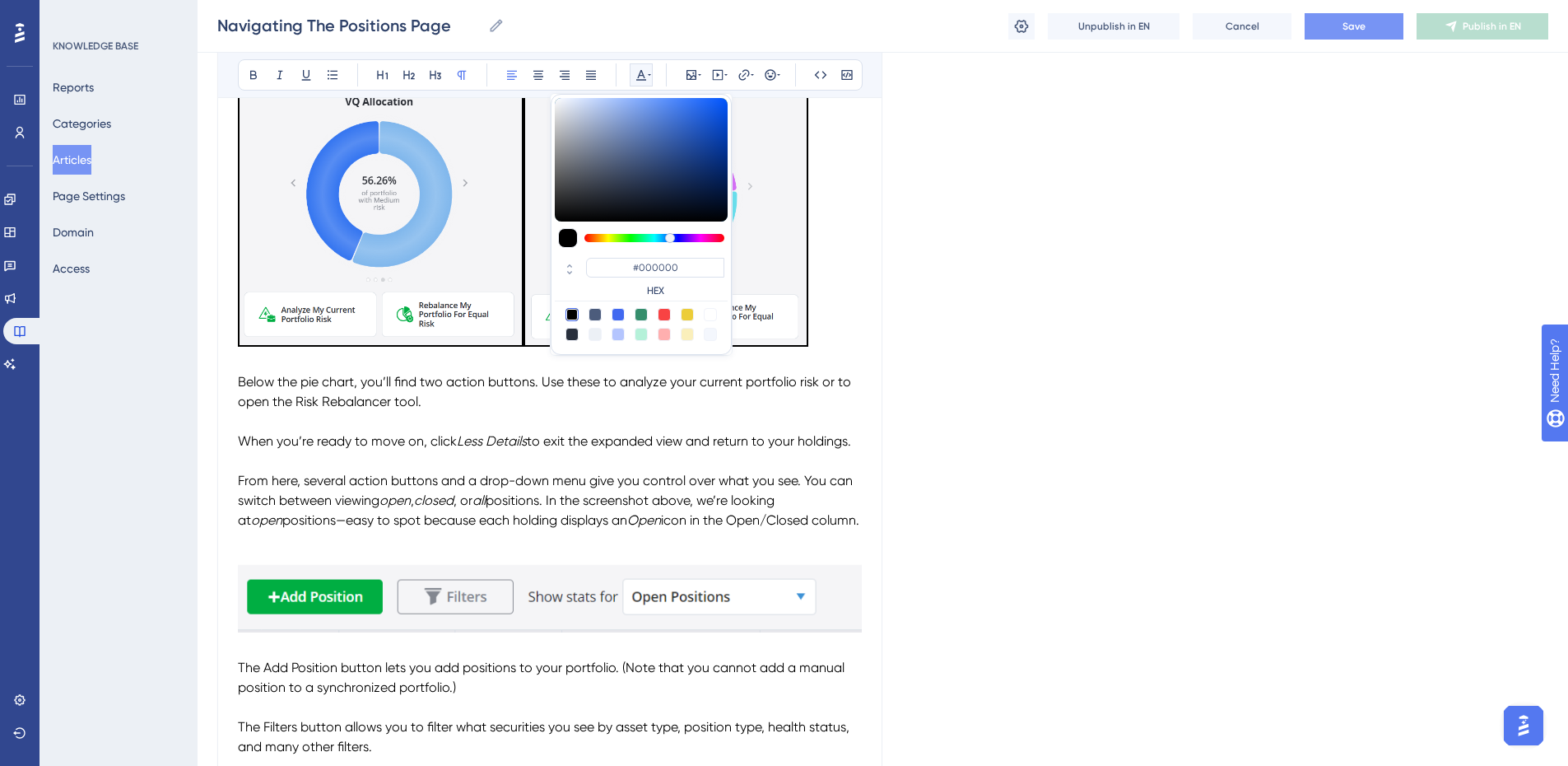
click at [693, 402] on p "Below the pie chart, you’ll find two action buttons. Use these to analyze your …" at bounding box center [550, 392] width 624 height 40
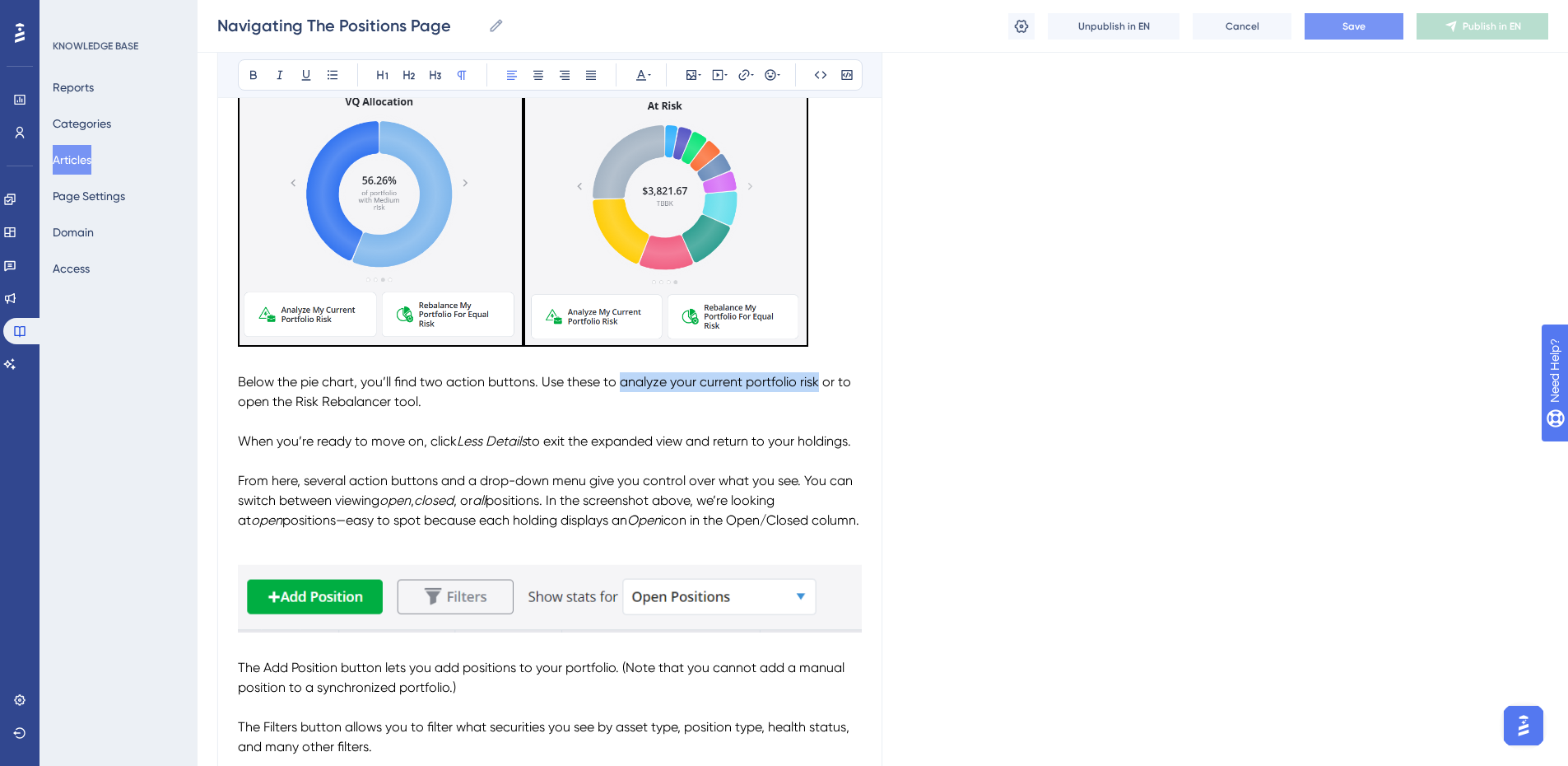
drag, startPoint x: 619, startPoint y: 380, endPoint x: 817, endPoint y: 384, distance: 197.6
click at [817, 384] on span "Below the pie chart, you’ll find two action buttons. Use these to analyze your …" at bounding box center [546, 391] width 617 height 35
click at [252, 67] on button at bounding box center [253, 74] width 23 height 23
click at [441, 395] on p "Below the pie chart, you’ll find two action buttons. Use these to analyze your …" at bounding box center [550, 392] width 624 height 40
drag, startPoint x: 418, startPoint y: 402, endPoint x: 297, endPoint y: 403, distance: 121.0
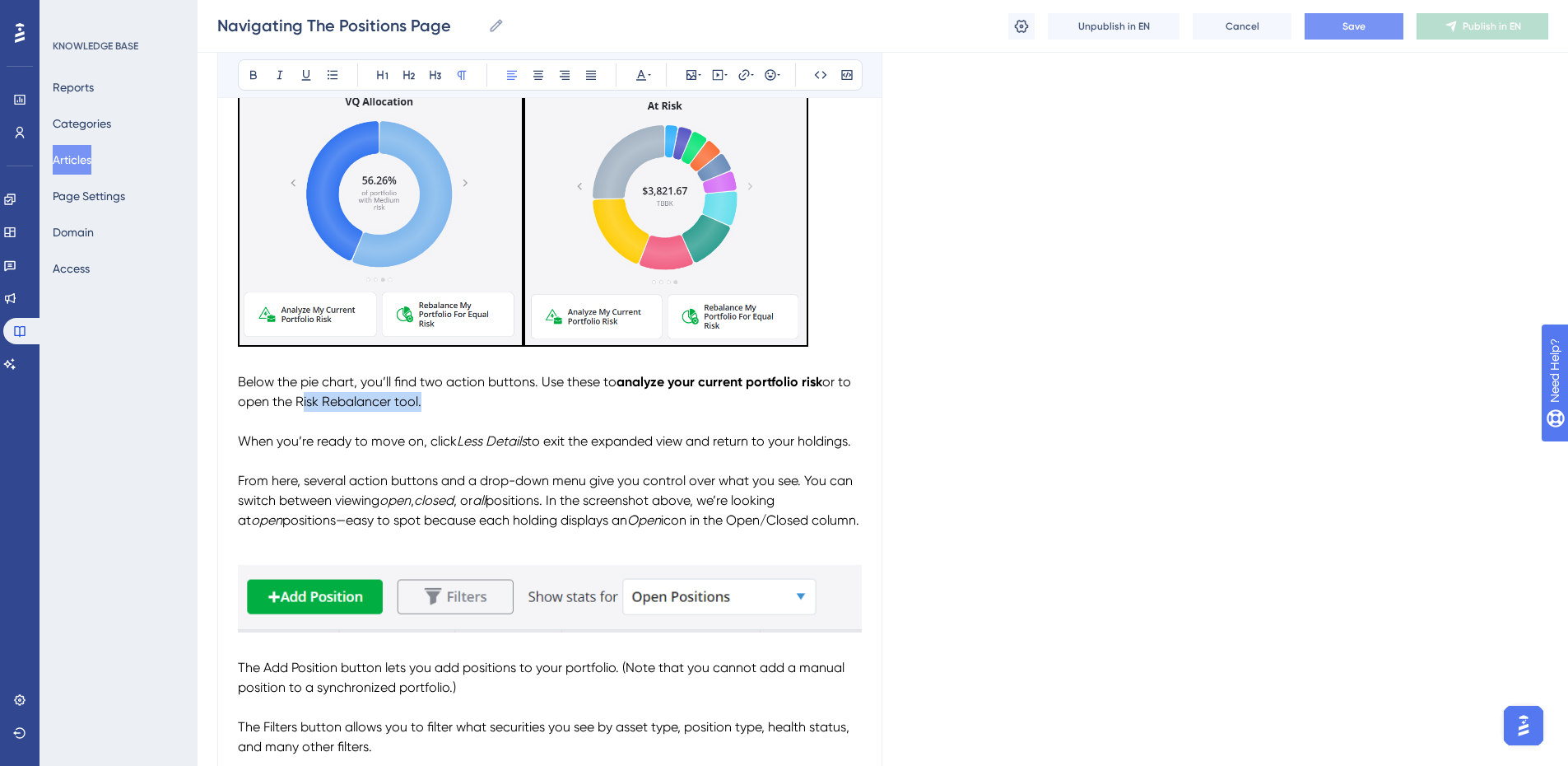
click at [297, 403] on span "or to open the Risk Rebalancer tool." at bounding box center [546, 391] width 617 height 35
click at [254, 77] on icon at bounding box center [253, 74] width 13 height 13
click at [438, 436] on span "When you’re ready to move on, click" at bounding box center [347, 441] width 219 height 16
drag, startPoint x: 457, startPoint y: 440, endPoint x: 528, endPoint y: 438, distance: 70.8
click at [528, 438] on p "When you’re ready to move on, click Less Details to exit the expanded view and …" at bounding box center [550, 441] width 624 height 20
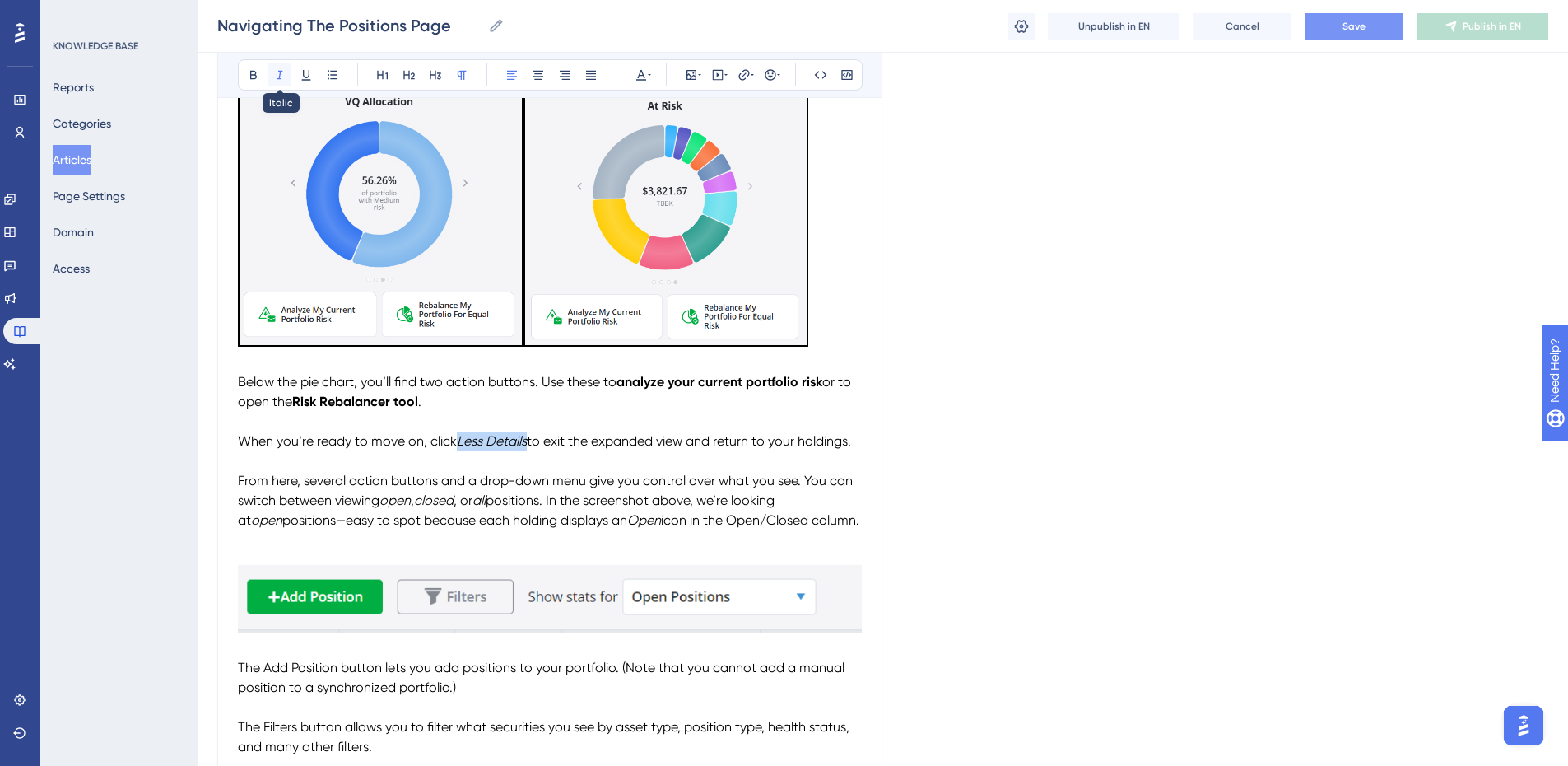
click at [277, 74] on icon at bounding box center [279, 74] width 13 height 13
click at [256, 72] on icon at bounding box center [253, 74] width 13 height 13
click at [558, 441] on span "to exit the expanded view and return to your holdings." at bounding box center [690, 441] width 324 height 16
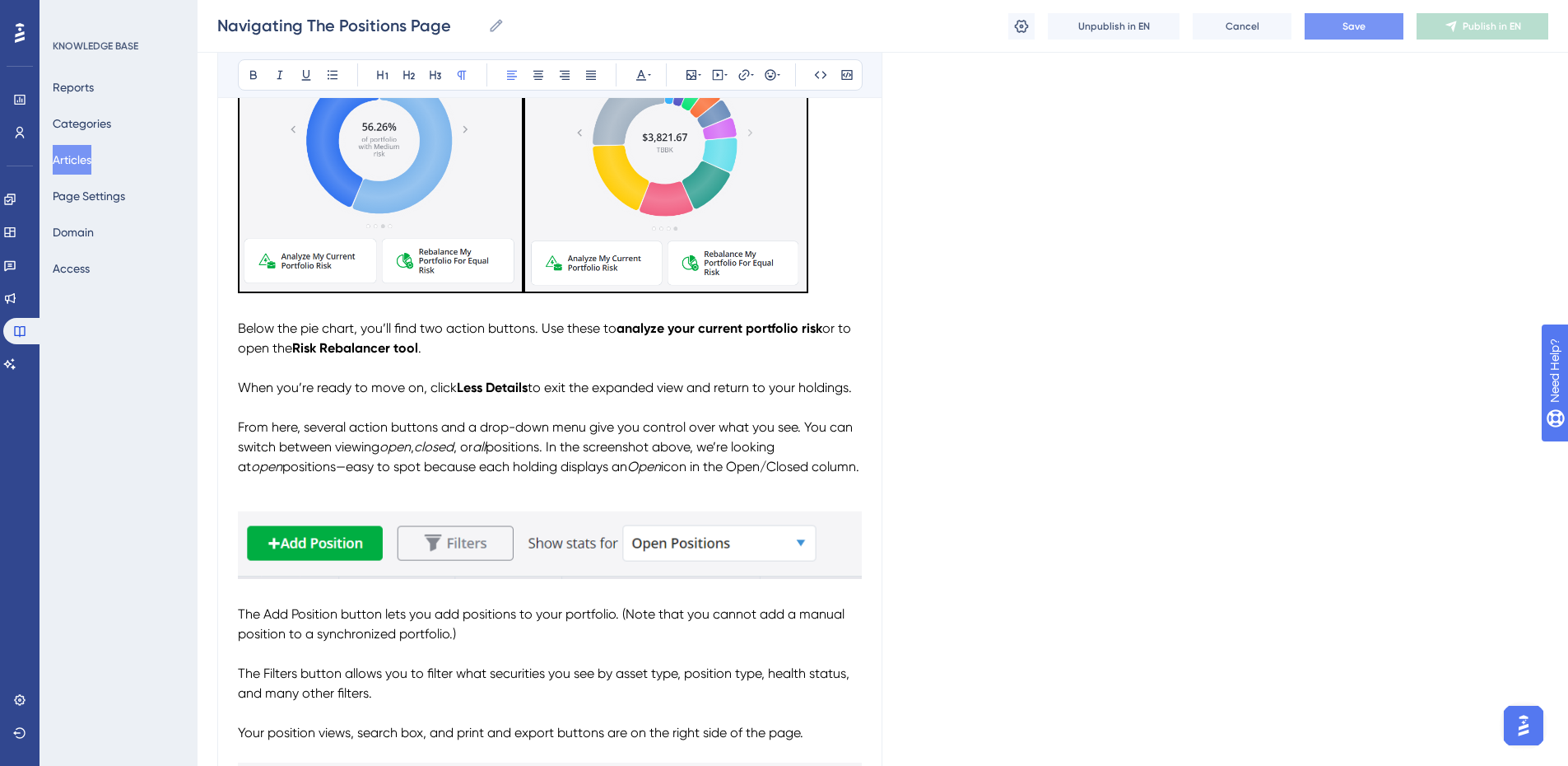
scroll to position [1585, 0]
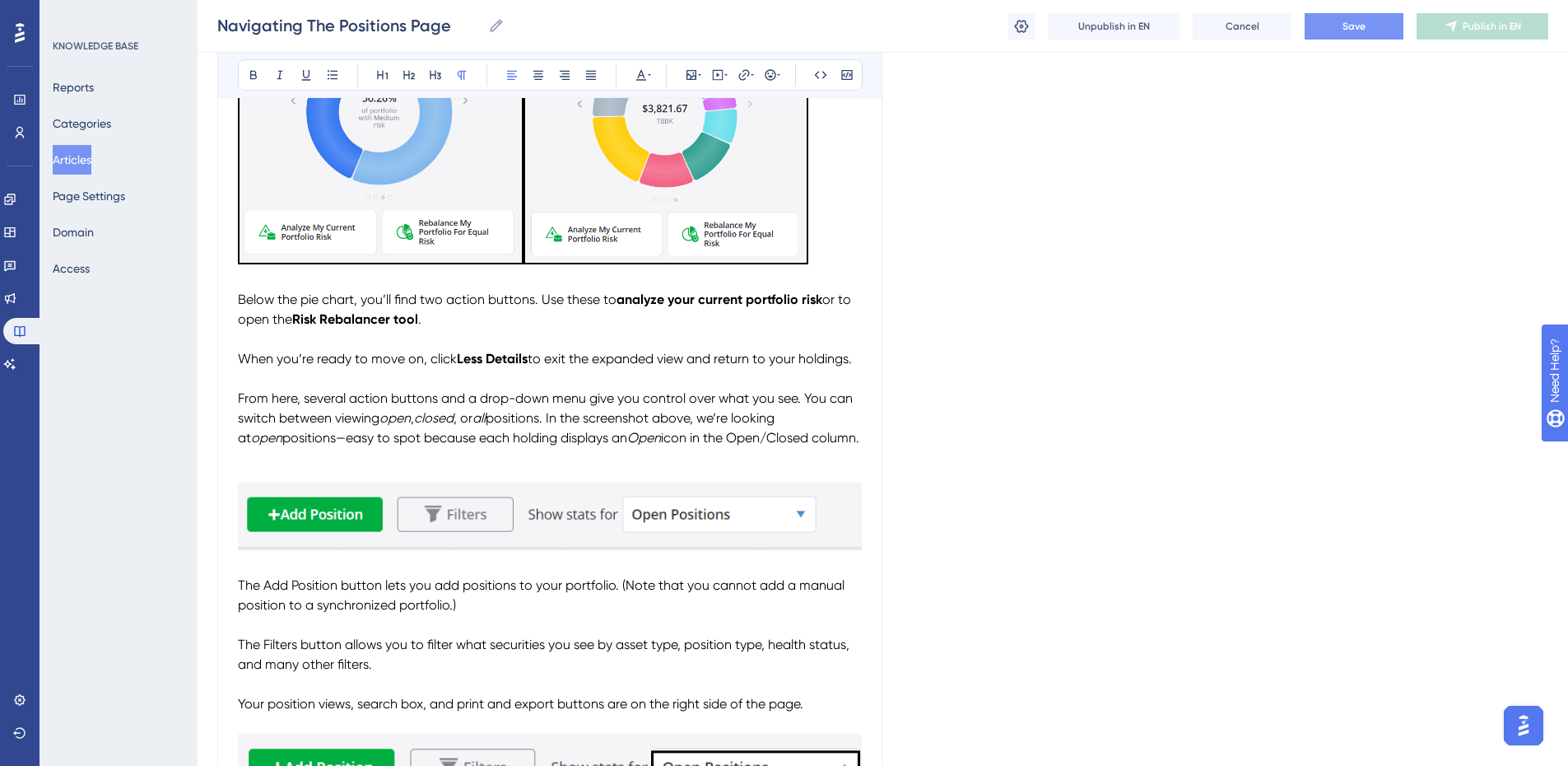
click at [704, 417] on span "positions. In the screenshot above, we’re looking at" at bounding box center [508, 427] width 540 height 35
click at [783, 508] on img "To enrich screen reader interactions, please activate Accessibility in Grammarl…" at bounding box center [550, 509] width 624 height 83
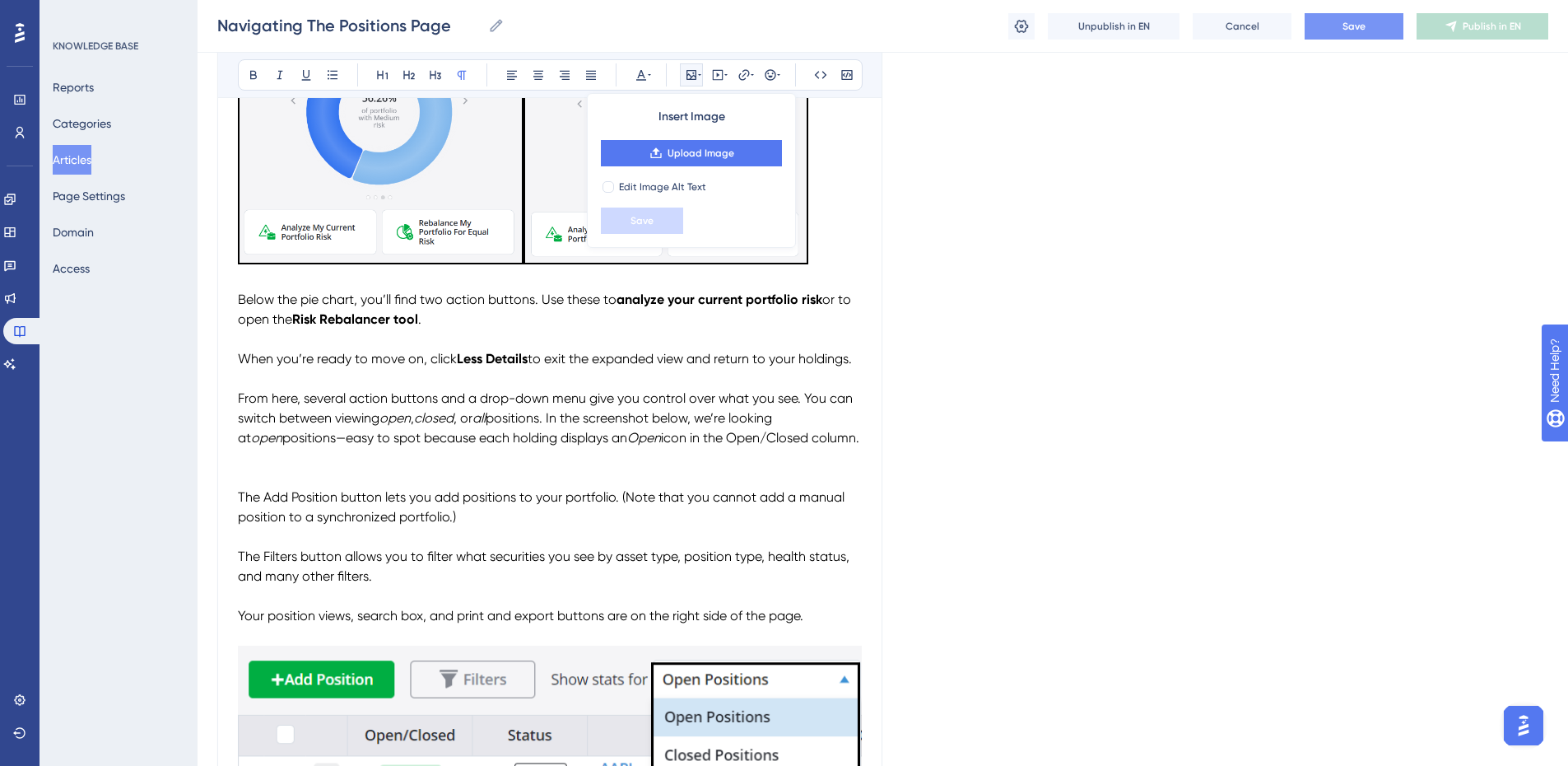
click at [239, 474] on p "To enrich screen reader interactions, please activate Accessibility in Grammarl…" at bounding box center [550, 478] width 624 height 20
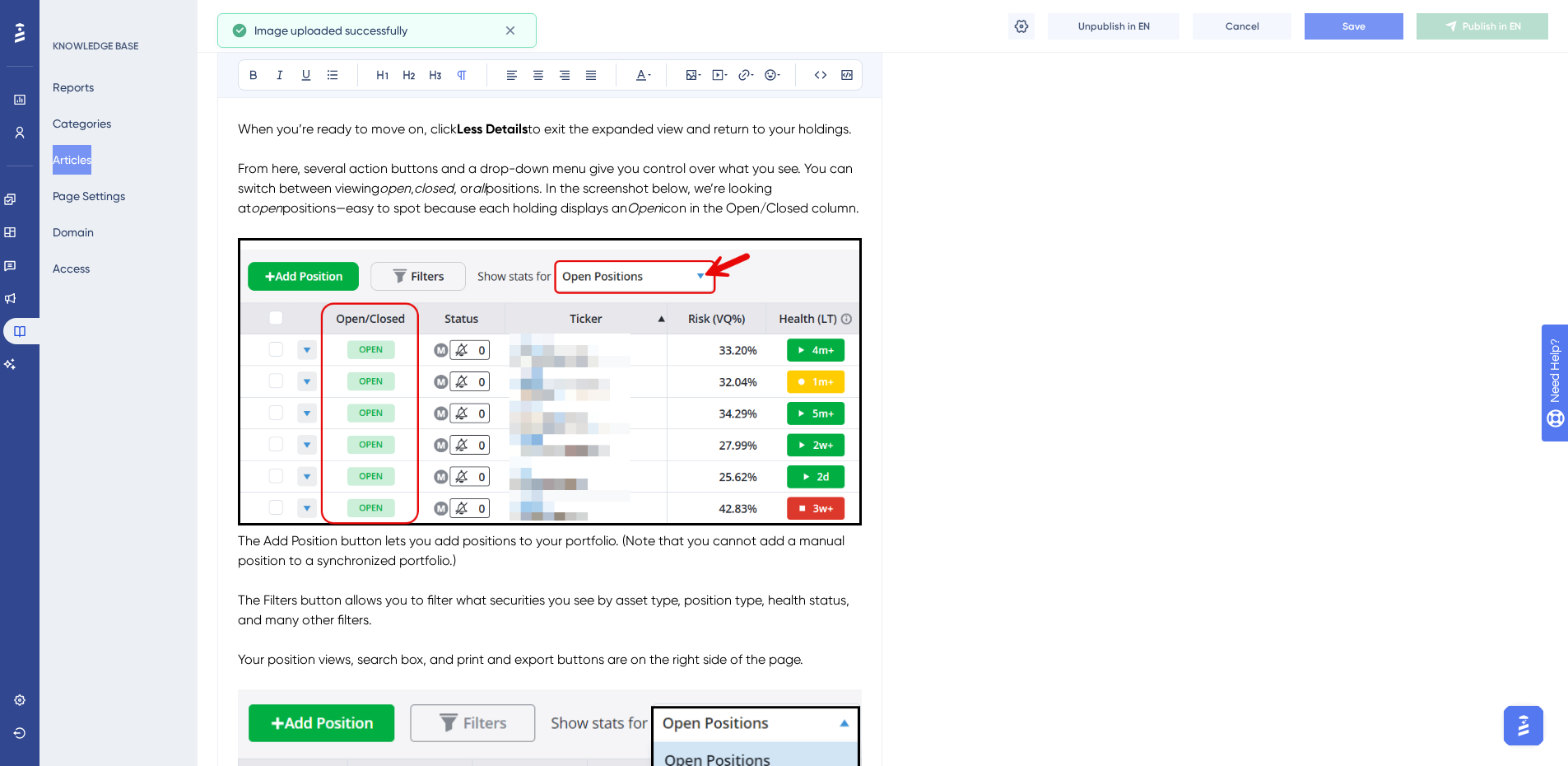
scroll to position [1831, 0]
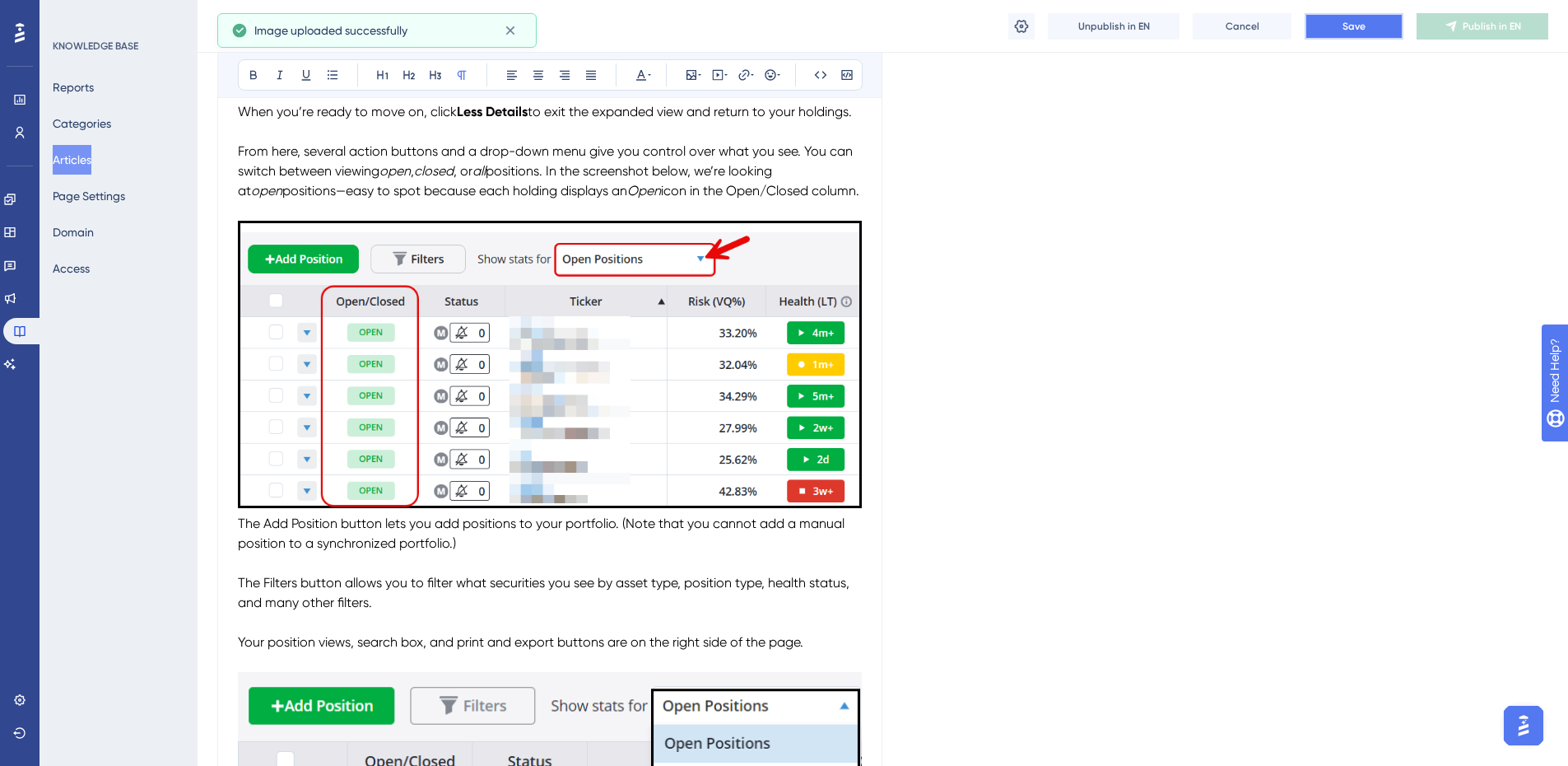
click at [1352, 25] on span "Save" at bounding box center [1354, 26] width 23 height 13
click at [240, 519] on span "The Add Position button lets you add positions to your portfolio. (Note that yo…" at bounding box center [543, 532] width 610 height 35
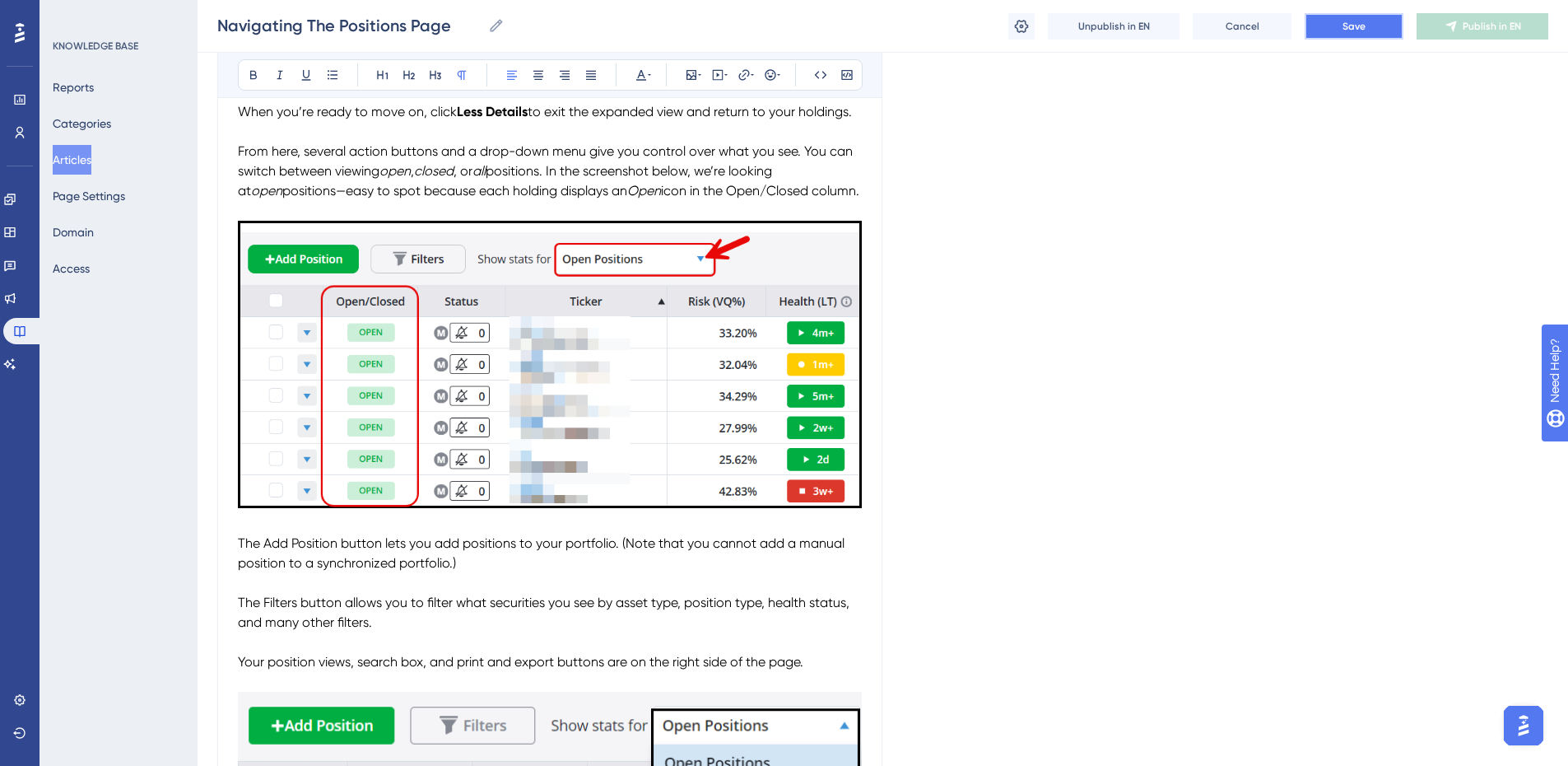
click at [1334, 21] on button "Save" at bounding box center [1354, 26] width 99 height 26
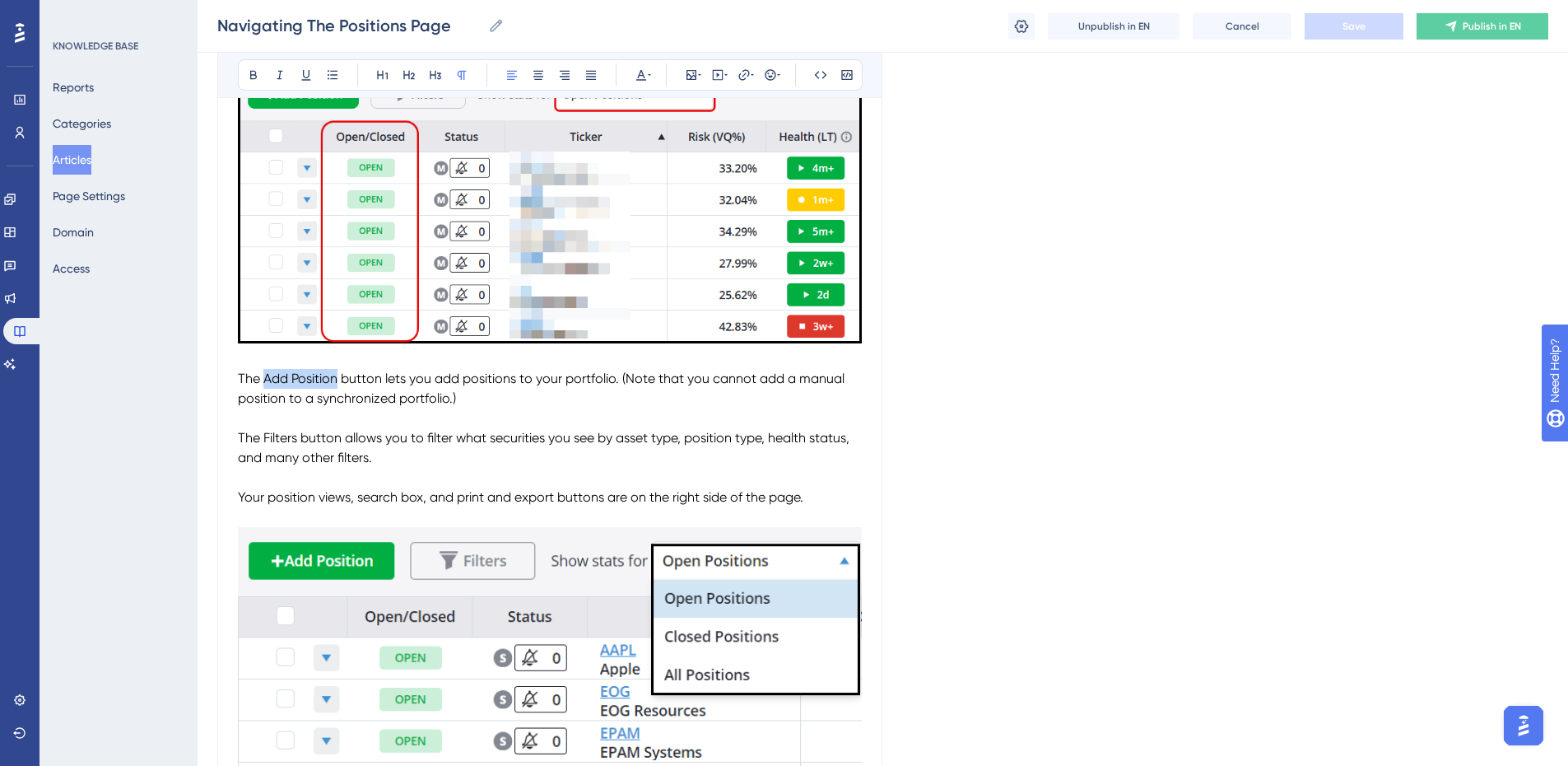
drag, startPoint x: 338, startPoint y: 377, endPoint x: 281, endPoint y: 346, distance: 65.6
click at [264, 370] on span "The Add Position button lets you add positions to your portfolio. (Note that yo…" at bounding box center [543, 387] width 610 height 35
click at [254, 72] on icon at bounding box center [253, 75] width 7 height 9
click at [580, 409] on p "To enrich screen reader interactions, please activate Accessibility in Grammarl…" at bounding box center [550, 418] width 624 height 20
click at [1333, 30] on button "Save" at bounding box center [1354, 26] width 99 height 26
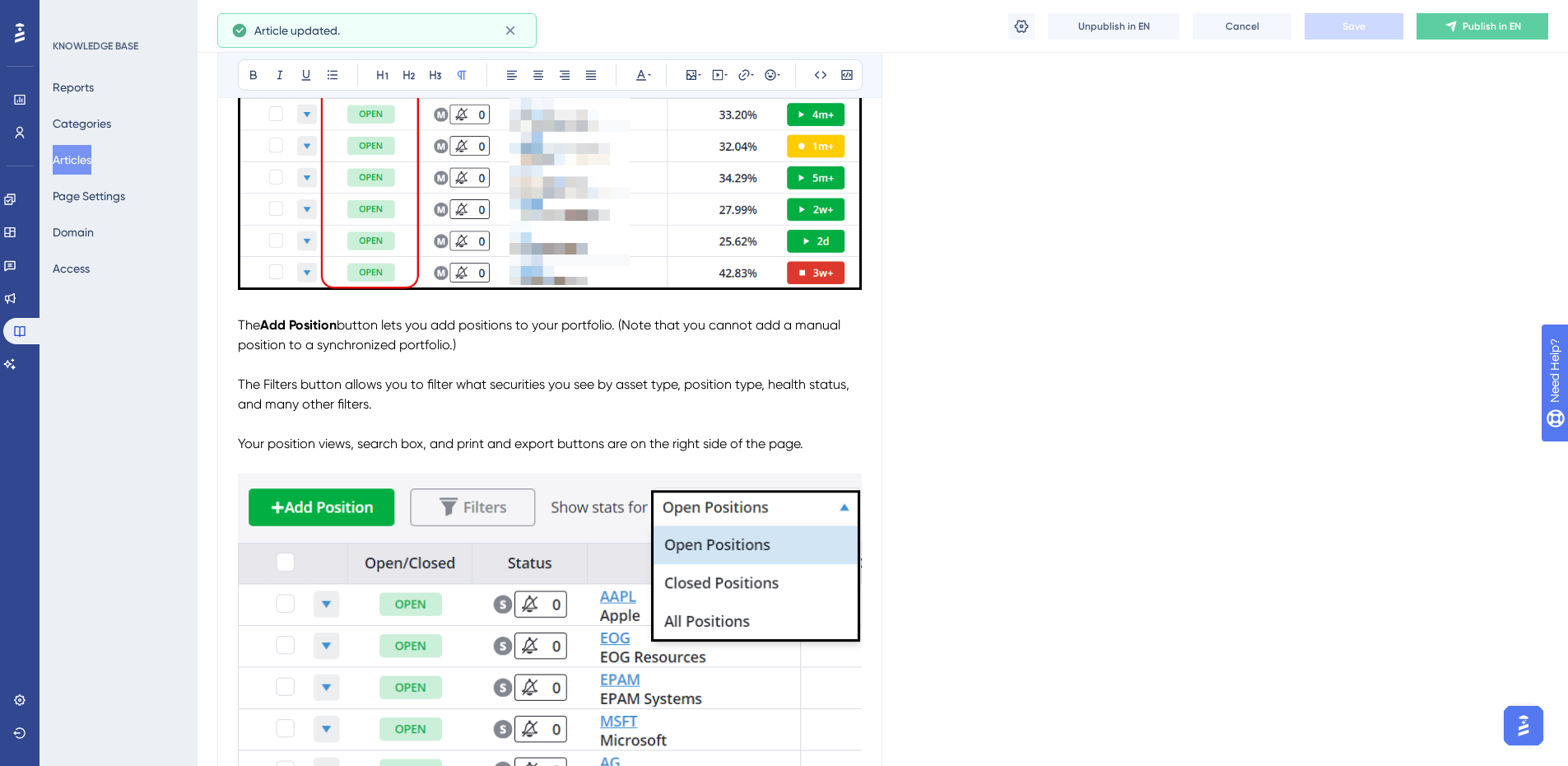
scroll to position [2078, 0]
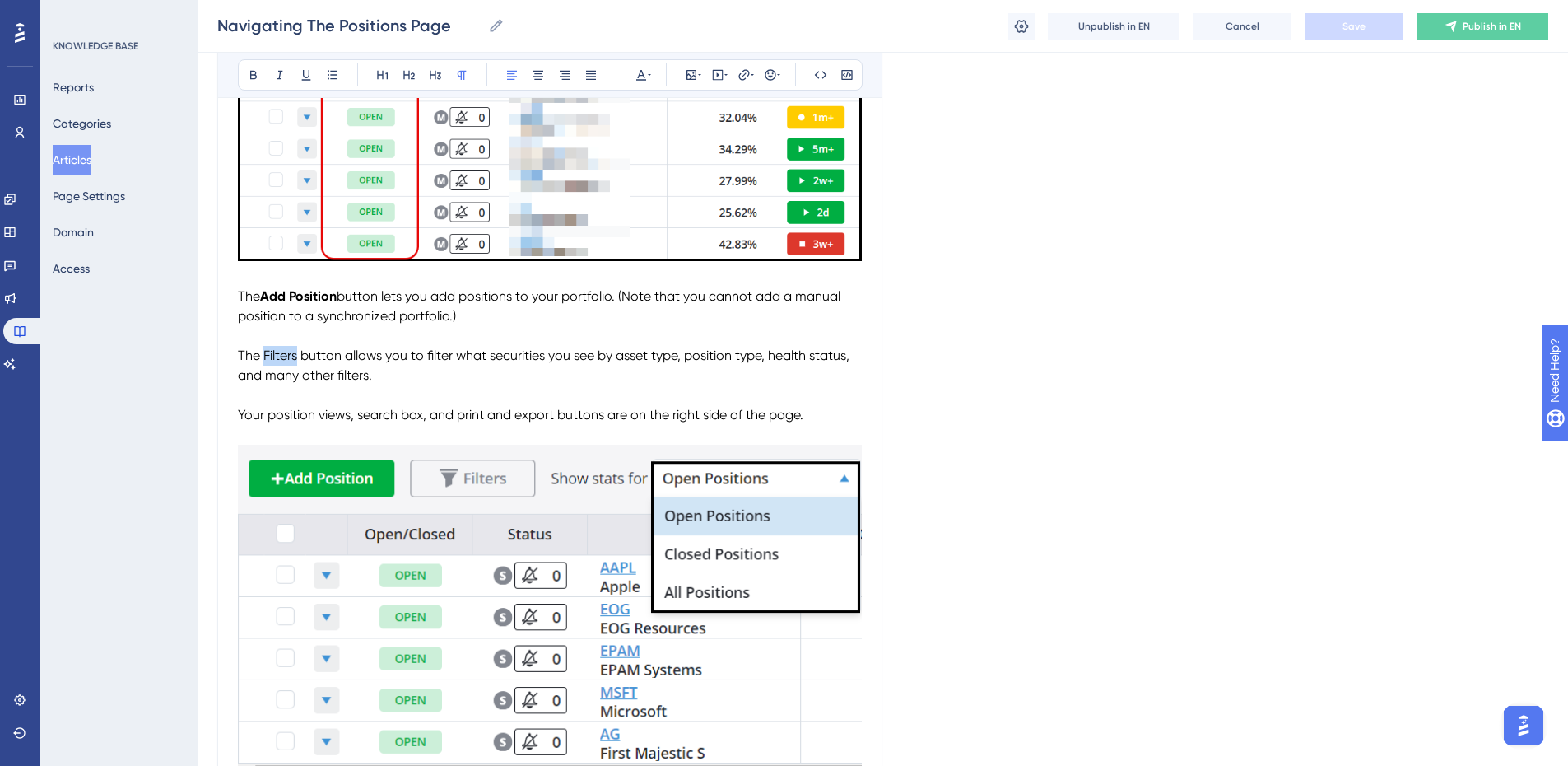
drag, startPoint x: 263, startPoint y: 355, endPoint x: 298, endPoint y: 353, distance: 34.6
click at [298, 353] on span "The Filters button allows you to filter what securities you see by asset type, …" at bounding box center [545, 364] width 615 height 35
click at [258, 77] on icon at bounding box center [253, 74] width 13 height 13
click at [410, 355] on span "button allows you to filter what securities you see by asset type, position typ…" at bounding box center [543, 364] width 611 height 35
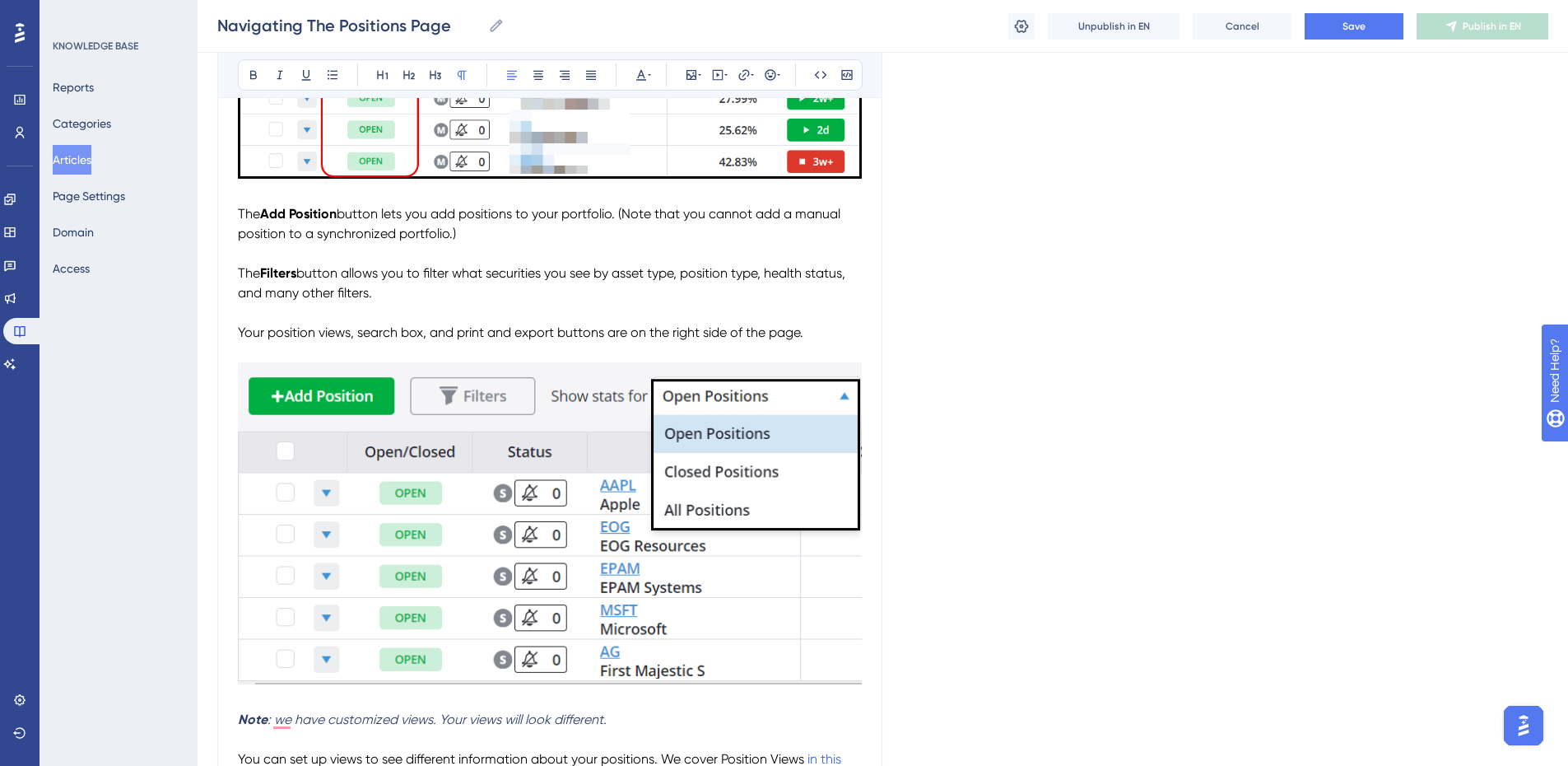
click at [689, 272] on span "button allows you to filter what securities you see by asset type, position typ…" at bounding box center [543, 282] width 611 height 35
click at [281, 291] on span "button allows you to filter what securities you see by asset type, option trade…" at bounding box center [543, 282] width 611 height 35
click at [442, 290] on span "button allows you to filter what securities you see by asset type, option trade…" at bounding box center [543, 282] width 611 height 35
click at [272, 291] on span "button allows you to filter what securities you see by asset type, option trade…" at bounding box center [543, 282] width 611 height 35
click at [803, 497] on img "To enrich screen reader interactions, please activate Accessibility in Grammarl…" at bounding box center [550, 523] width 624 height 323
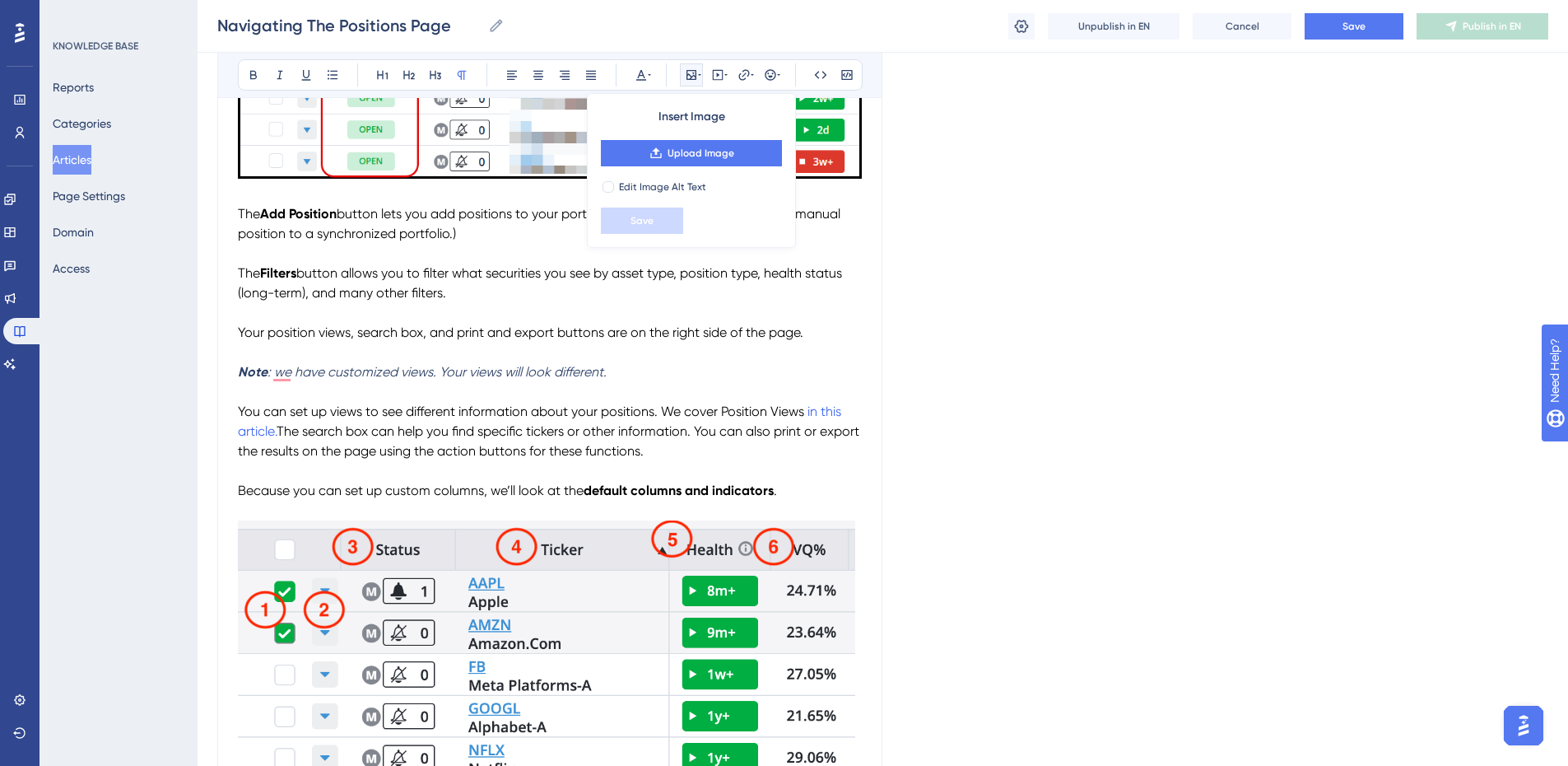
click at [466, 327] on span "Your position views, search box, and print and export buttons are on the right …" at bounding box center [520, 332] width 565 height 16
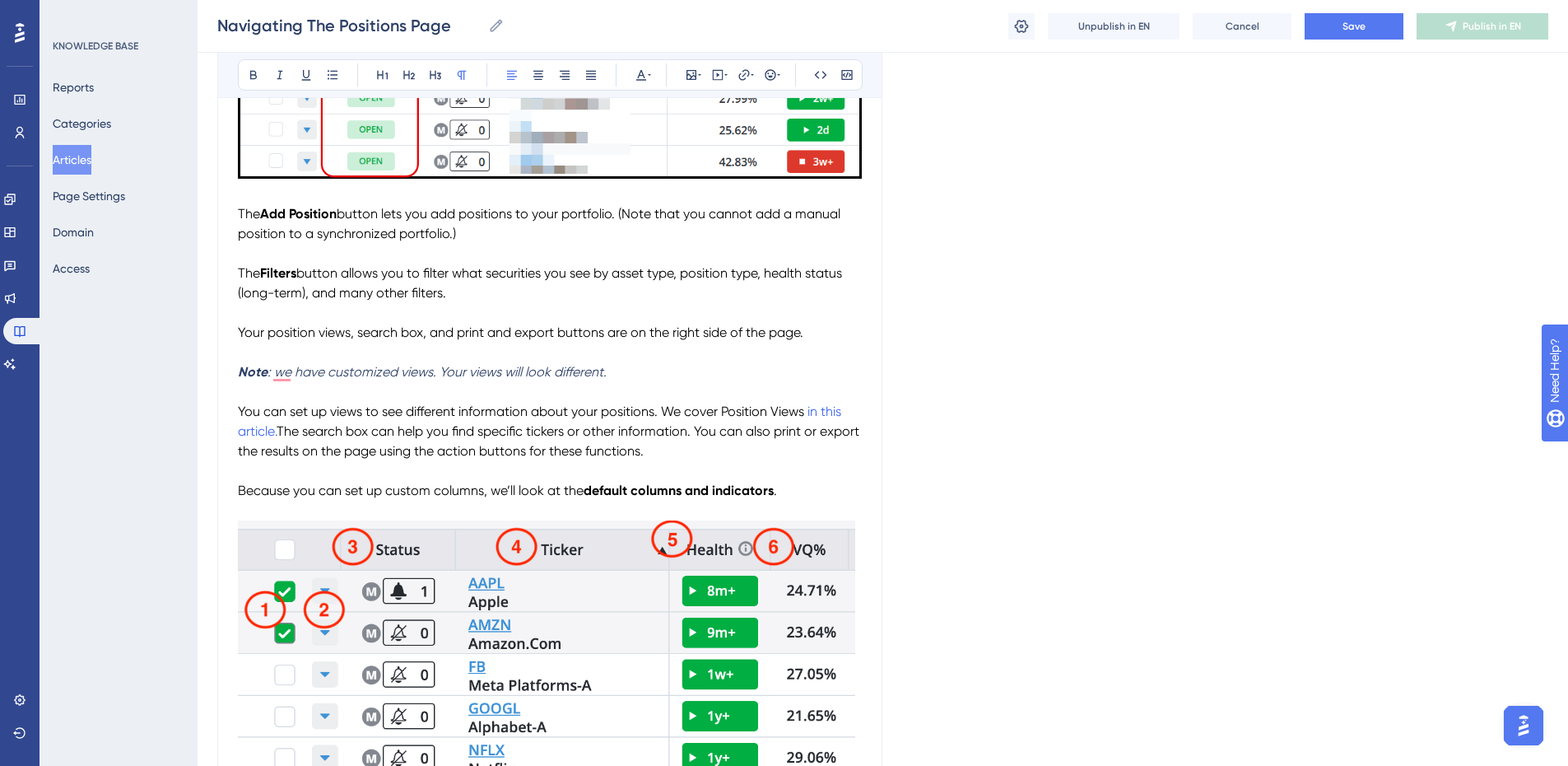
click at [465, 285] on p "The Filters button allows you to filter what securities you see by asset type, …" at bounding box center [550, 283] width 624 height 40
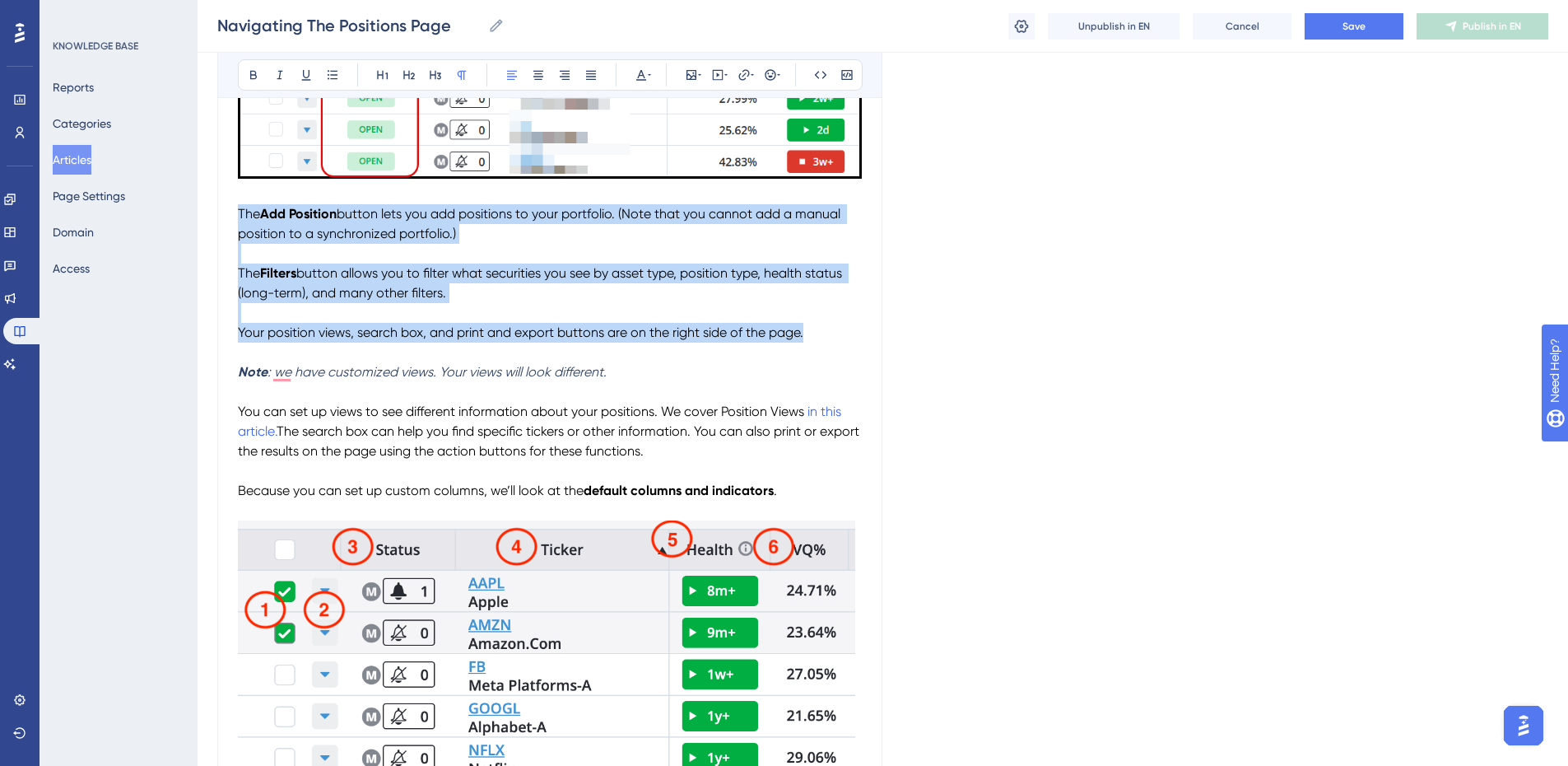
drag, startPoint x: 821, startPoint y: 338, endPoint x: 234, endPoint y: 221, distance: 598.6
copy div "The Add Position button lets you add positions to your portfolio. (Note that yo…"
click at [815, 329] on p "Your position views, search box, and print and export buttons are on the right …" at bounding box center [550, 333] width 624 height 20
drag, startPoint x: 815, startPoint y: 330, endPoint x: 238, endPoint y: 215, distance: 588.4
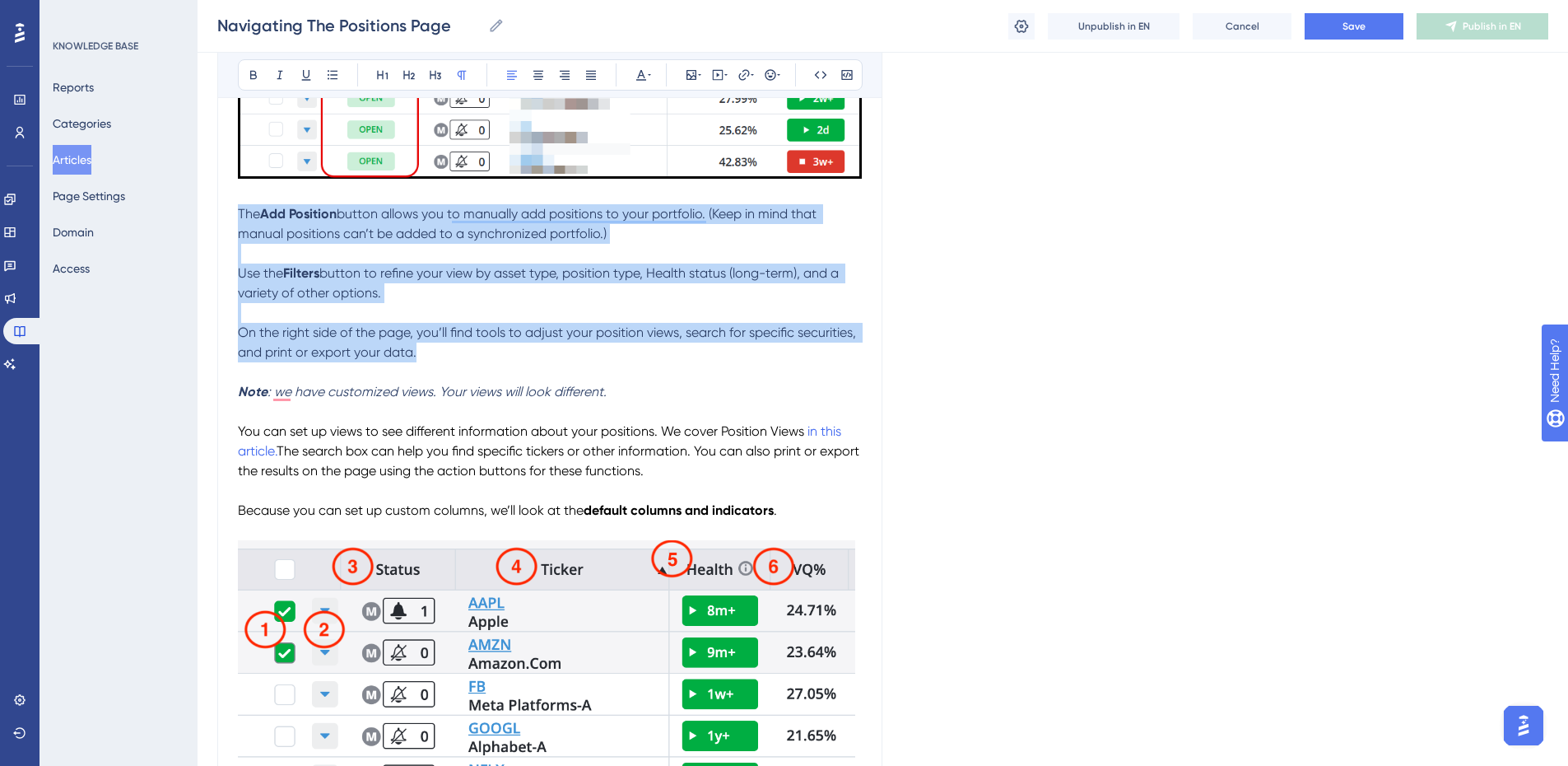
drag, startPoint x: 343, startPoint y: 333, endPoint x: 239, endPoint y: 216, distance: 156.8
click at [644, 73] on icon at bounding box center [641, 74] width 13 height 13
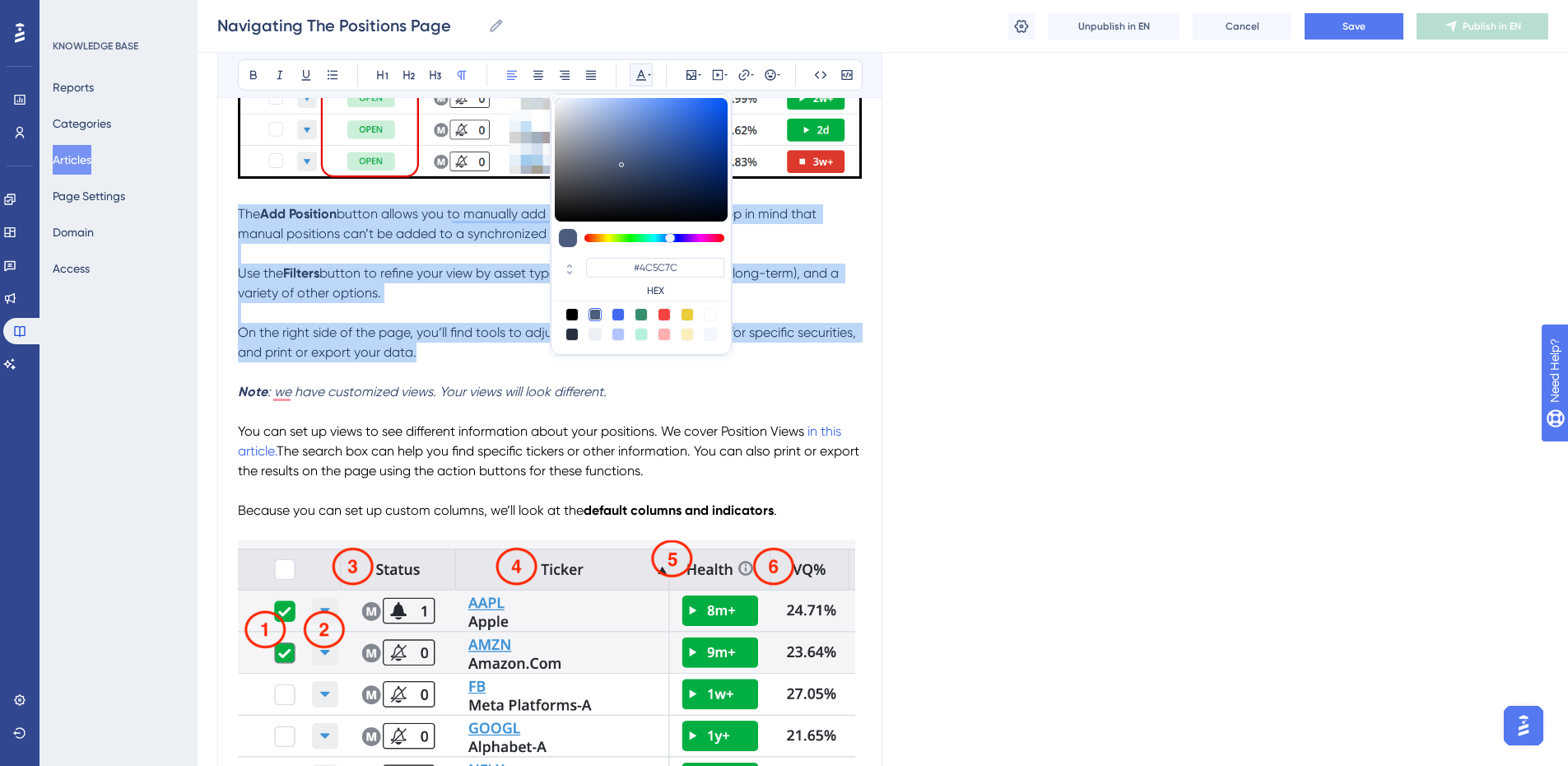
click at [569, 312] on div at bounding box center [571, 314] width 13 height 13
type input "#000000"
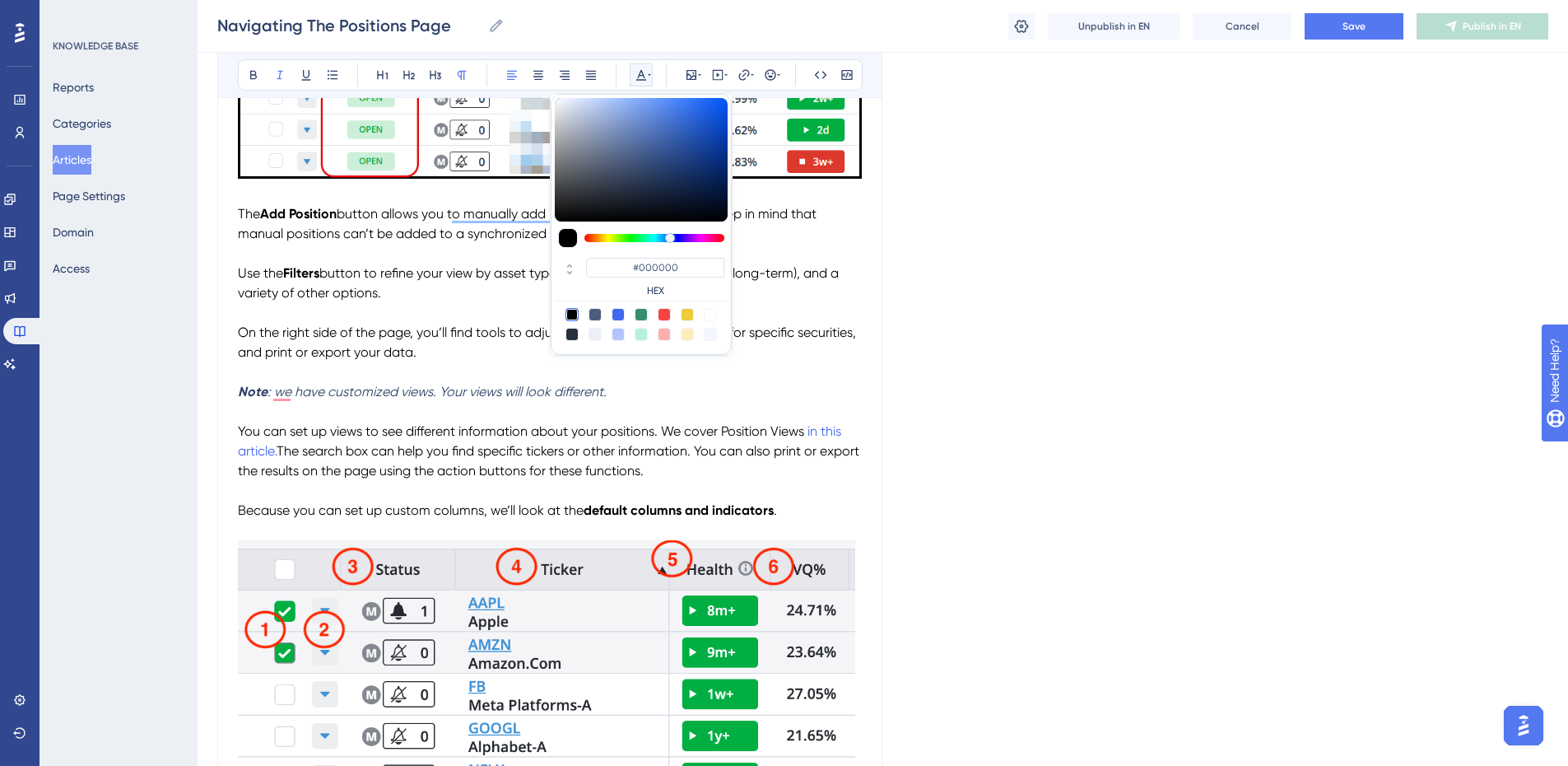
click at [635, 392] on p "Note : we have customized views. Your views will look different." at bounding box center [550, 392] width 624 height 20
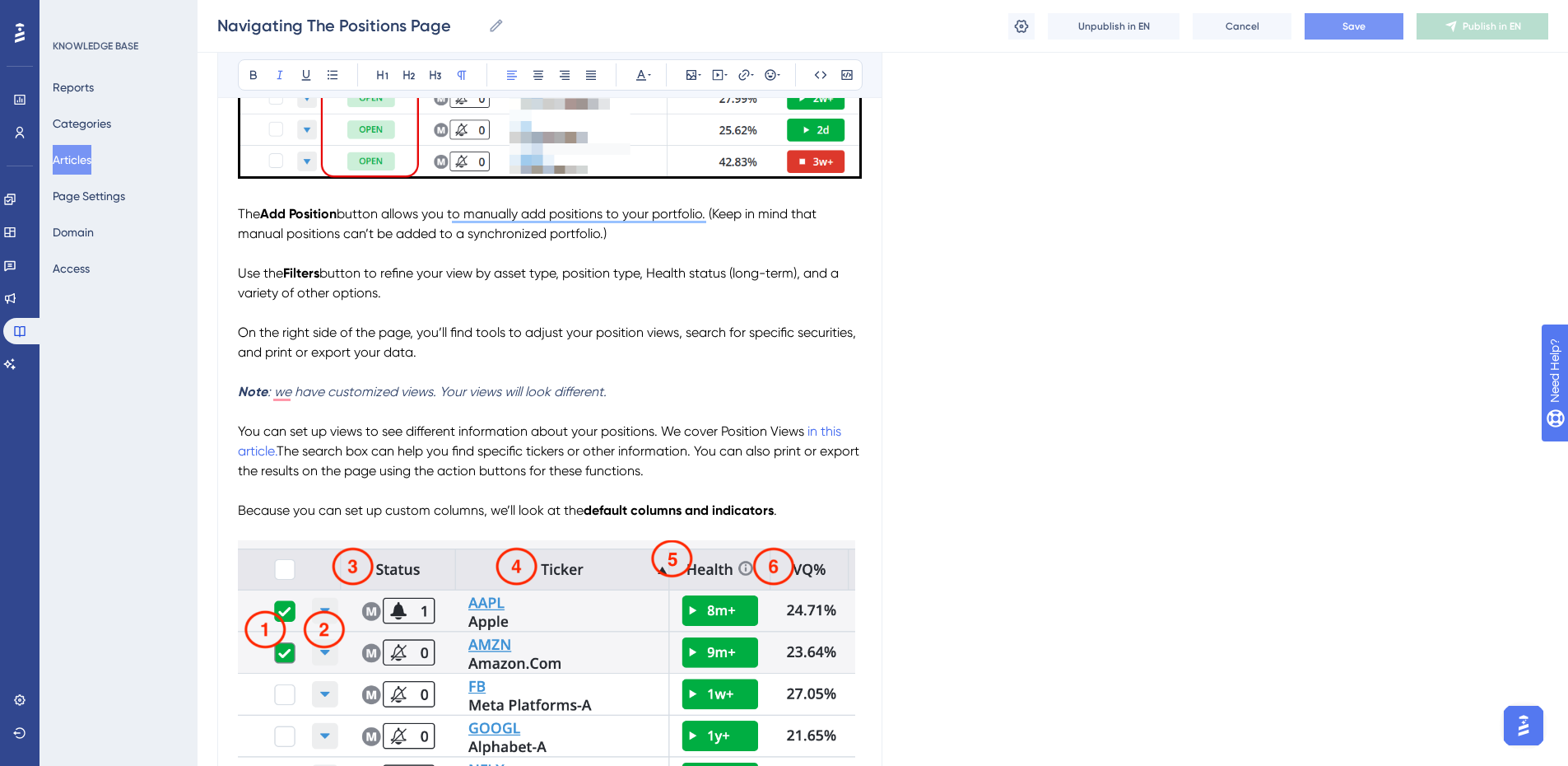
click at [1338, 26] on button "Save" at bounding box center [1354, 26] width 99 height 26
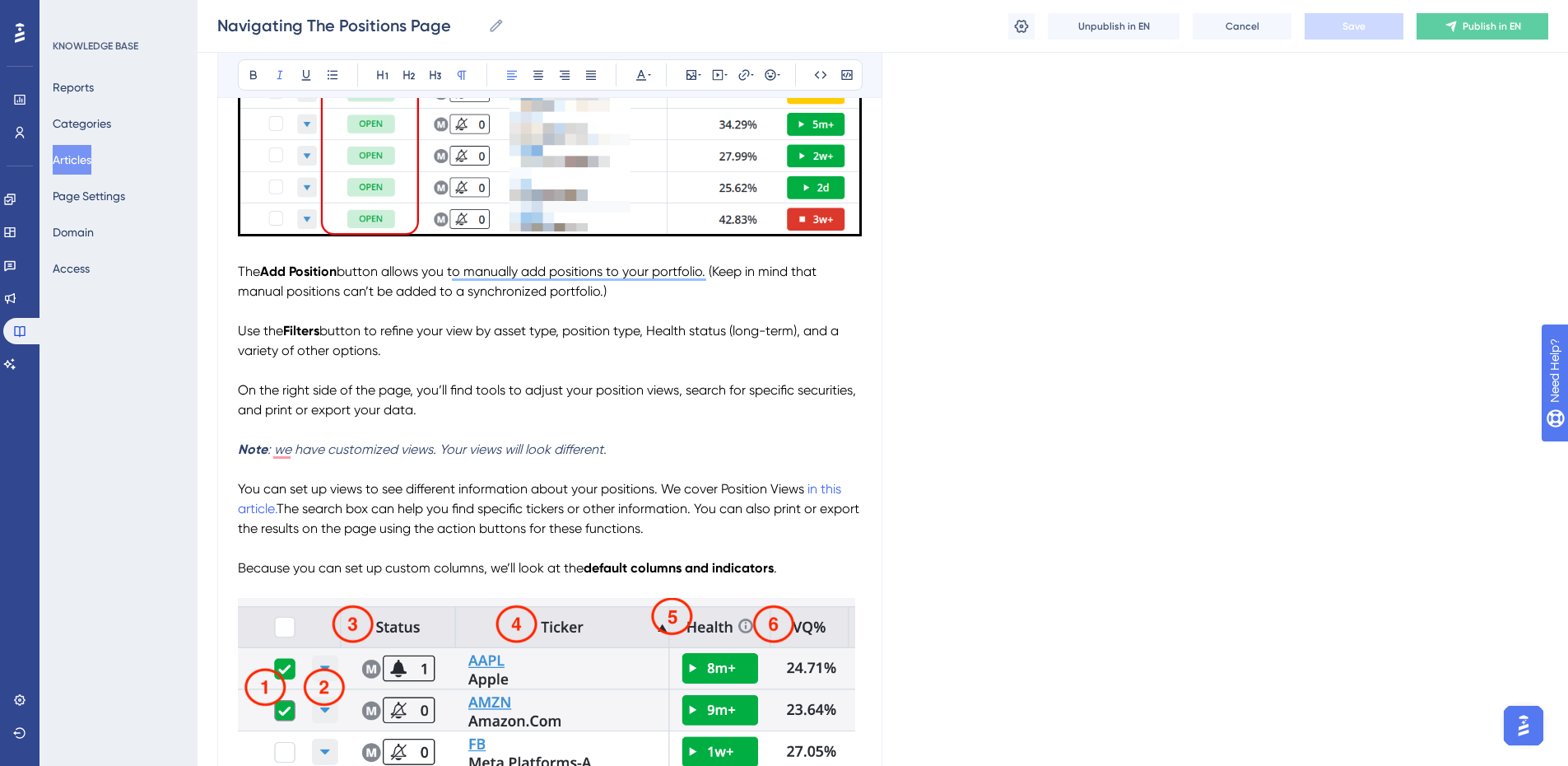
scroll to position [2078, 0]
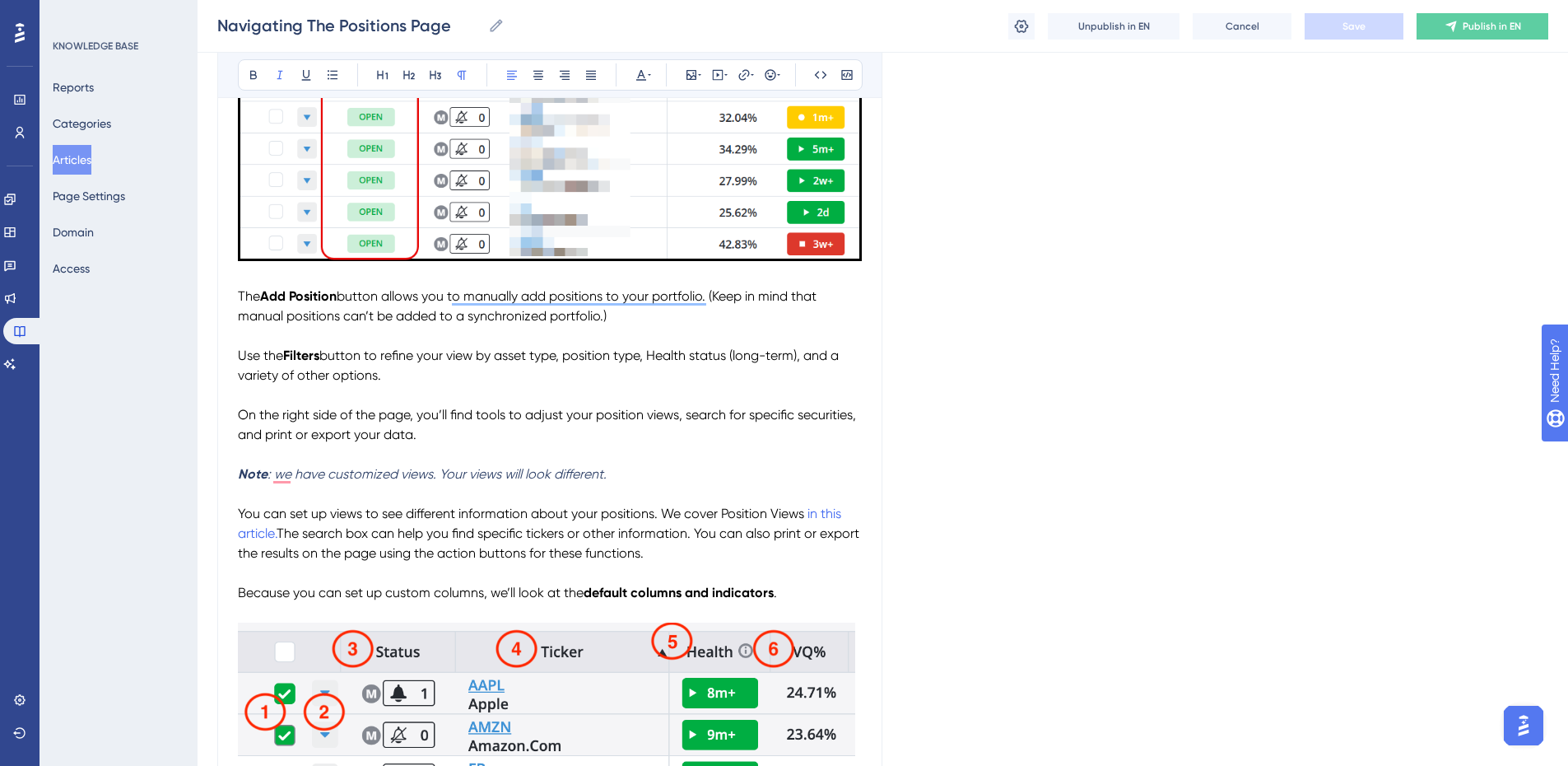
click at [601, 414] on span "On the right side of the page, you’ll find tools to adjust your position views,…" at bounding box center [548, 424] width 621 height 35
click at [649, 411] on span "On the right side of the page, you’ll find tools to adjust your Position views,…" at bounding box center [548, 424] width 620 height 35
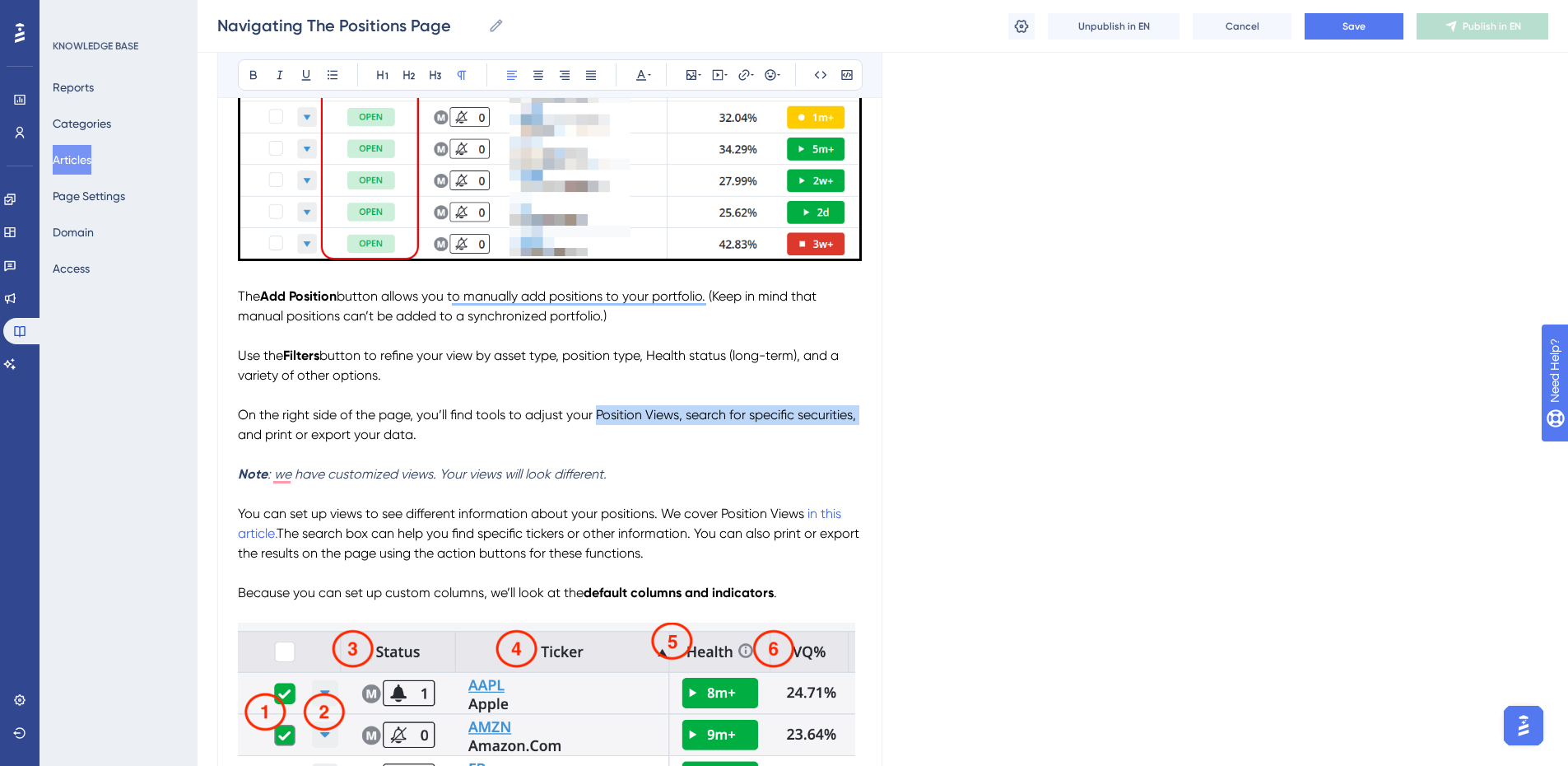
drag, startPoint x: 596, startPoint y: 411, endPoint x: 865, endPoint y: 407, distance: 269.2
click at [244, 81] on button at bounding box center [253, 74] width 23 height 23
click at [338, 418] on span "On the right side of the page, you’ll find tools to adjust your" at bounding box center [415, 415] width 355 height 16
drag, startPoint x: 329, startPoint y: 434, endPoint x: 414, endPoint y: 436, distance: 84.8
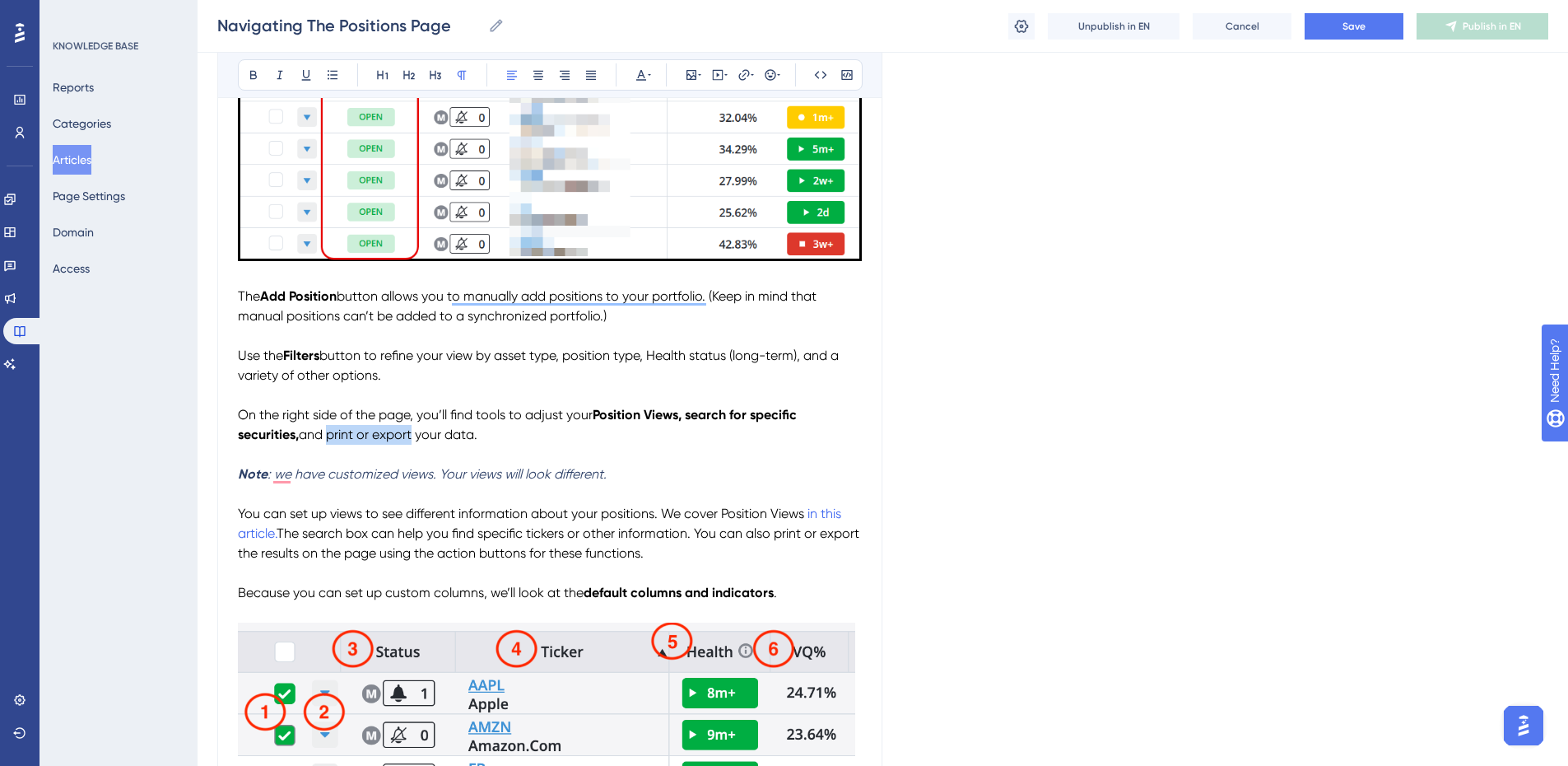
click at [414, 436] on span "and print or export your data." at bounding box center [388, 434] width 179 height 16
click at [249, 74] on icon at bounding box center [253, 74] width 13 height 13
click at [551, 430] on p "On the right side of the page, you’ll find tools to adjust your Position Views,…" at bounding box center [550, 425] width 624 height 40
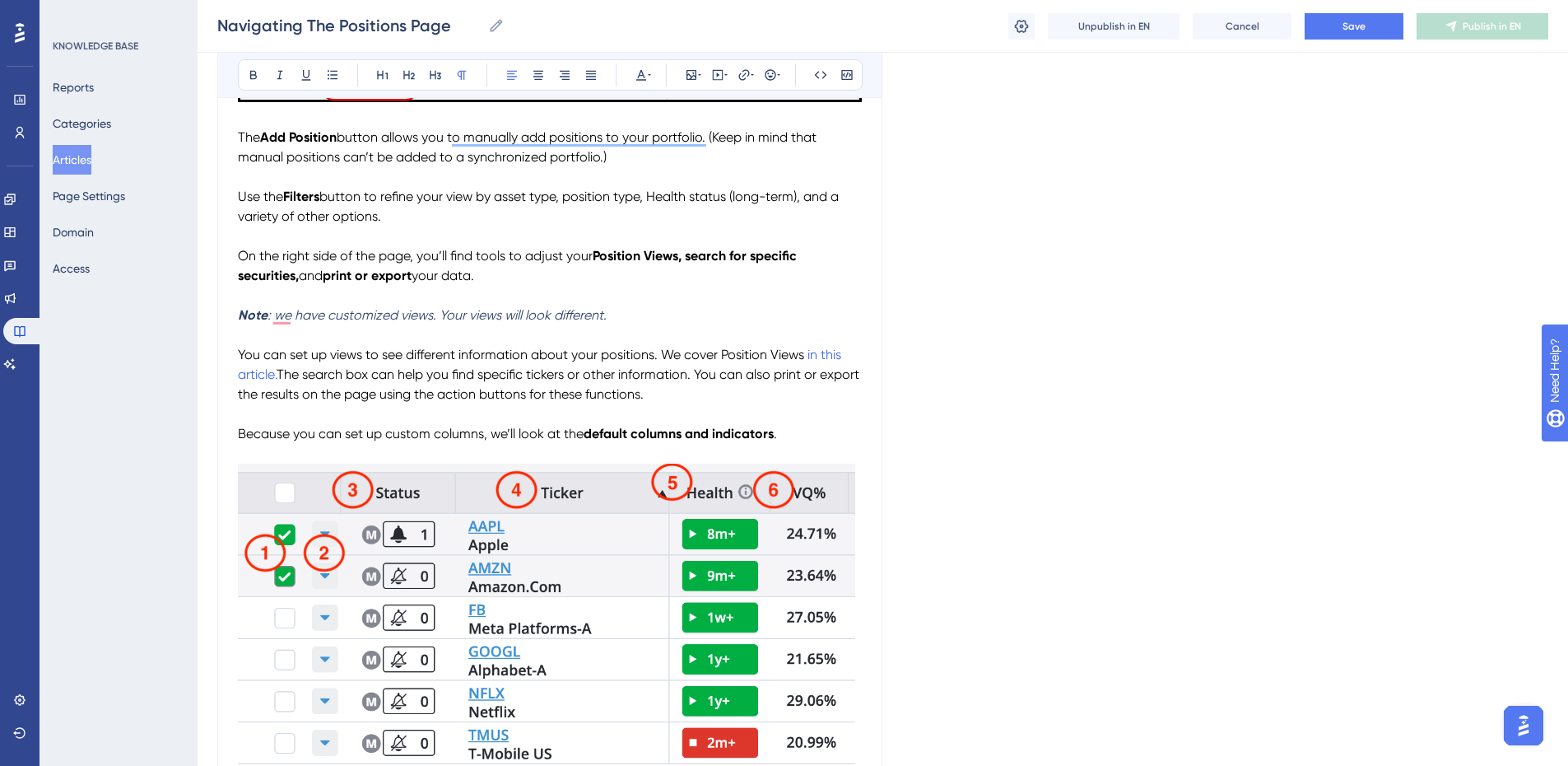
scroll to position [2243, 0]
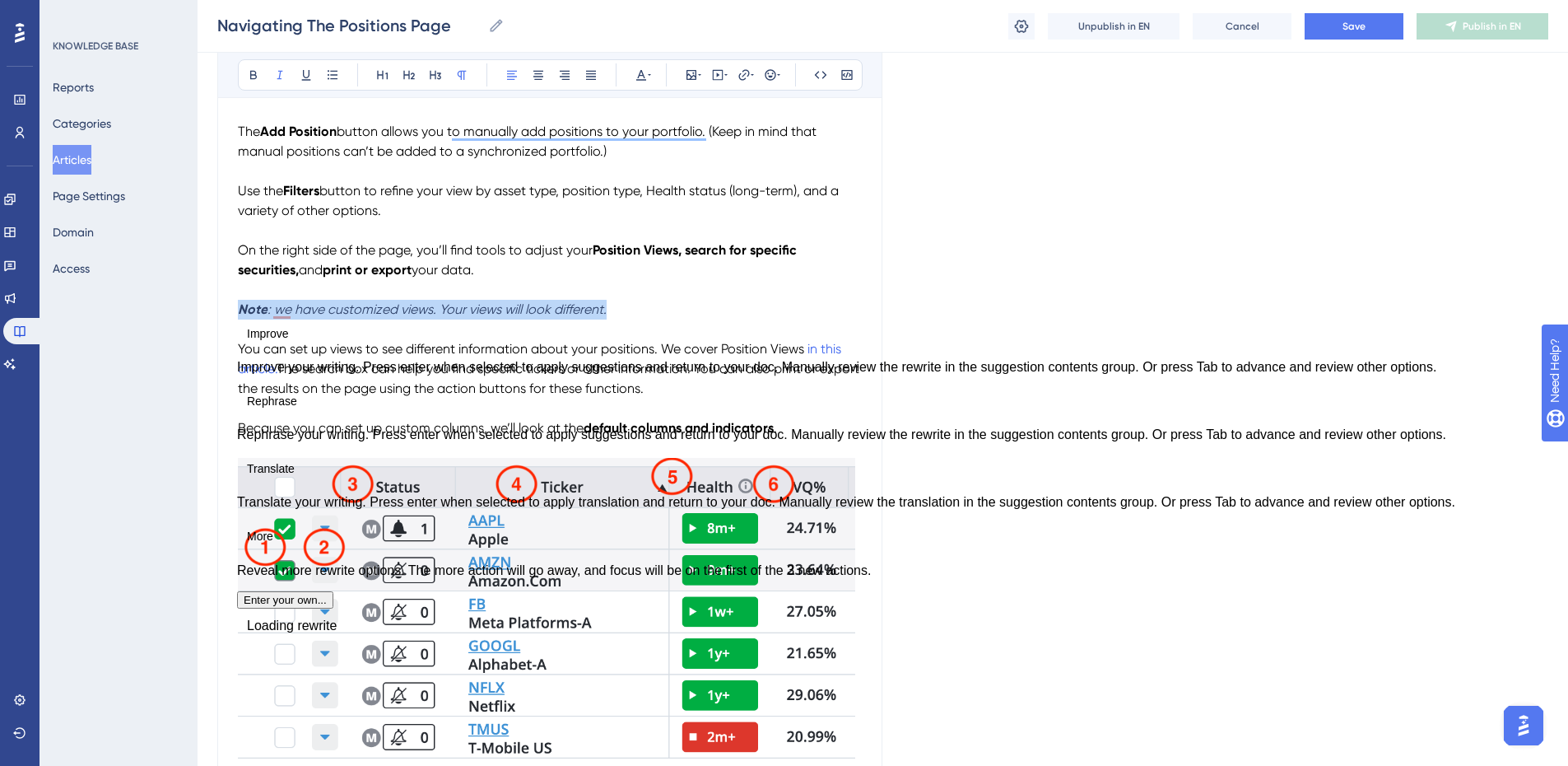
drag, startPoint x: 626, startPoint y: 307, endPoint x: 231, endPoint y: 309, distance: 394.3
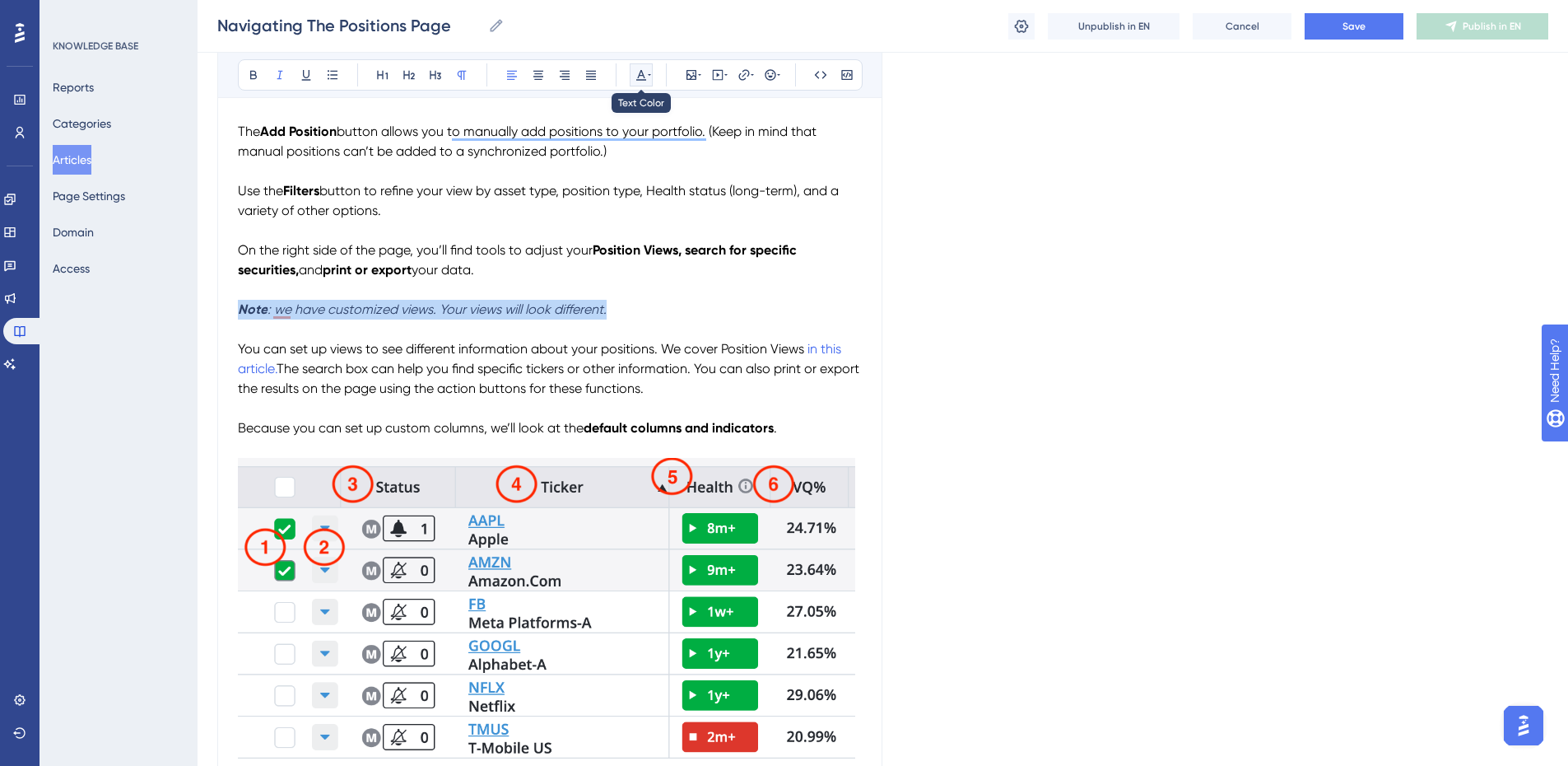
click at [640, 77] on icon at bounding box center [641, 74] width 13 height 13
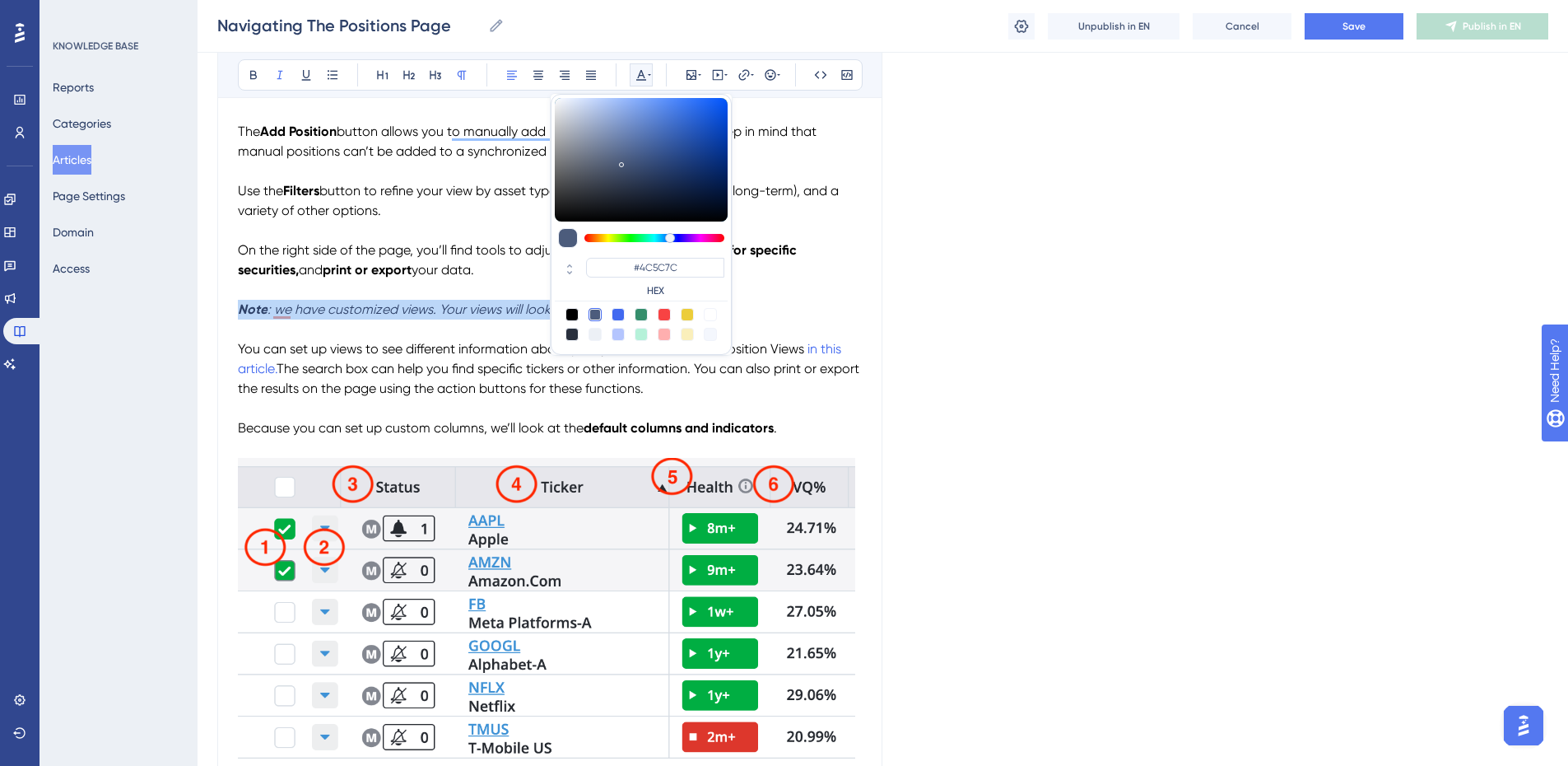
click at [573, 310] on div at bounding box center [571, 314] width 13 height 13
type input "#000000"
click at [282, 76] on icon at bounding box center [279, 74] width 13 height 13
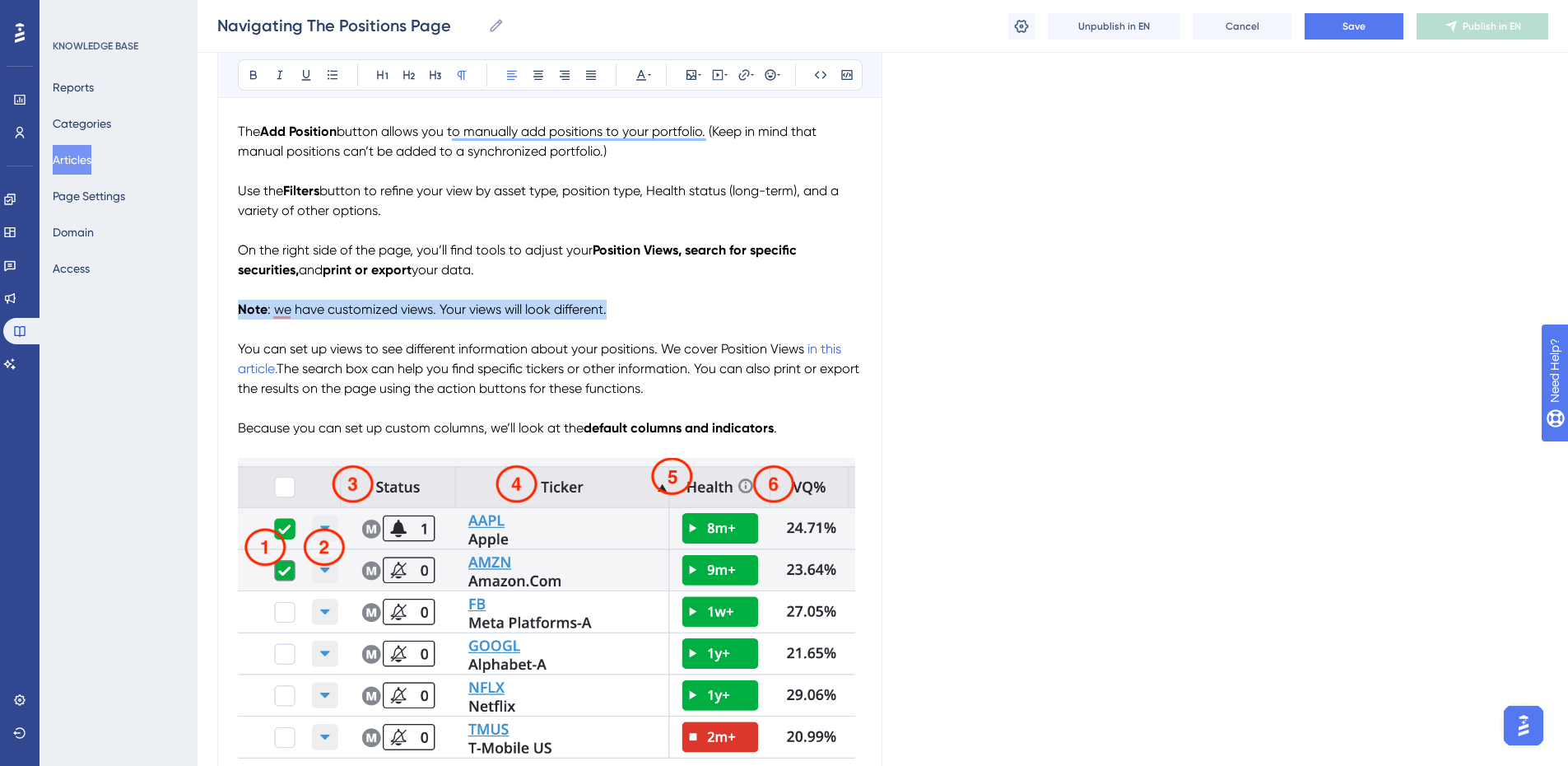
click at [650, 301] on p "Note : we have customized views. Your views will look different." at bounding box center [550, 310] width 624 height 20
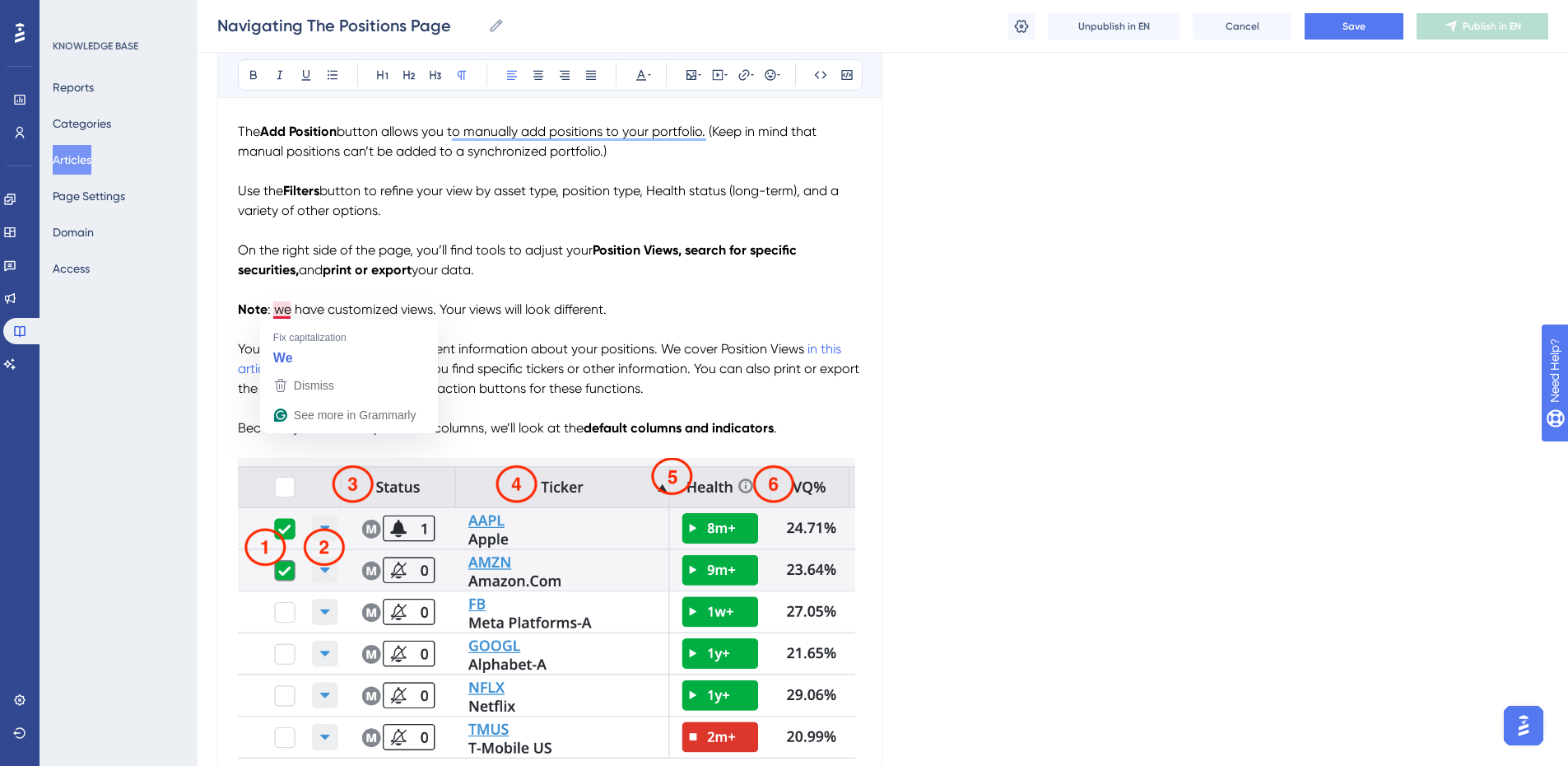
click at [280, 308] on span ": we have customized views. Your views will look different." at bounding box center [437, 309] width 339 height 16
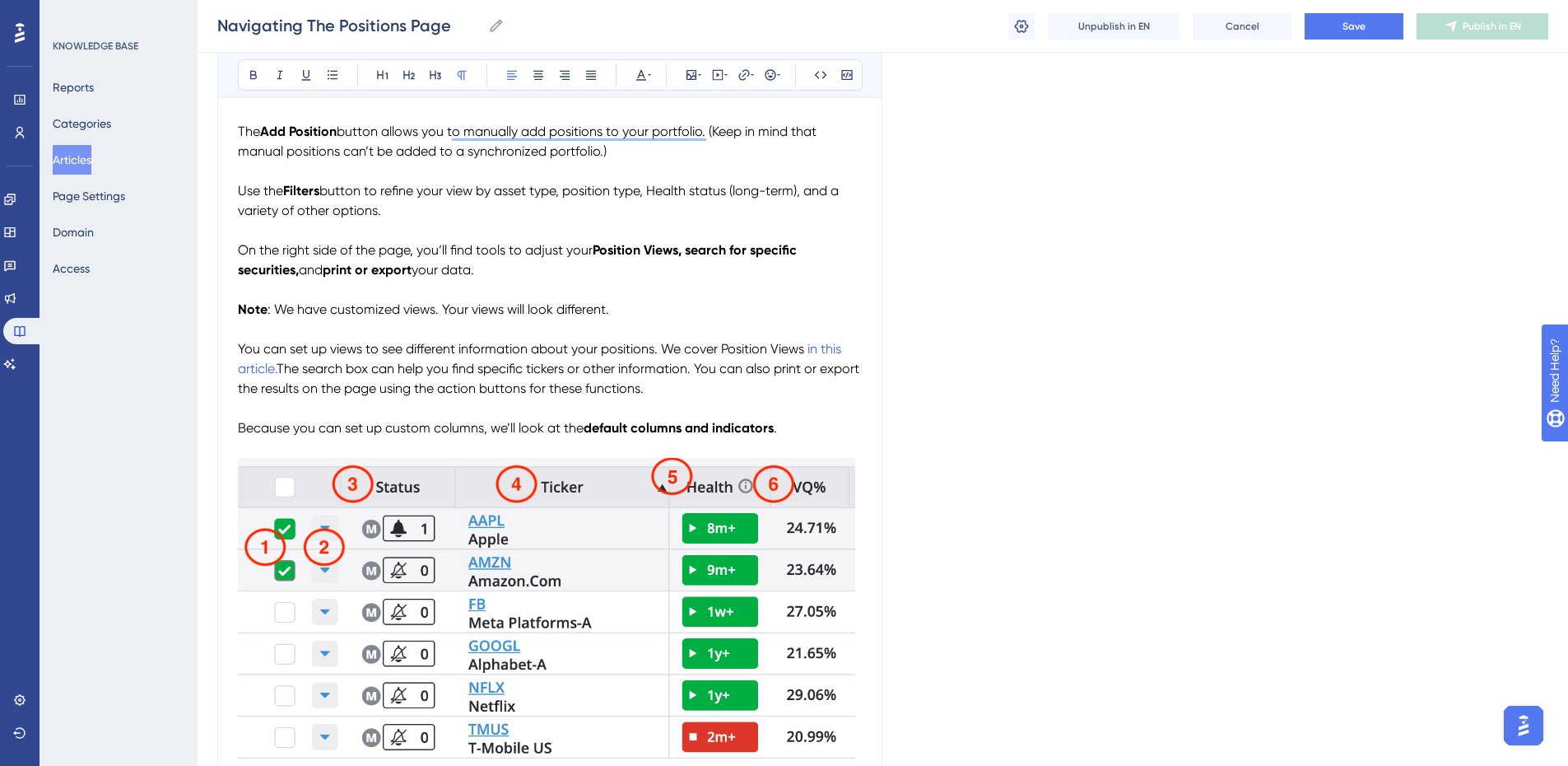
click at [446, 307] on span ": We have customized views. Your views will look different." at bounding box center [439, 309] width 342 height 16
click at [546, 310] on span ": We have customized views, so your views will look different." at bounding box center [447, 309] width 359 height 16
click at [1332, 29] on button "Save" at bounding box center [1354, 26] width 99 height 26
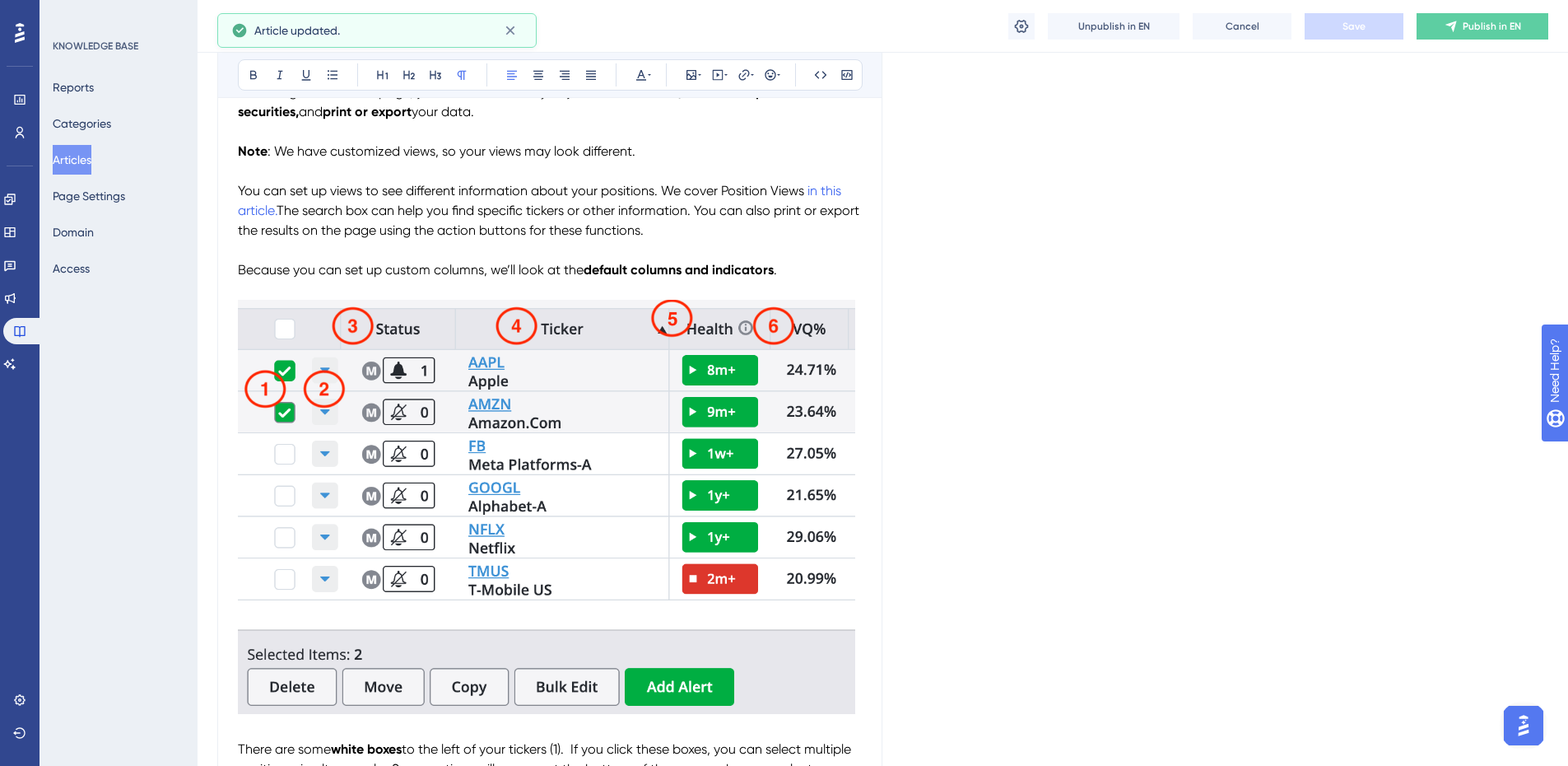
scroll to position [2408, 0]
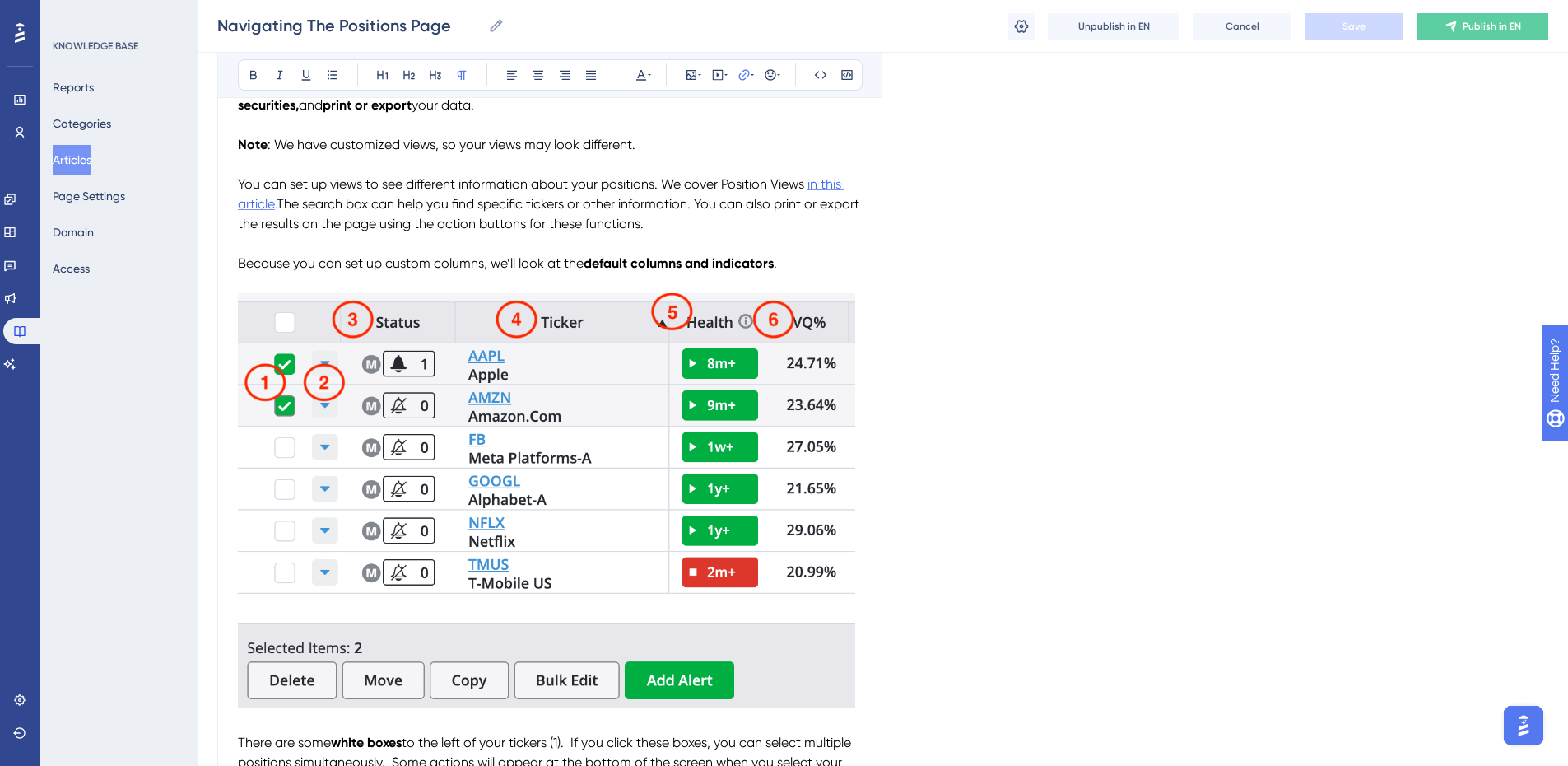
click at [833, 180] on span "in this article" at bounding box center [541, 193] width 607 height 35
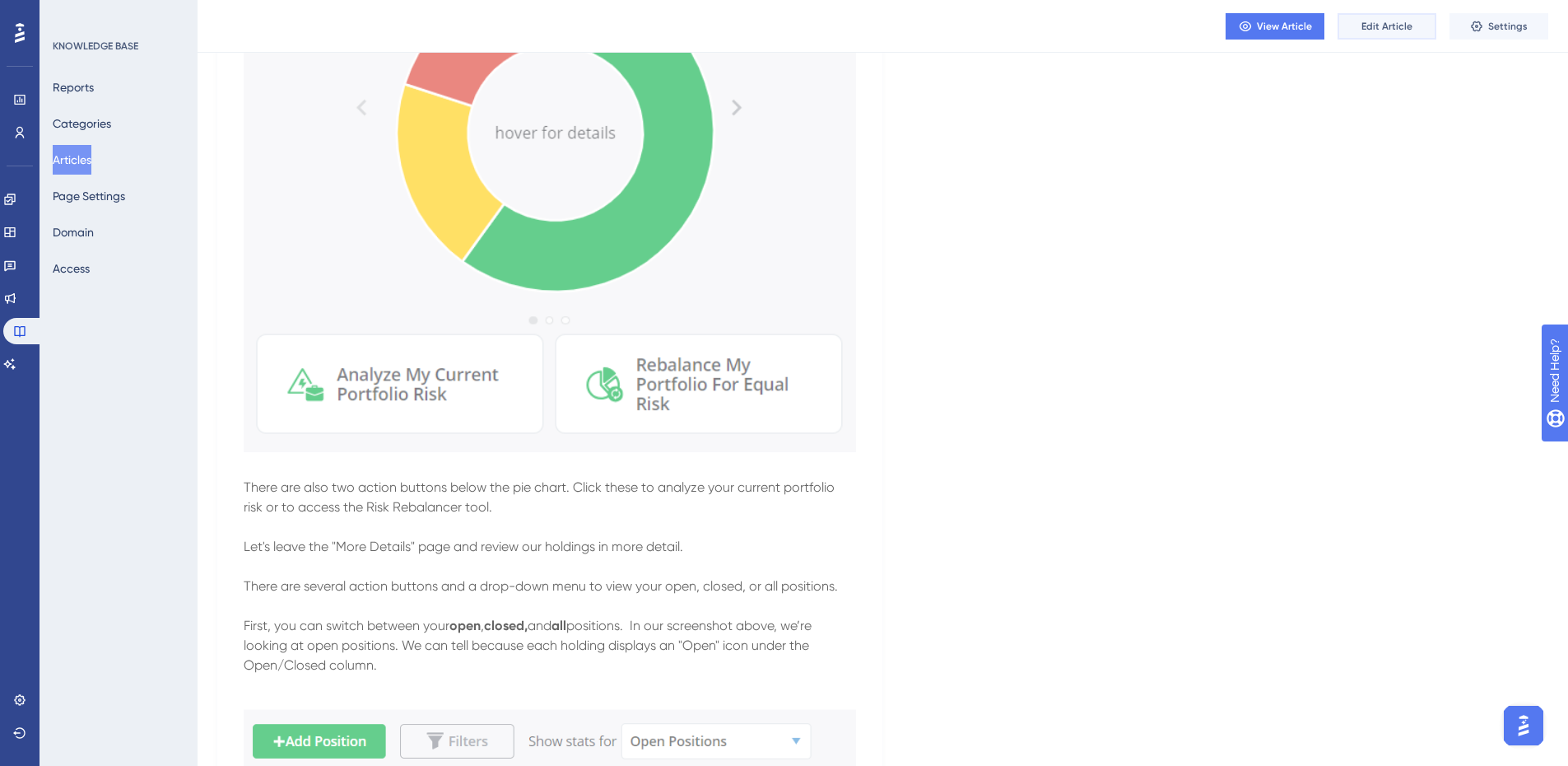
click at [1384, 33] on button "Edit Article" at bounding box center [1387, 26] width 99 height 26
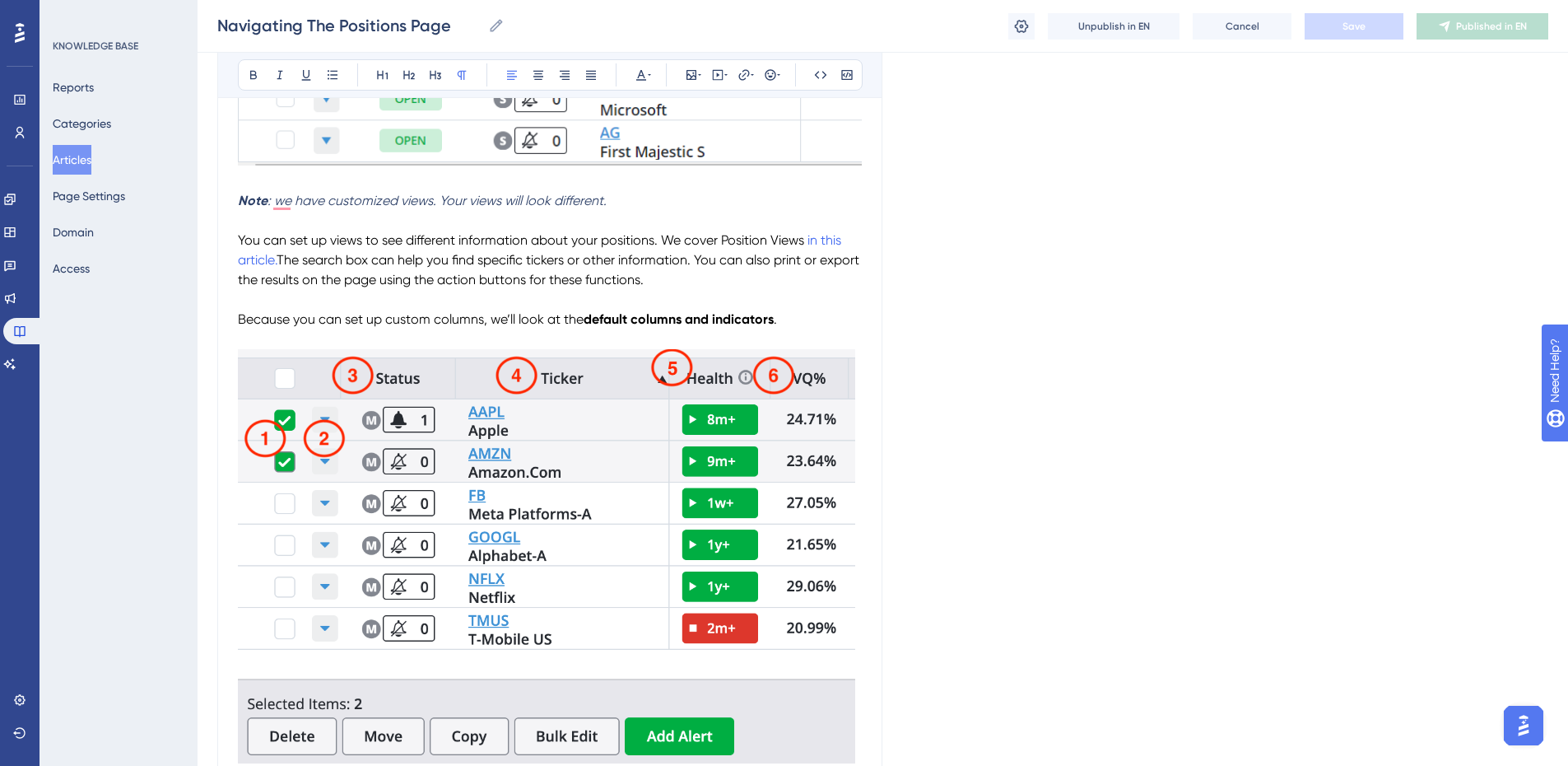
scroll to position [3627, 0]
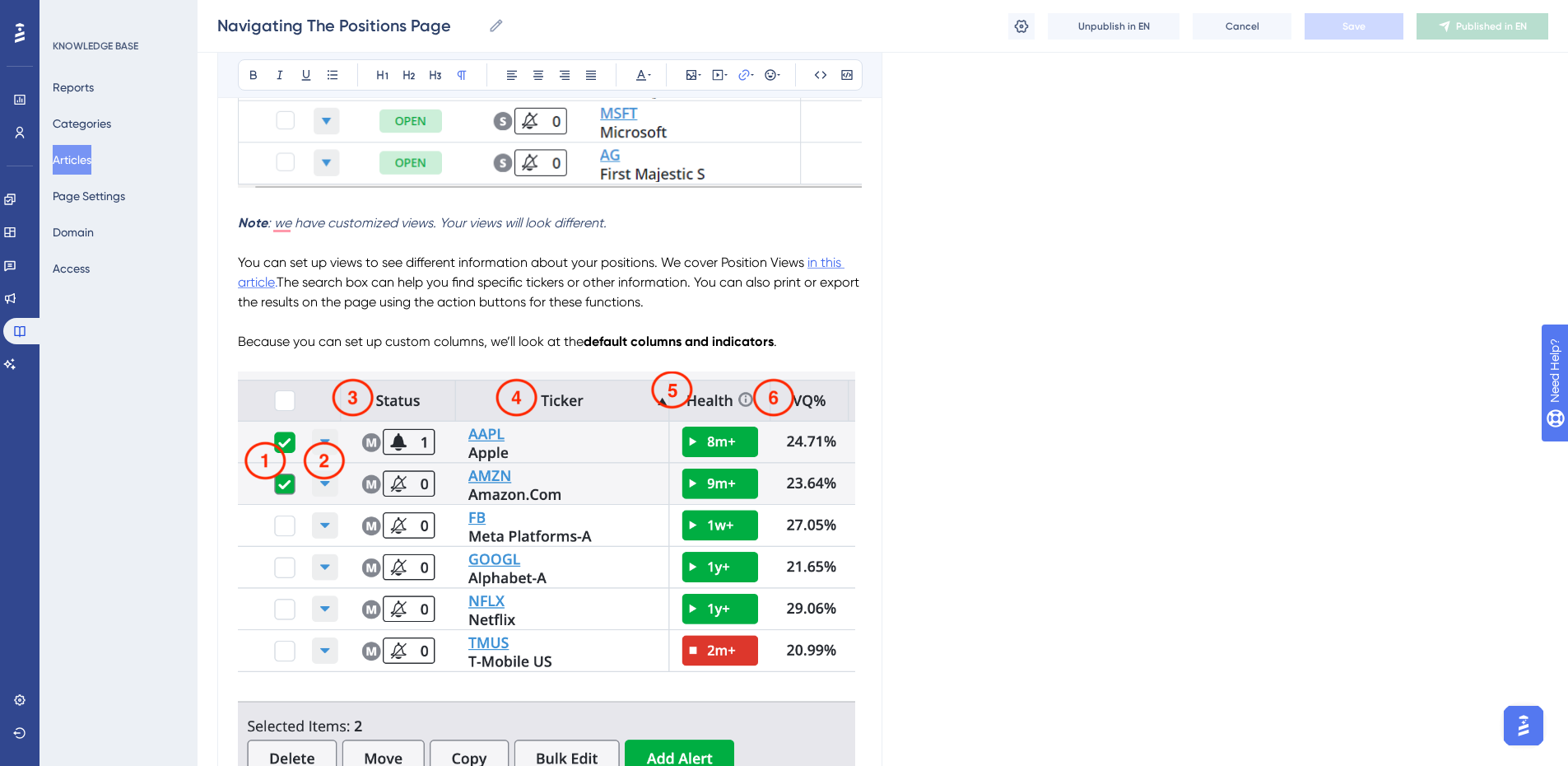
click at [829, 264] on span "in this article" at bounding box center [541, 271] width 607 height 35
drag, startPoint x: 840, startPoint y: 260, endPoint x: 881, endPoint y: 213, distance: 62.4
drag, startPoint x: 278, startPoint y: 284, endPoint x: 808, endPoint y: 259, distance: 529.9
click at [808, 259] on p "You can set up views to see different information about your positions. We cove…" at bounding box center [550, 282] width 624 height 59
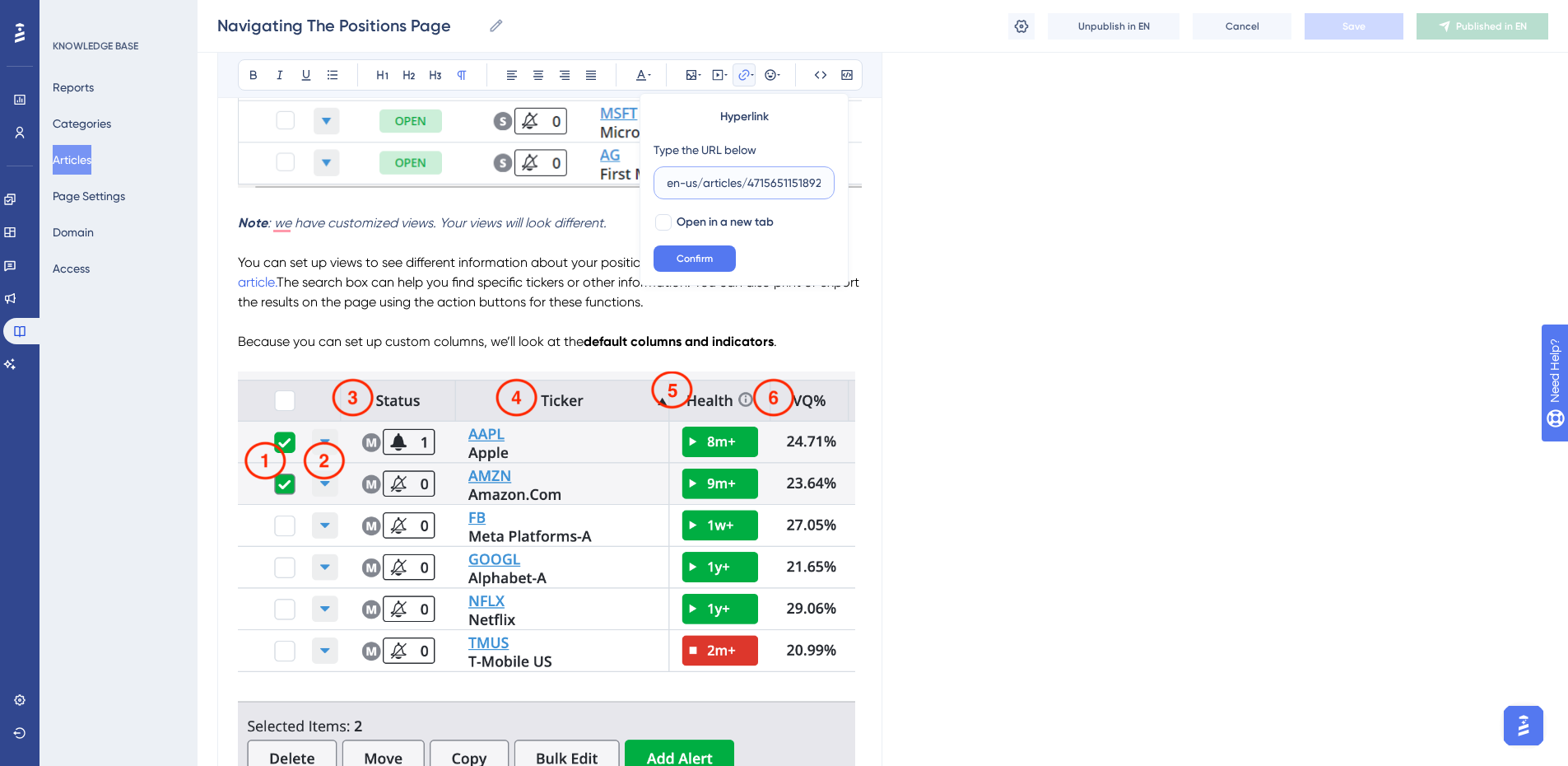
scroll to position [0, 0]
click at [759, 176] on input "/hc/en-us/articles/4715651151892" at bounding box center [744, 183] width 153 height 18
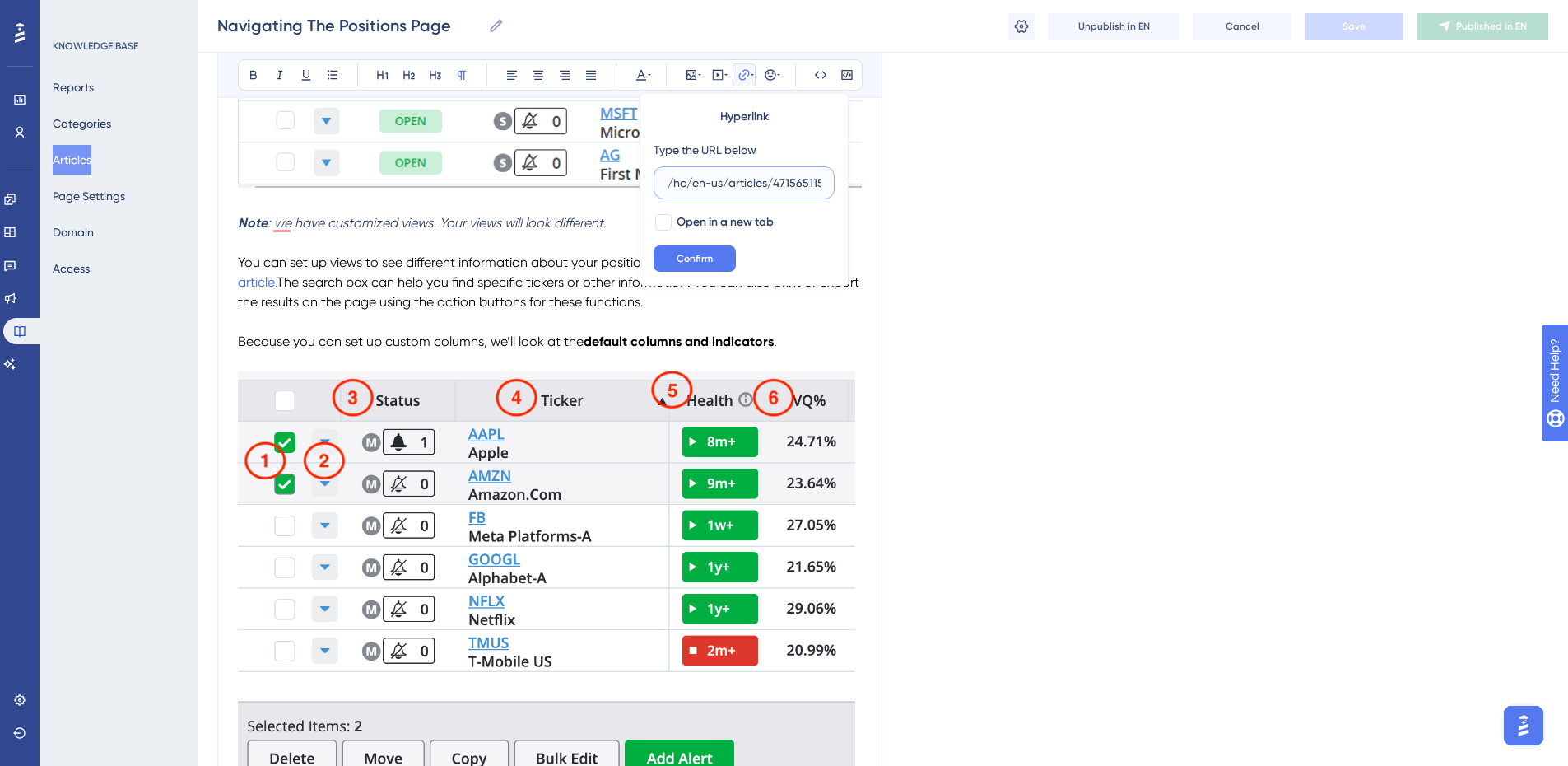
paste input "https://learn.tradesmith.com/en/articles/1637-your-position-views"
type input "https://learn.tradesmith.com/en/articles/1637-your-position-views"
click at [666, 221] on div at bounding box center [663, 222] width 16 height 16
checkbox input "true"
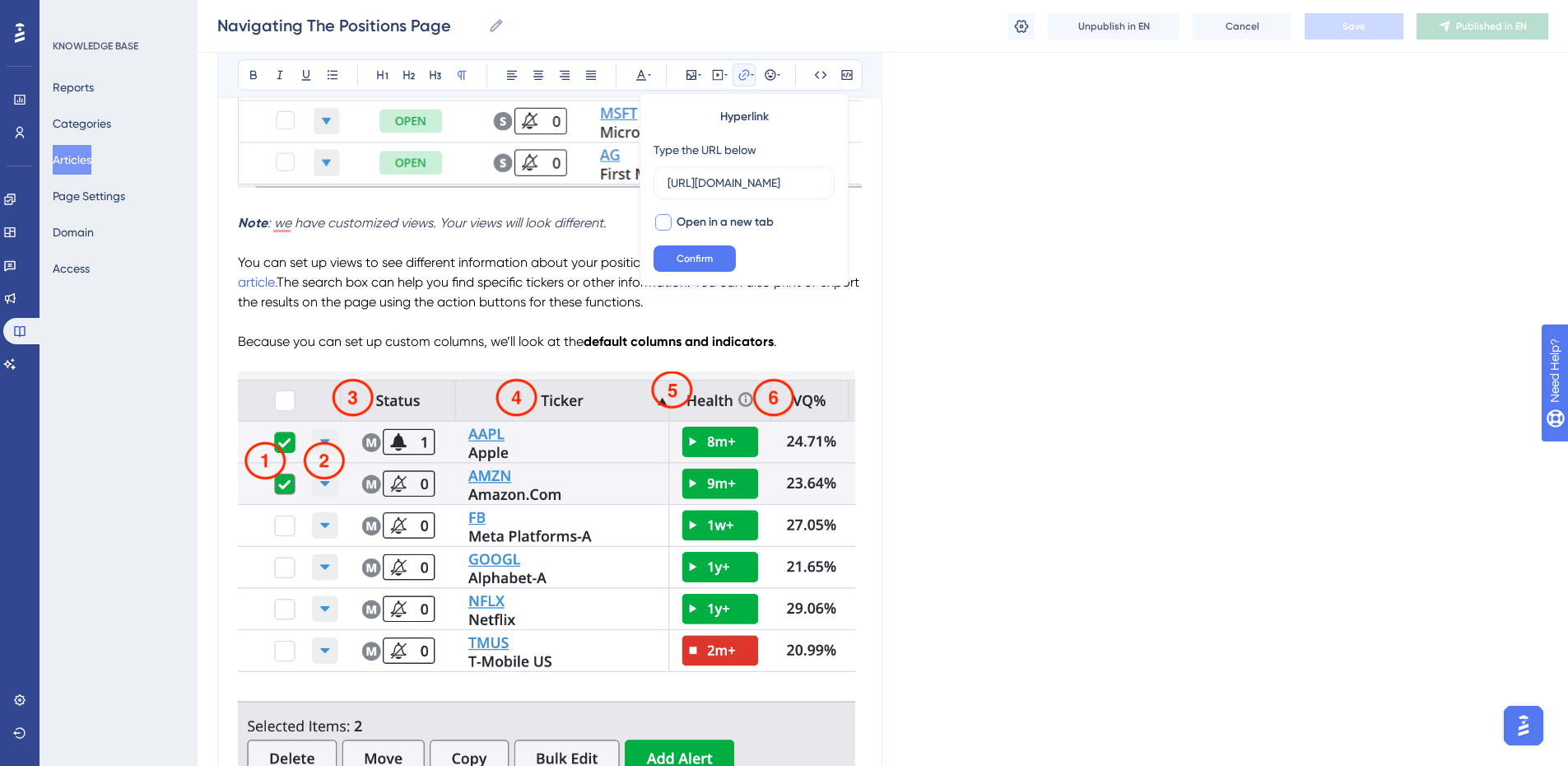
scroll to position [0, 0]
click at [703, 257] on span "Confirm" at bounding box center [695, 258] width 36 height 13
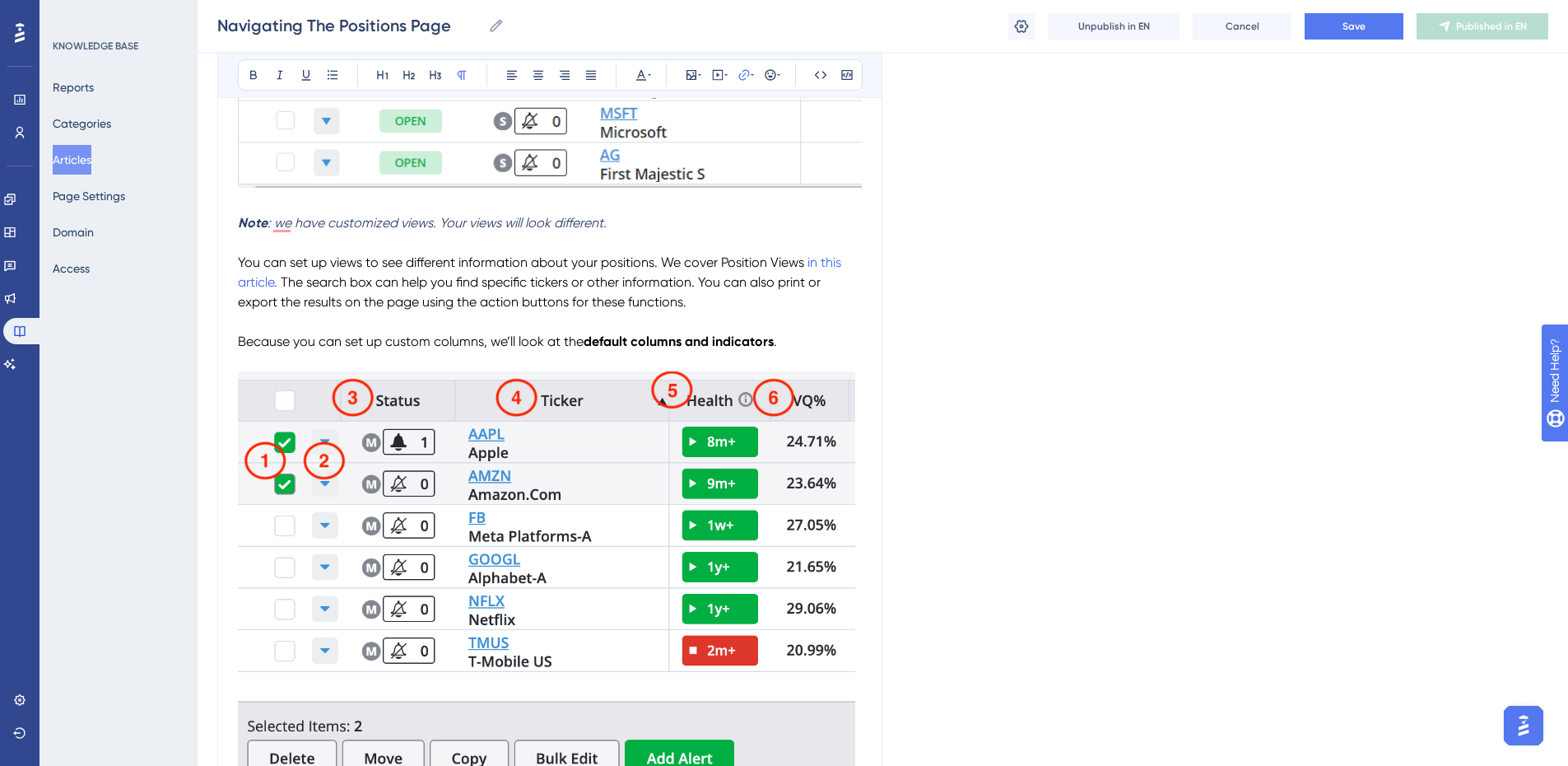
click at [282, 224] on em ": we have customized views. Your views will look different." at bounding box center [437, 223] width 339 height 16
drag, startPoint x: 628, startPoint y: 215, endPoint x: 239, endPoint y: 219, distance: 389.4
click at [239, 219] on p "Note : We have customized views. Your views will look different." at bounding box center [550, 223] width 624 height 20
click at [277, 72] on icon at bounding box center [279, 74] width 13 height 13
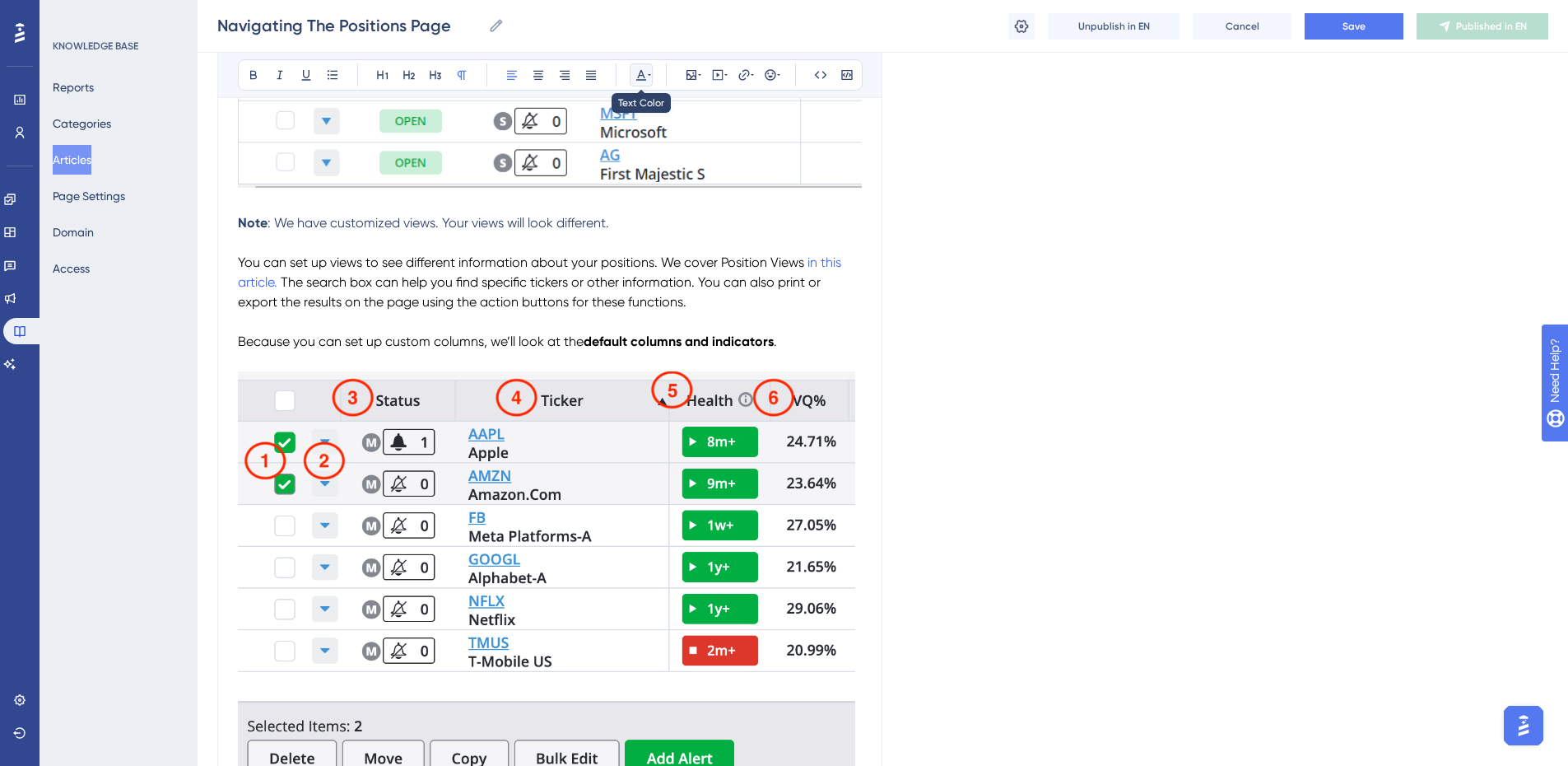
click at [641, 70] on icon at bounding box center [641, 75] width 10 height 11
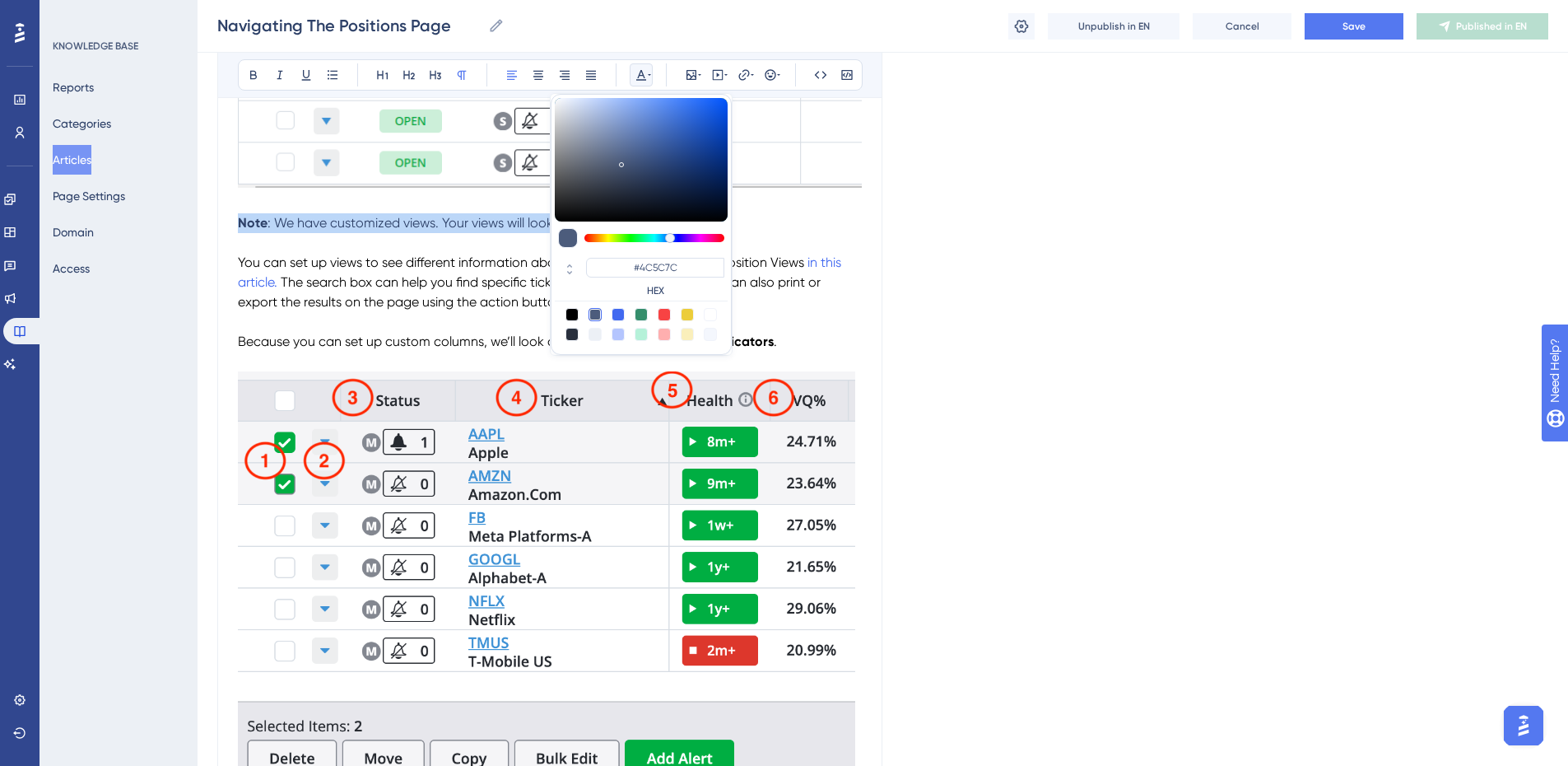
click at [573, 312] on div at bounding box center [571, 314] width 13 height 13
type input "#000000"
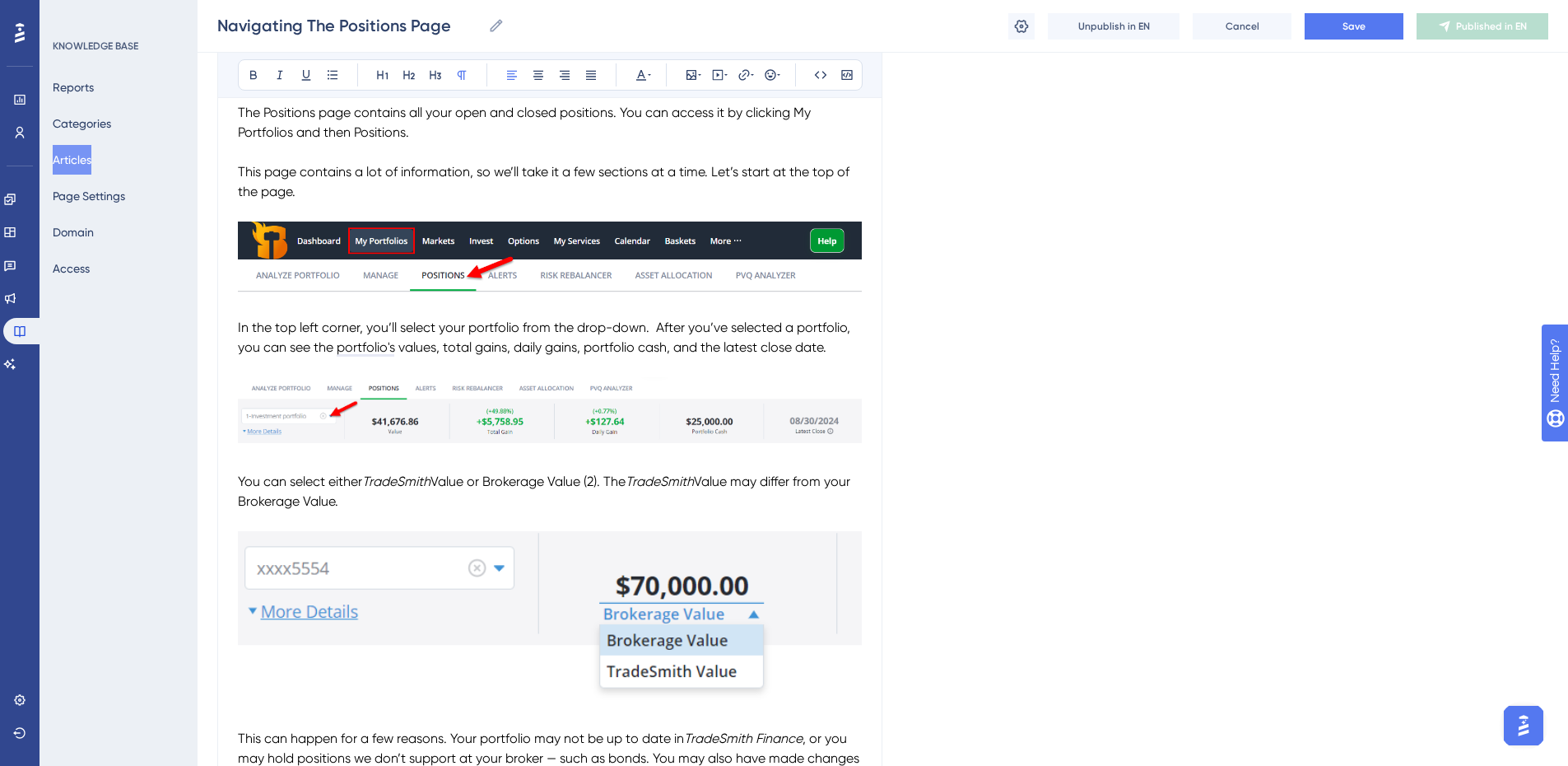
scroll to position [252, 0]
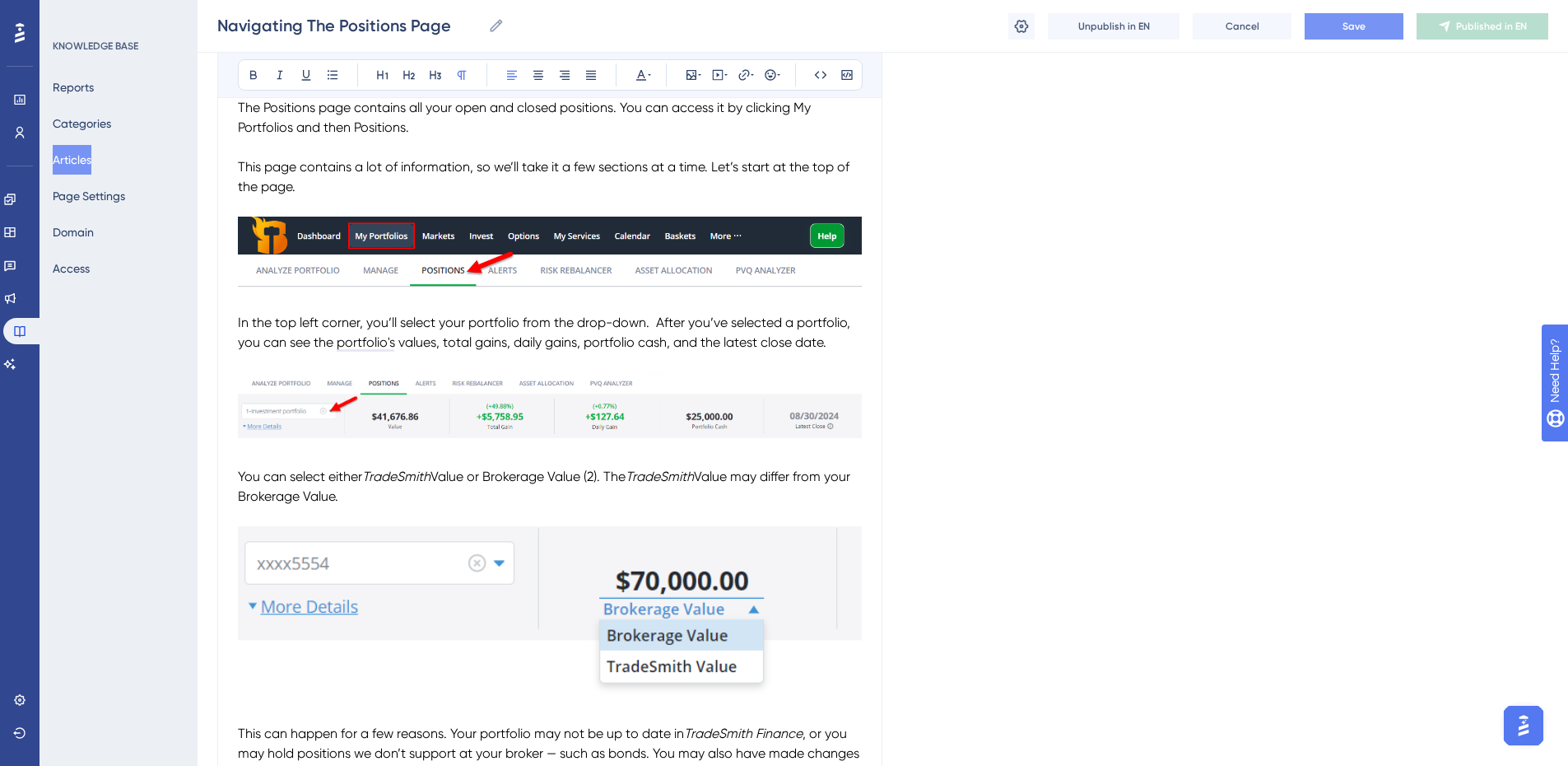
click at [1355, 33] on button "Save" at bounding box center [1354, 26] width 99 height 26
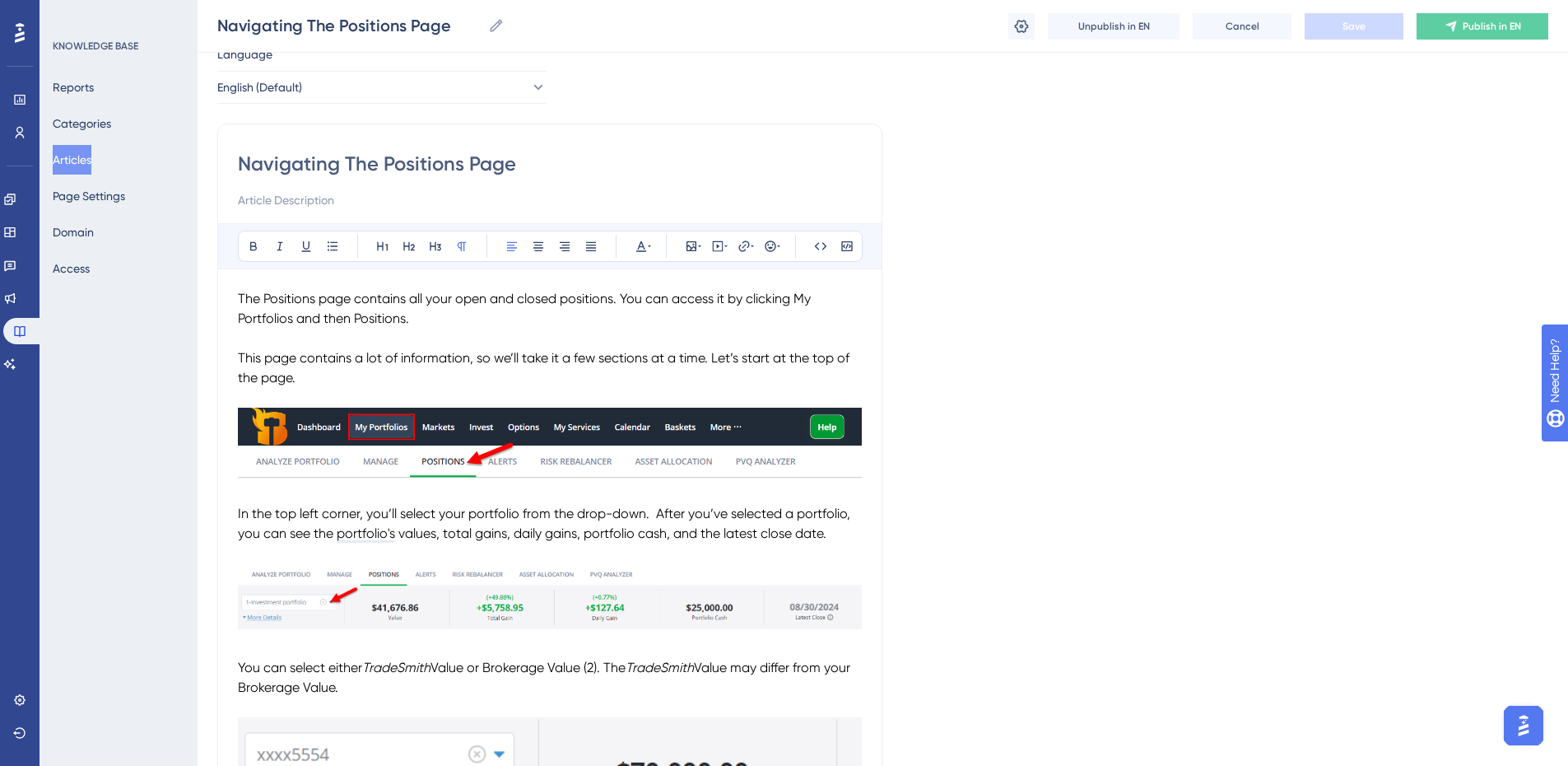
scroll to position [165, 0]
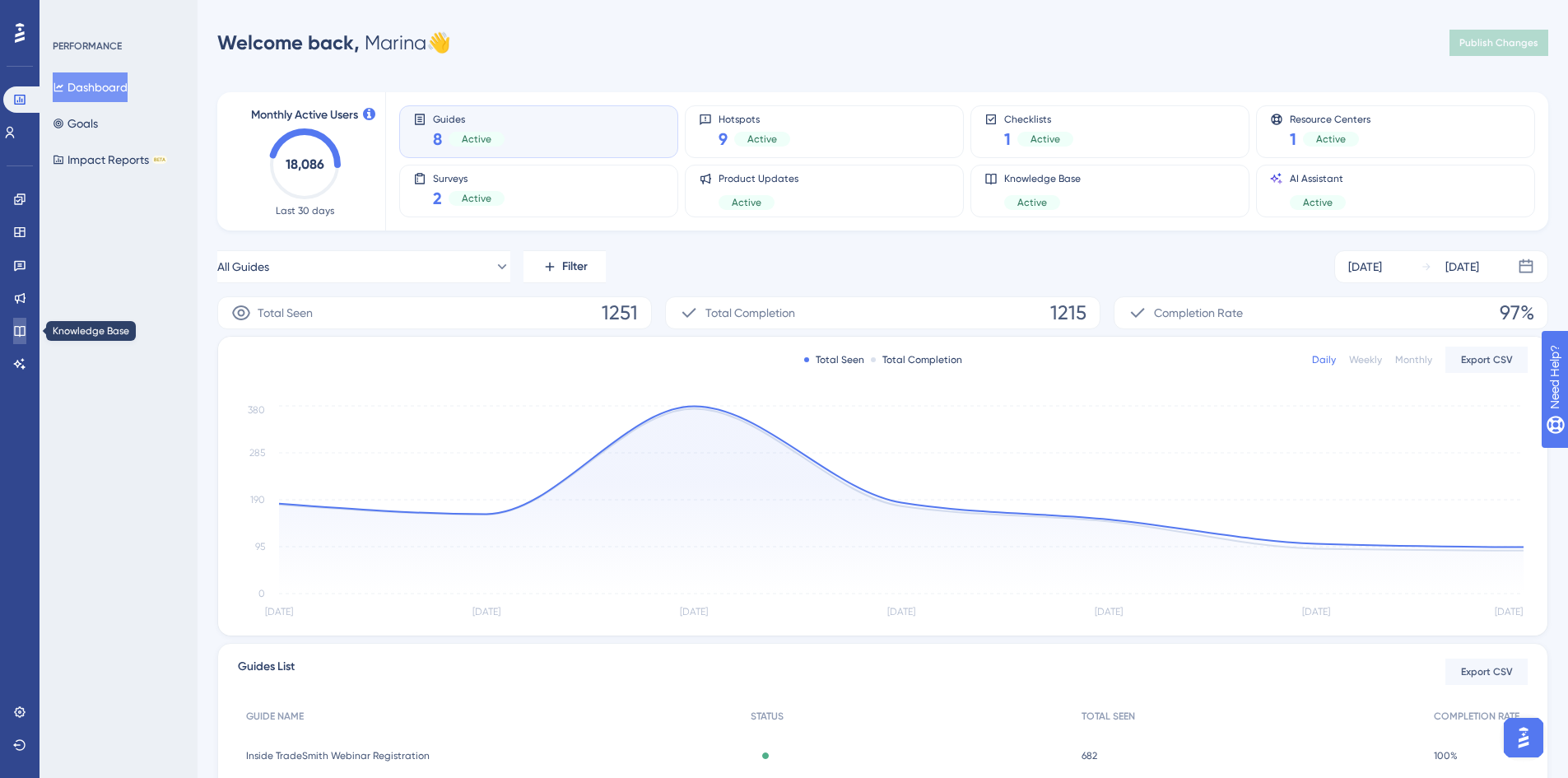
click at [17, 328] on icon at bounding box center [19, 330] width 13 height 13
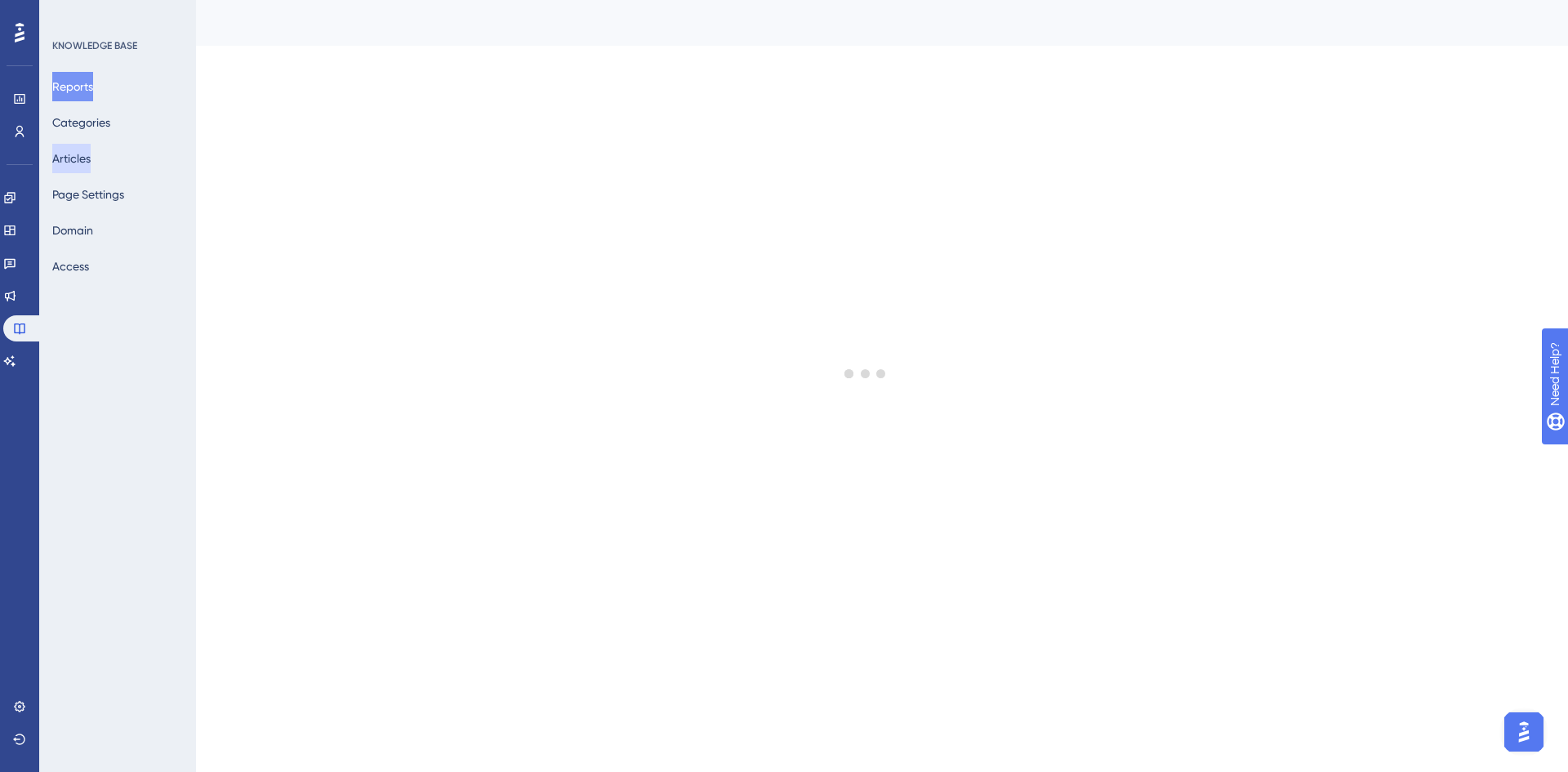
click at [89, 161] on button "Articles" at bounding box center [71, 159] width 39 height 30
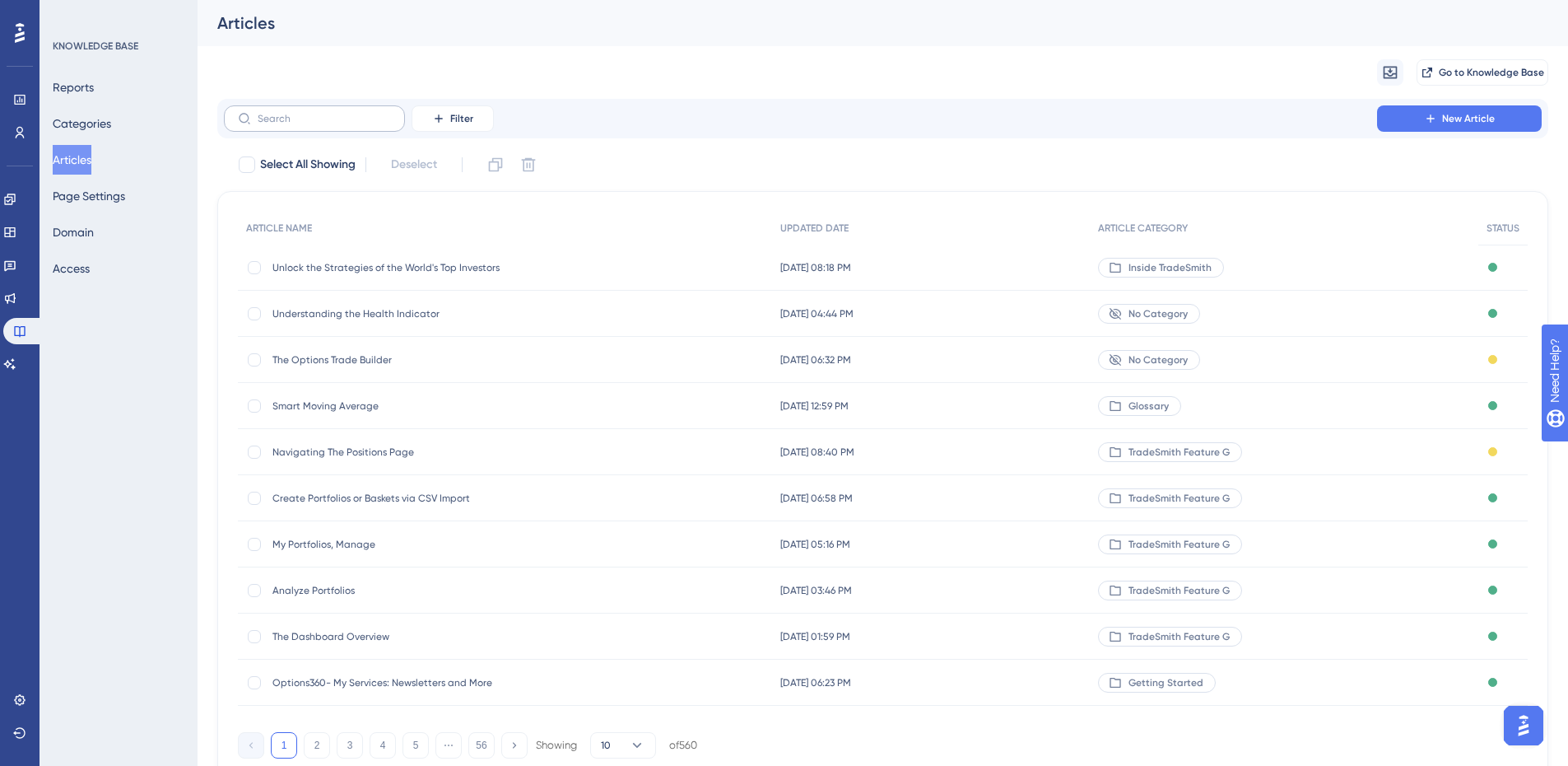
click at [318, 109] on label at bounding box center [314, 118] width 181 height 26
click at [318, 113] on input "text" at bounding box center [324, 119] width 133 height 12
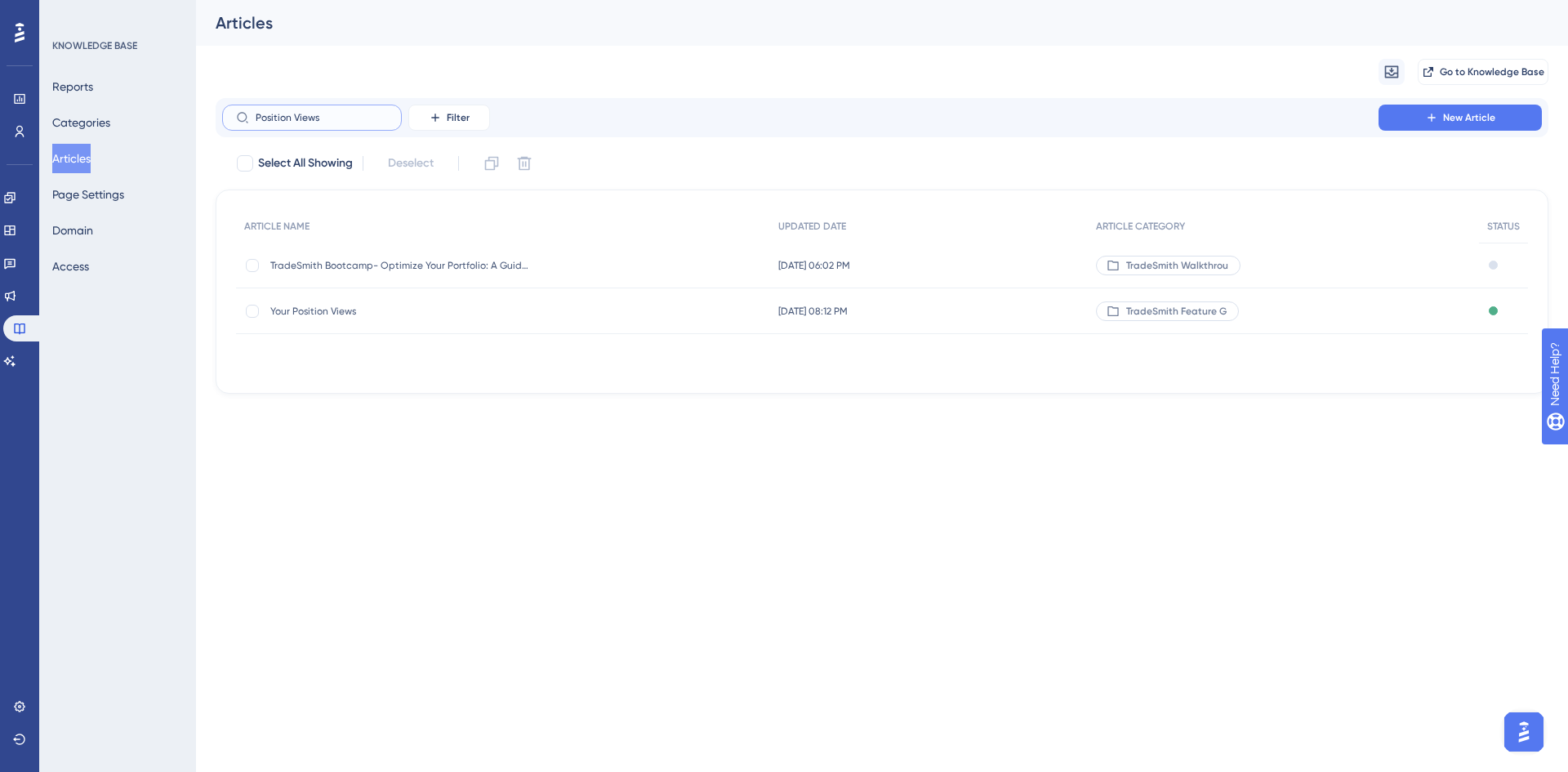
type input "Position Views"
click at [310, 308] on span "Your Position Views" at bounding box center [400, 311] width 261 height 13
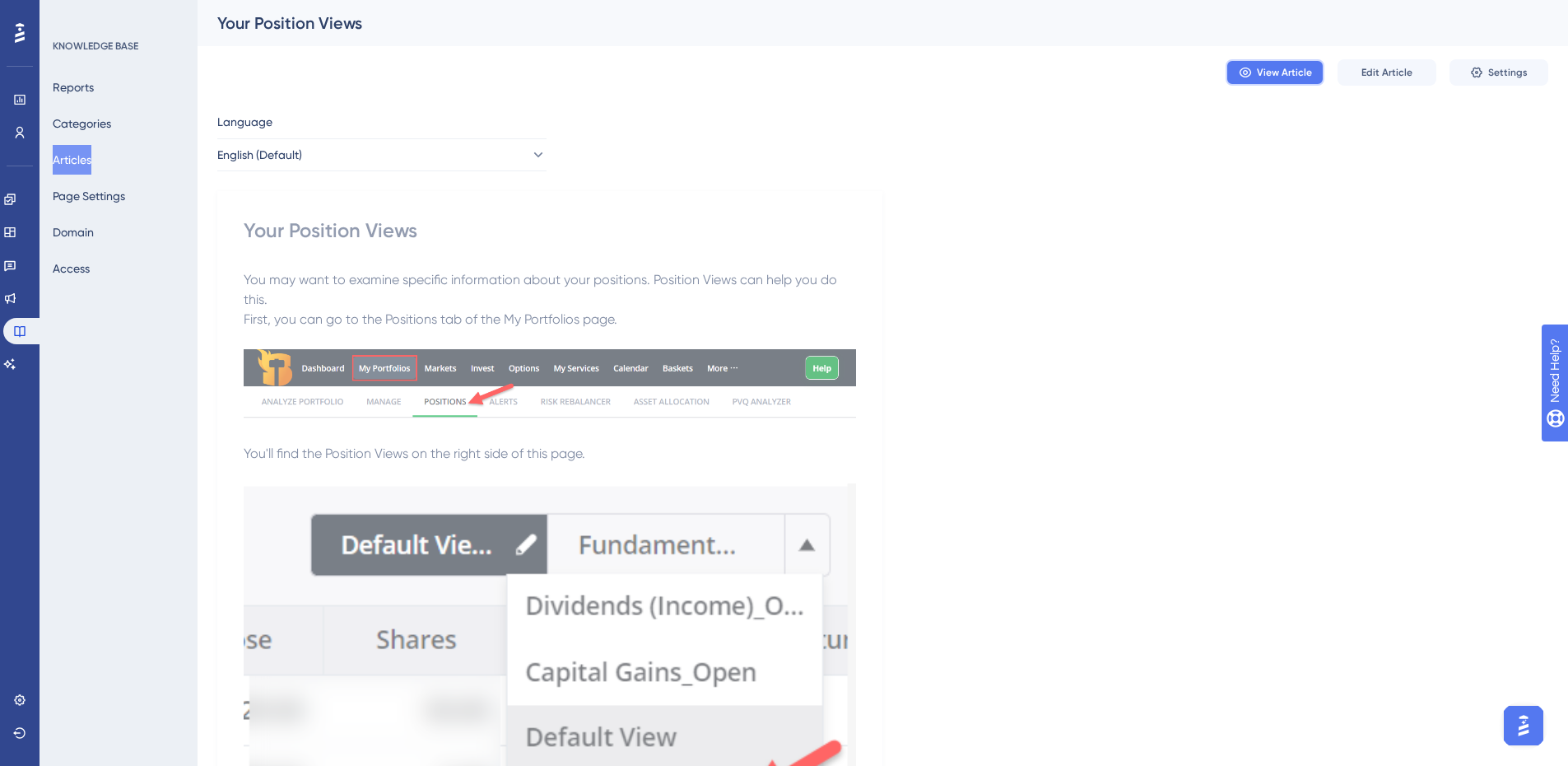
click at [1292, 68] on span "View Article" at bounding box center [1284, 72] width 55 height 13
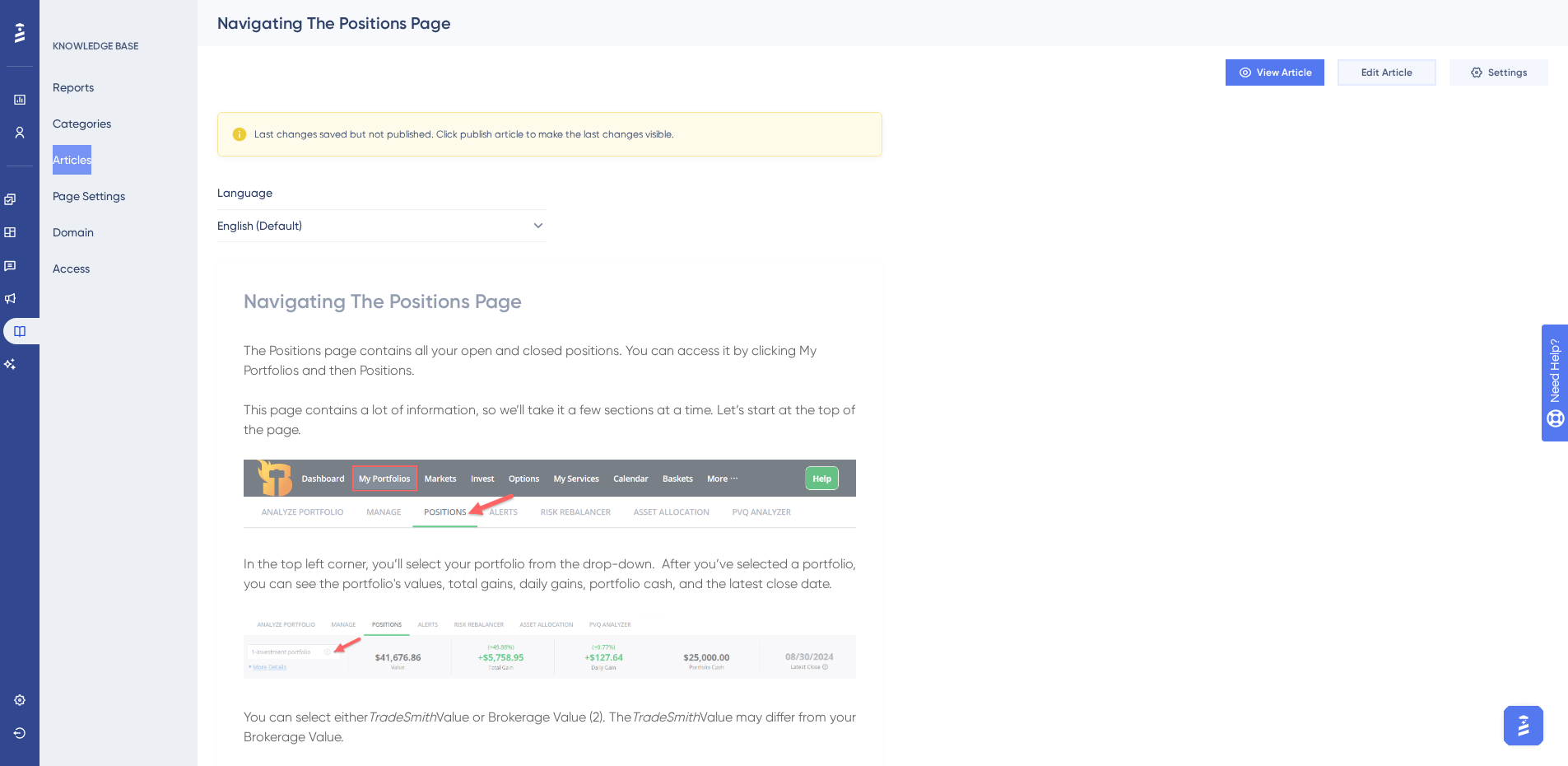
click at [1374, 68] on span "Edit Article" at bounding box center [1386, 72] width 51 height 13
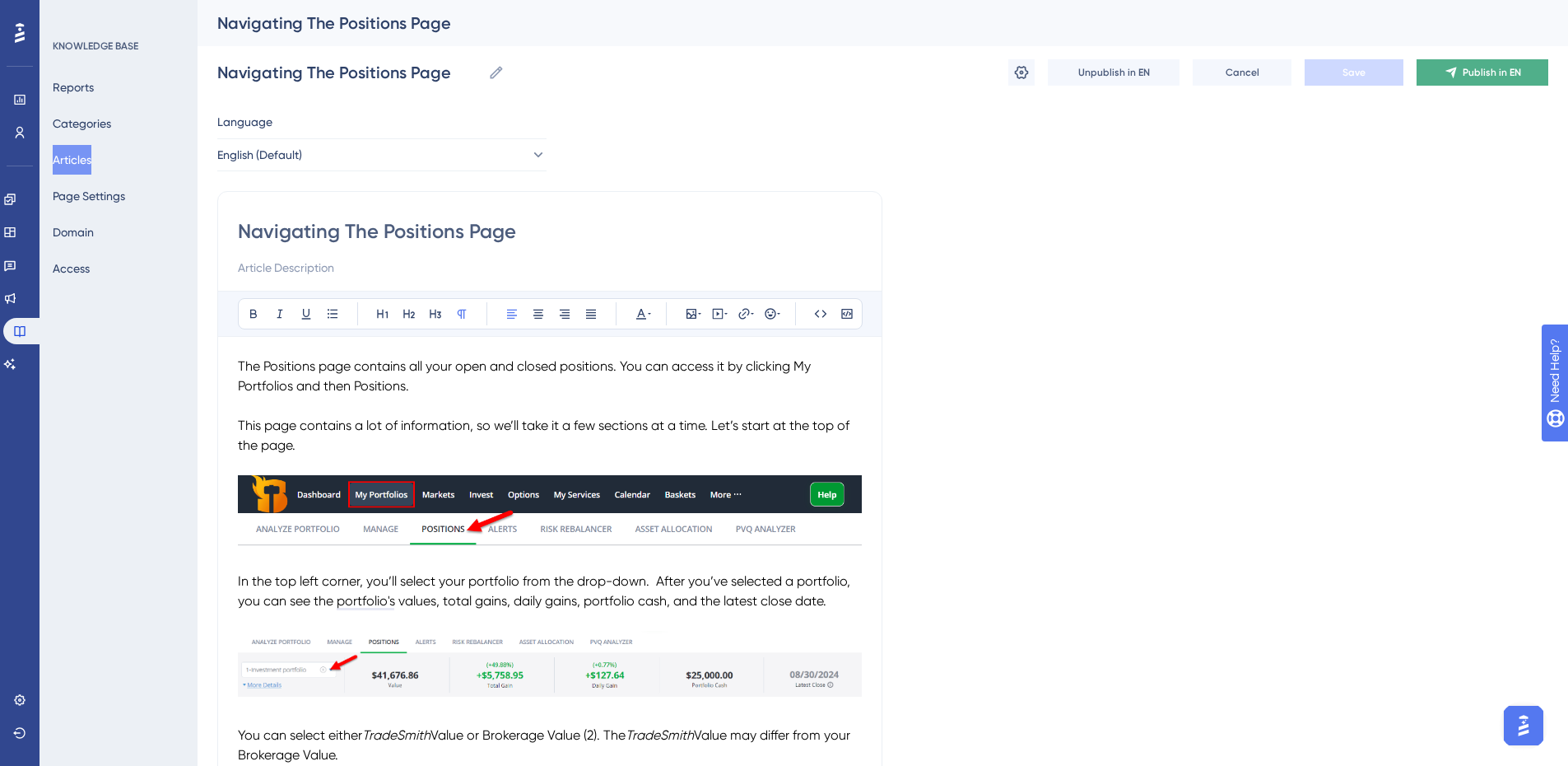
click at [1493, 77] on span "Publish in EN" at bounding box center [1492, 72] width 58 height 13
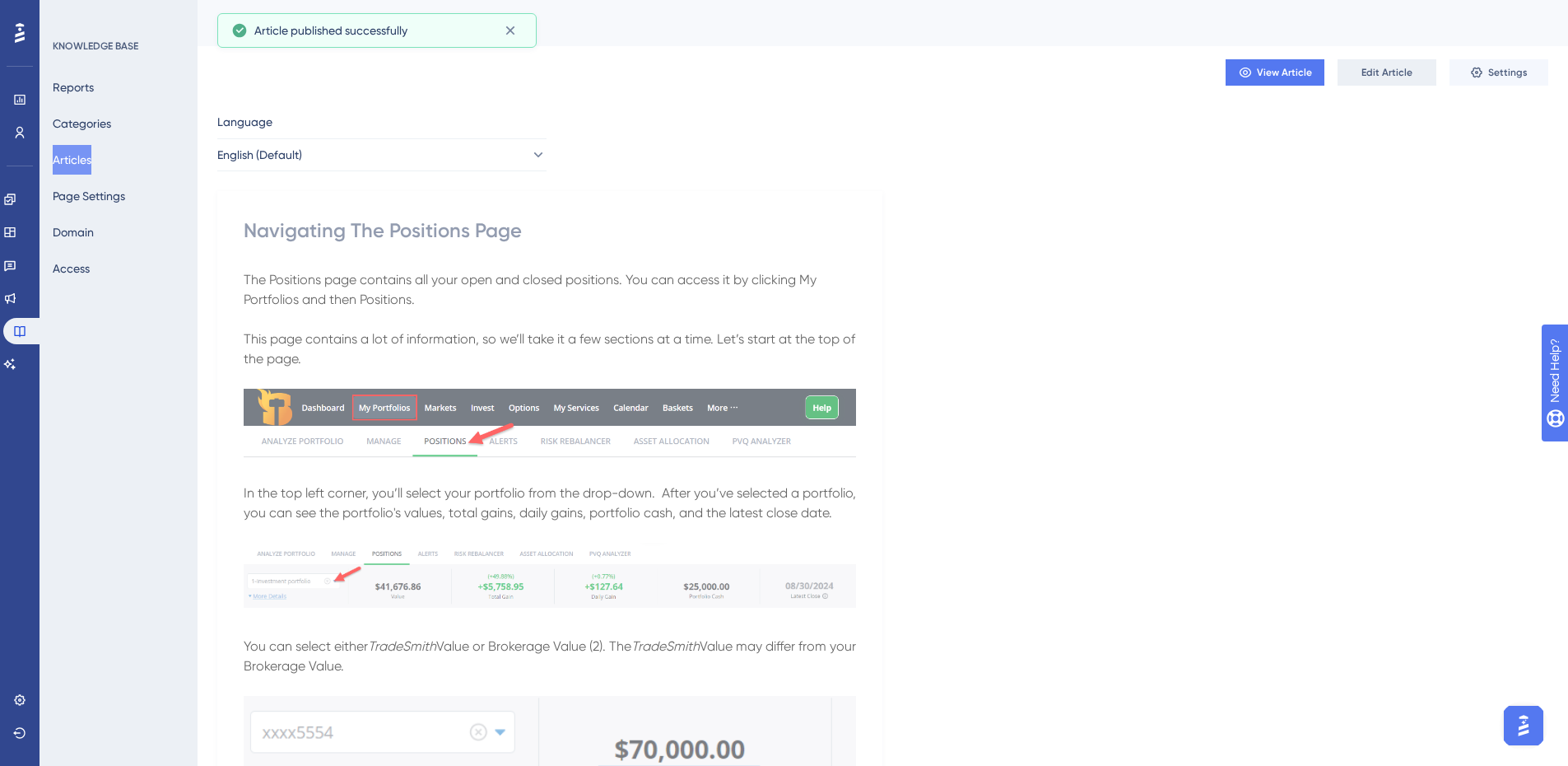
click at [1371, 76] on span "Edit Article" at bounding box center [1386, 72] width 51 height 13
